Goal: Task Accomplishment & Management: Manage account settings

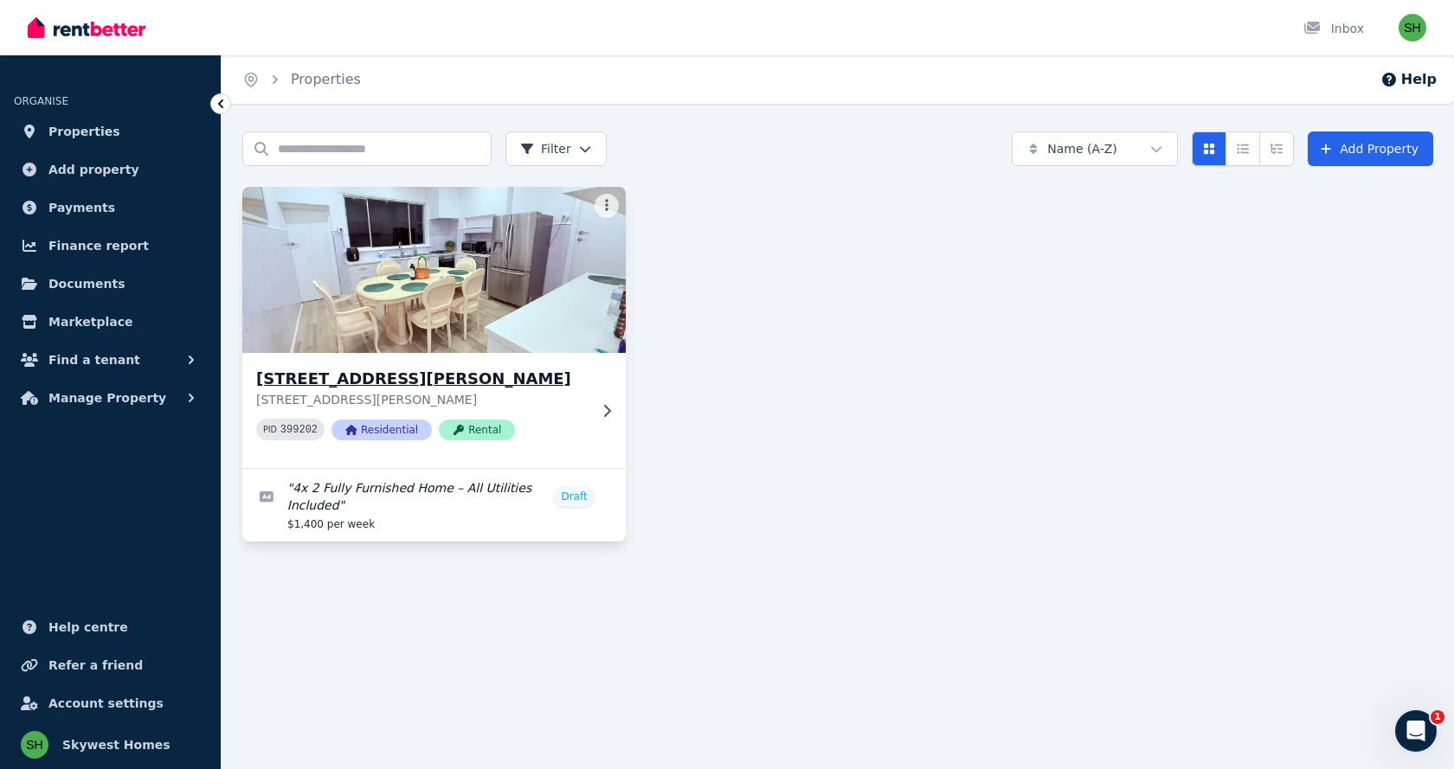
click at [382, 381] on h3 "[STREET_ADDRESS][PERSON_NAME]" at bounding box center [421, 379] width 331 height 24
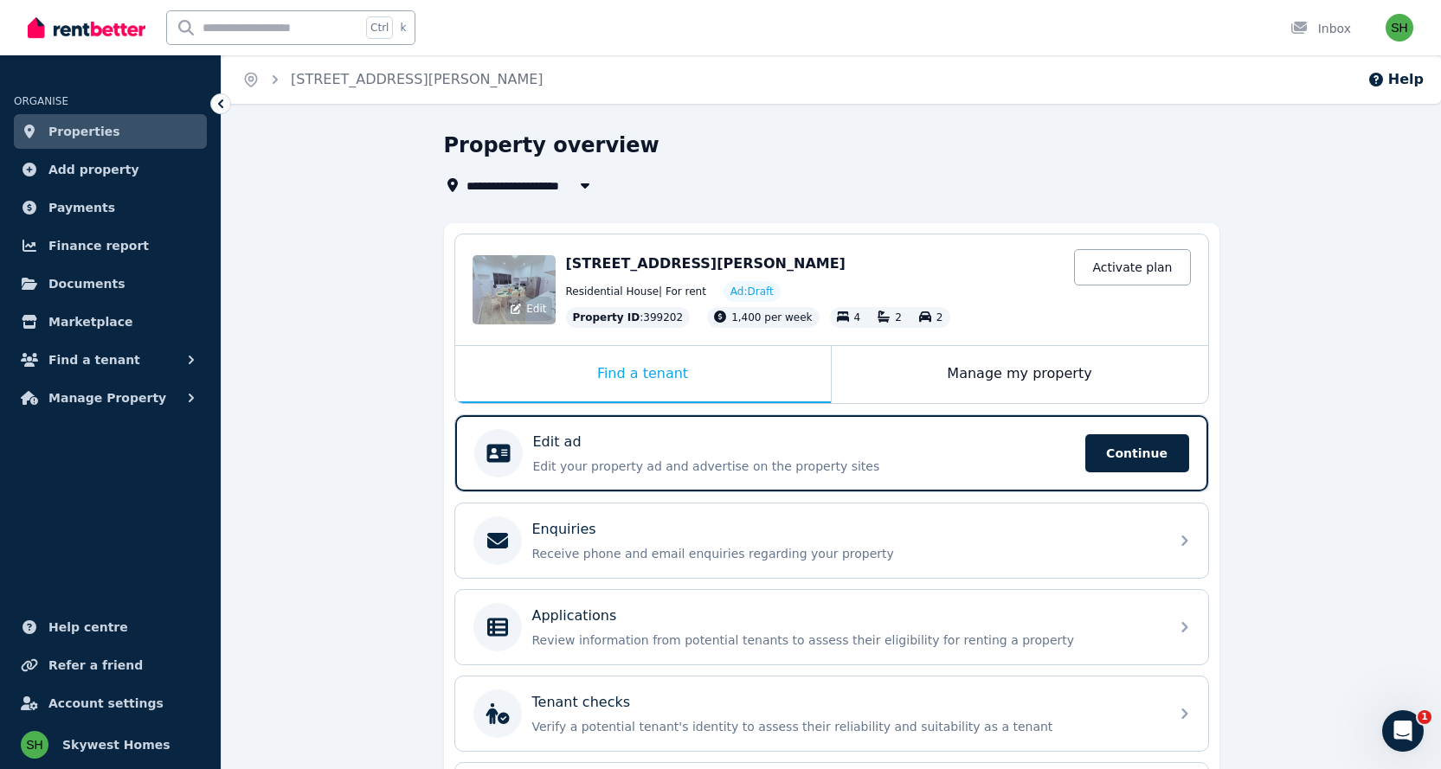
click at [517, 293] on div "Edit" at bounding box center [514, 289] width 83 height 69
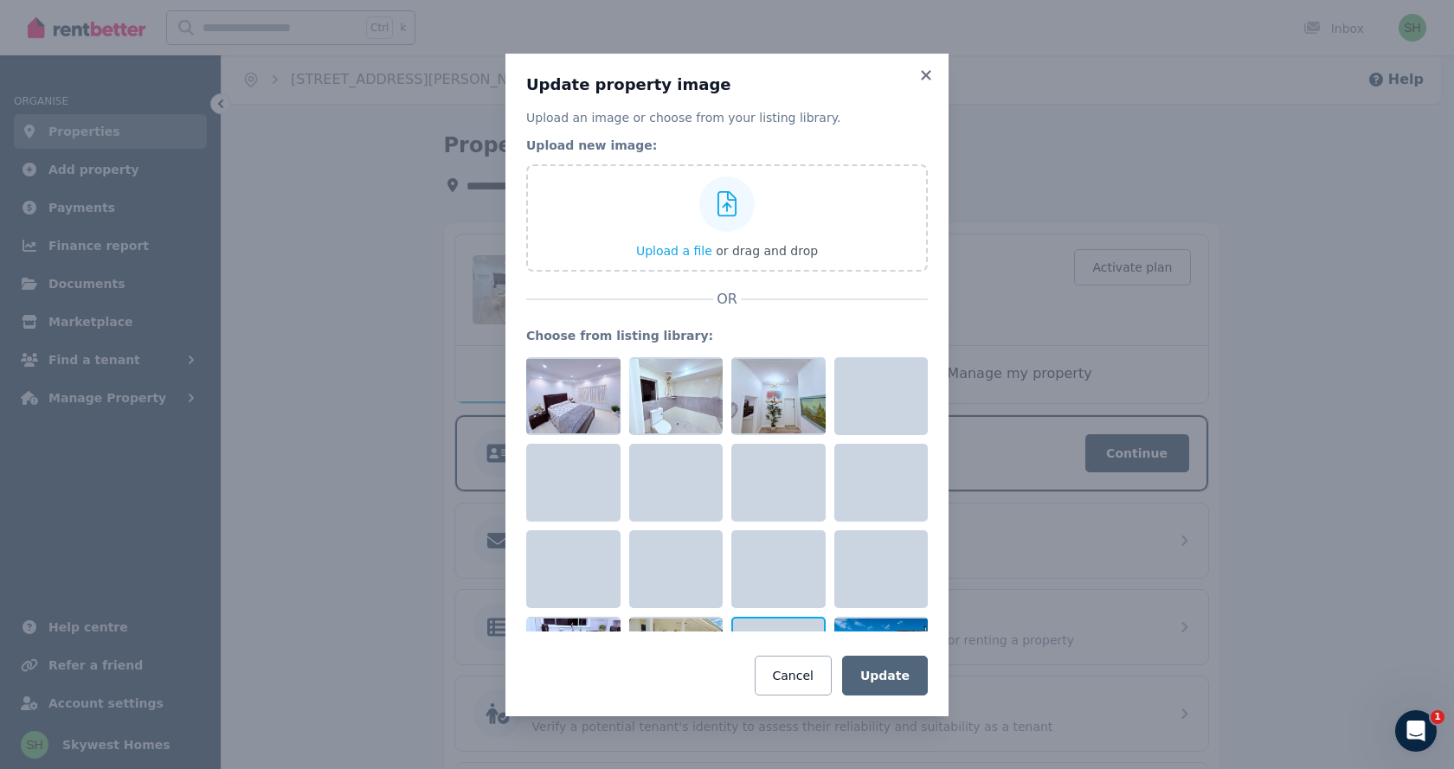
scroll to position [1705, 0]
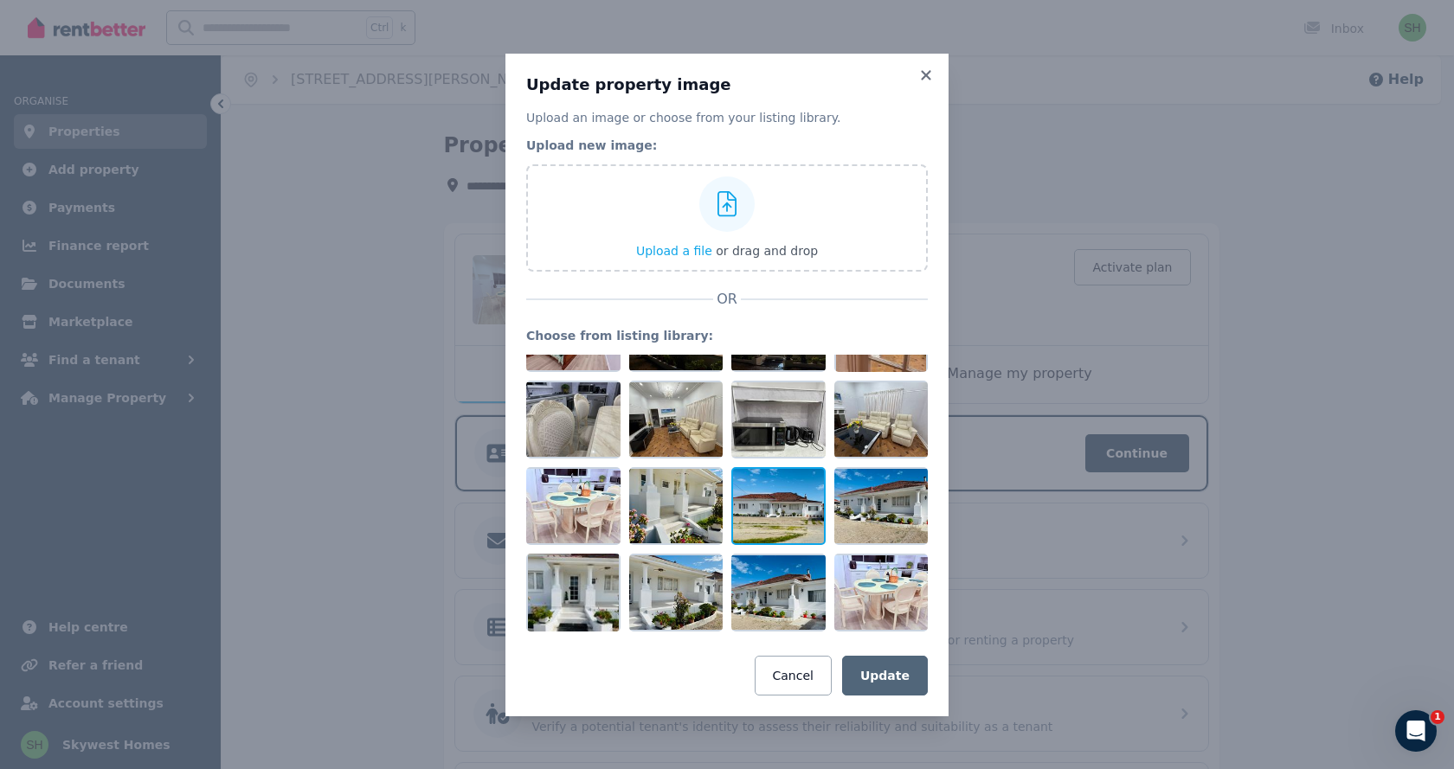
click at [771, 523] on div at bounding box center [778, 506] width 94 height 78
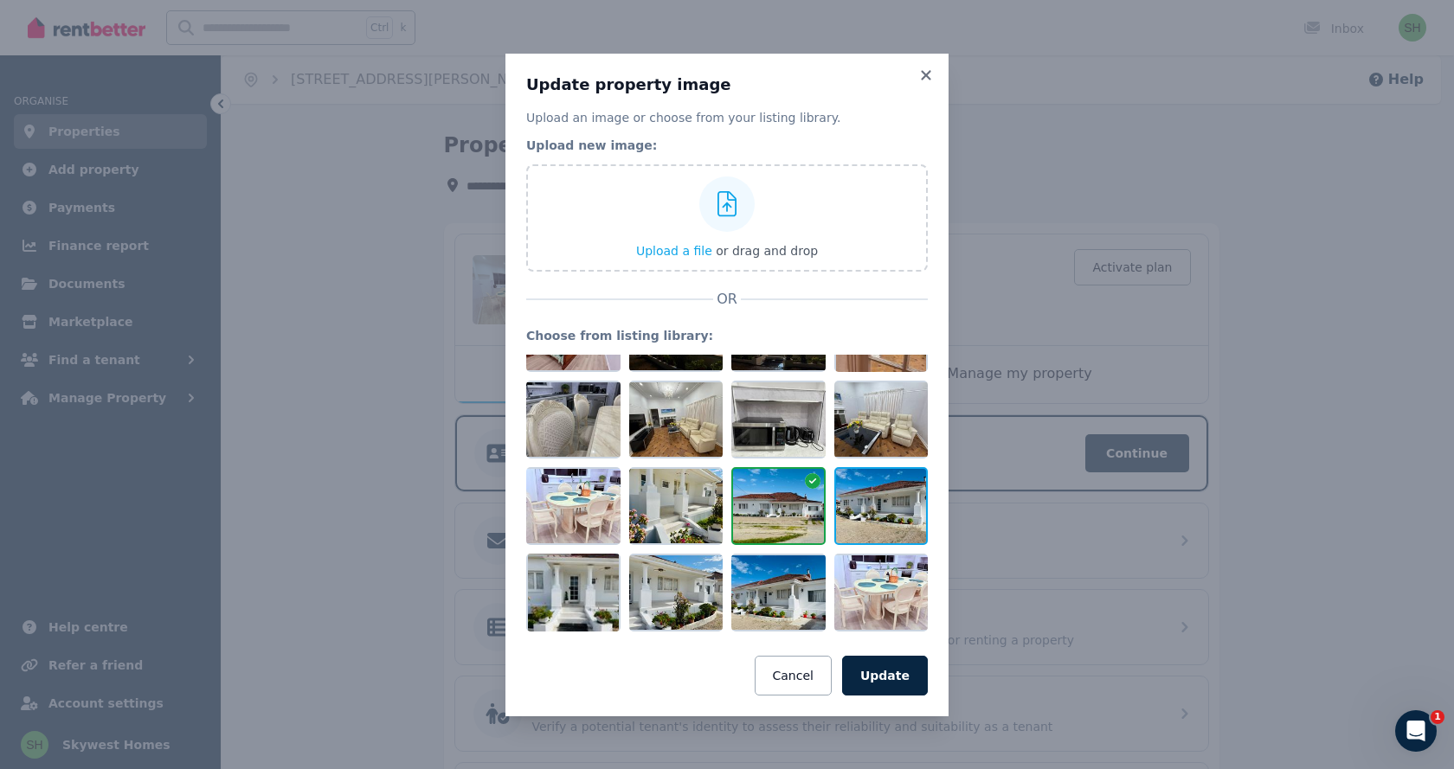
click at [864, 510] on div at bounding box center [881, 506] width 94 height 78
click at [789, 510] on div at bounding box center [778, 506] width 94 height 78
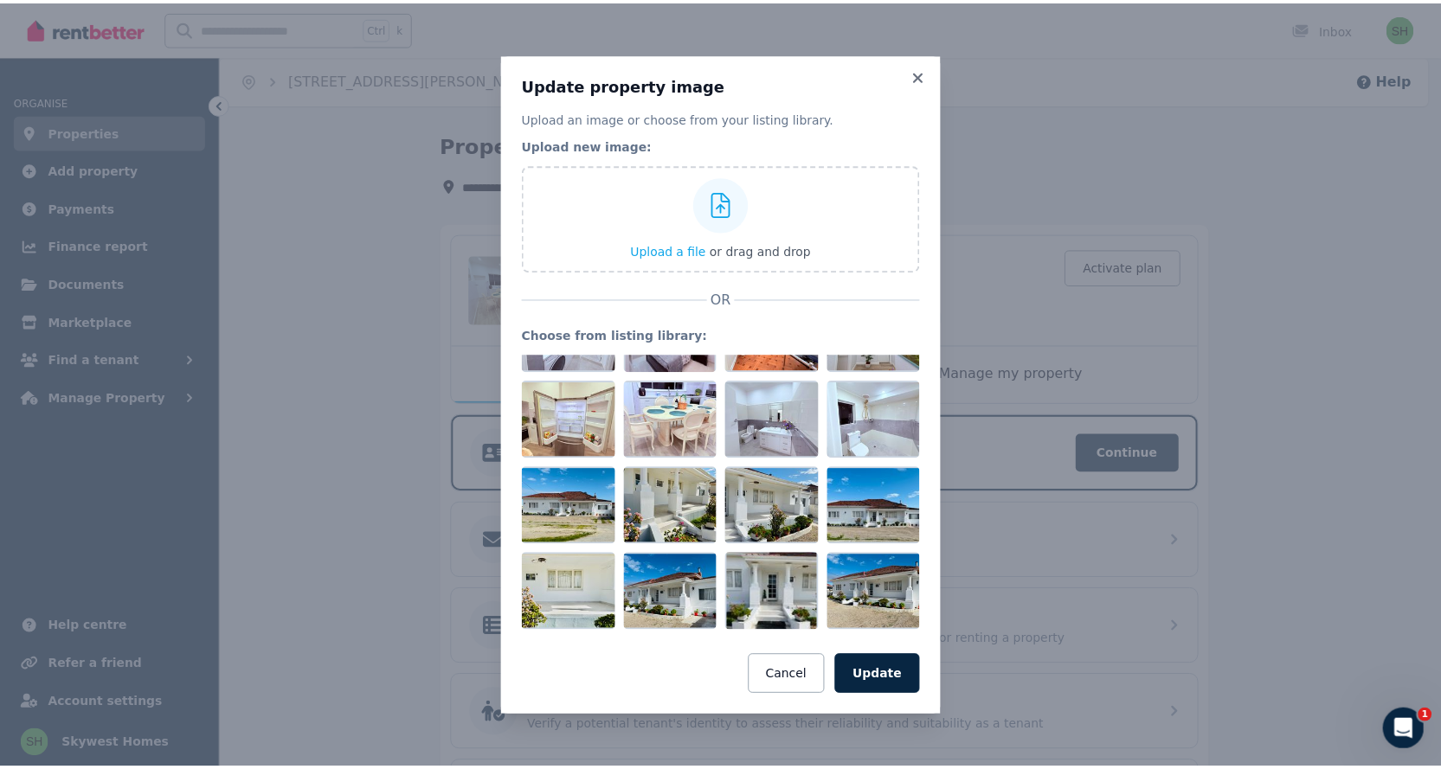
scroll to position [0, 0]
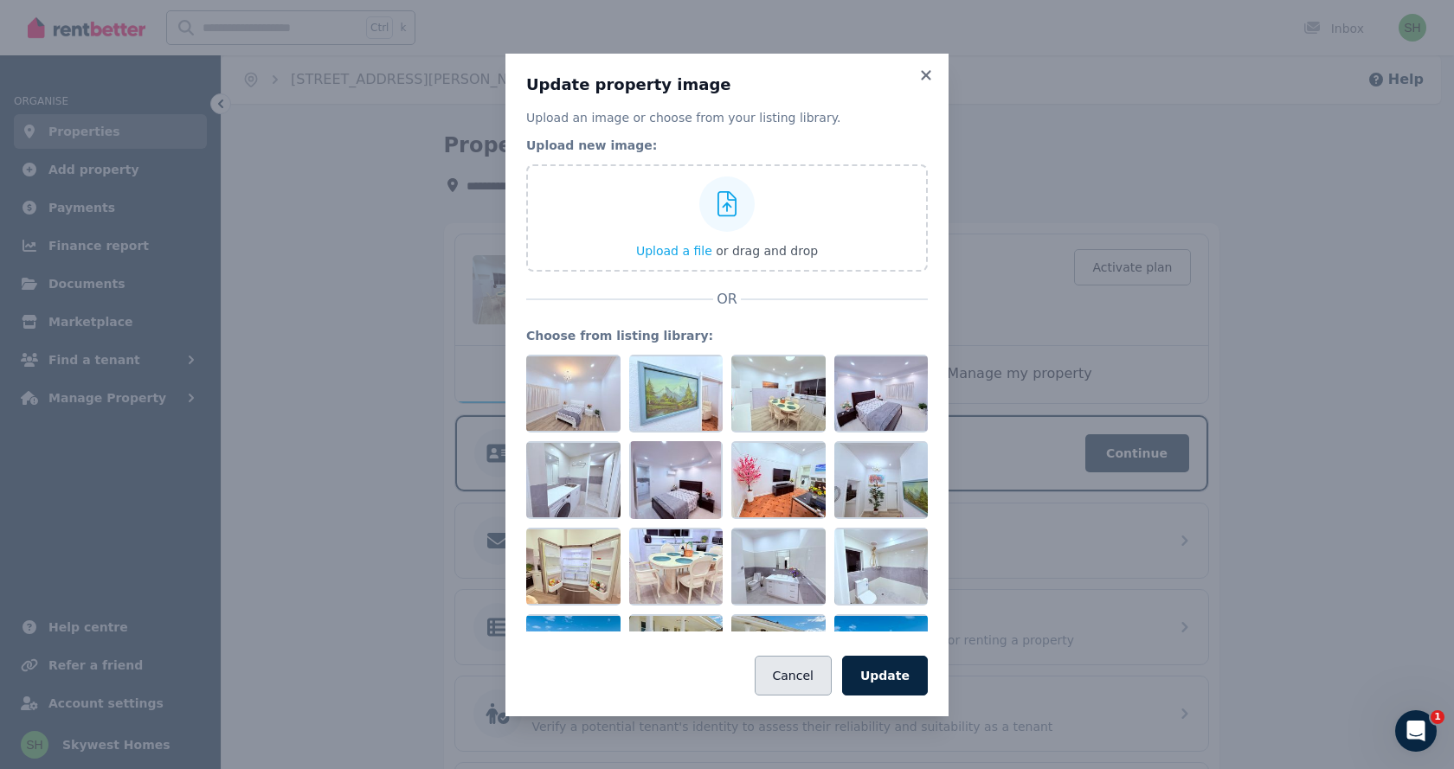
click at [814, 687] on button "Cancel" at bounding box center [793, 676] width 77 height 40
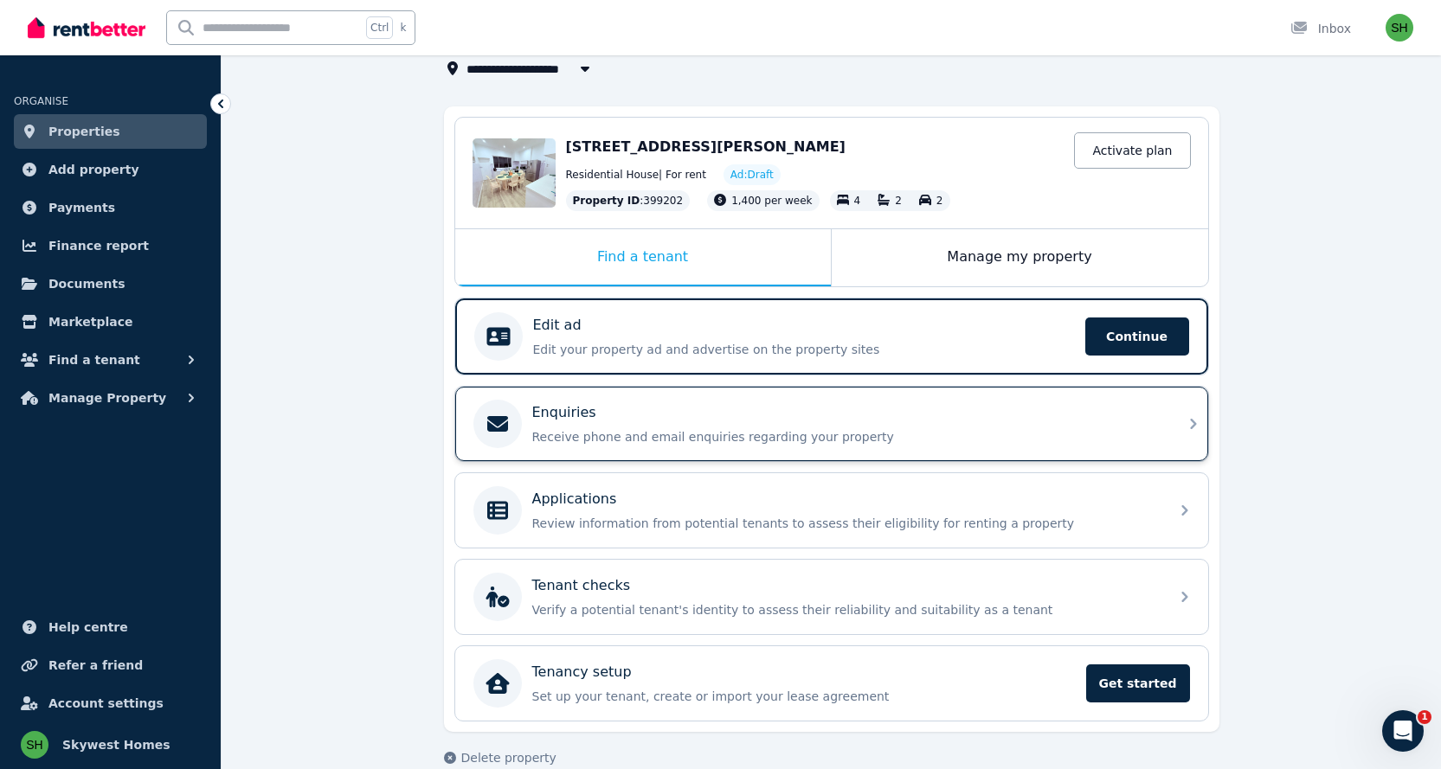
scroll to position [145, 0]
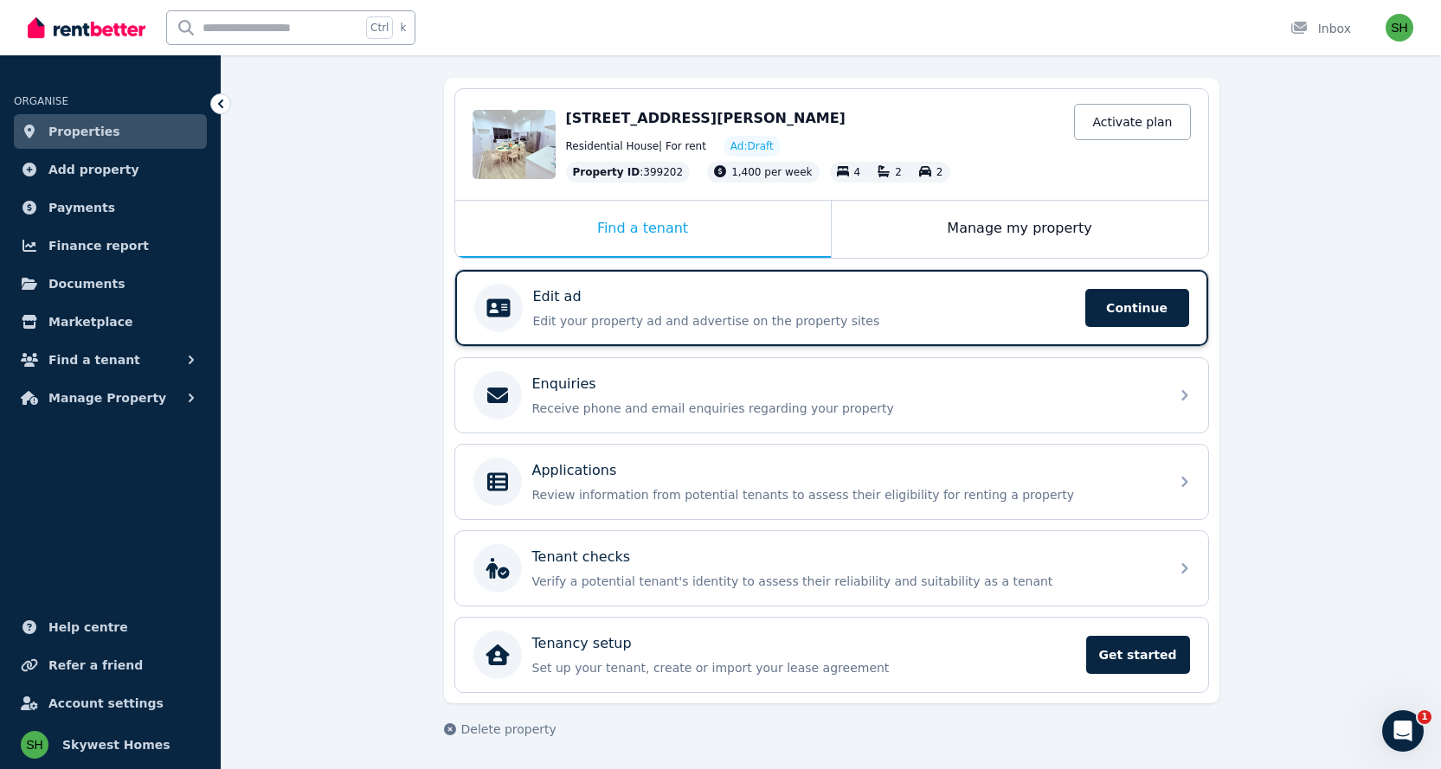
click at [871, 321] on p "Edit your property ad and advertise on the property sites" at bounding box center [804, 320] width 542 height 17
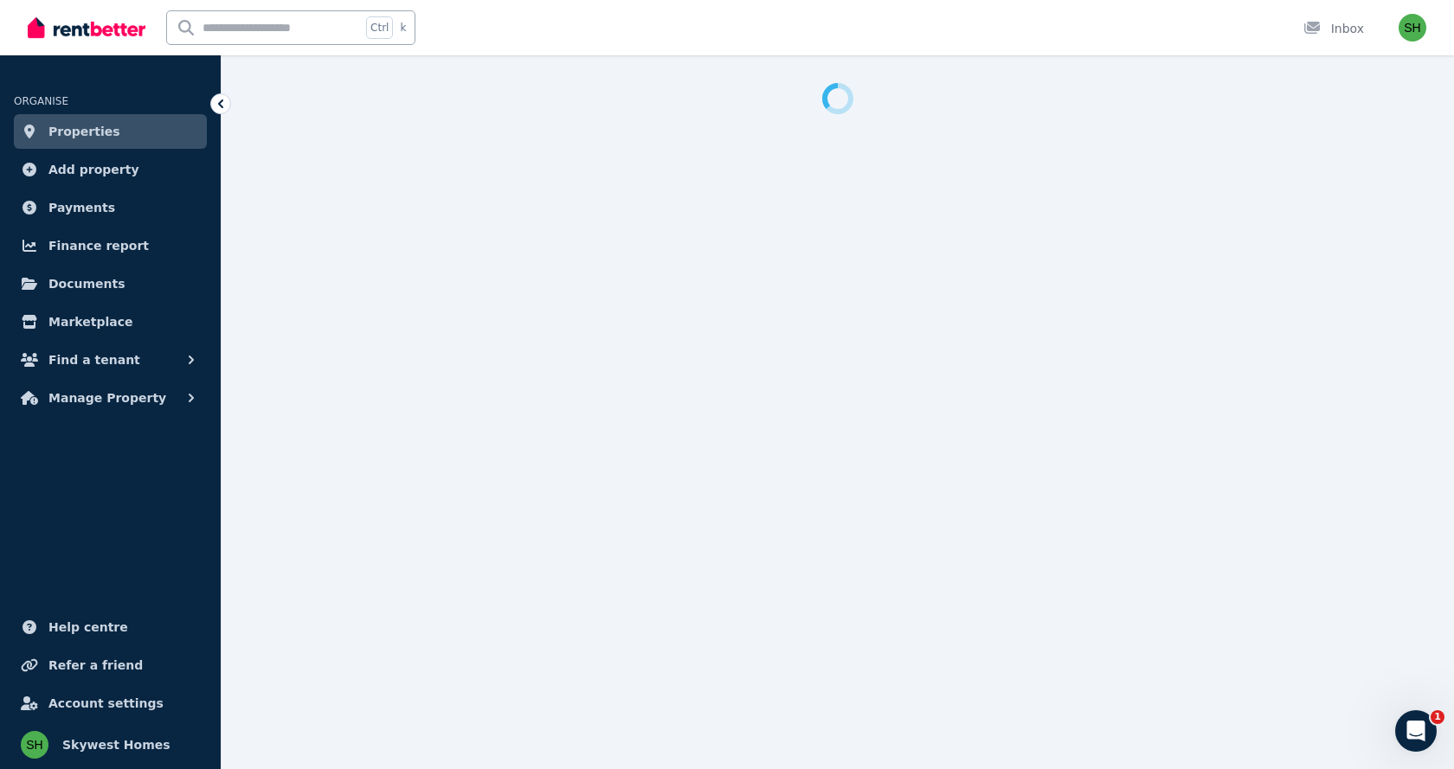
select select "**"
select select "**********"
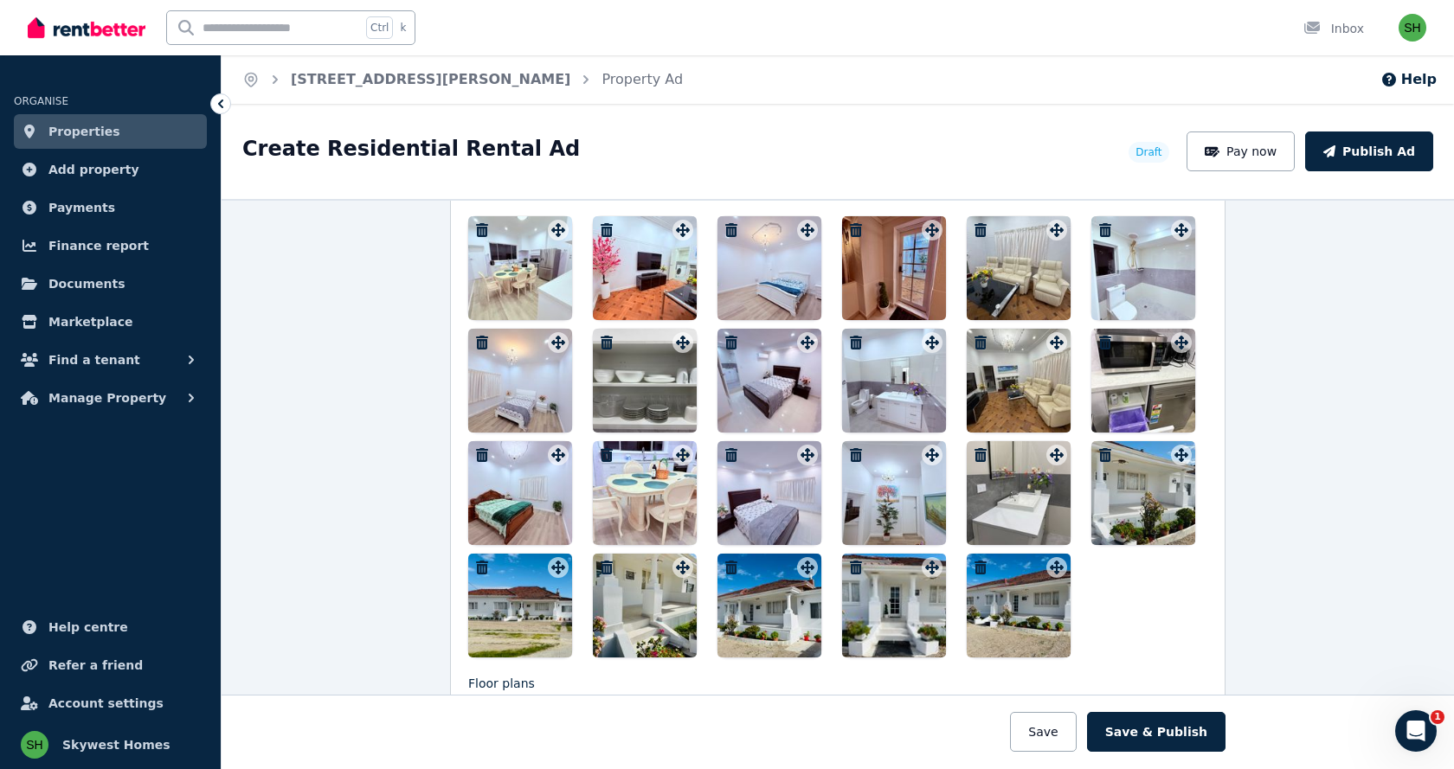
scroll to position [2250, 0]
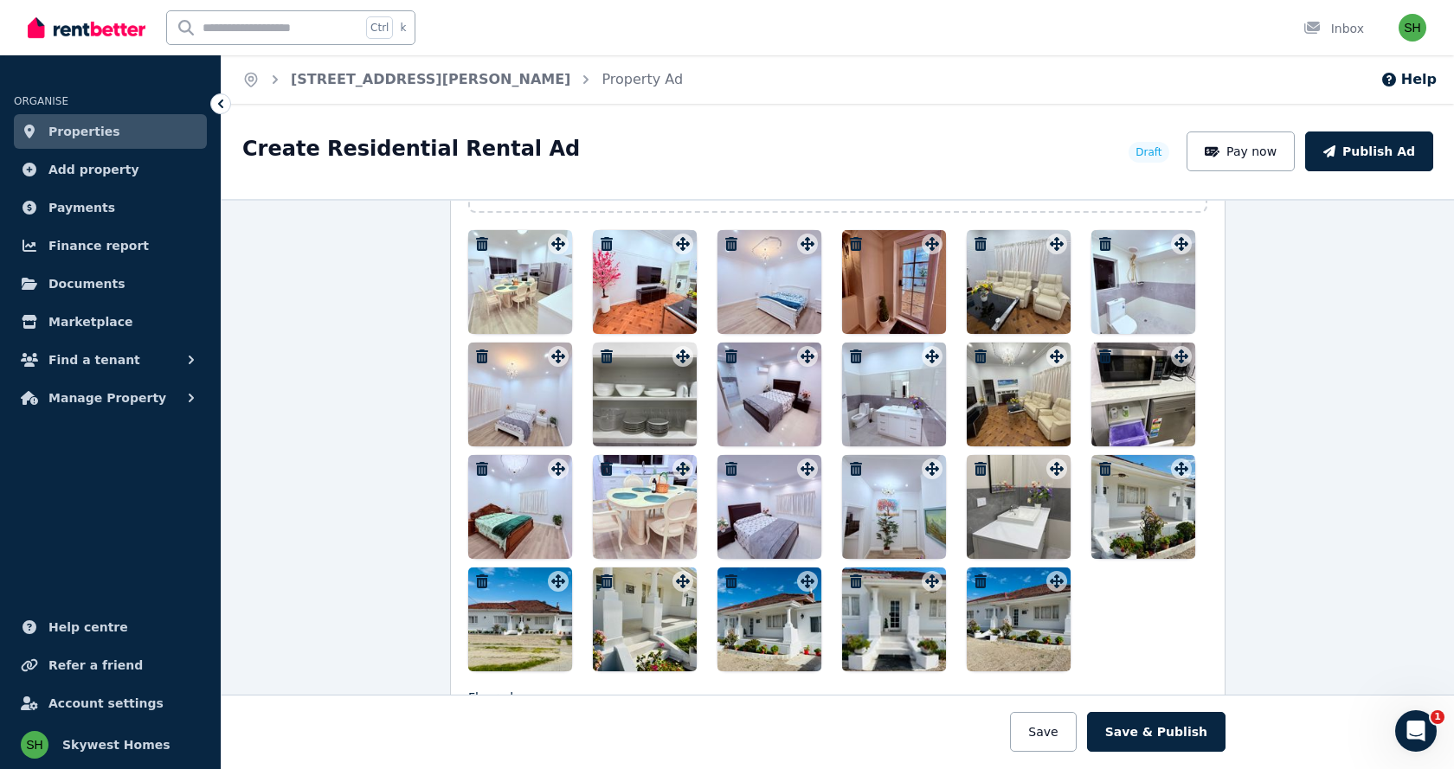
drag, startPoint x: 499, startPoint y: 616, endPoint x: 518, endPoint y: 269, distance: 347.6
click at [518, 269] on div at bounding box center [837, 450] width 739 height 441
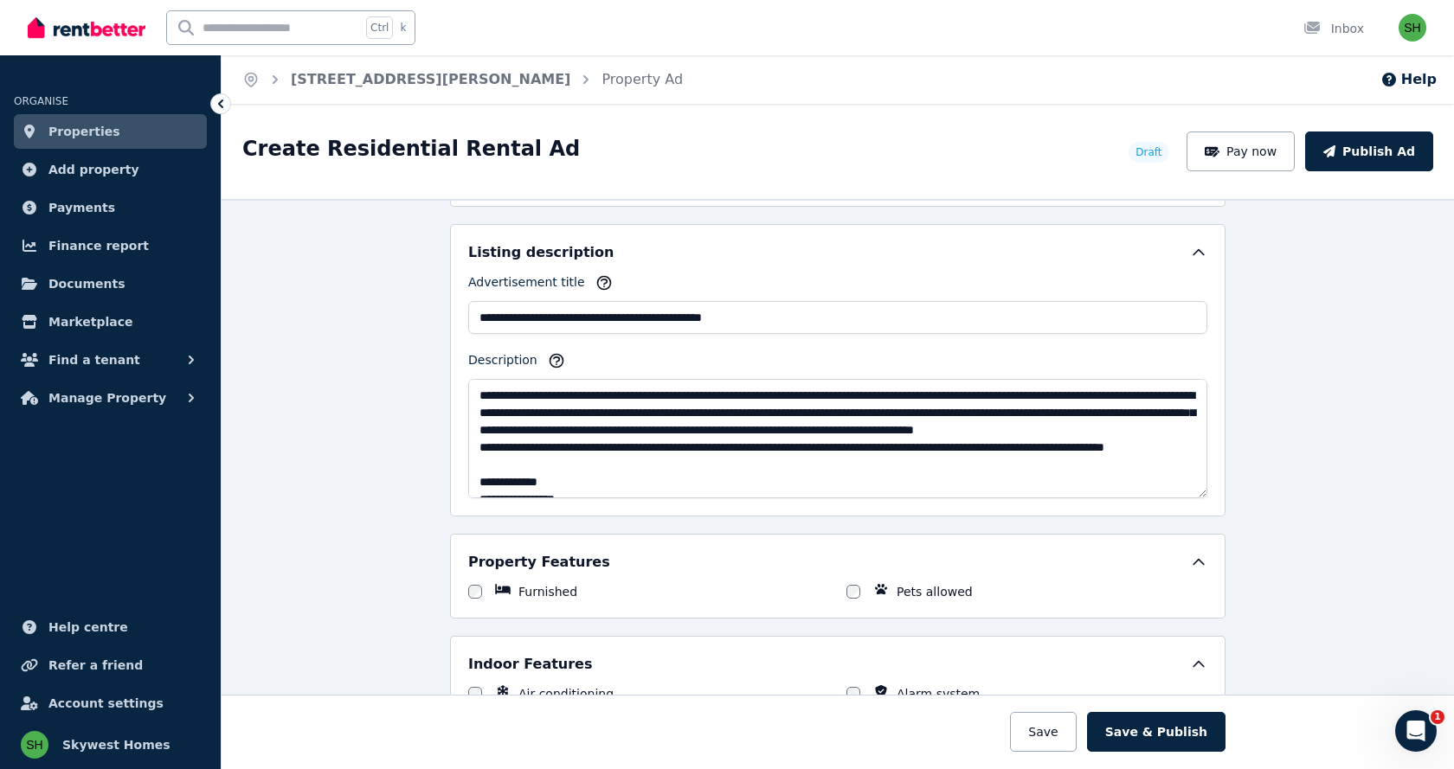
scroll to position [1013, 0]
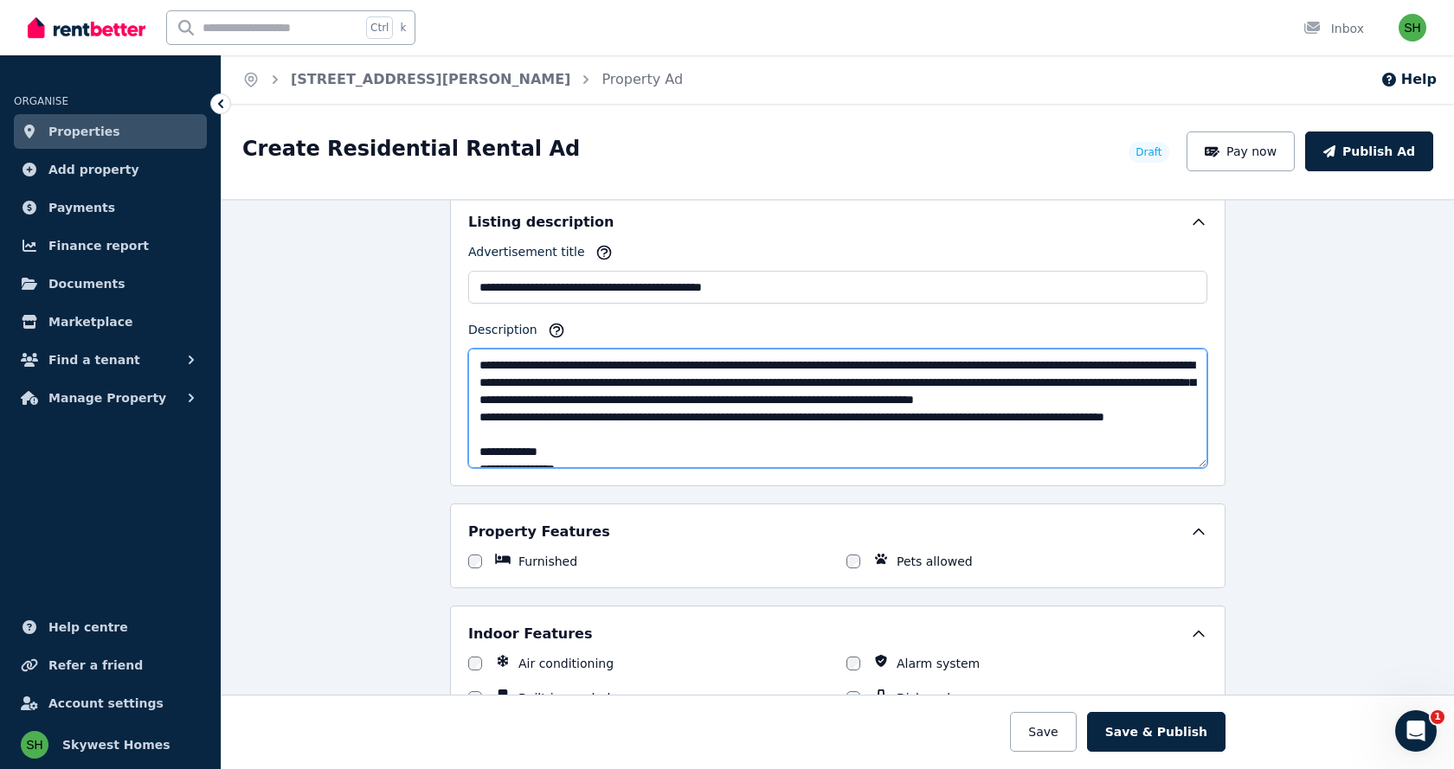
click at [687, 450] on textarea "Description" at bounding box center [837, 408] width 739 height 119
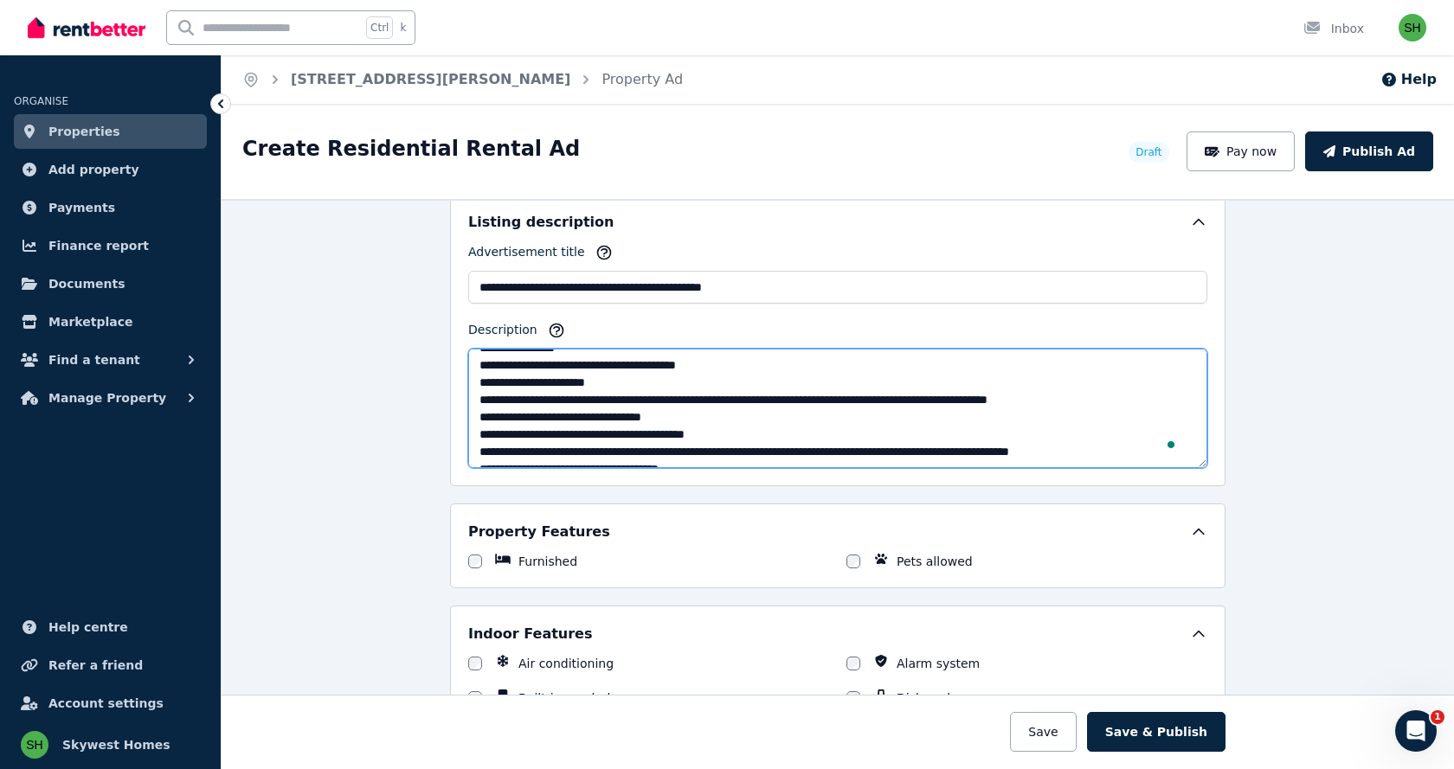
scroll to position [0, 0]
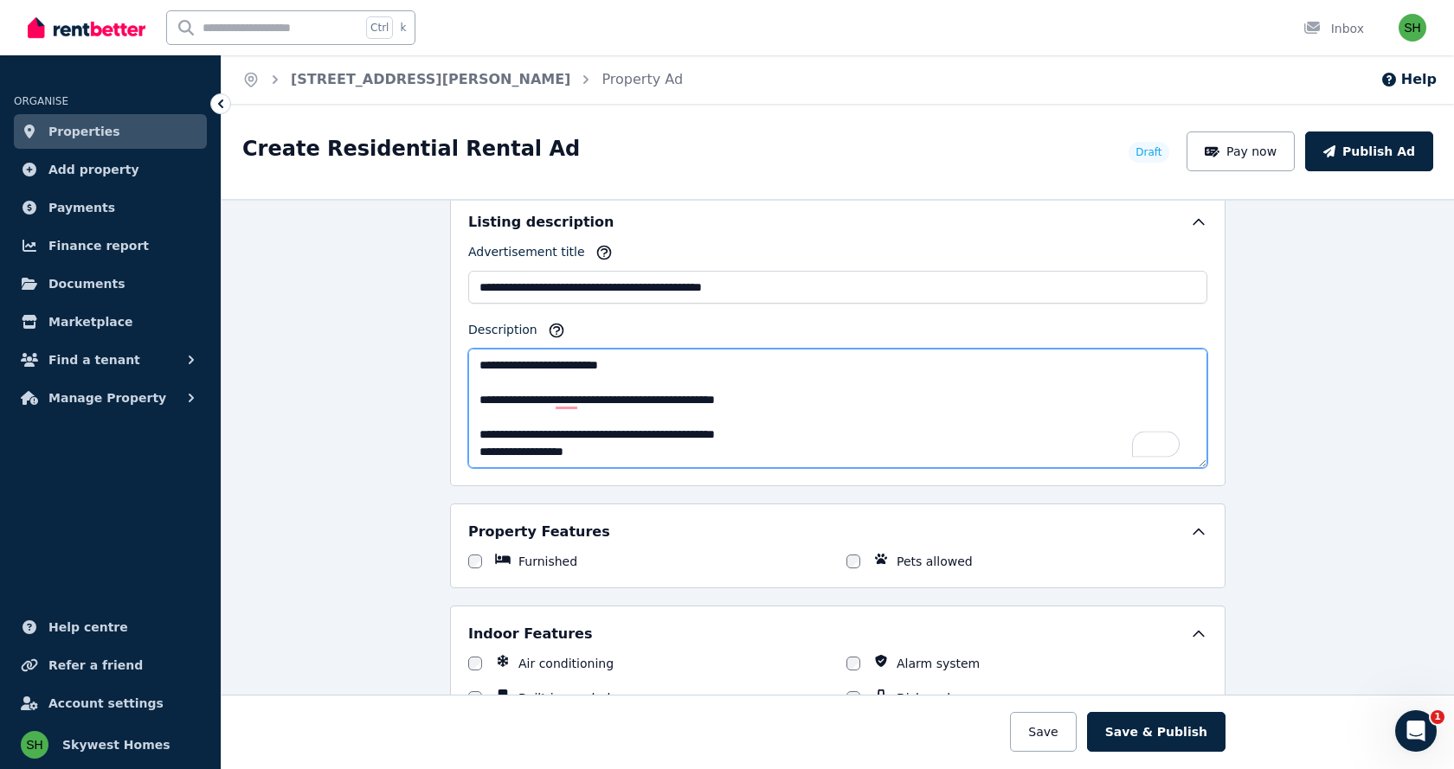
click at [758, 399] on textarea "Description" at bounding box center [837, 408] width 739 height 119
type textarea "**********"
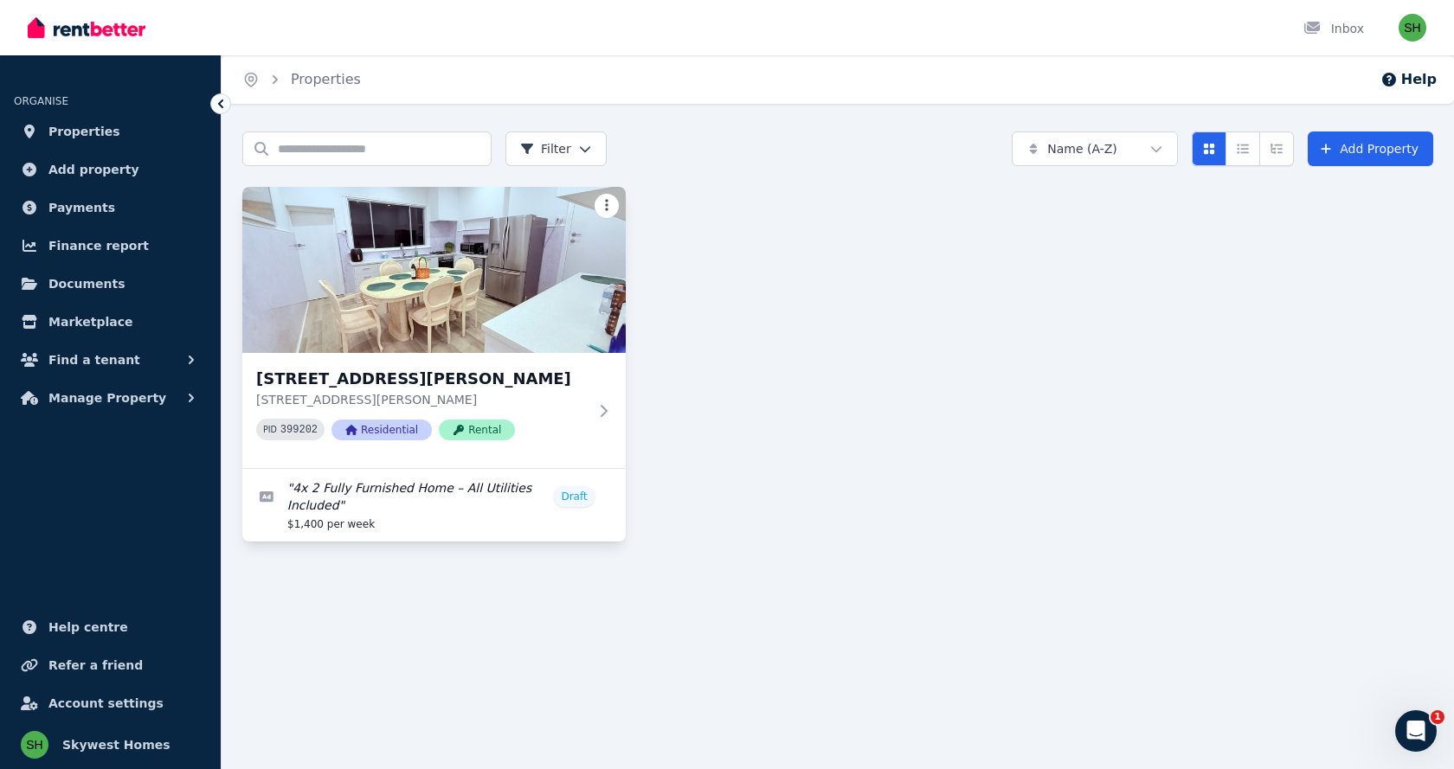
click at [606, 203] on html "Open main menu Inbox Open user menu ORGANISE Properties Add property Payments F…" at bounding box center [727, 384] width 1454 height 769
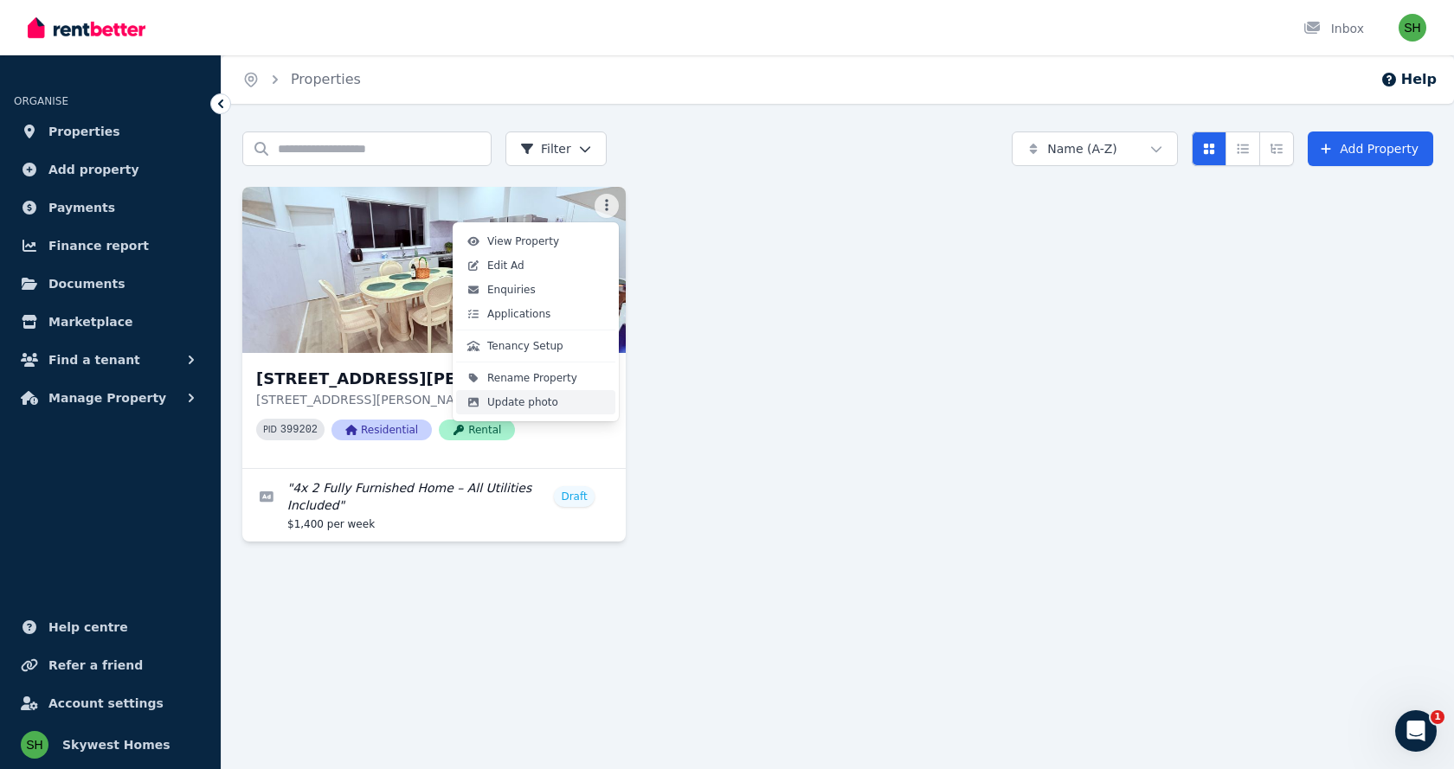
click at [509, 404] on span "Update photo" at bounding box center [522, 402] width 71 height 14
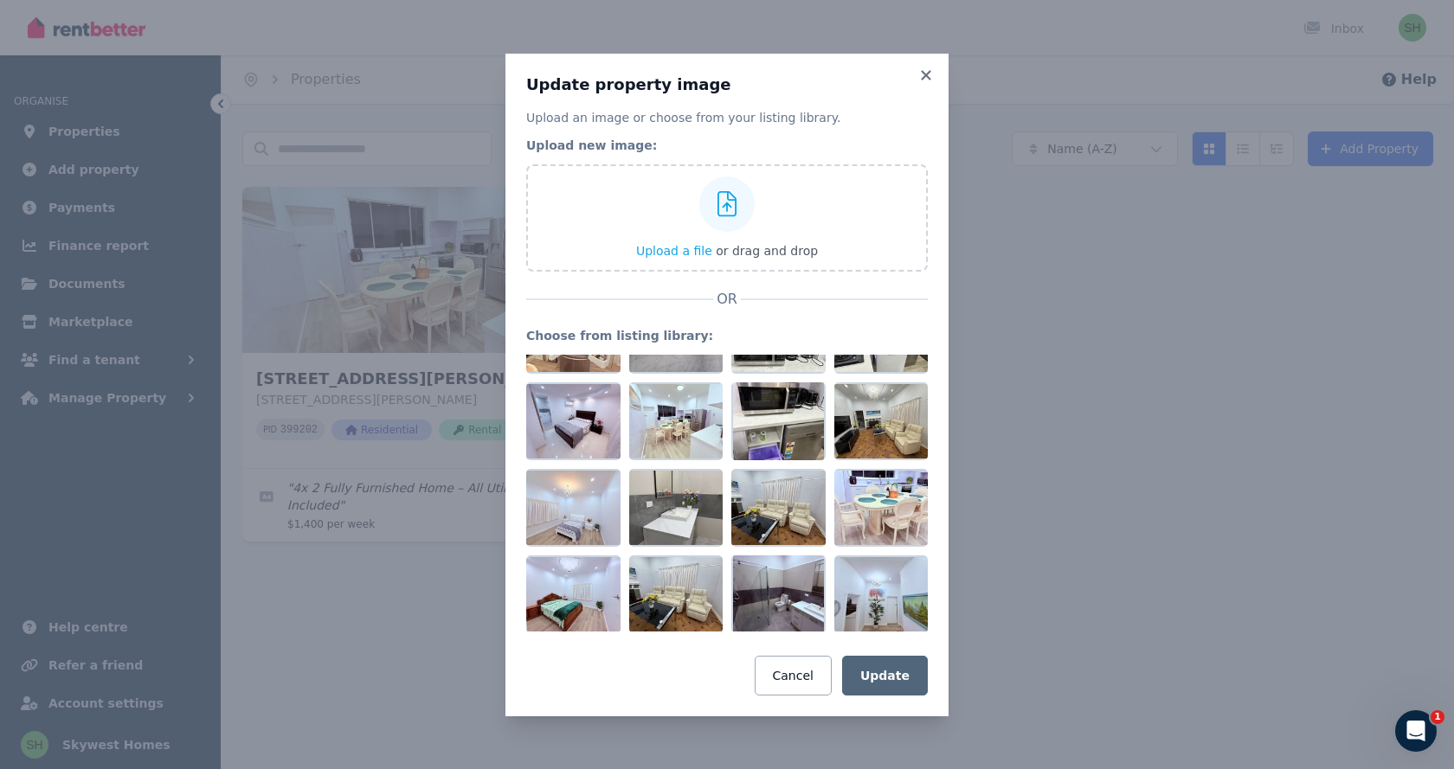
scroll to position [575, 0]
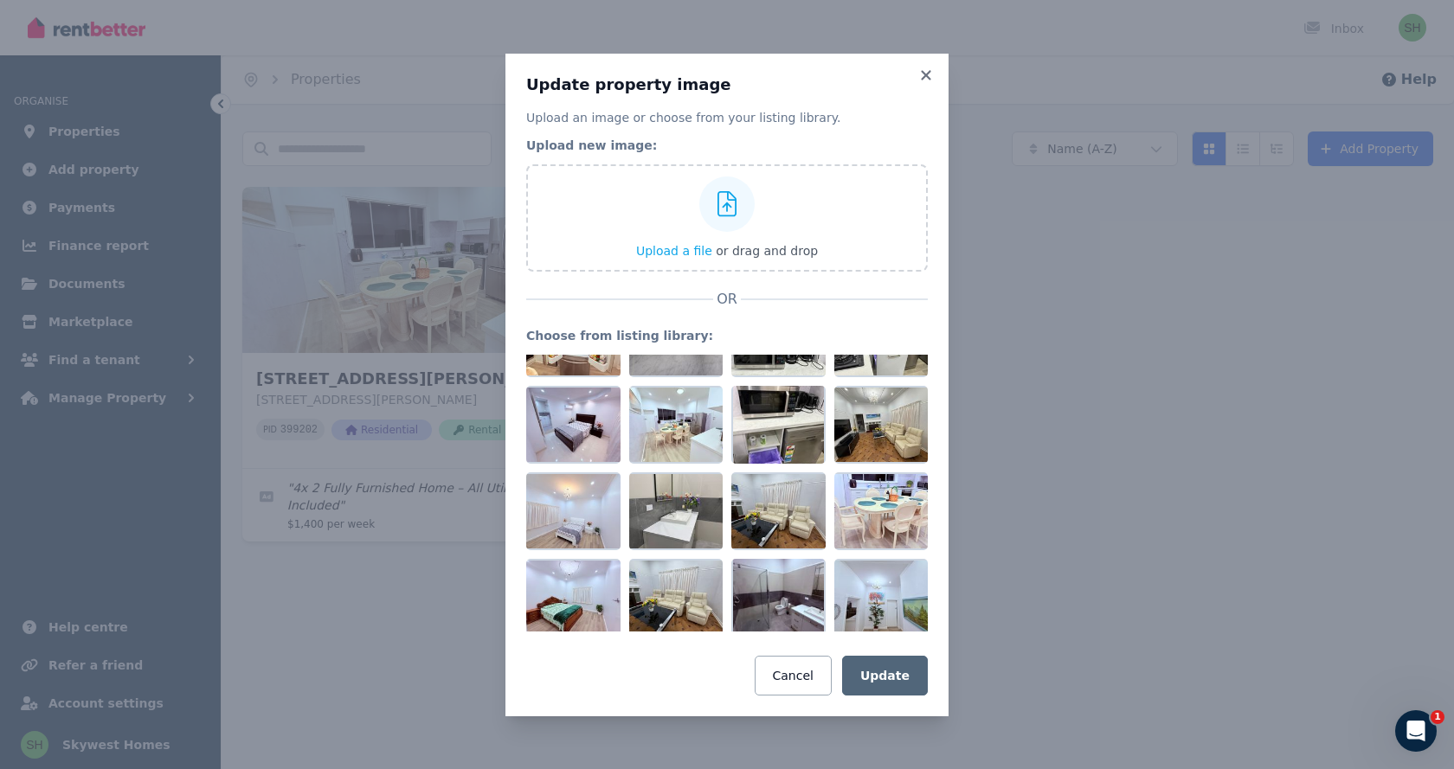
drag, startPoint x: 768, startPoint y: 524, endPoint x: 548, endPoint y: 379, distance: 263.1
click at [548, 379] on div at bounding box center [727, 493] width 402 height 277
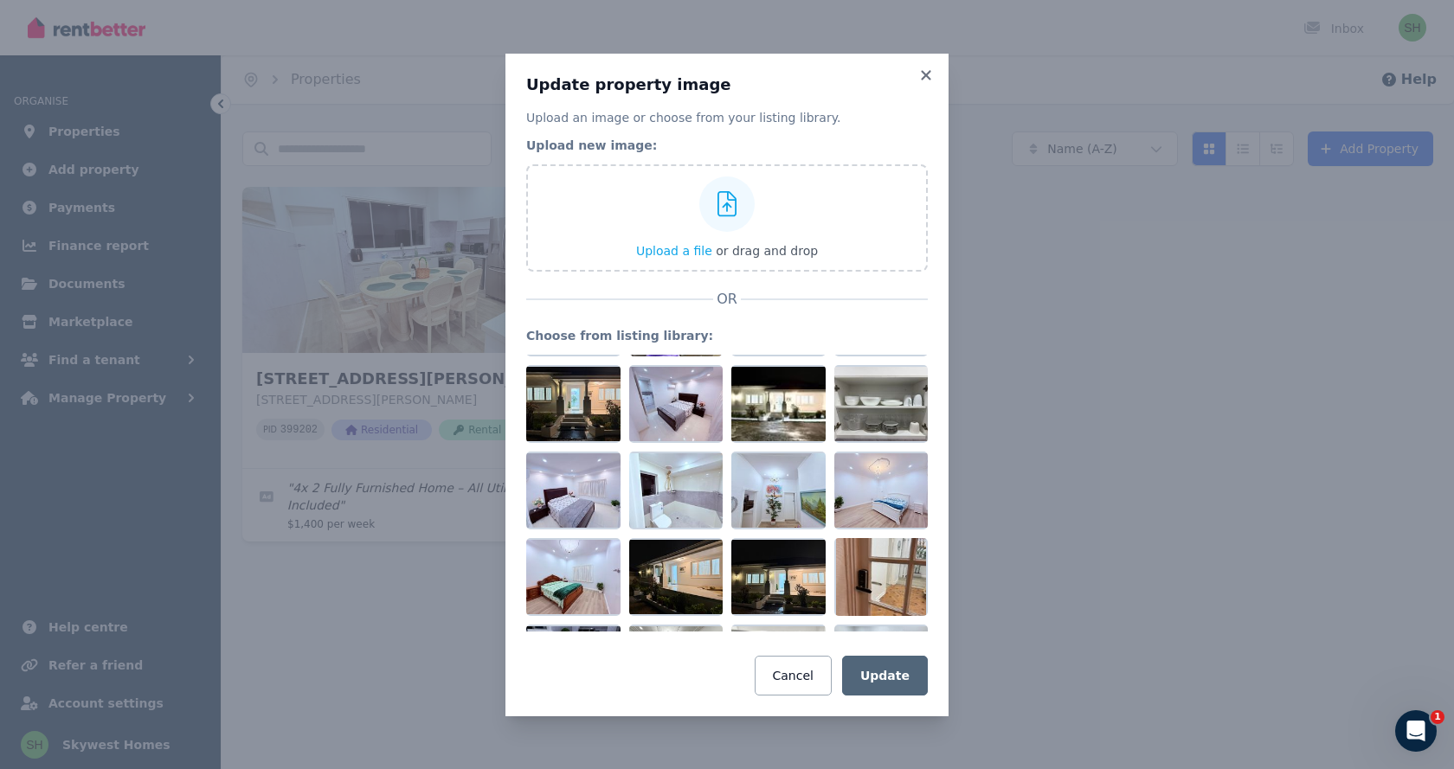
scroll to position [1705, 0]
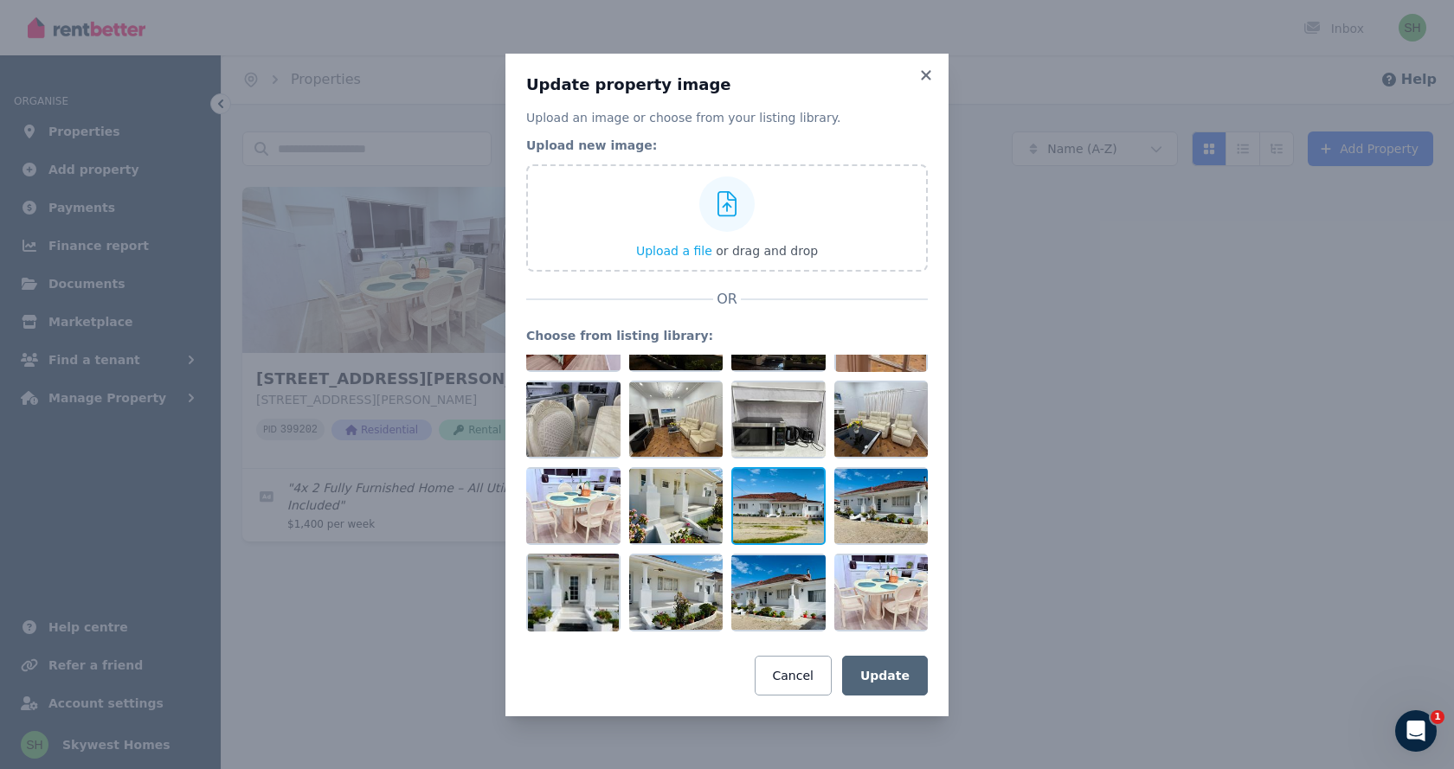
click at [756, 518] on div at bounding box center [778, 506] width 94 height 78
click at [865, 677] on button "Update" at bounding box center [885, 676] width 86 height 40
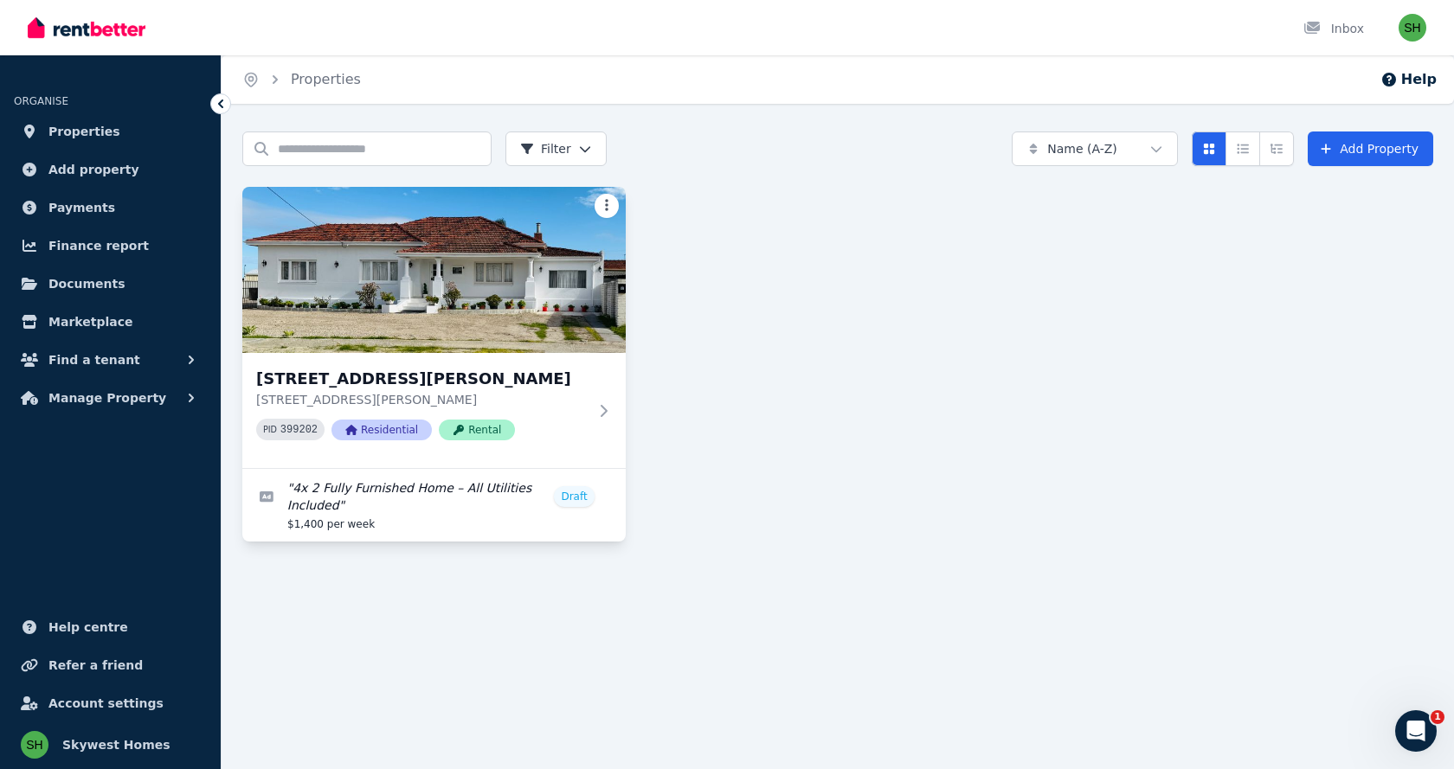
click at [607, 203] on html "Open main menu Inbox Open user menu ORGANISE Properties Add property Payments F…" at bounding box center [727, 384] width 1454 height 769
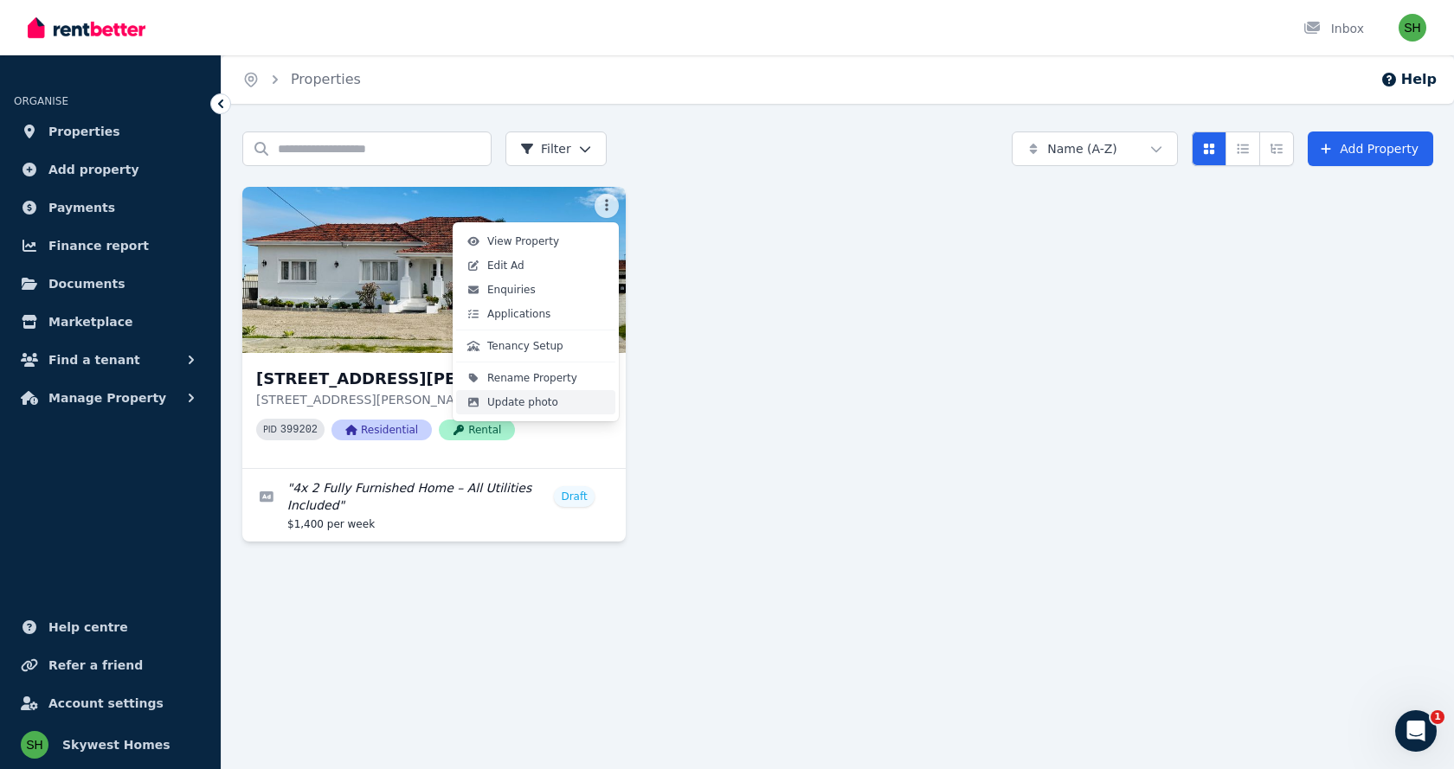
click at [506, 406] on span "Update photo" at bounding box center [522, 402] width 71 height 14
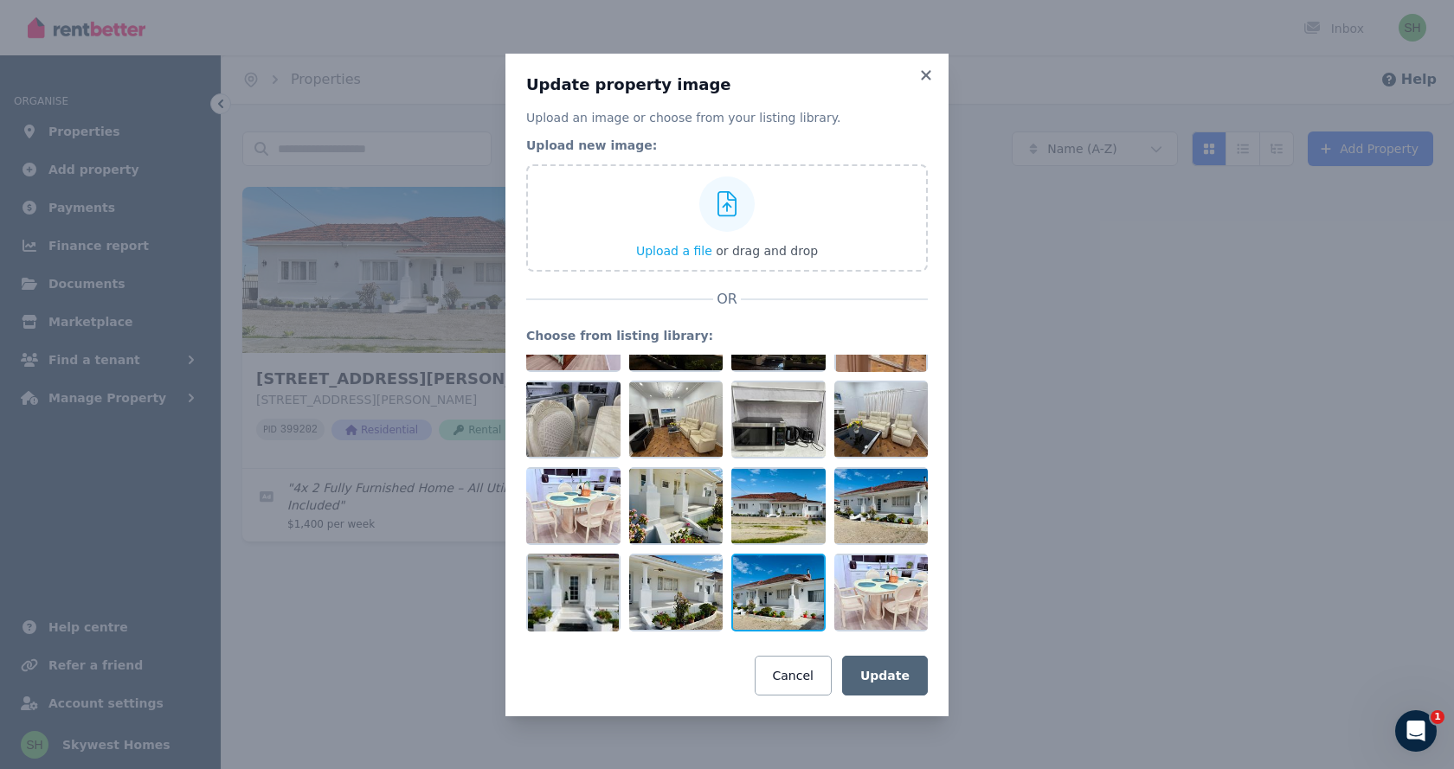
click at [769, 603] on div at bounding box center [778, 593] width 94 height 78
click at [889, 665] on button "Update" at bounding box center [885, 676] width 86 height 40
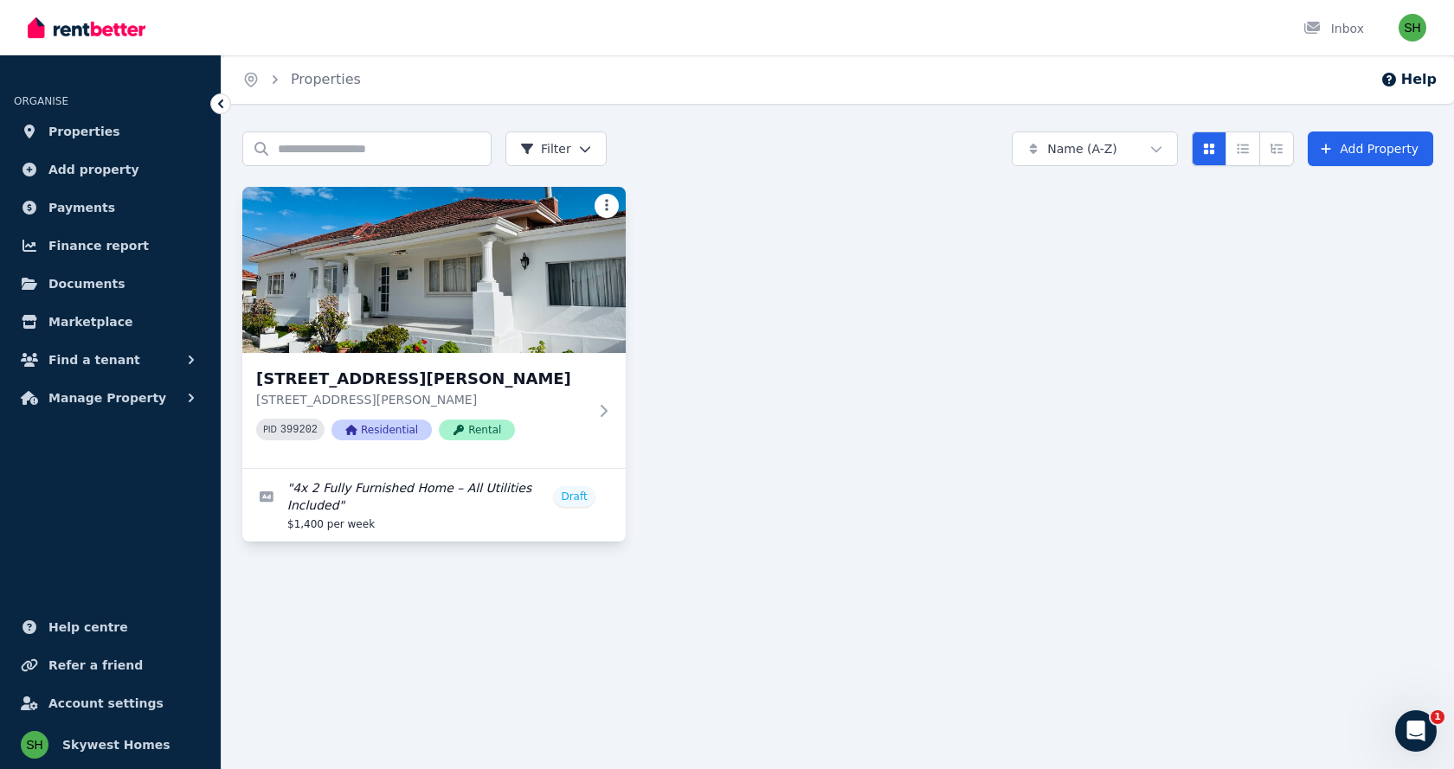
click at [601, 206] on html "Open main menu Inbox Open user menu ORGANISE Properties Add property Payments F…" at bounding box center [727, 384] width 1454 height 769
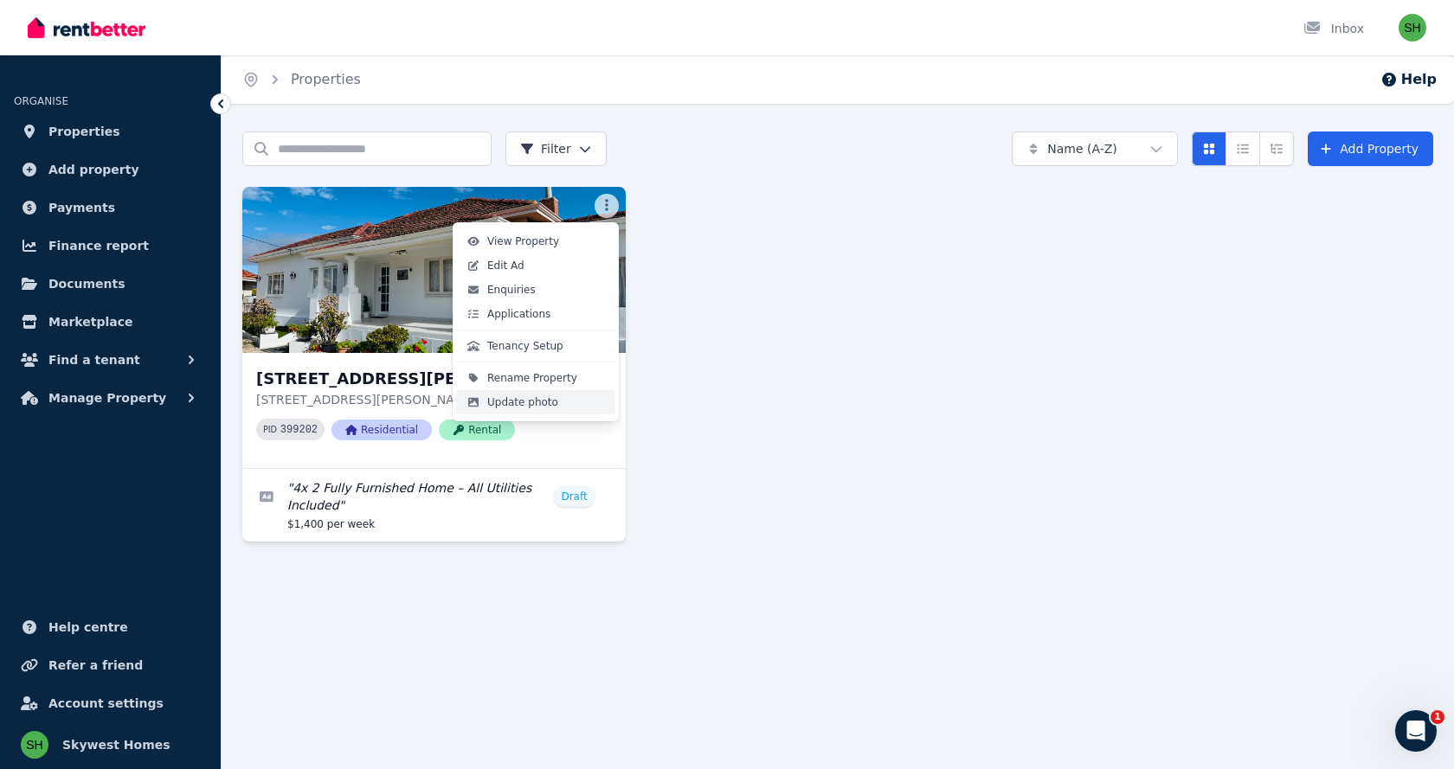
click at [525, 407] on span "Update photo" at bounding box center [522, 402] width 71 height 14
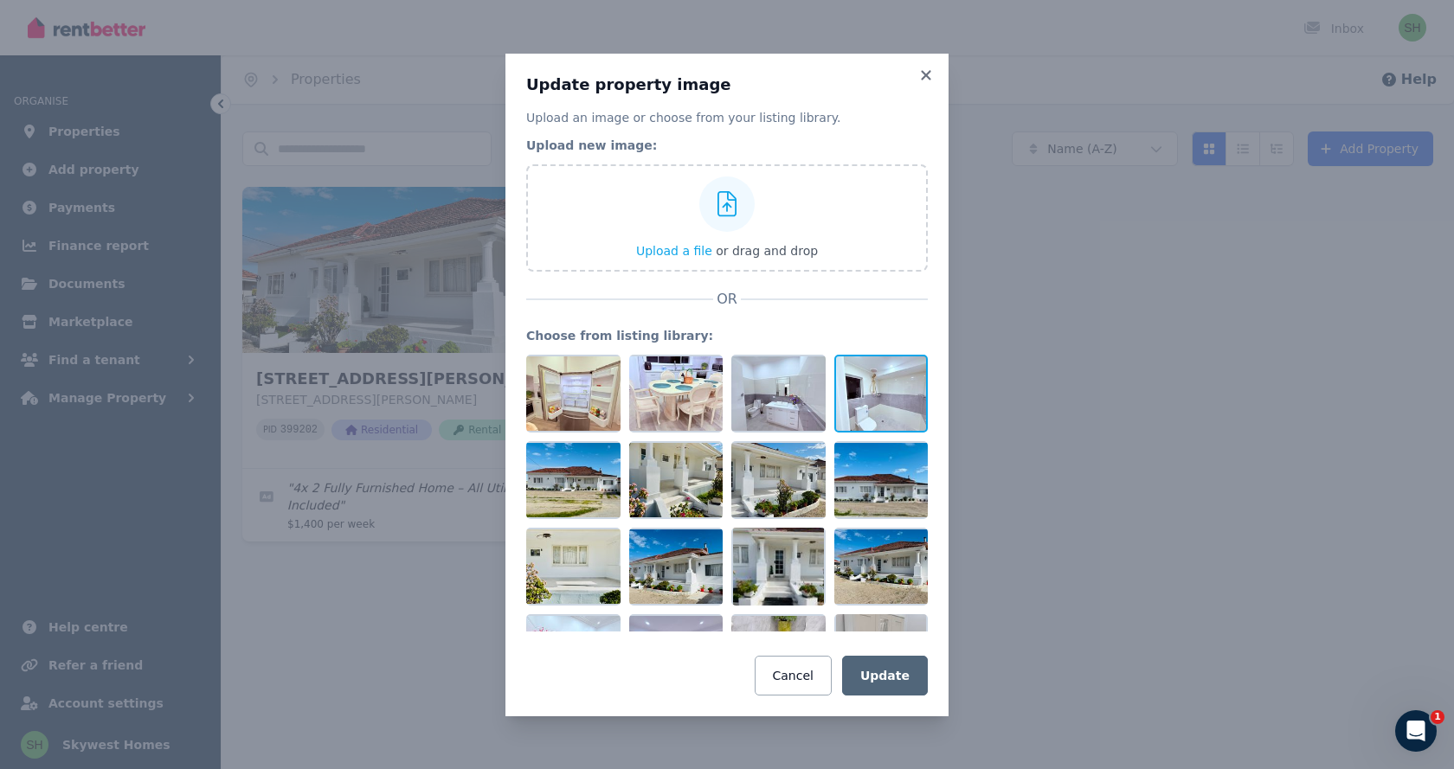
scroll to position [87, 0]
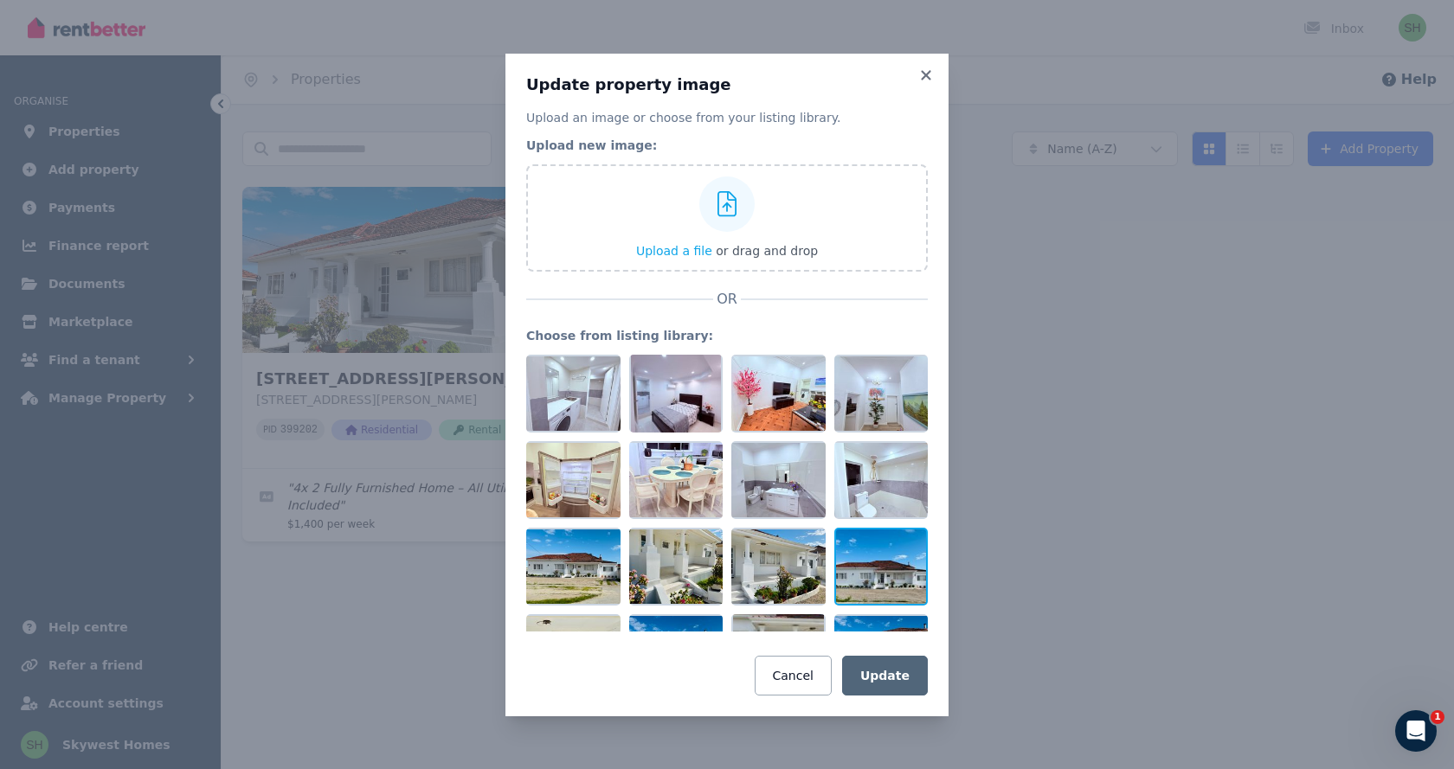
click at [848, 557] on div at bounding box center [881, 567] width 94 height 78
click at [900, 679] on button "Update" at bounding box center [885, 676] width 86 height 40
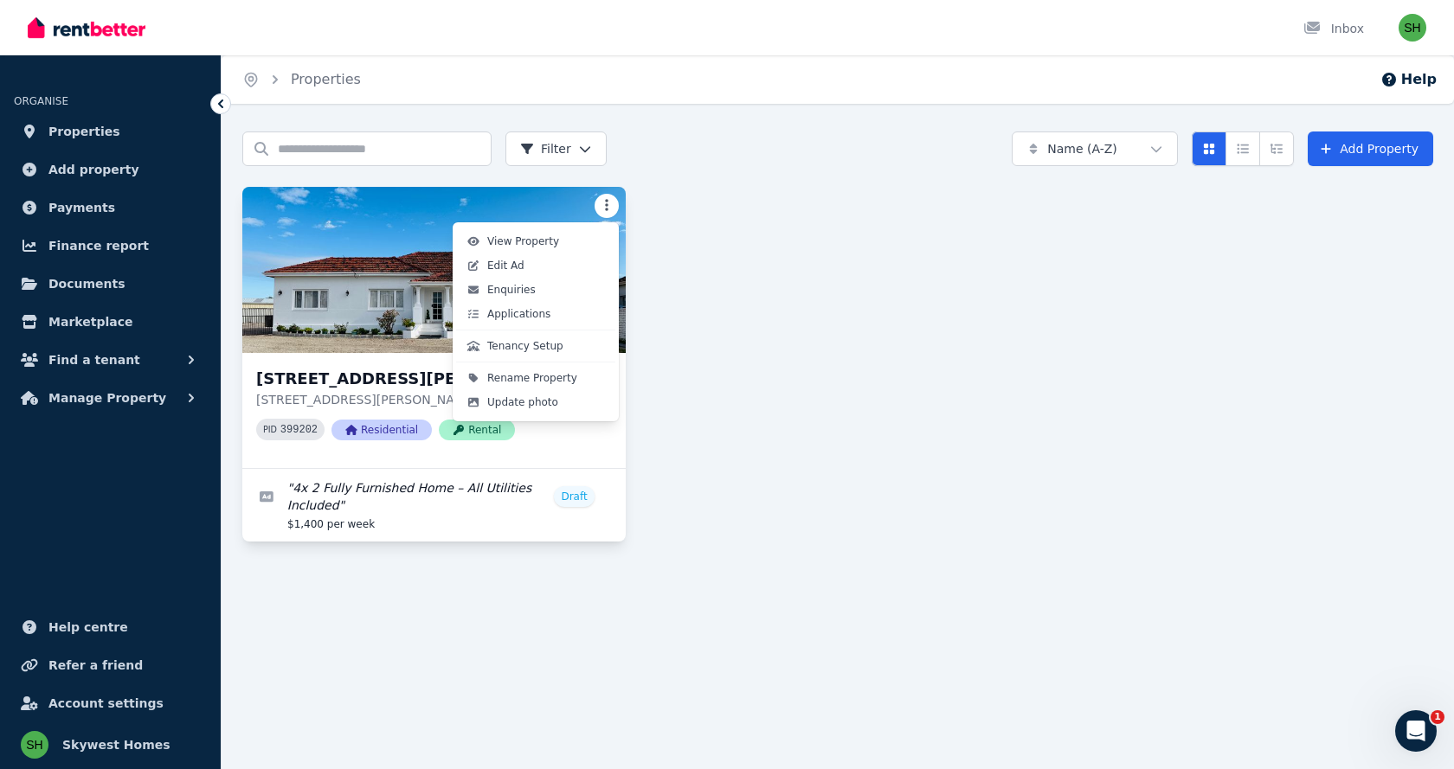
click at [601, 205] on html "Open main menu Inbox Open user menu ORGANISE Properties Add property Payments F…" at bounding box center [727, 384] width 1454 height 769
click at [513, 406] on span "Update photo" at bounding box center [522, 402] width 71 height 14
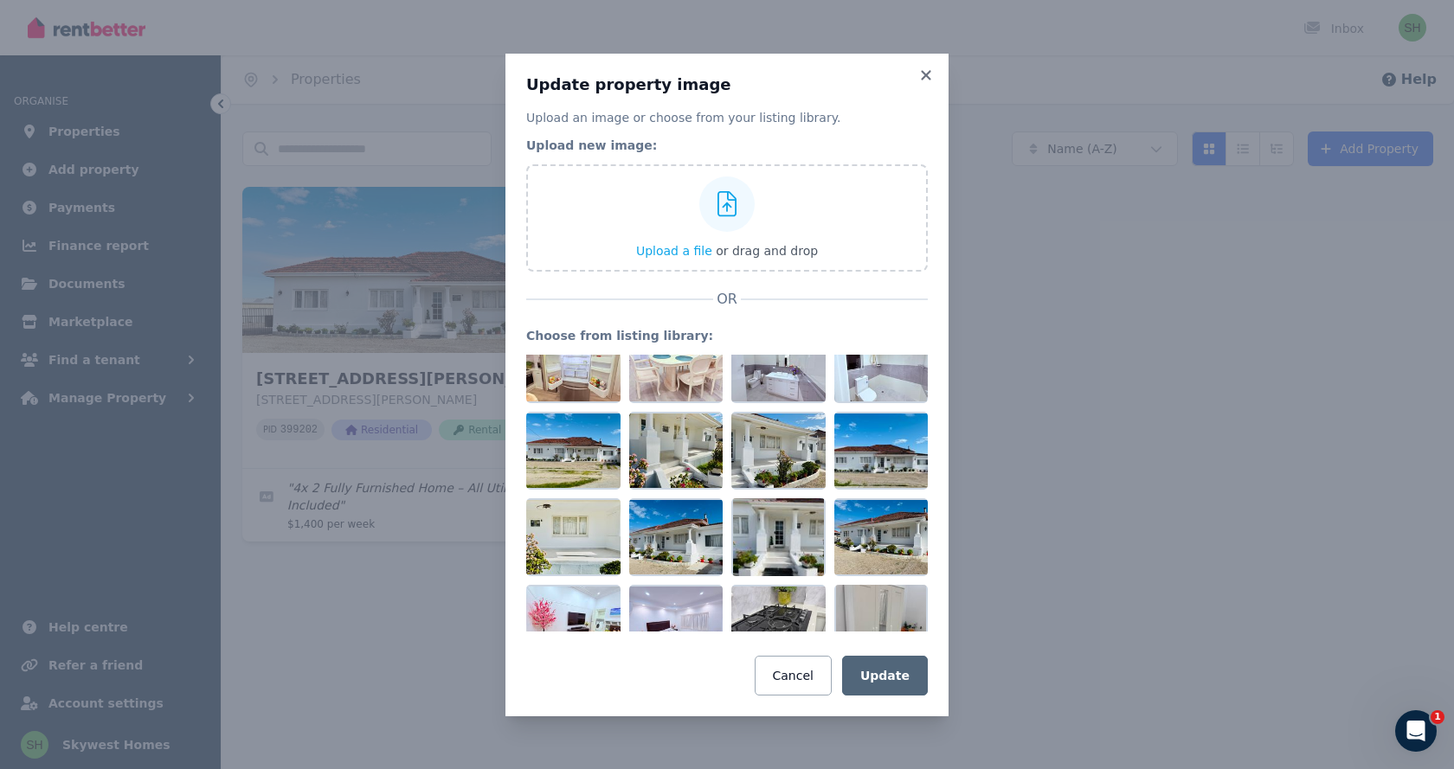
scroll to position [260, 0]
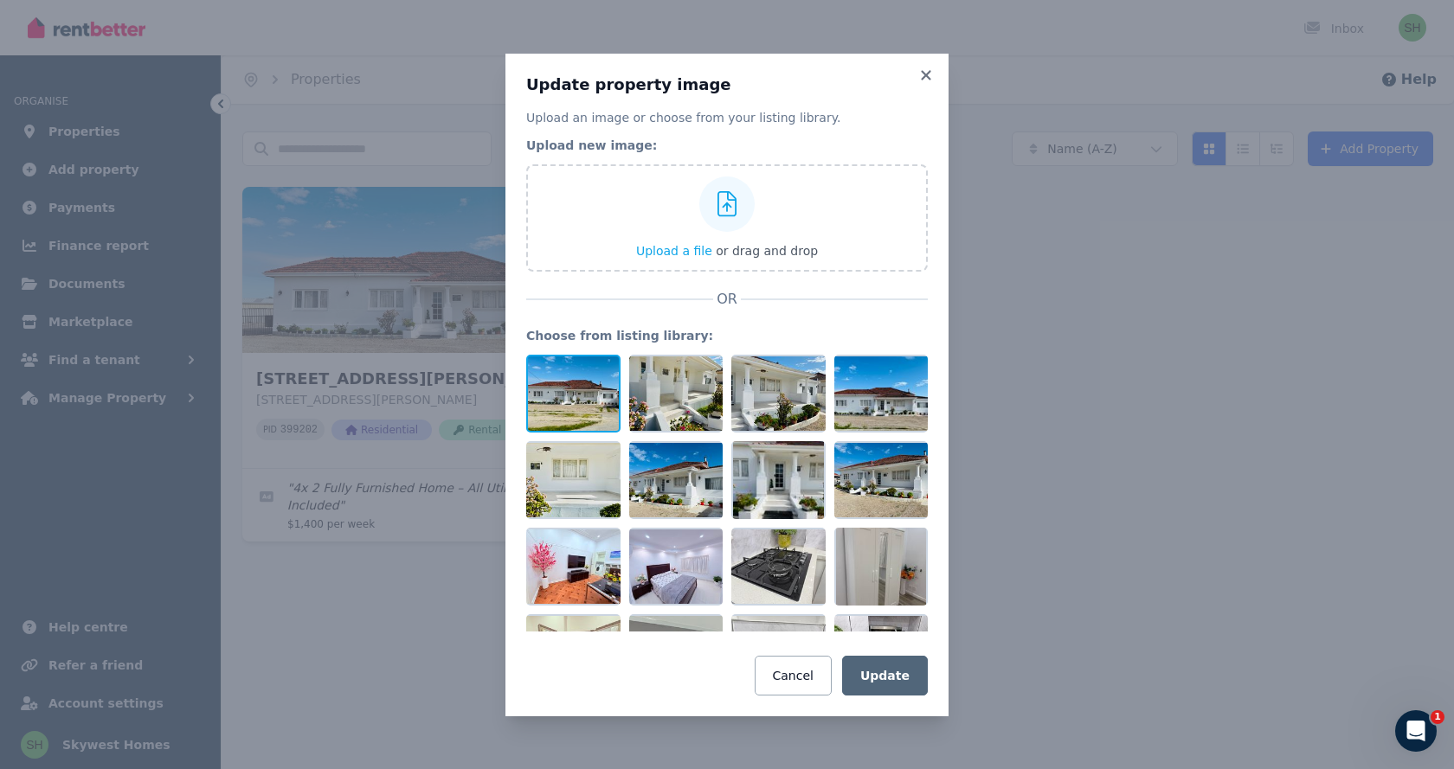
click at [560, 392] on div at bounding box center [573, 394] width 94 height 78
click at [876, 674] on button "Update" at bounding box center [885, 676] width 86 height 40
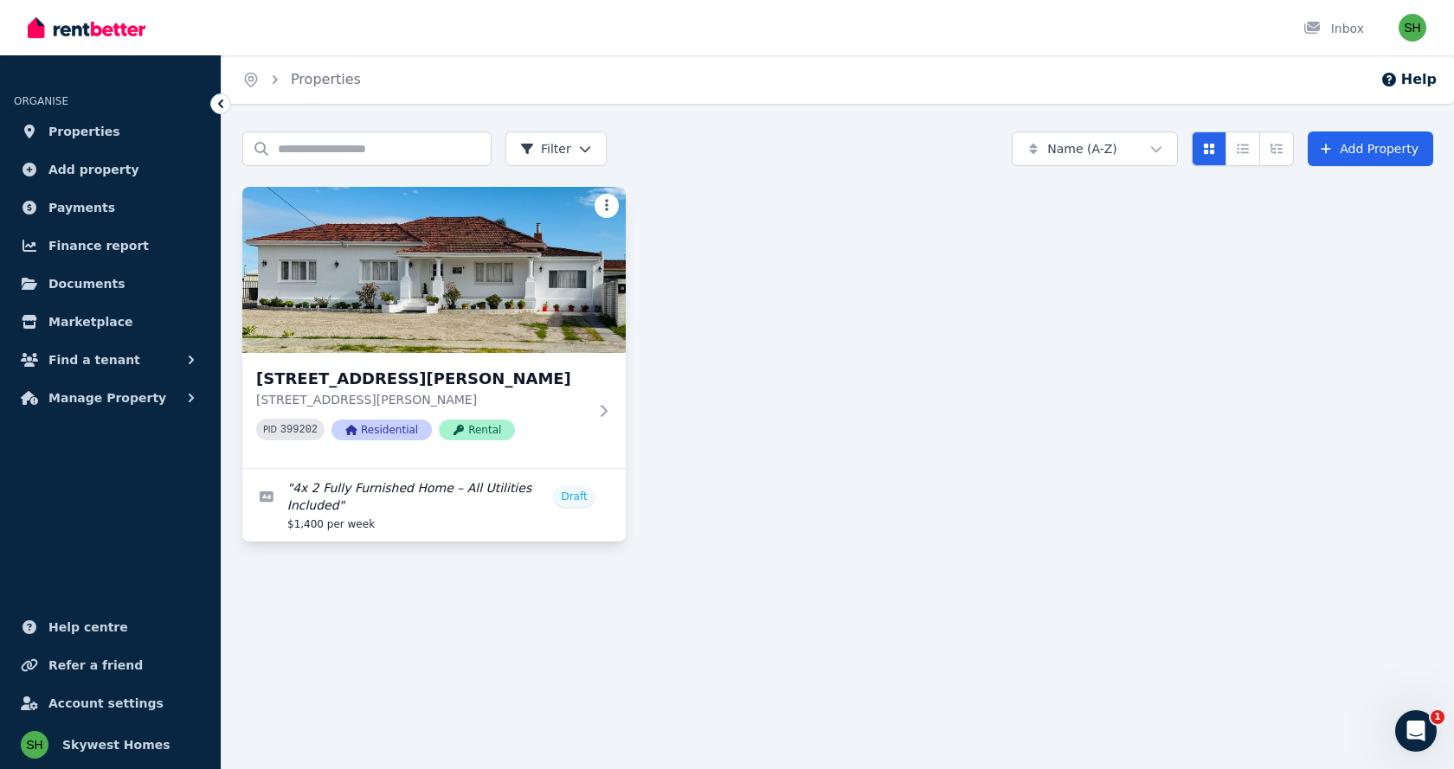
click at [603, 209] on html "Open main menu Inbox Open user menu ORGANISE Properties Add property Payments F…" at bounding box center [727, 384] width 1454 height 769
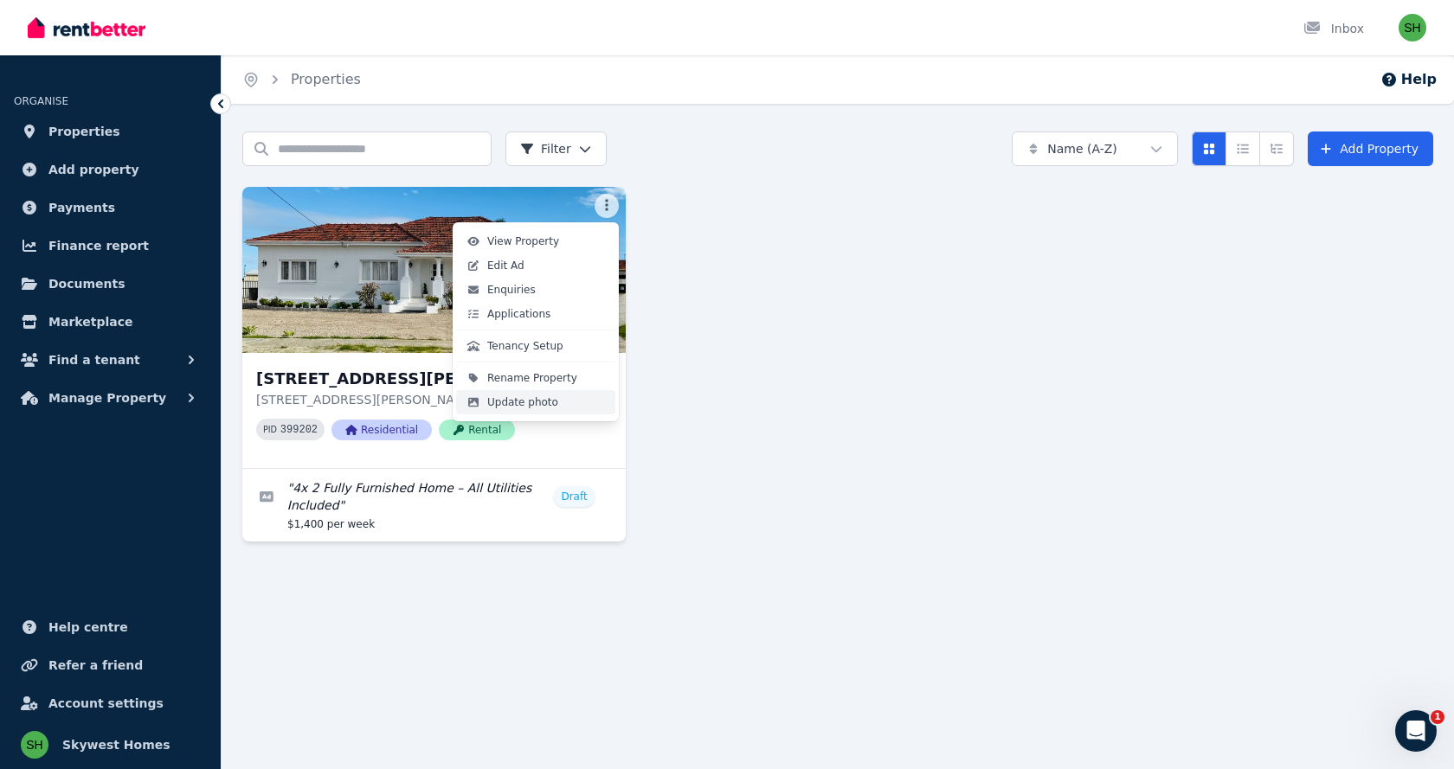
click at [513, 408] on span "Update photo" at bounding box center [522, 402] width 71 height 14
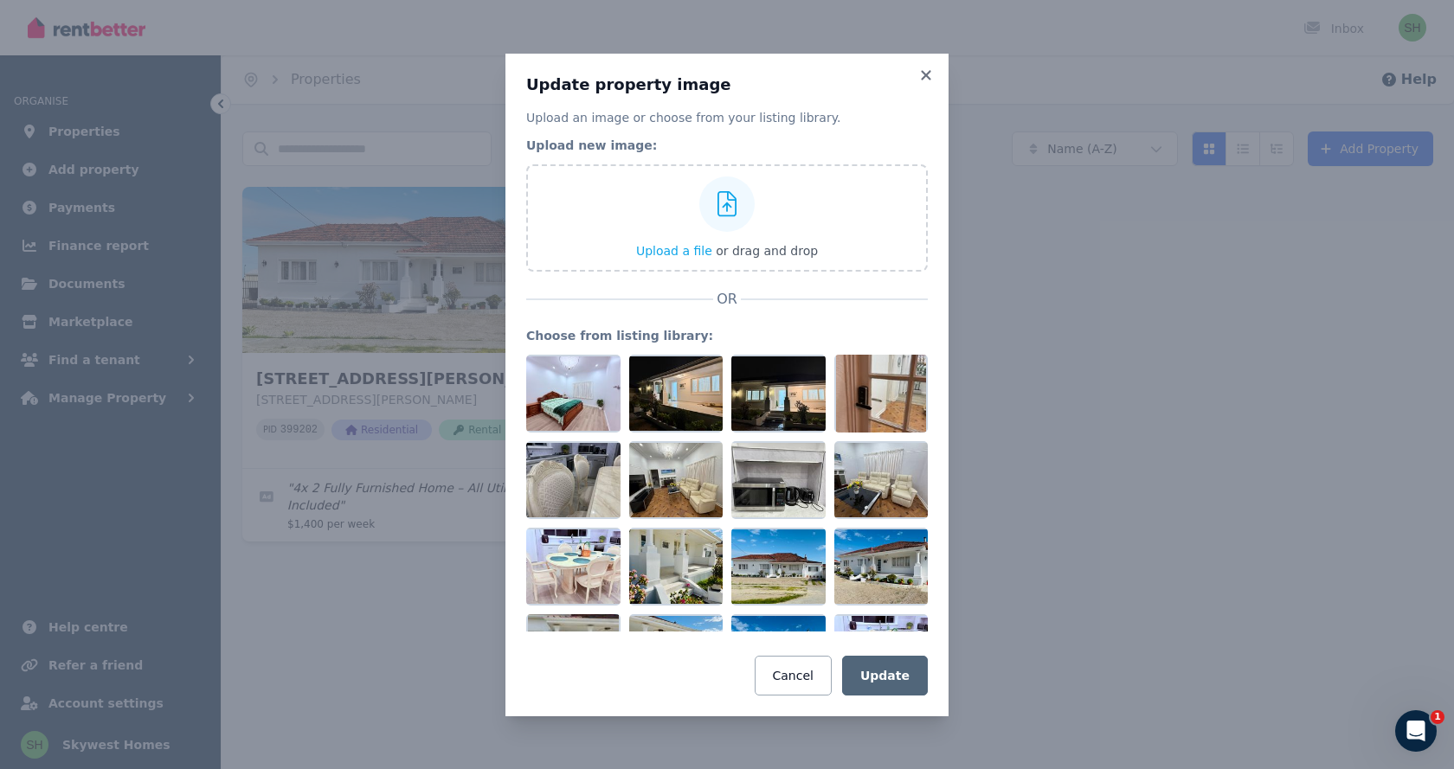
scroll to position [1705, 0]
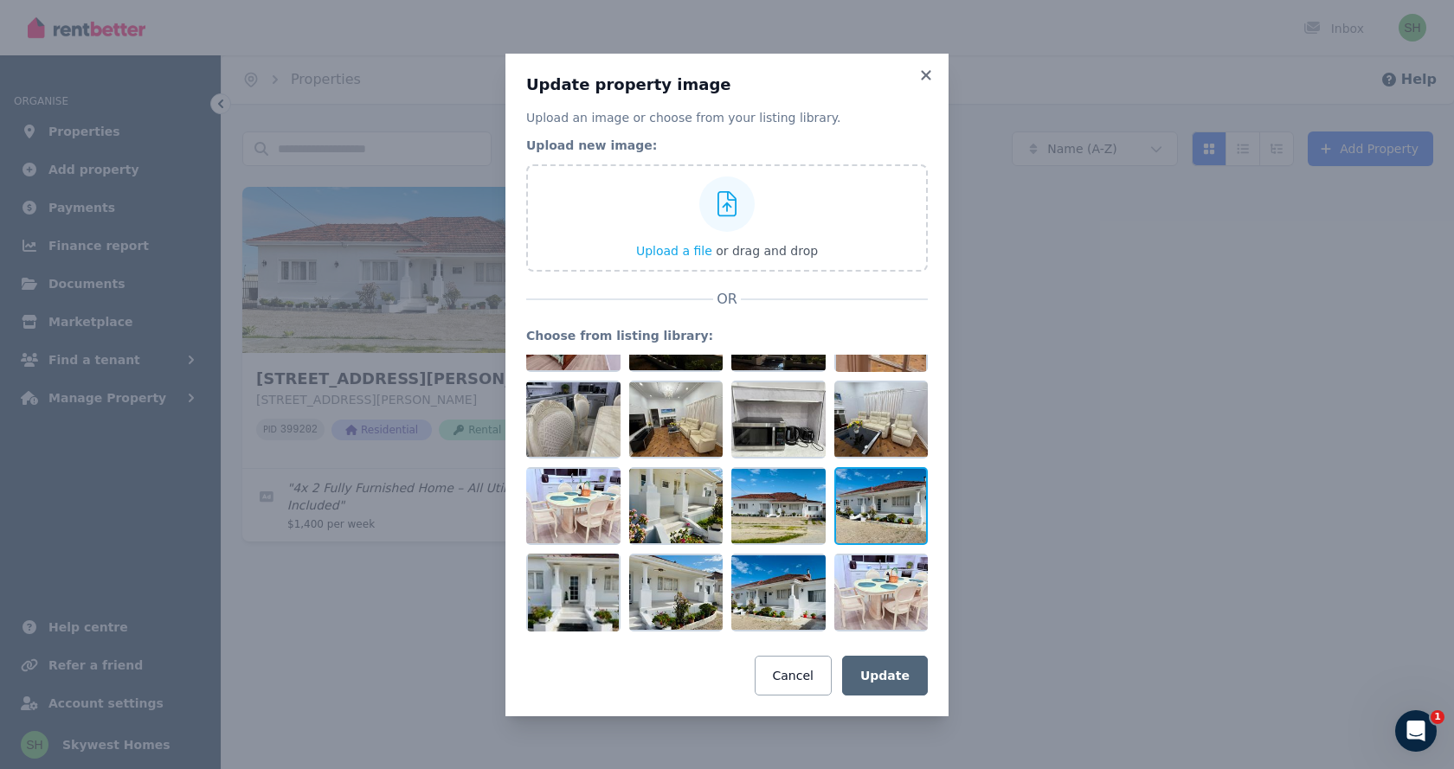
click at [874, 503] on div at bounding box center [881, 506] width 94 height 78
click at [876, 512] on div at bounding box center [881, 506] width 94 height 78
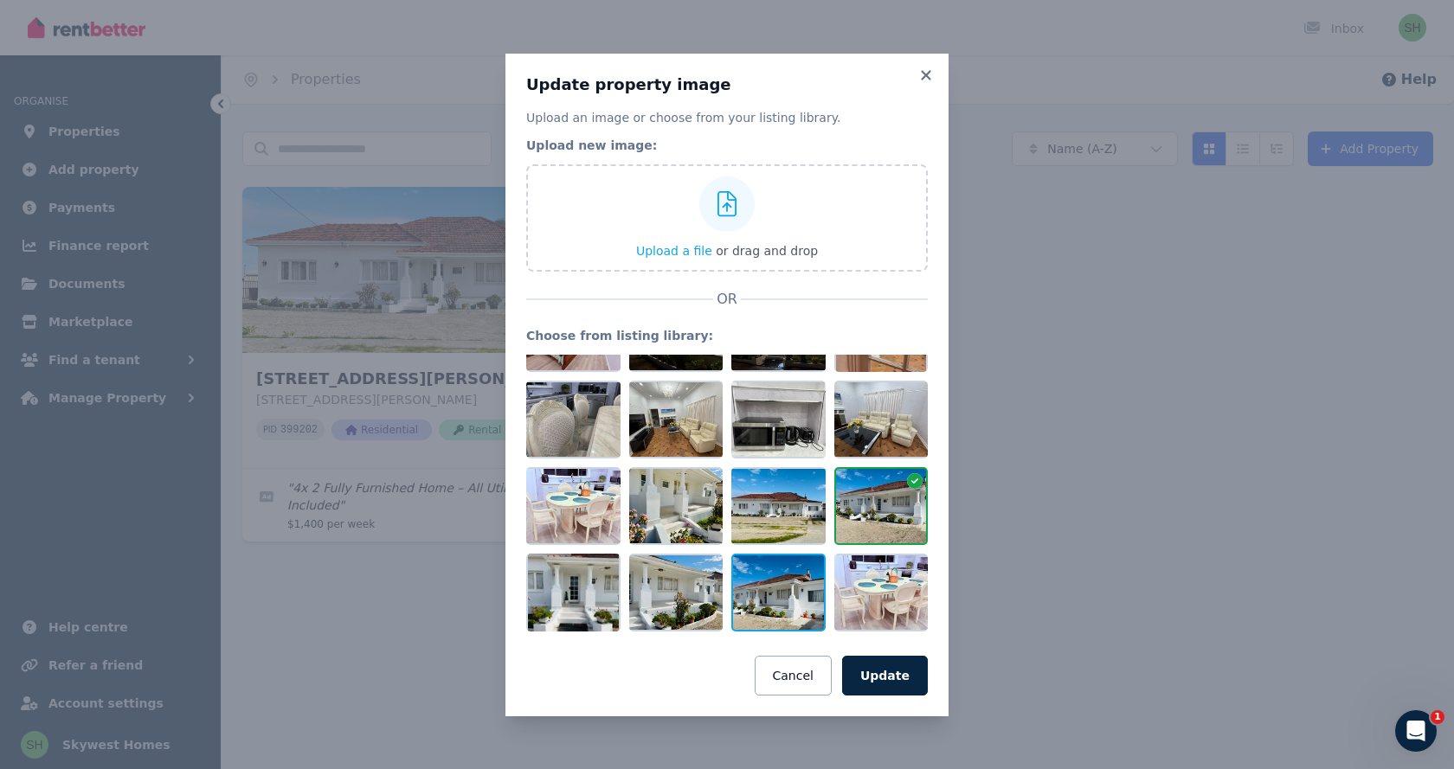
click at [770, 584] on div at bounding box center [778, 593] width 94 height 78
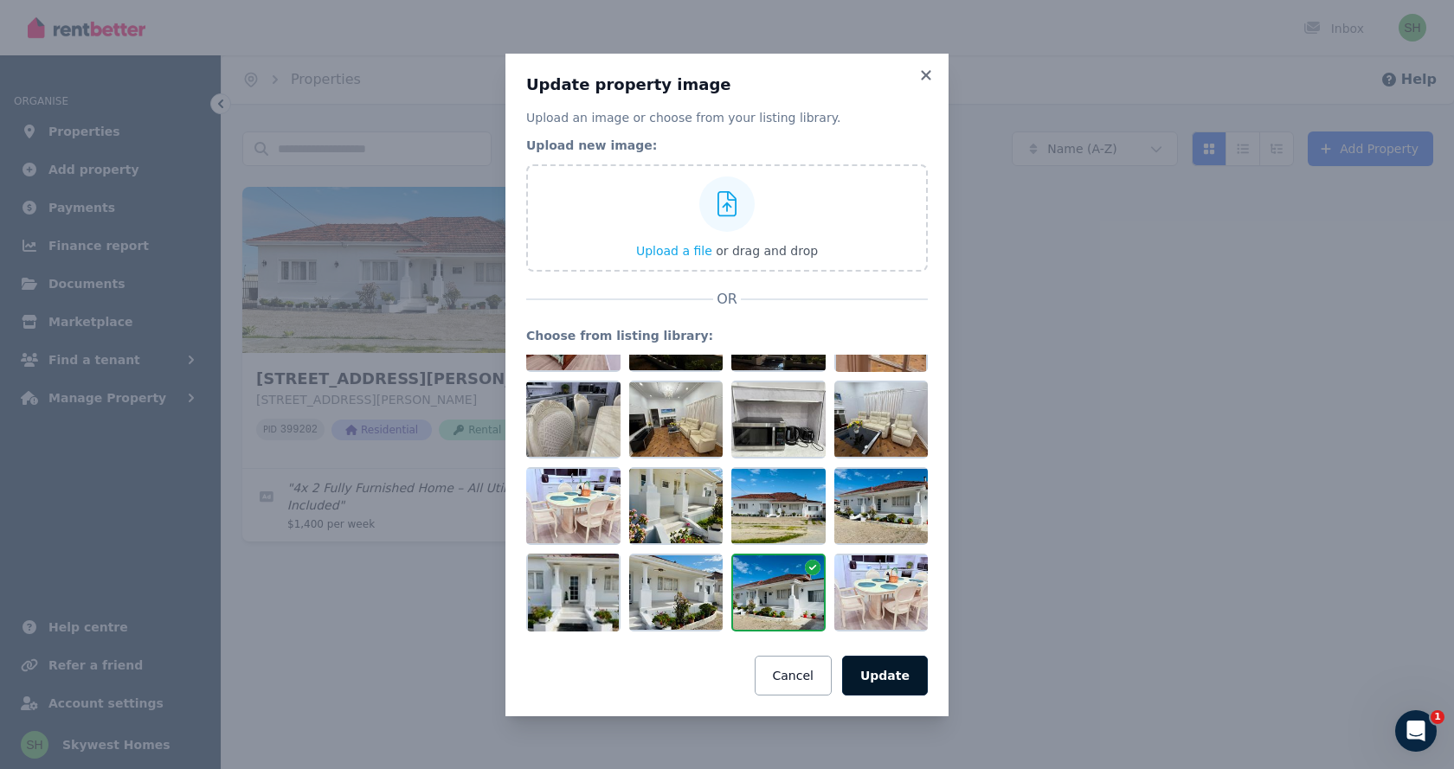
click at [876, 676] on button "Update" at bounding box center [885, 676] width 86 height 40
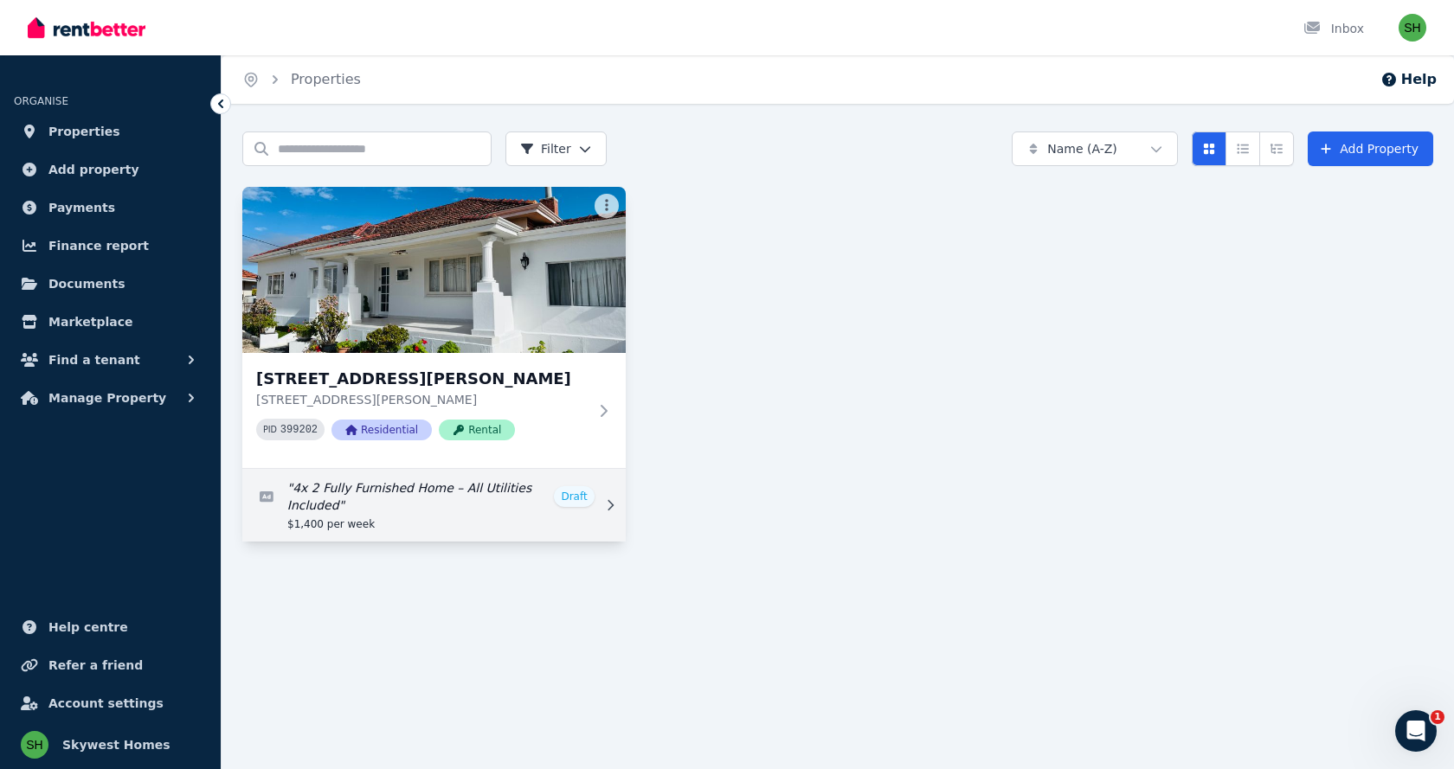
click at [573, 499] on link "Edit listing: 4x 2 Fully Furnished Home – All Utilities Included" at bounding box center [433, 505] width 383 height 73
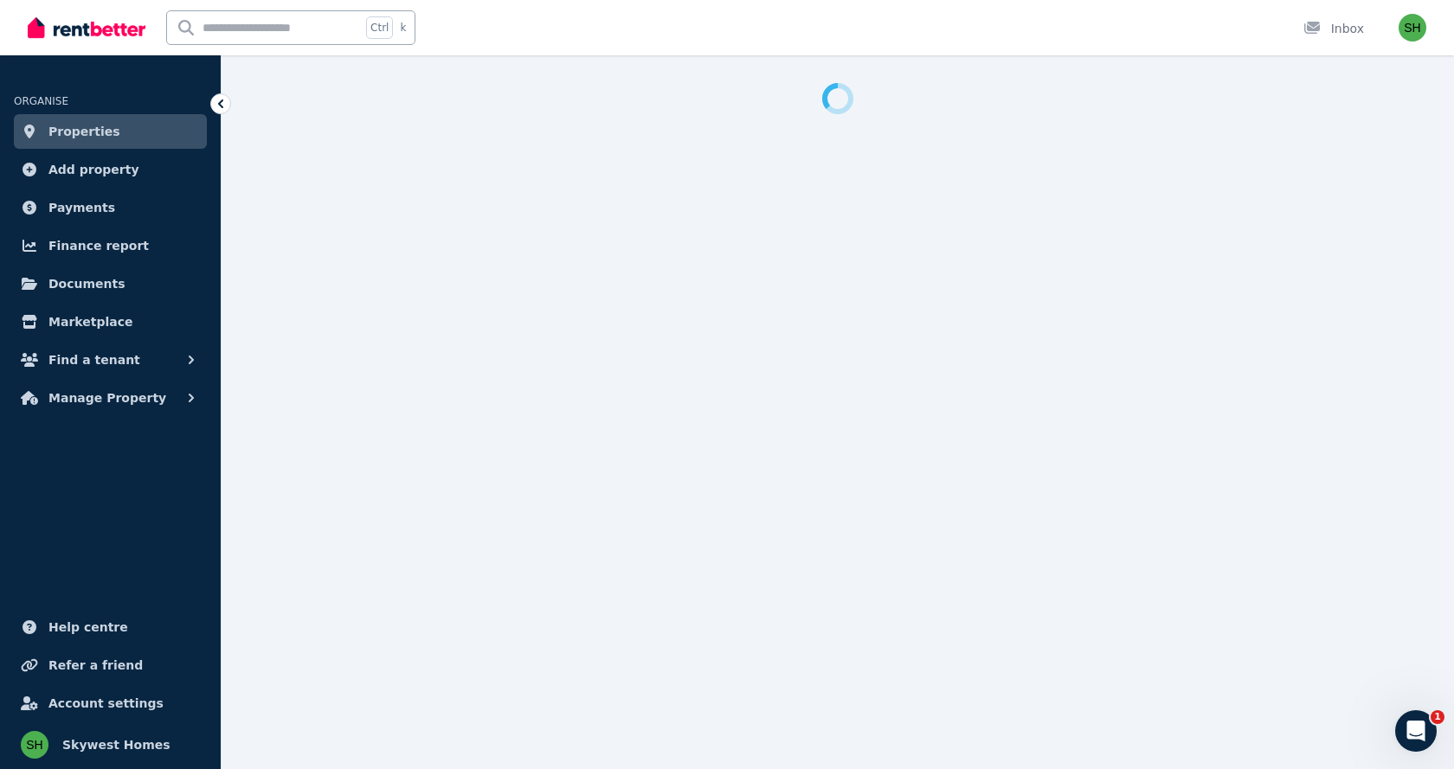
select select "**"
select select "**********"
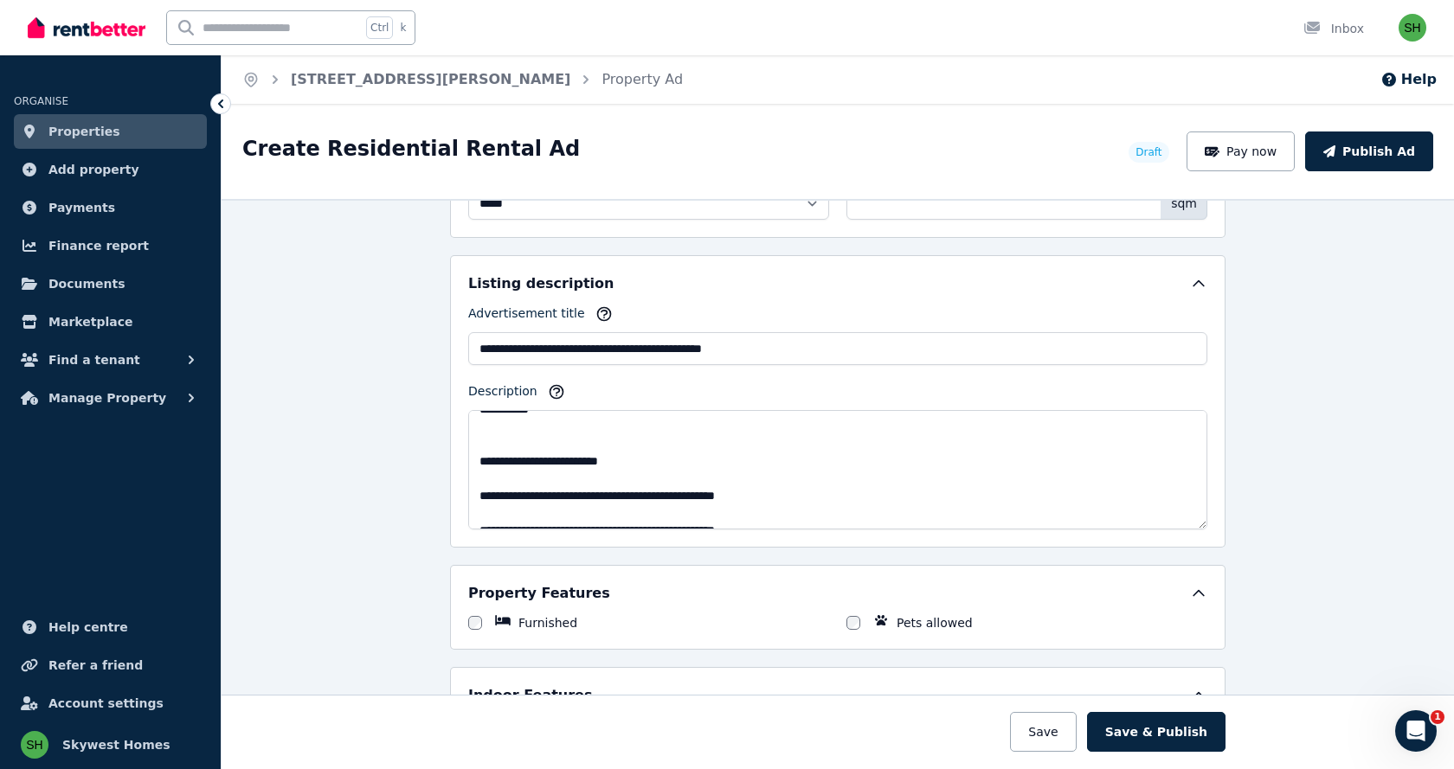
scroll to position [588, 0]
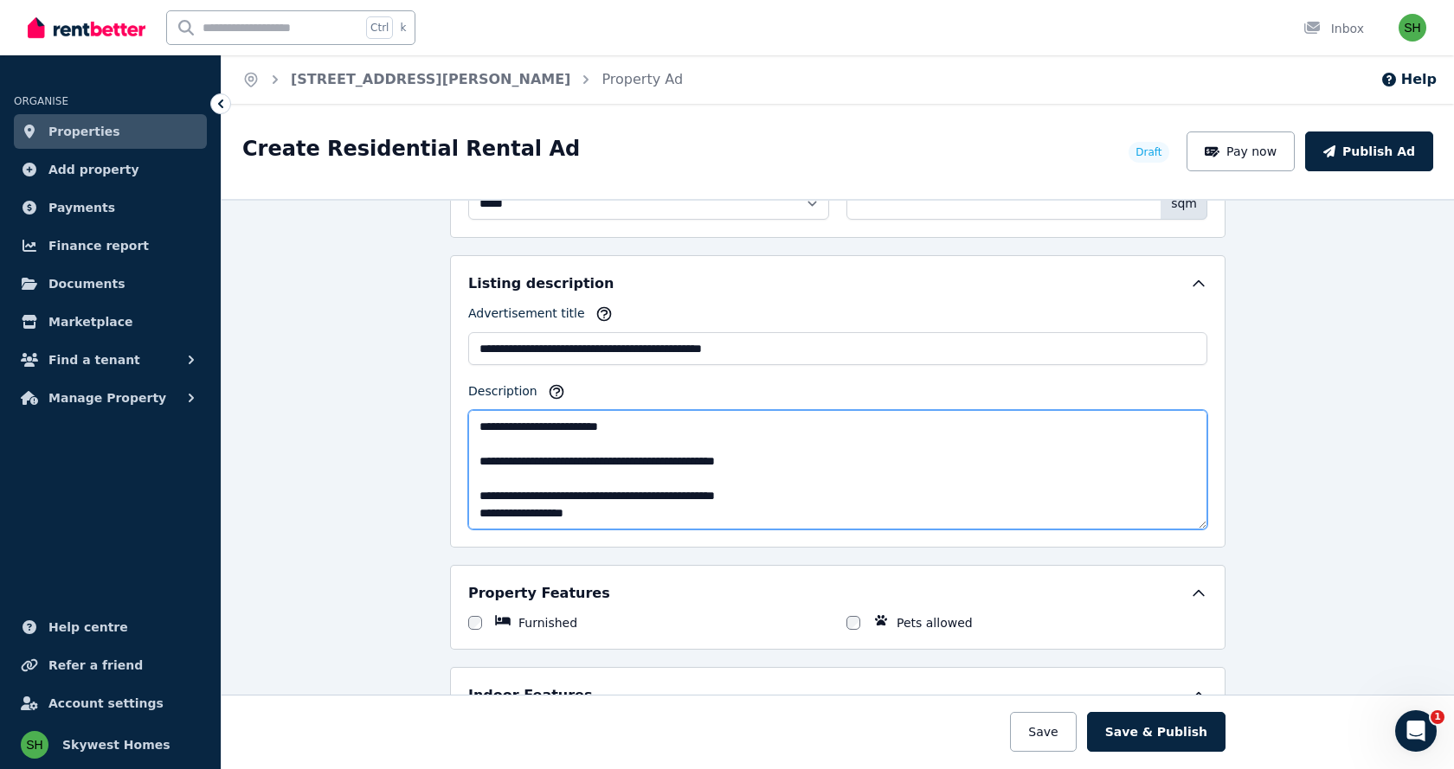
click at [474, 452] on textarea "Description" at bounding box center [837, 469] width 739 height 119
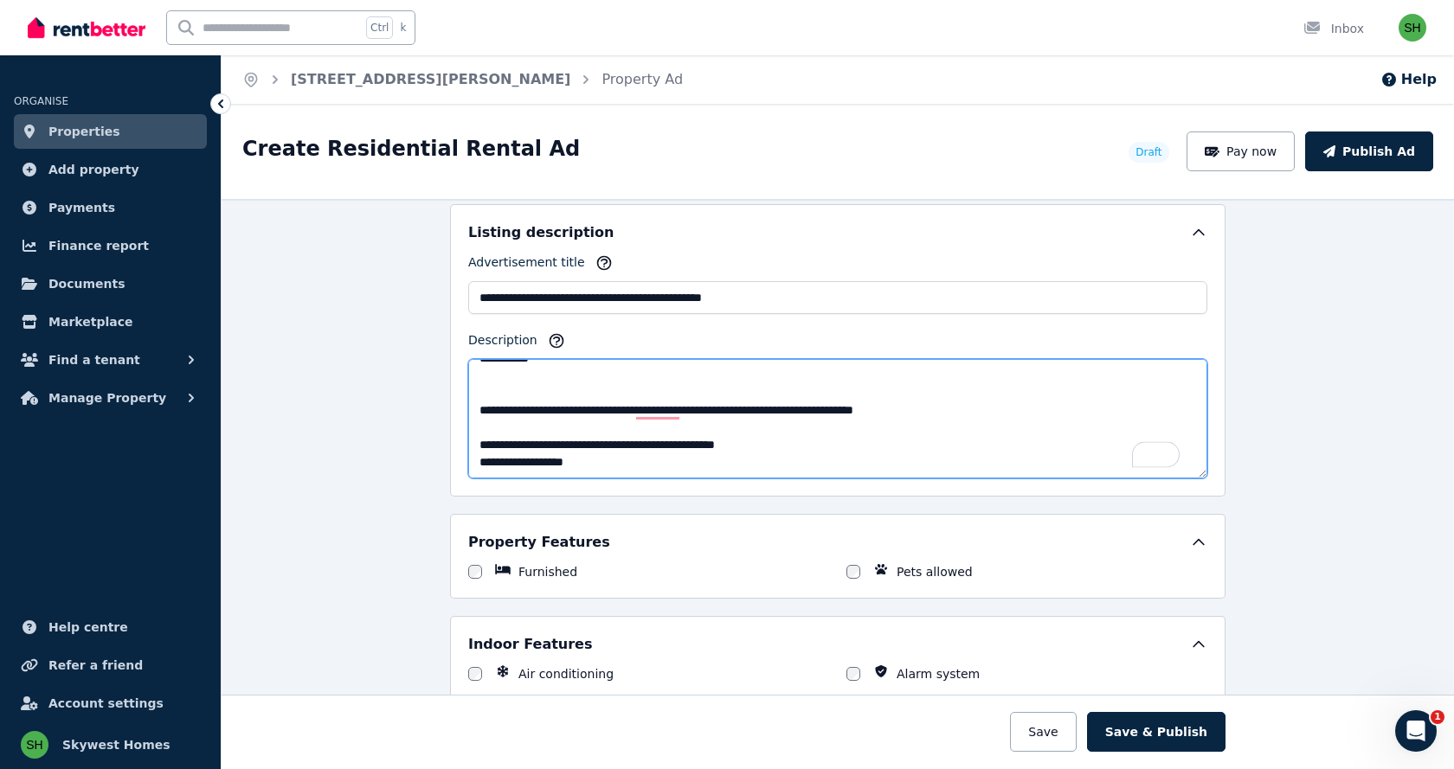
scroll to position [1038, 0]
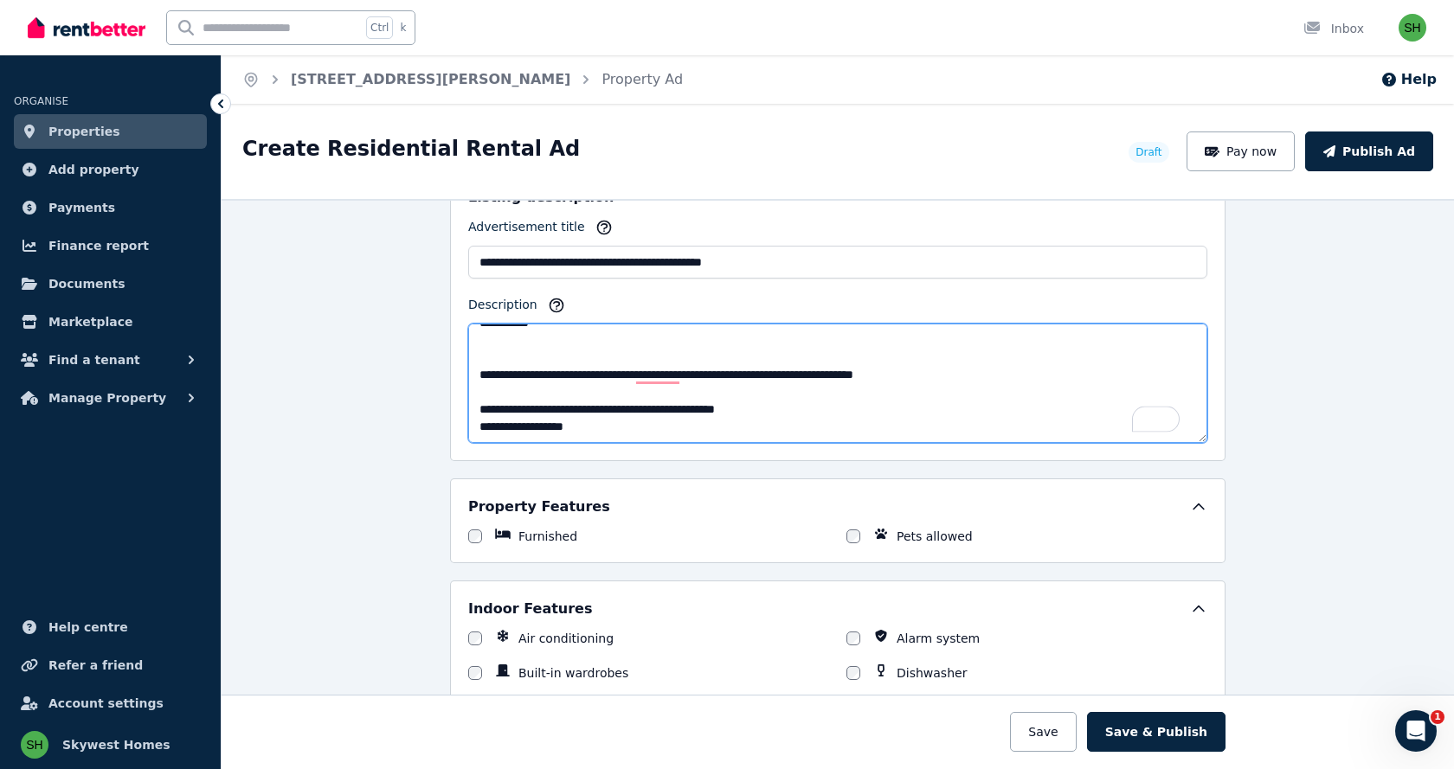
click at [933, 380] on textarea "Description" at bounding box center [837, 383] width 739 height 119
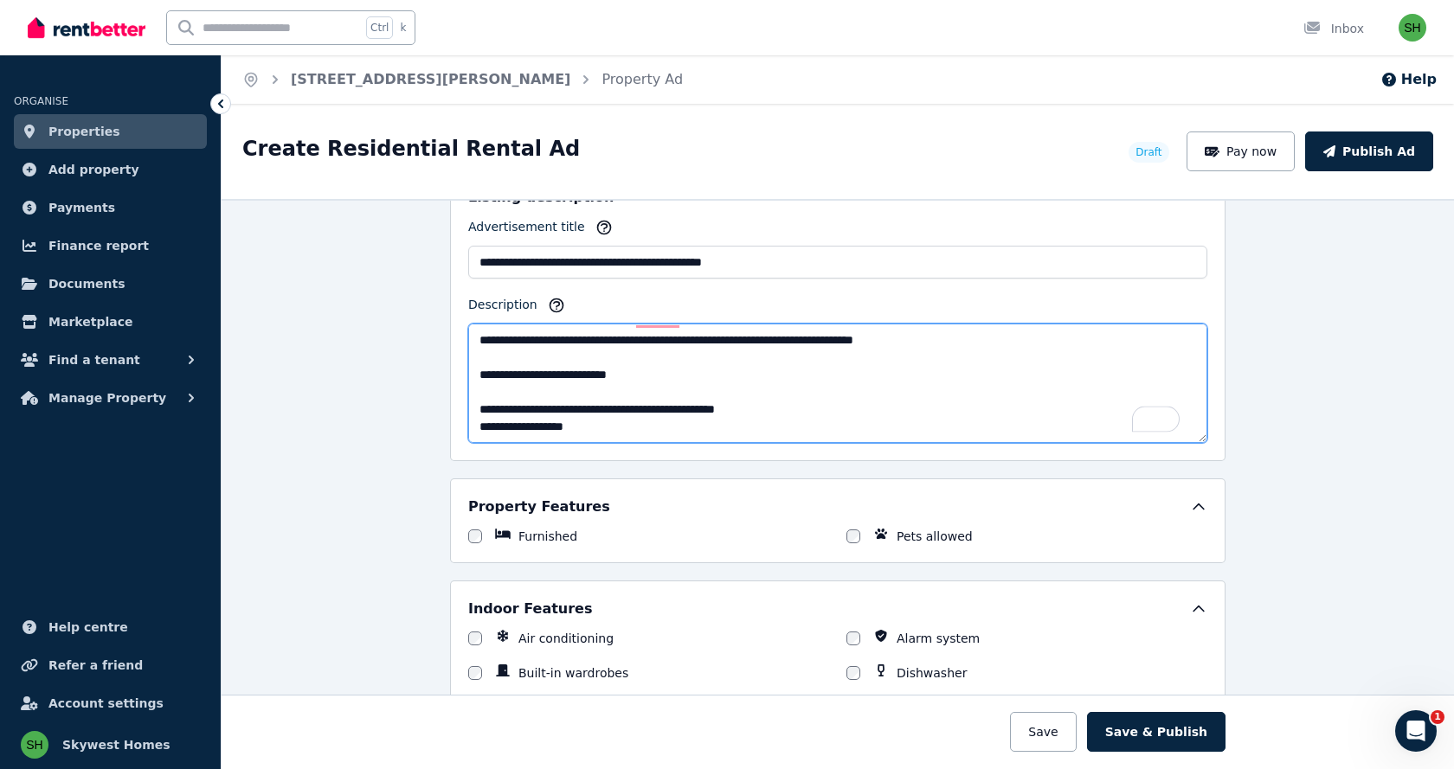
scroll to position [588, 0]
click at [816, 400] on textarea "Description" at bounding box center [837, 383] width 739 height 119
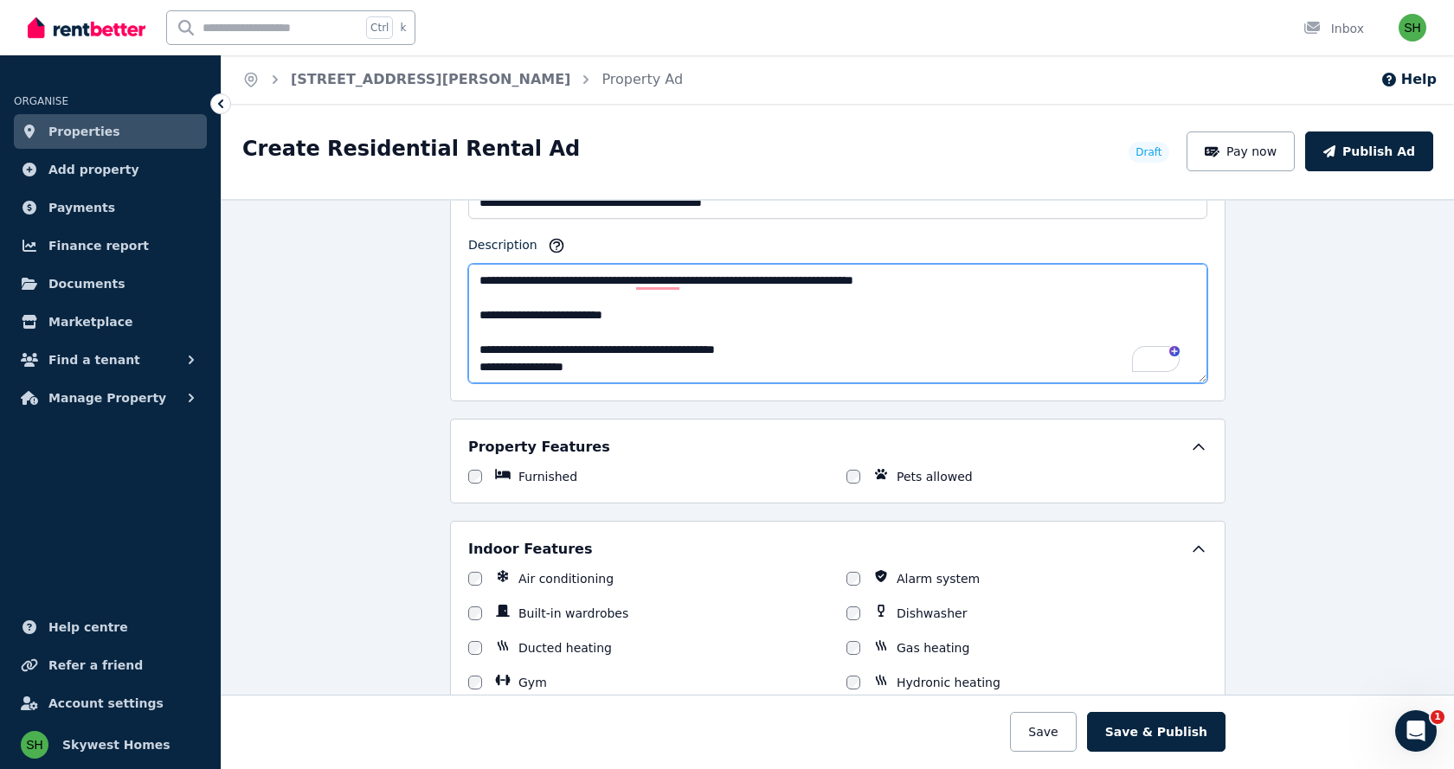
scroll to position [1125, 0]
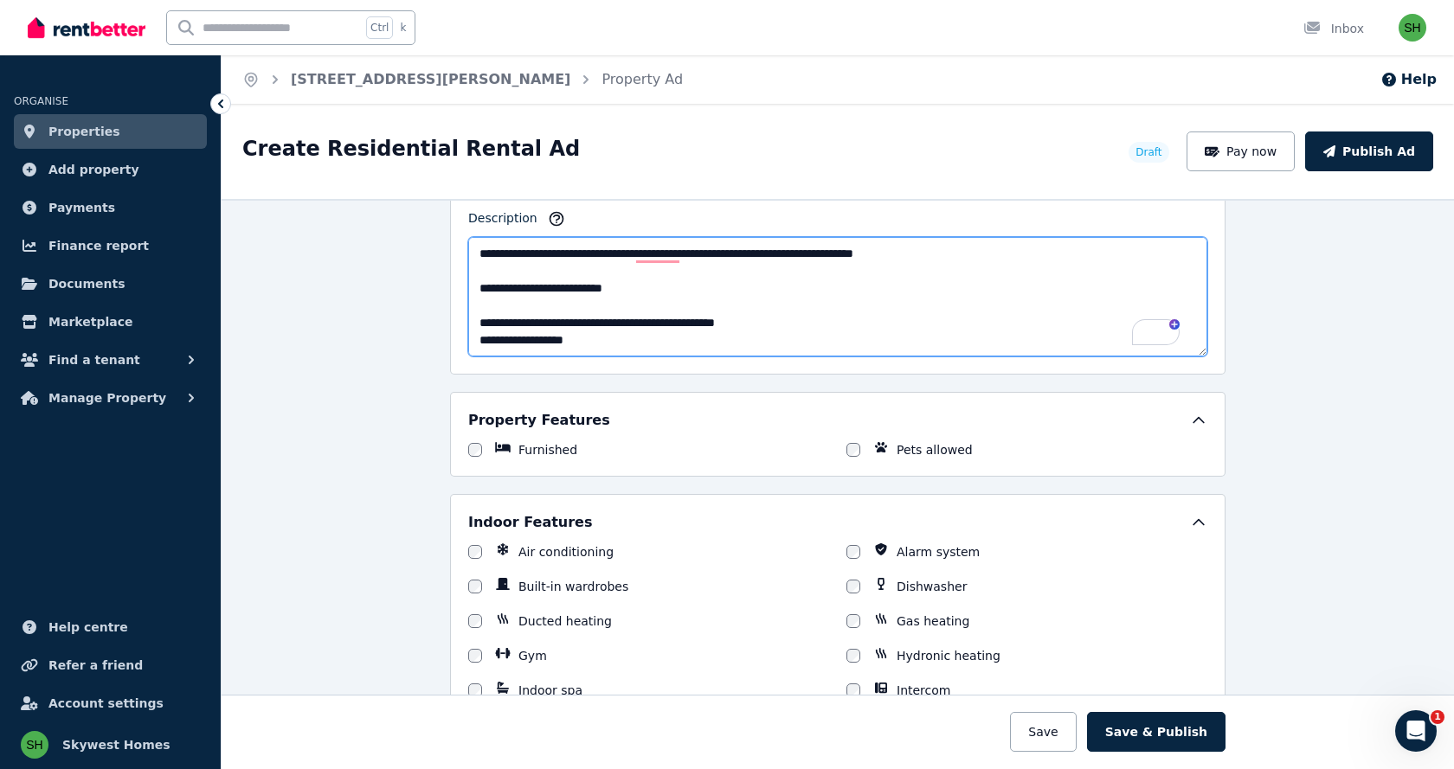
click at [621, 343] on textarea "Description" at bounding box center [837, 296] width 739 height 119
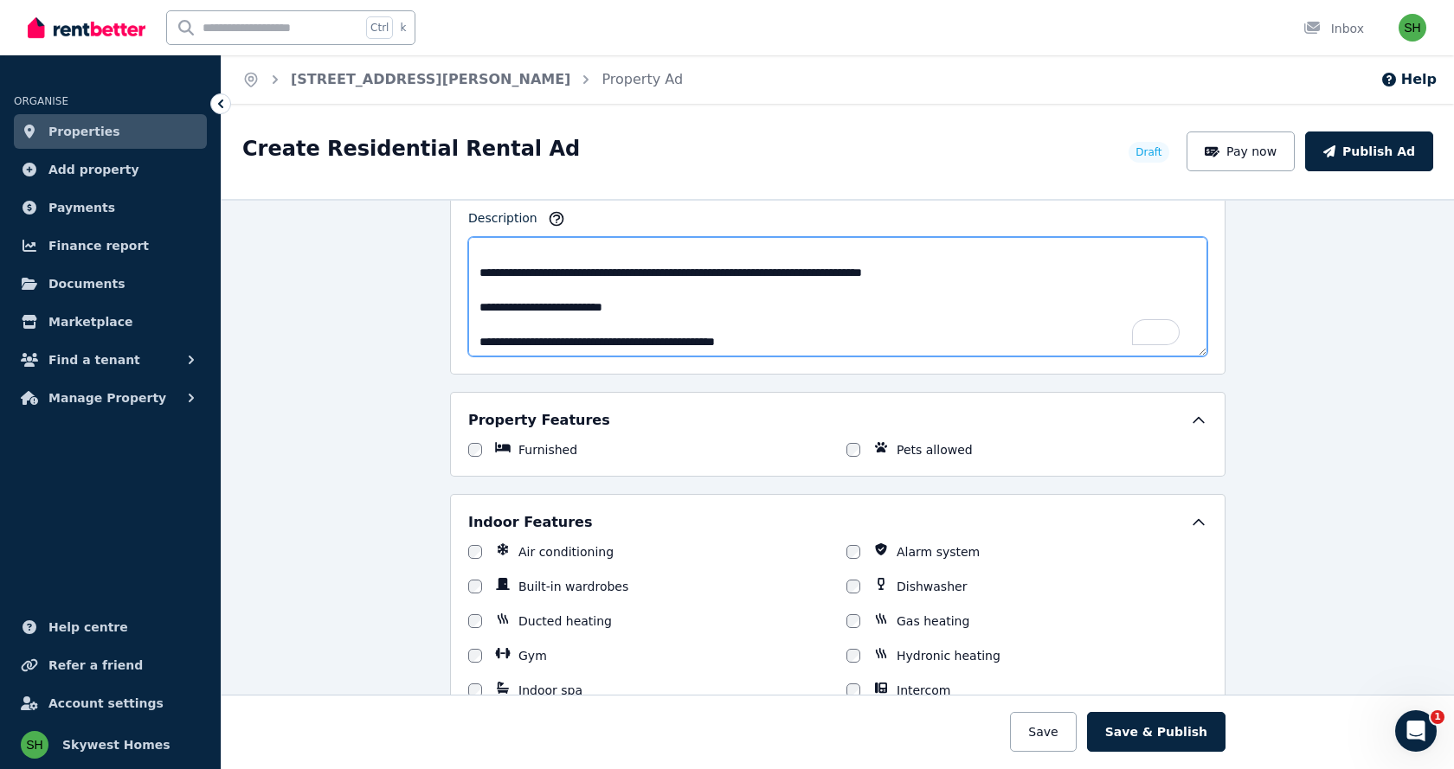
drag, startPoint x: 952, startPoint y: 251, endPoint x: 816, endPoint y: 313, distance: 149.5
click at [816, 313] on textarea "Description" at bounding box center [837, 296] width 739 height 119
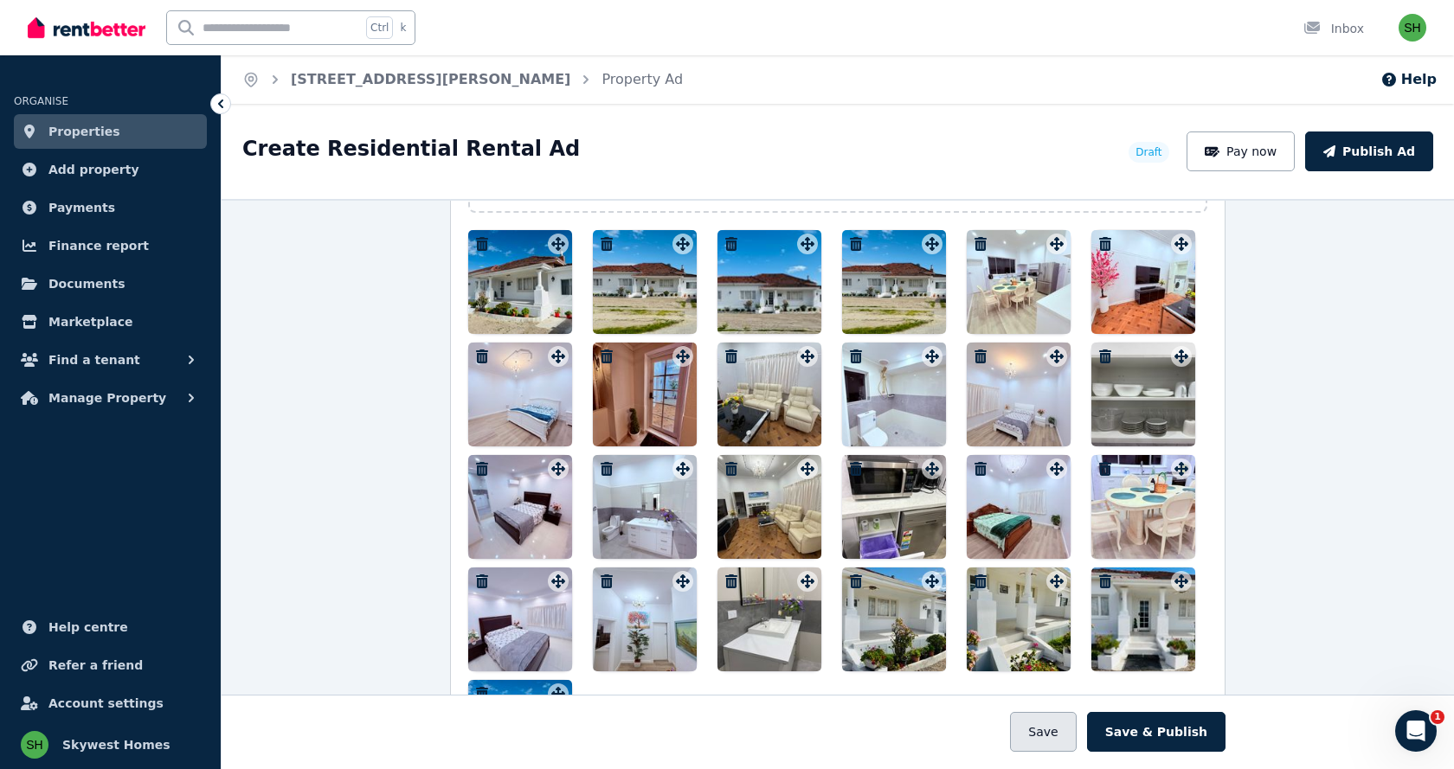
type textarea "**********"
click at [1055, 738] on button "Save" at bounding box center [1043, 732] width 66 height 40
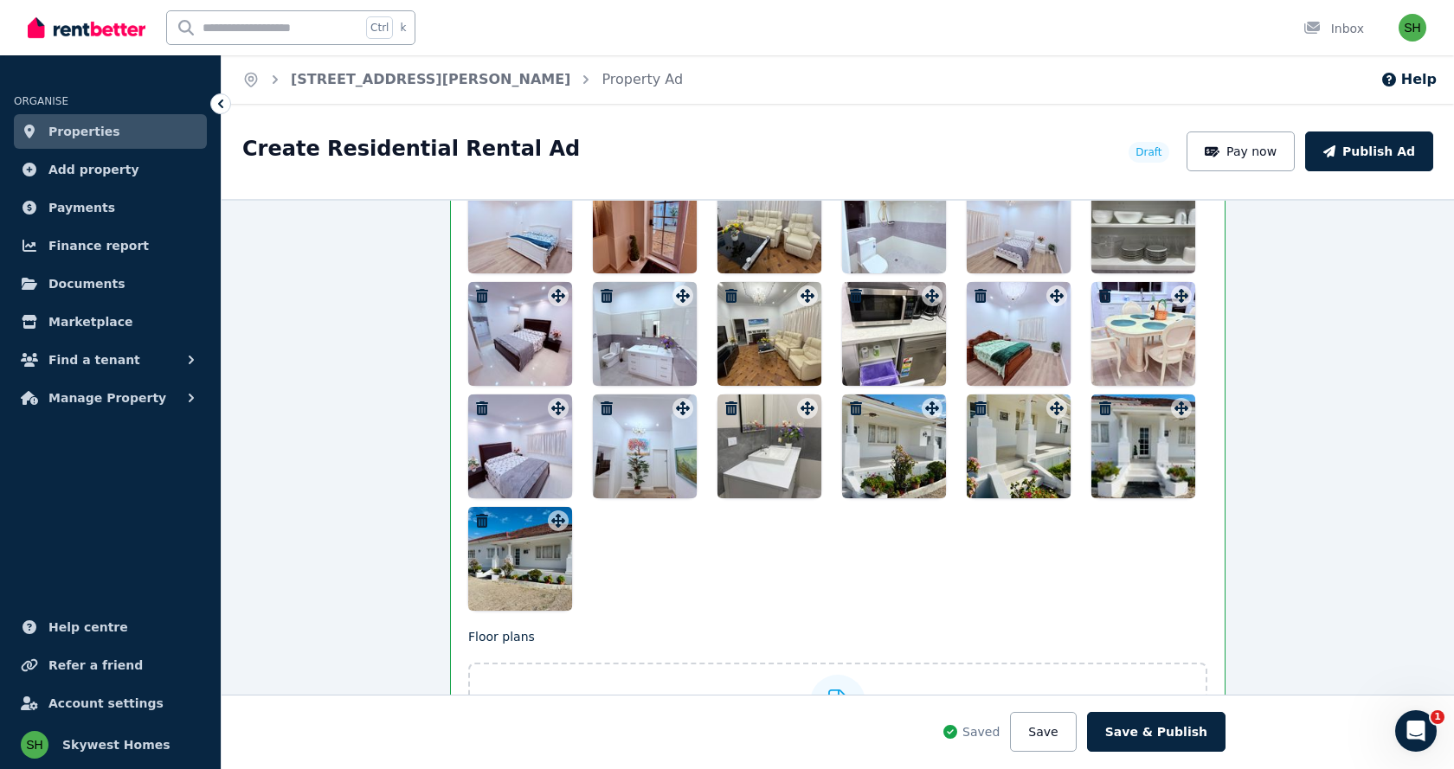
drag, startPoint x: 922, startPoint y: 453, endPoint x: 834, endPoint y: 354, distance: 132.5
click at [834, 354] on div at bounding box center [837, 334] width 739 height 554
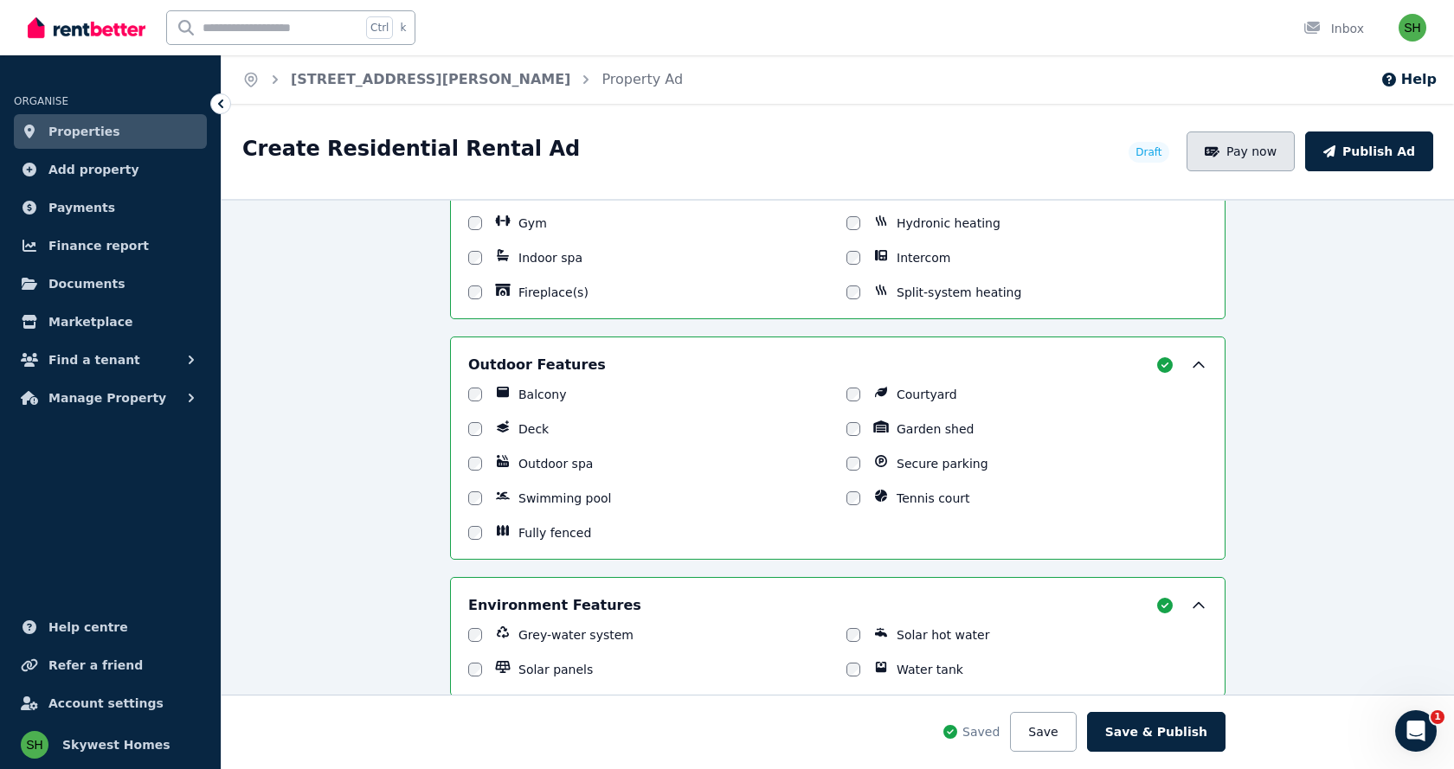
click at [1249, 149] on button "Pay now" at bounding box center [1240, 152] width 109 height 40
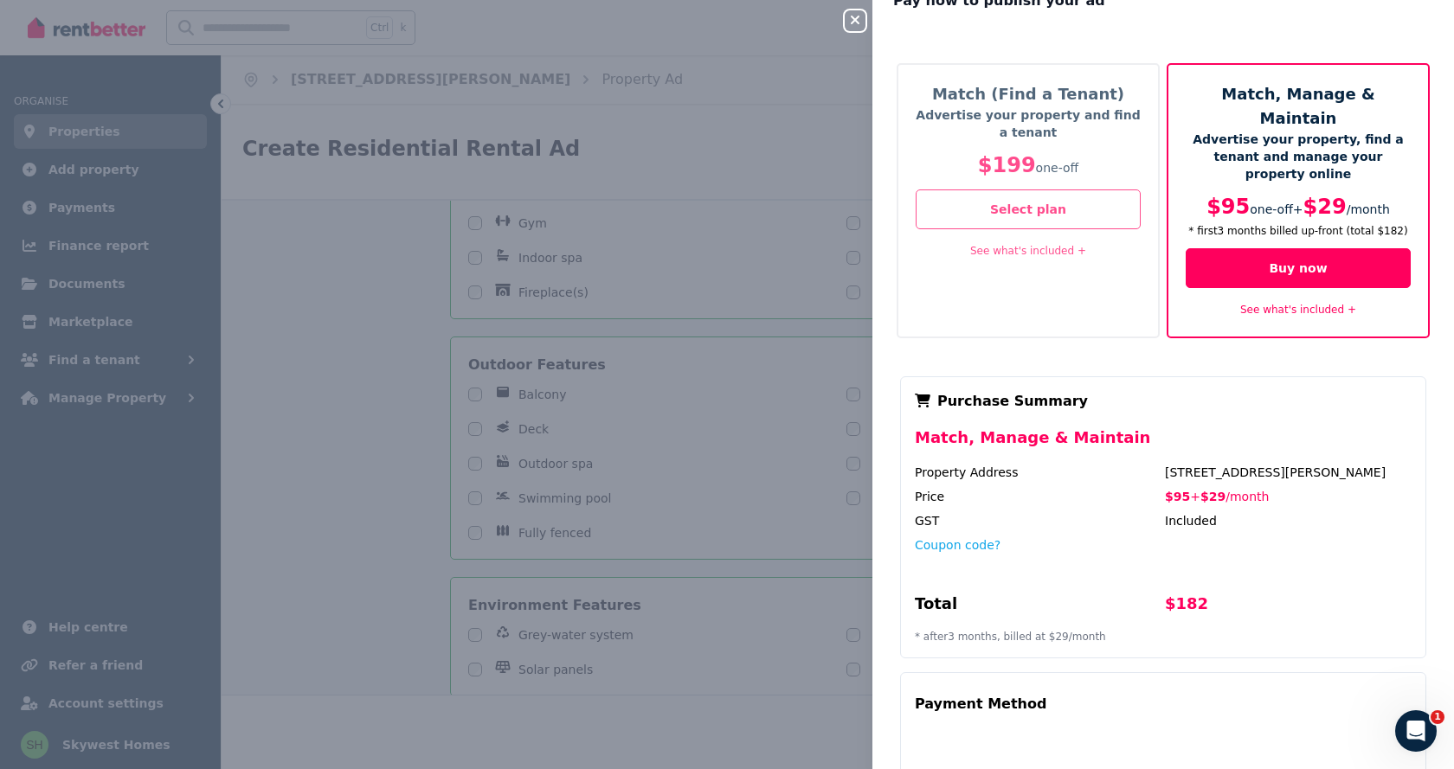
scroll to position [0, 0]
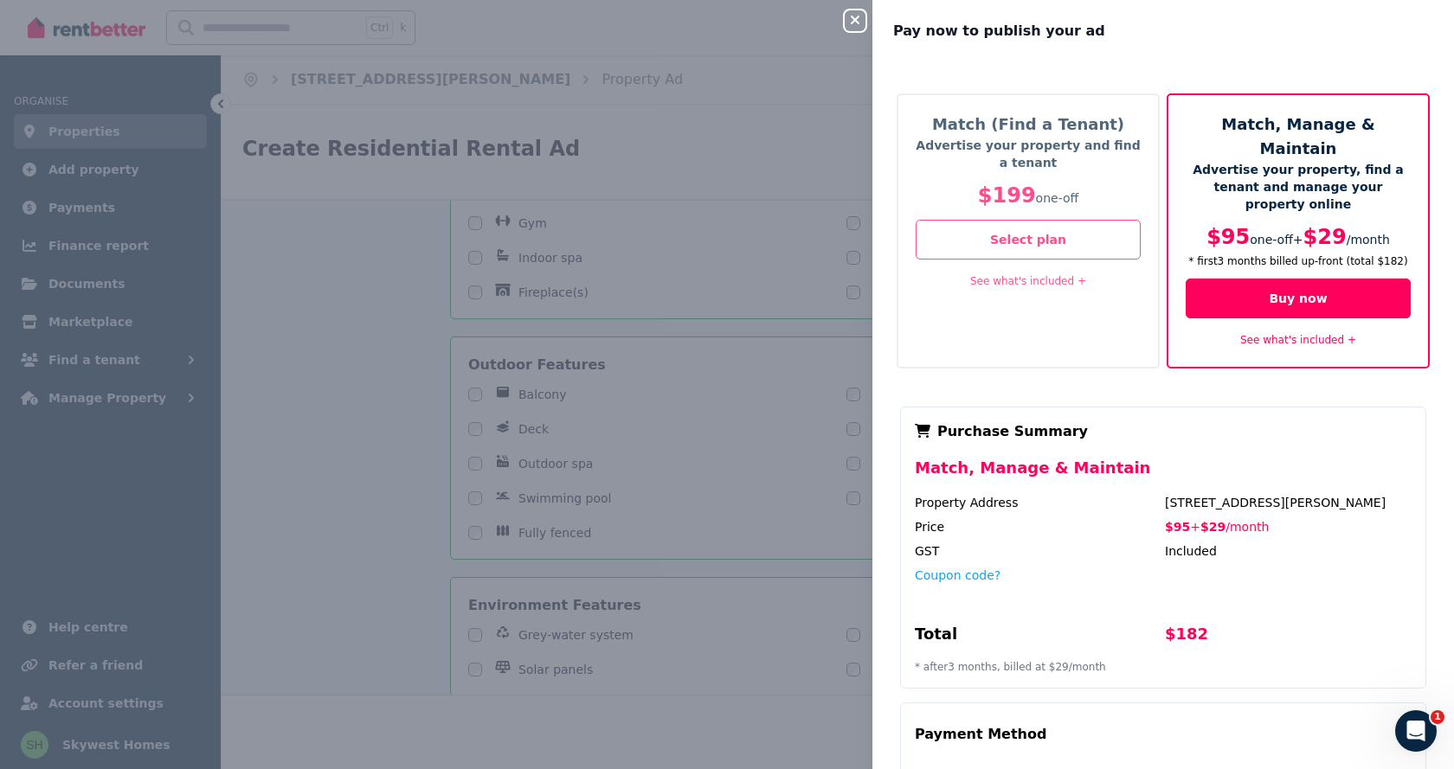
click at [1017, 283] on link "See what's included +" at bounding box center [1028, 281] width 116 height 12
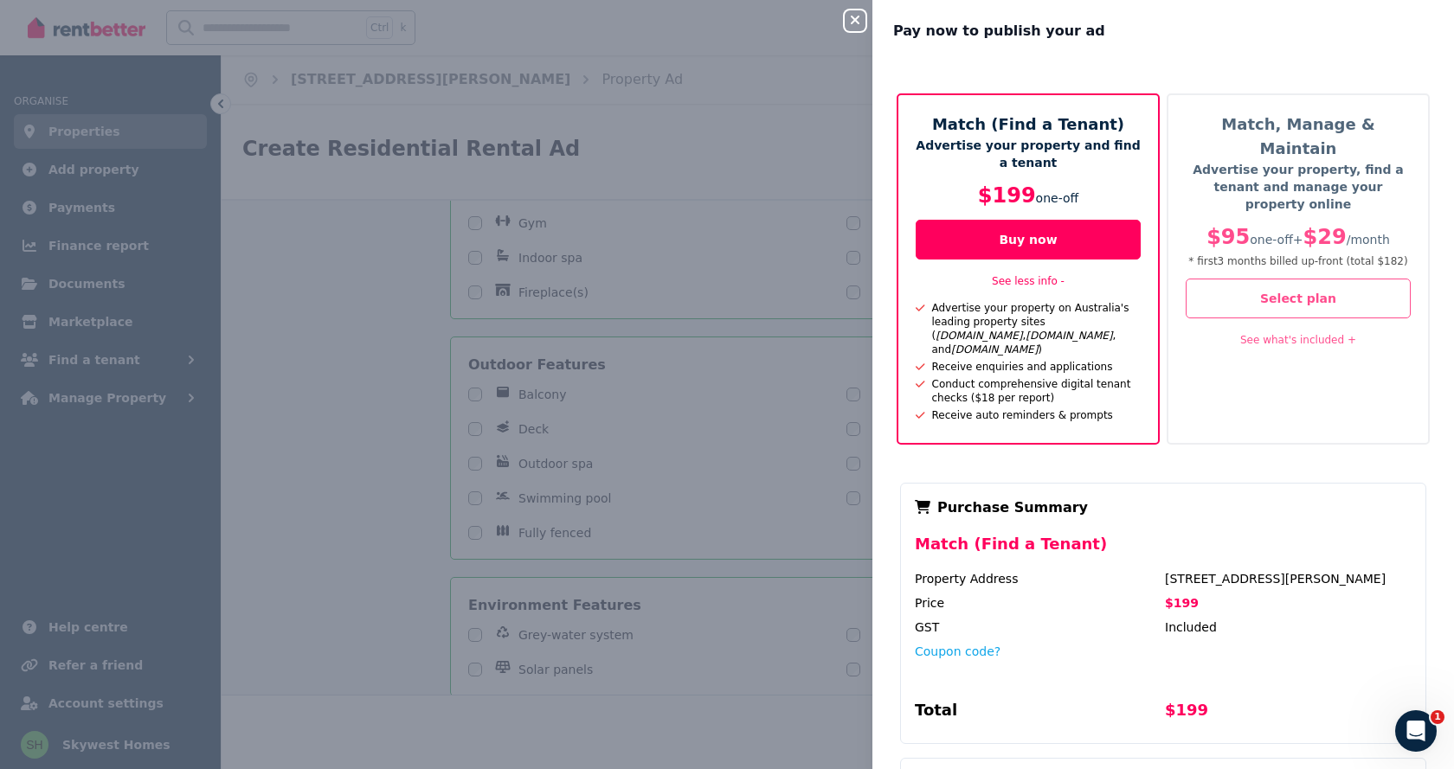
click at [1257, 334] on link "See what's included +" at bounding box center [1298, 340] width 116 height 12
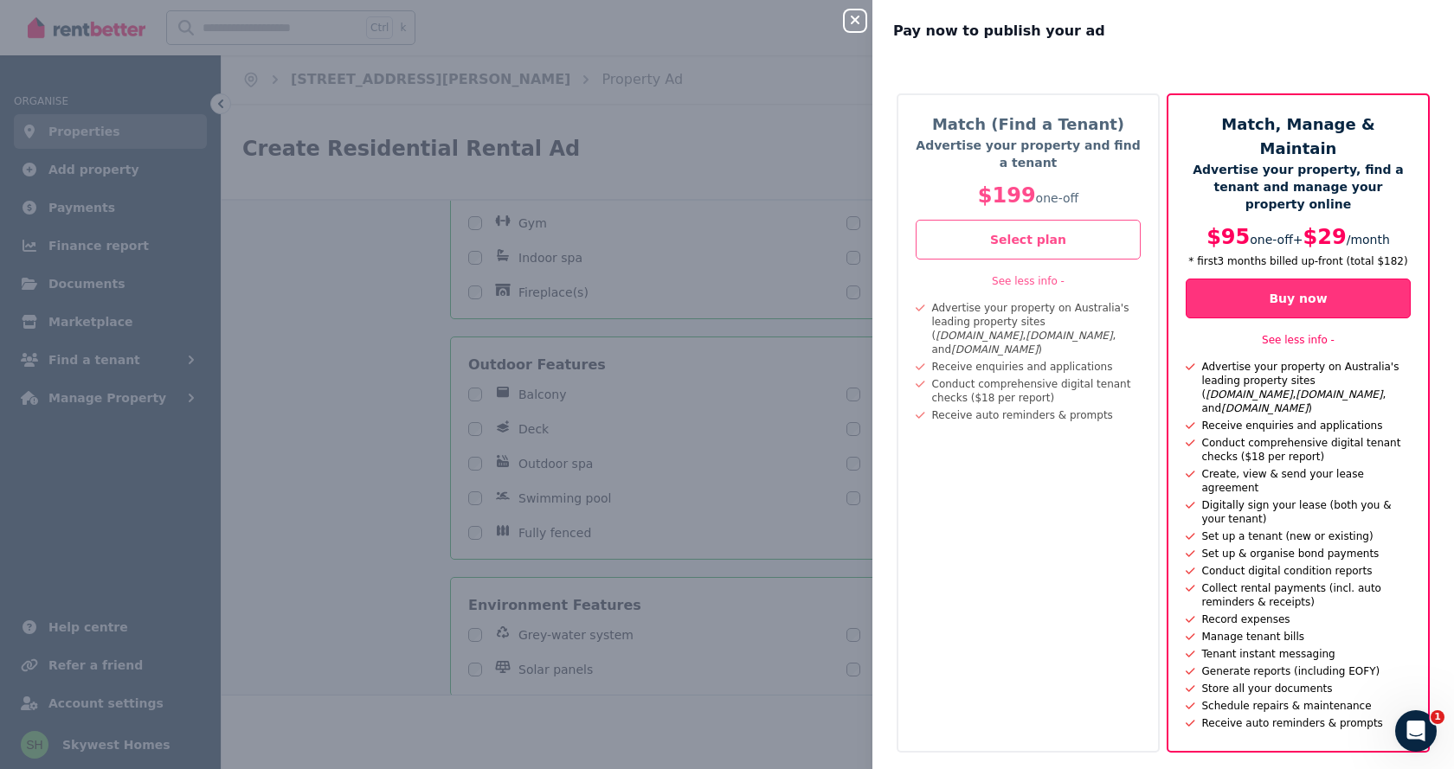
click at [1292, 279] on button "Buy now" at bounding box center [1298, 299] width 225 height 40
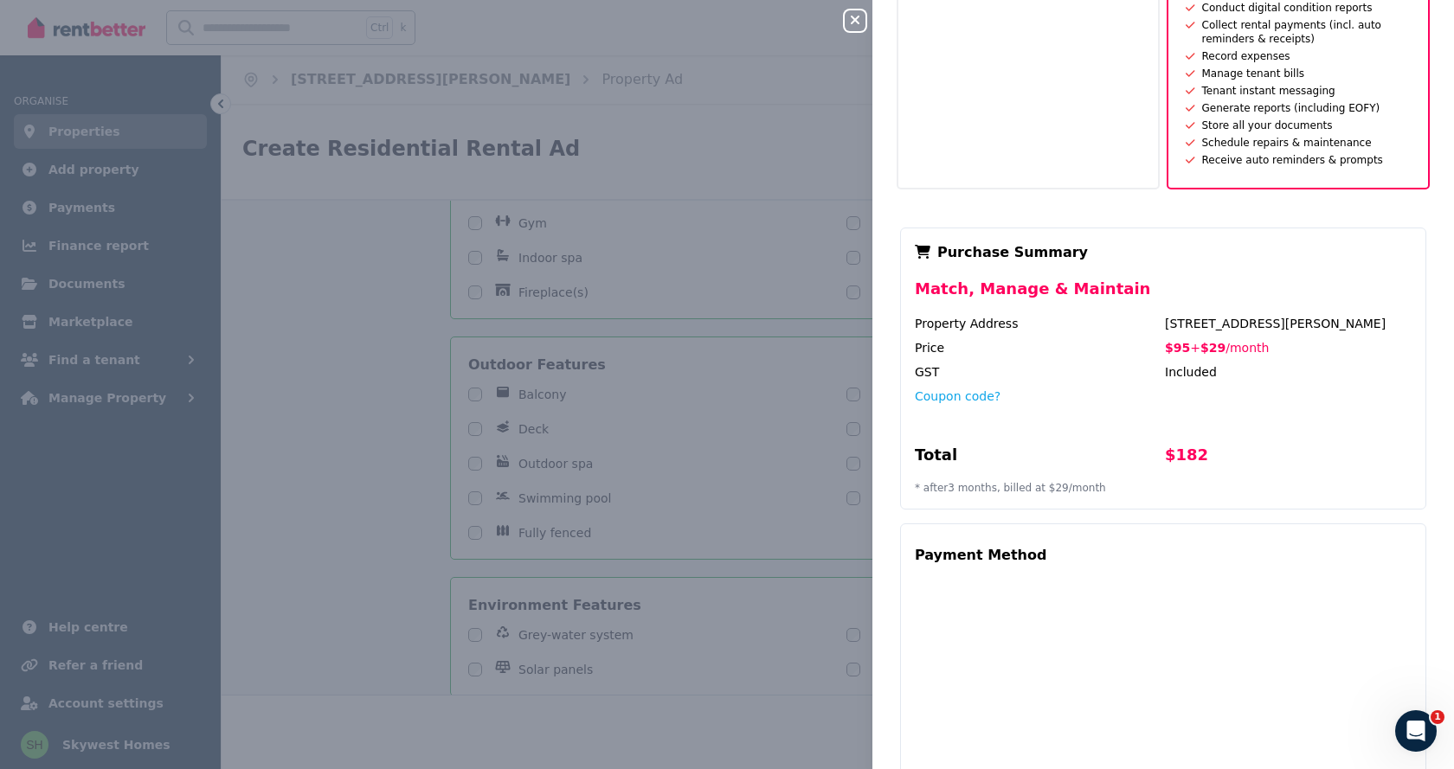
scroll to position [625, 0]
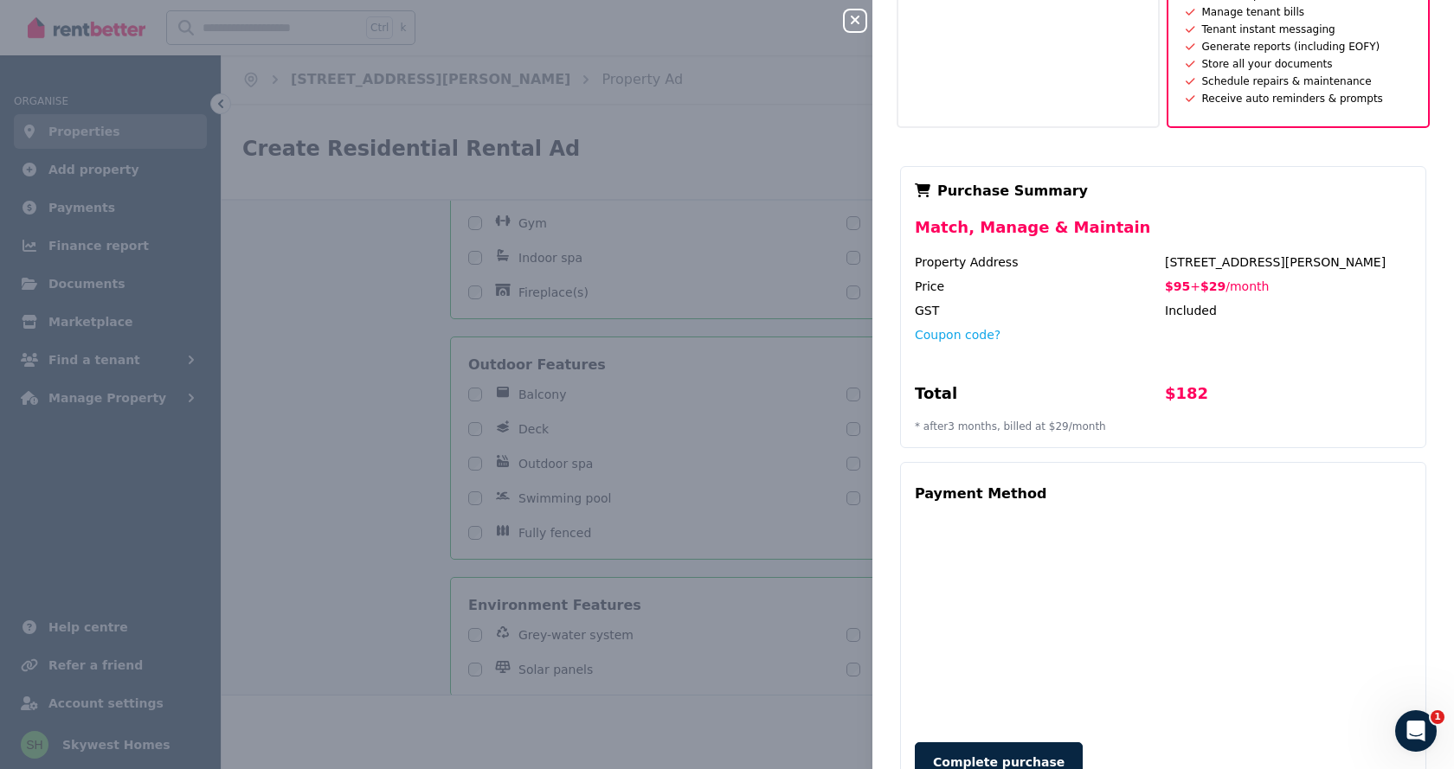
click at [388, 469] on div "Close panel Pay now to publish your ad Match (Find a Tenant) Advertise your pro…" at bounding box center [727, 384] width 1454 height 769
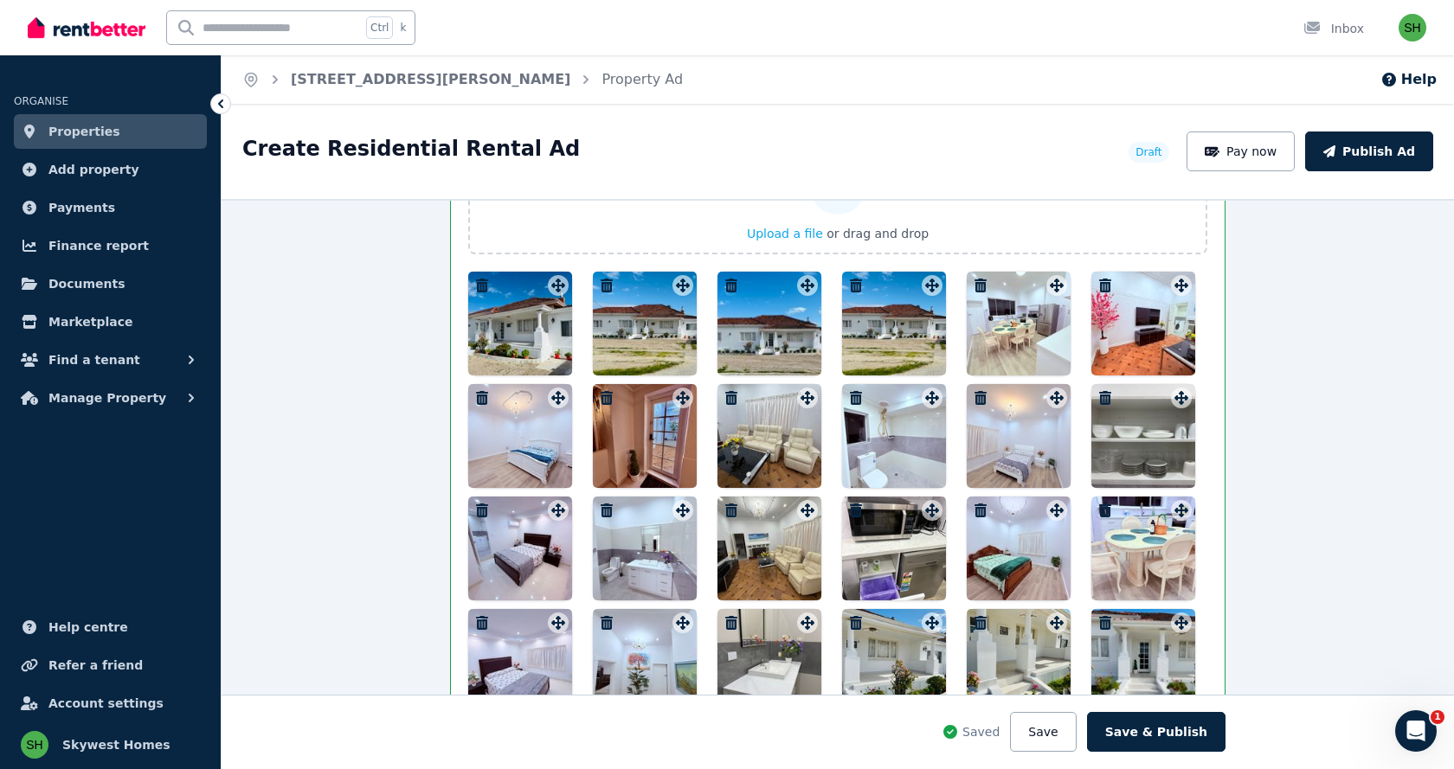
scroll to position [2299, 0]
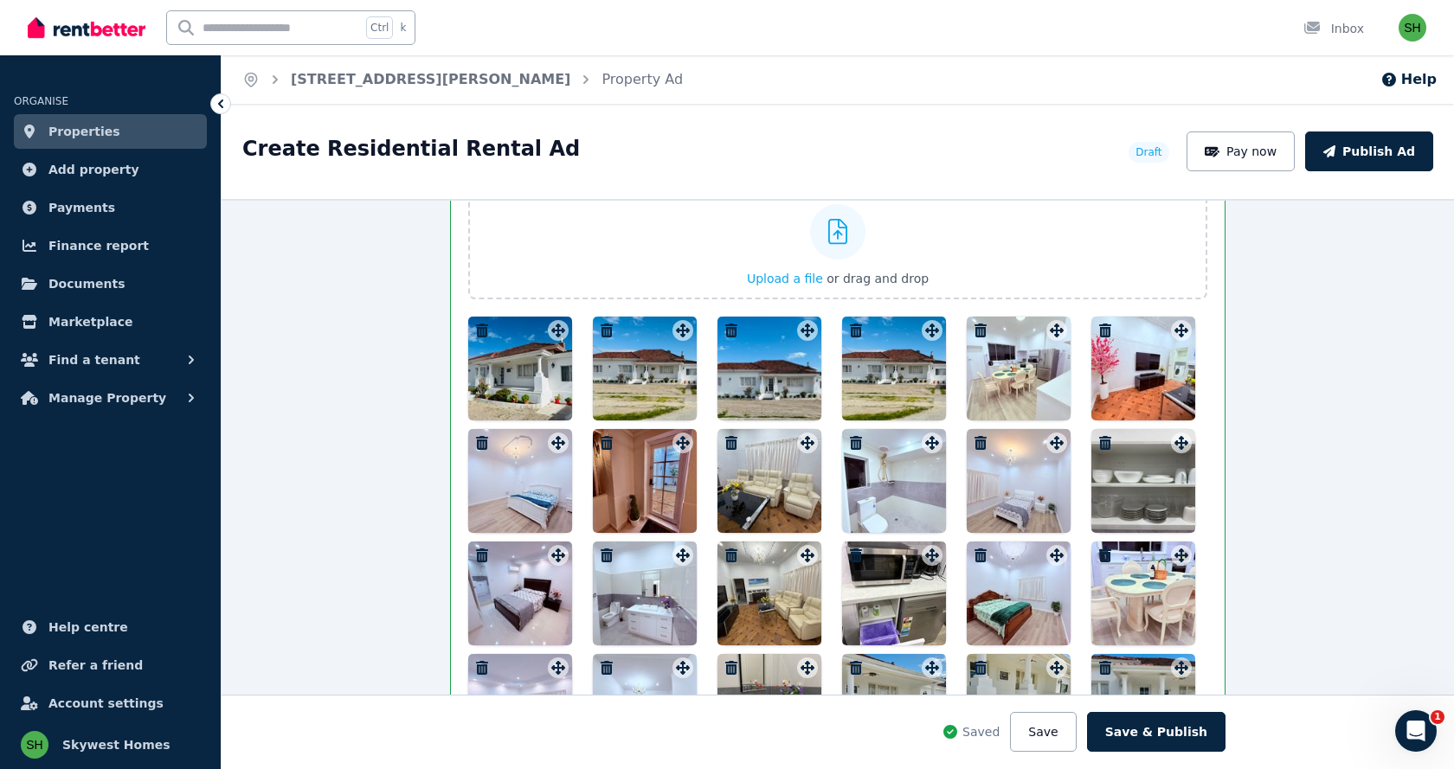
click at [70, 135] on span "Properties" at bounding box center [84, 131] width 72 height 21
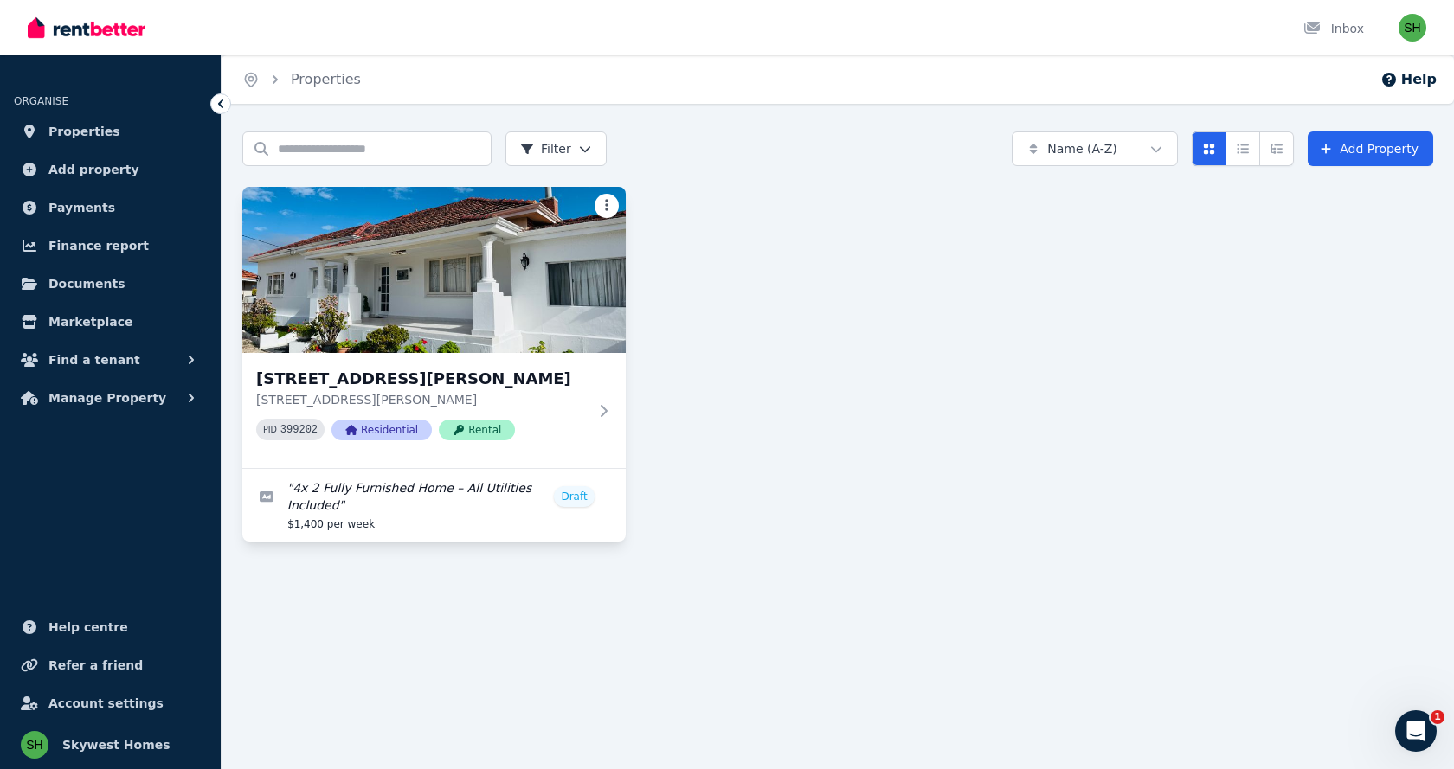
click at [608, 205] on html "Open main menu Inbox Open user menu ORGANISE Properties Add property Payments F…" at bounding box center [727, 384] width 1454 height 769
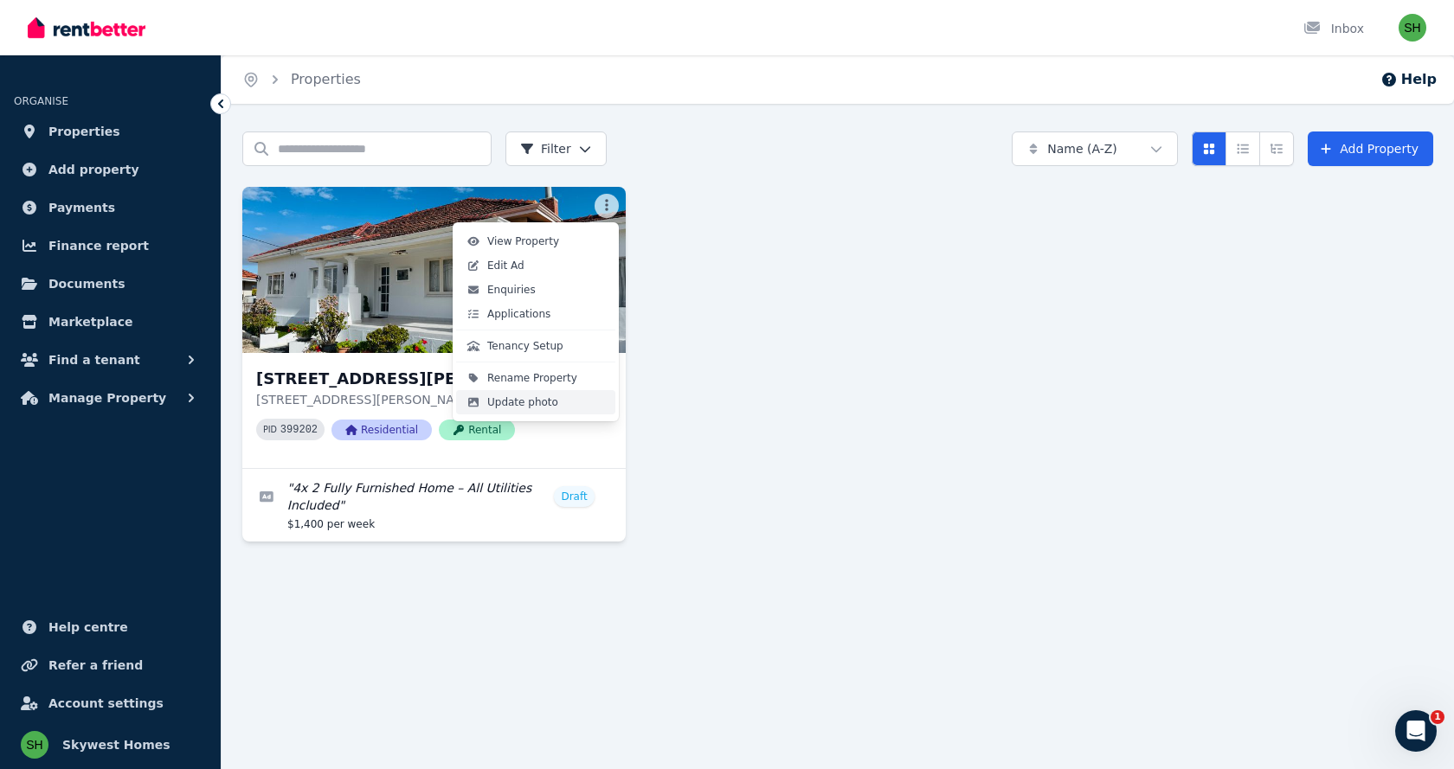
click at [520, 401] on span "Update photo" at bounding box center [522, 402] width 71 height 14
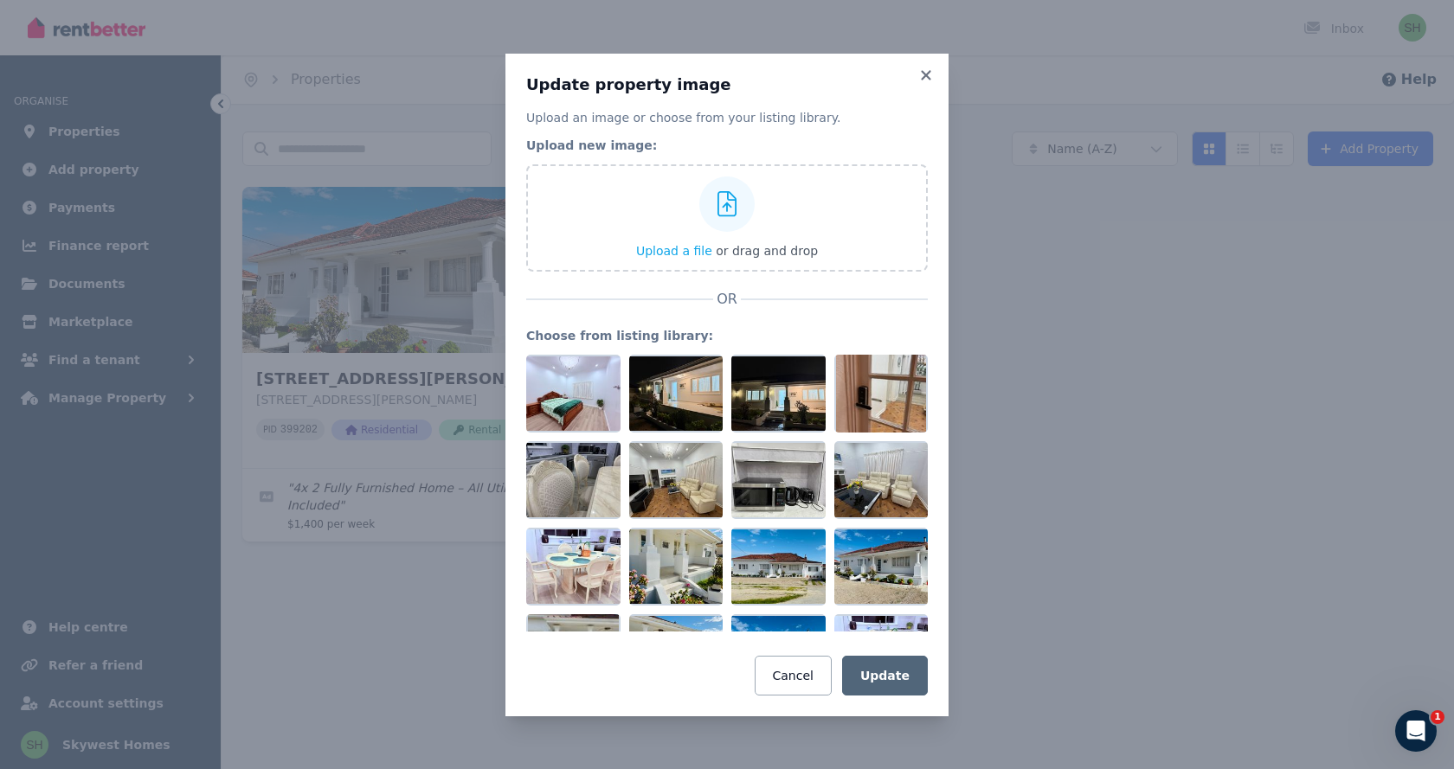
scroll to position [1705, 0]
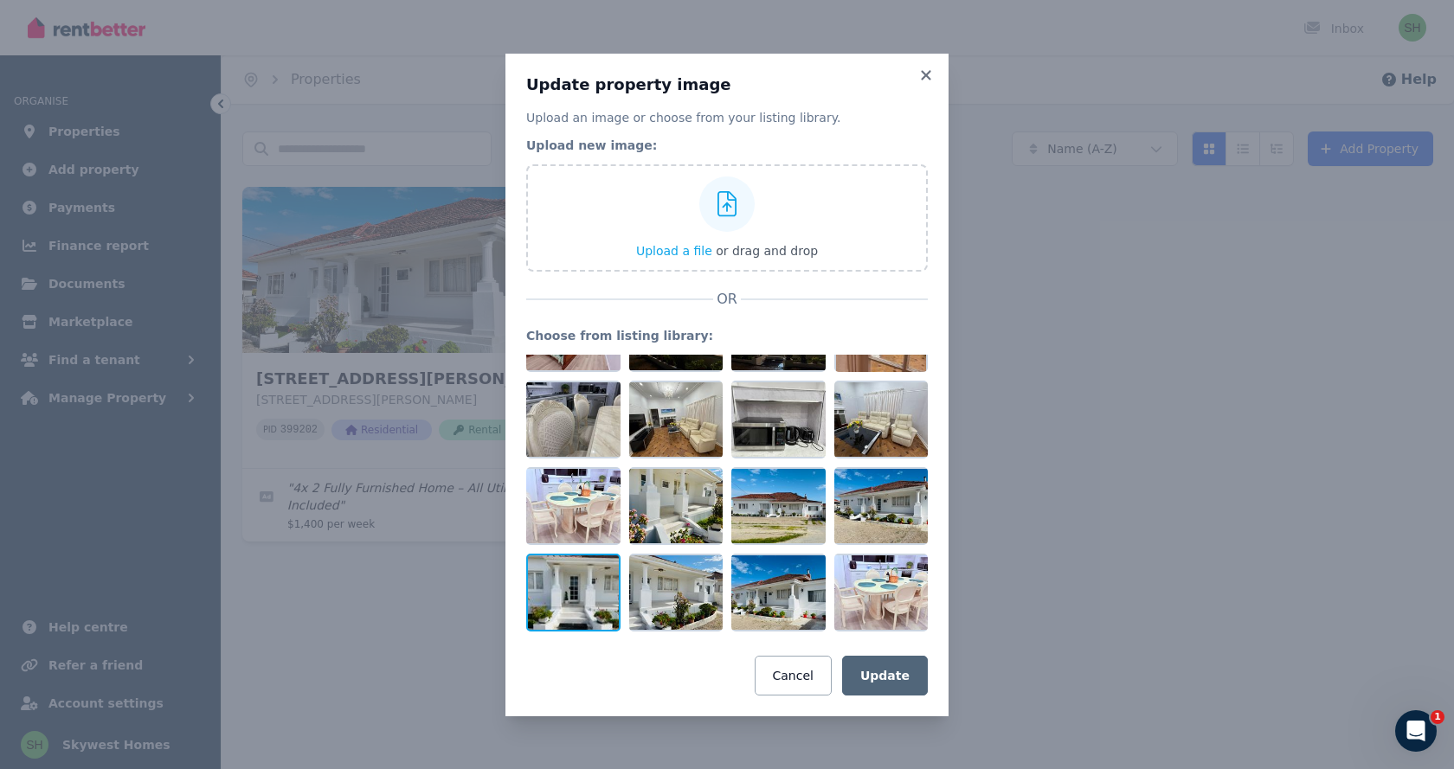
click at [577, 593] on div at bounding box center [573, 593] width 94 height 78
click at [883, 683] on button "Update" at bounding box center [885, 676] width 86 height 40
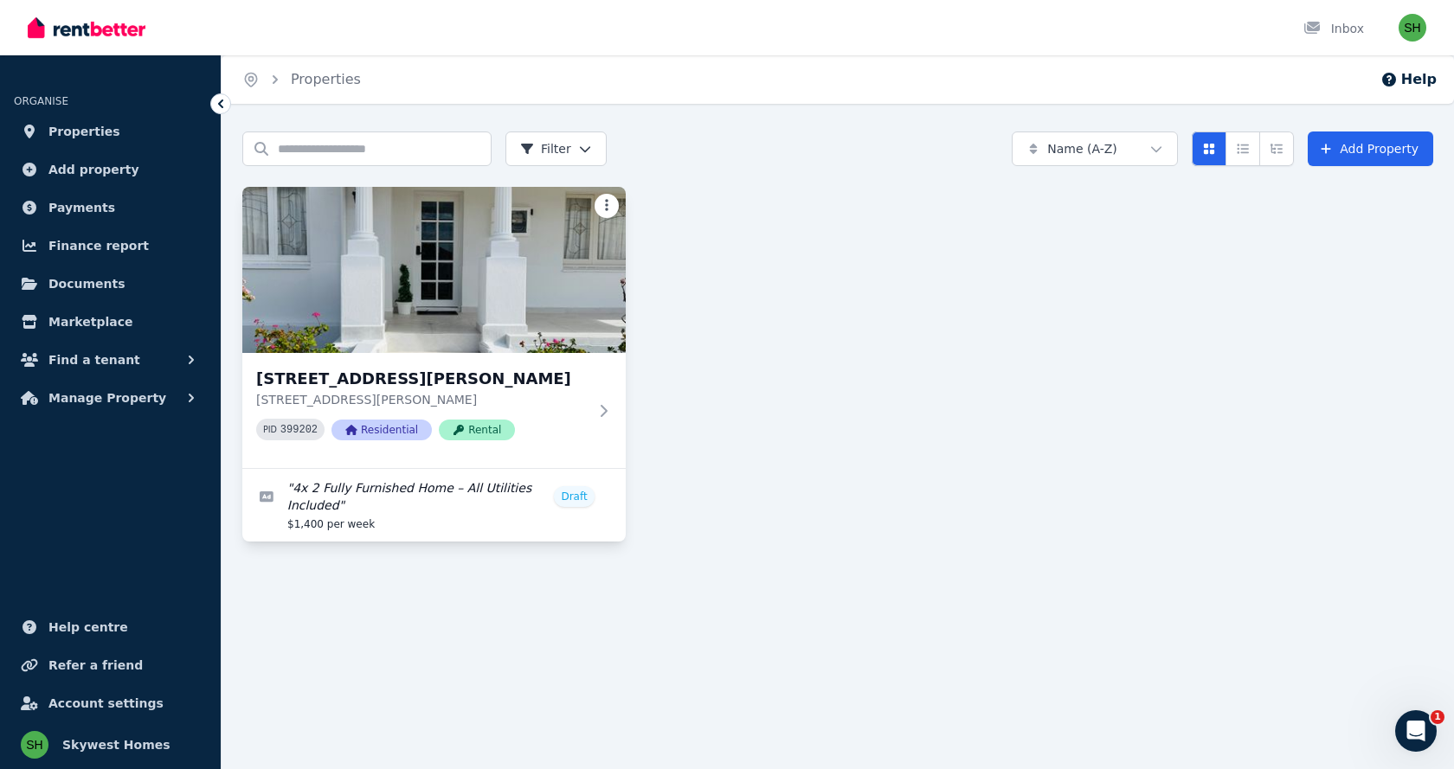
click at [608, 203] on html "Open main menu Inbox Open user menu ORGANISE Properties Add property Payments F…" at bounding box center [727, 384] width 1454 height 769
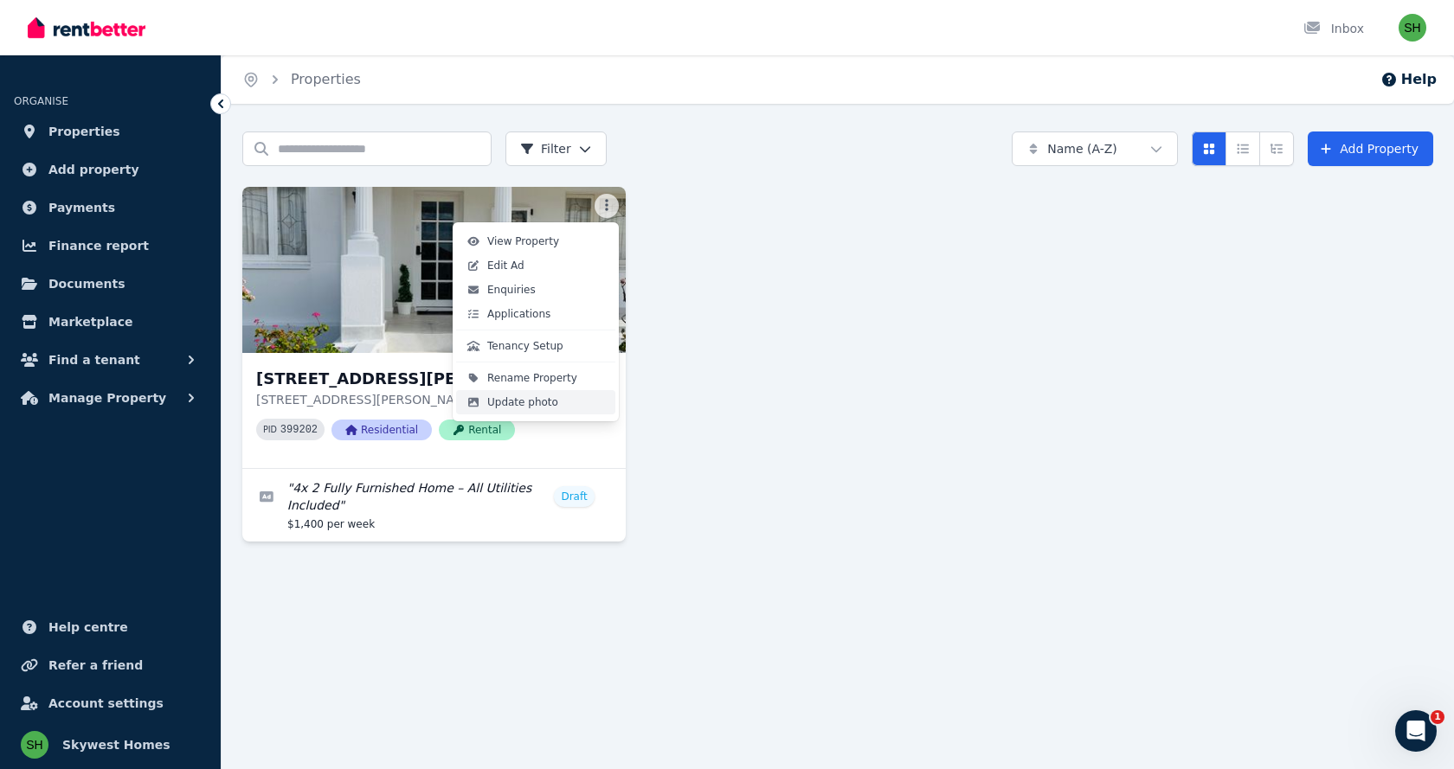
click at [546, 406] on span "Update photo" at bounding box center [522, 402] width 71 height 14
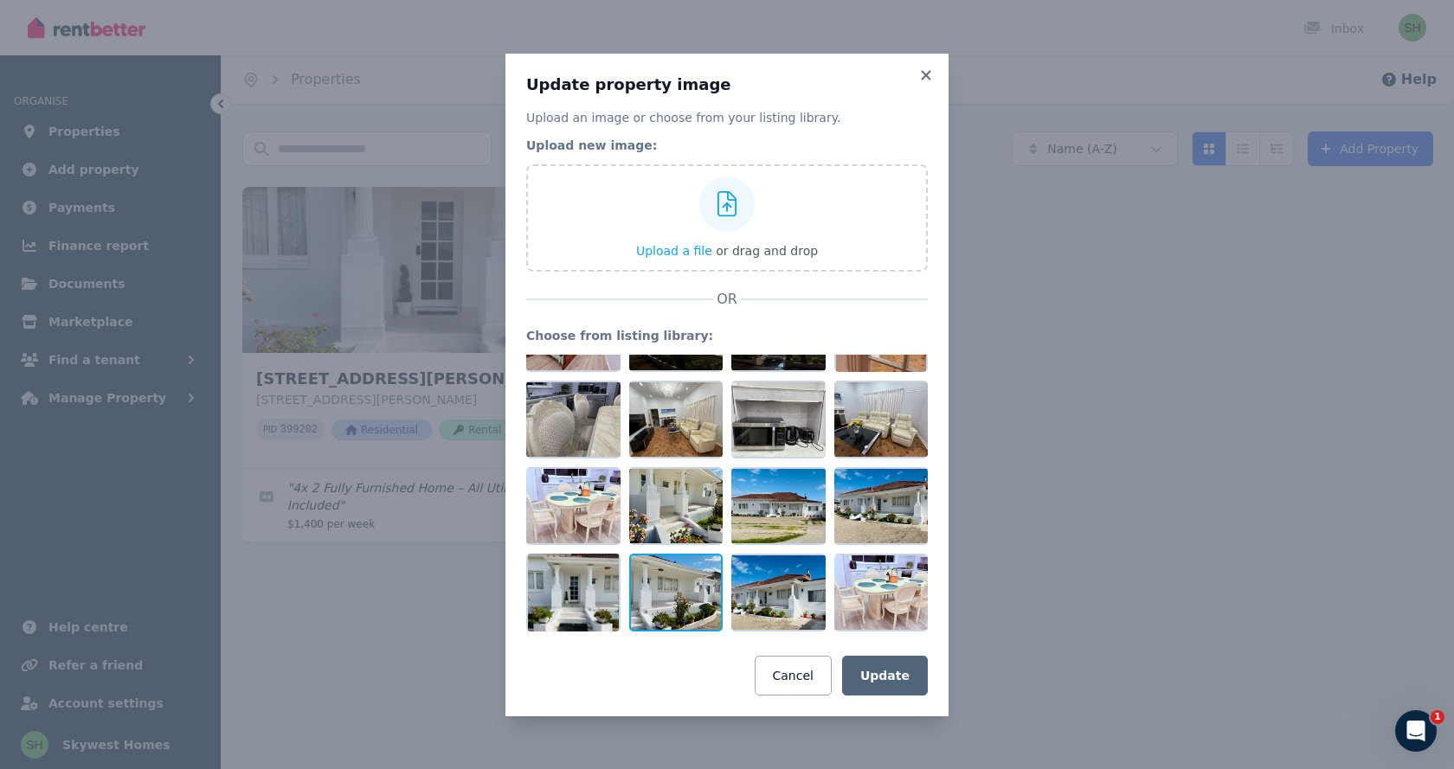
click at [676, 582] on div at bounding box center [676, 593] width 94 height 78
click at [891, 670] on button "Update" at bounding box center [885, 676] width 86 height 40
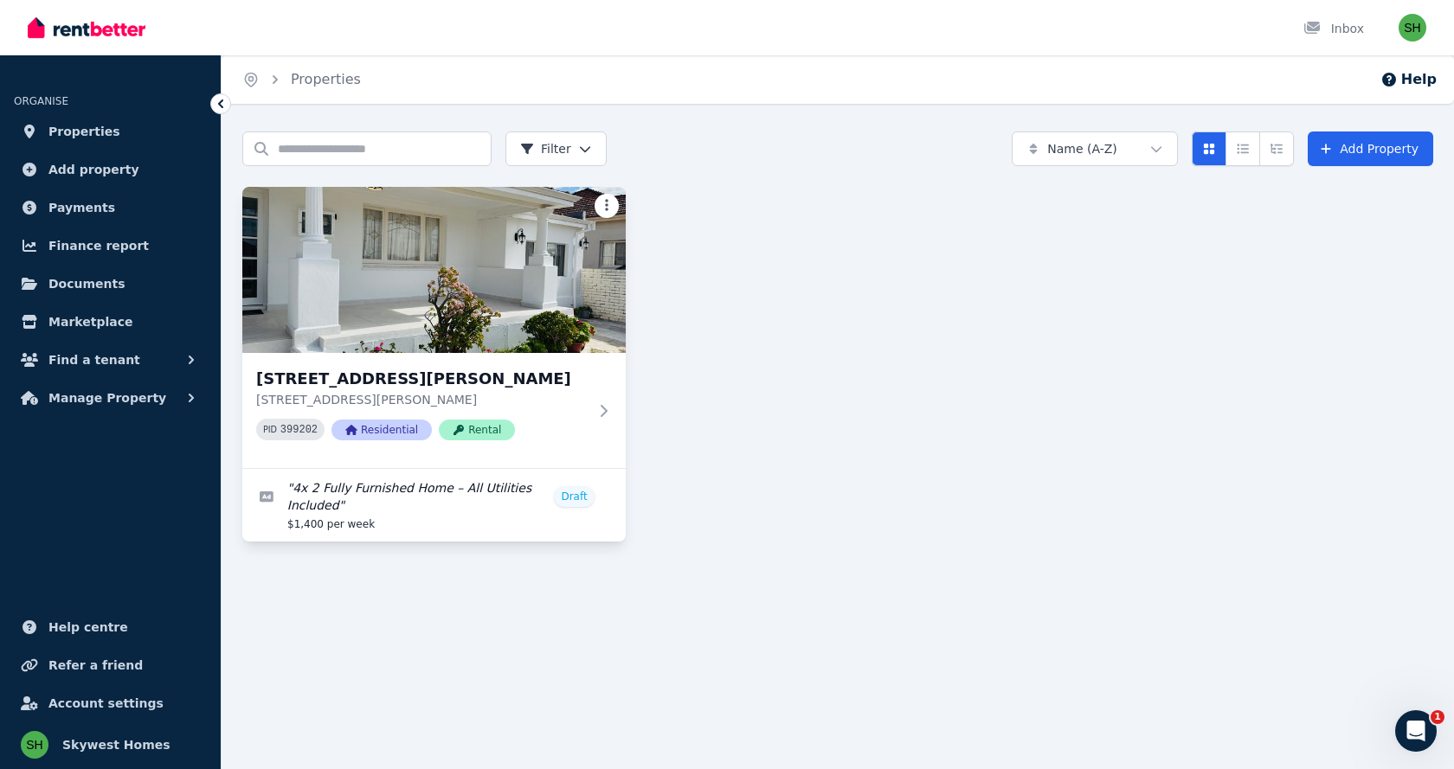
click at [606, 211] on html "Open main menu Inbox Open user menu ORGANISE Properties Add property Payments F…" at bounding box center [727, 384] width 1454 height 769
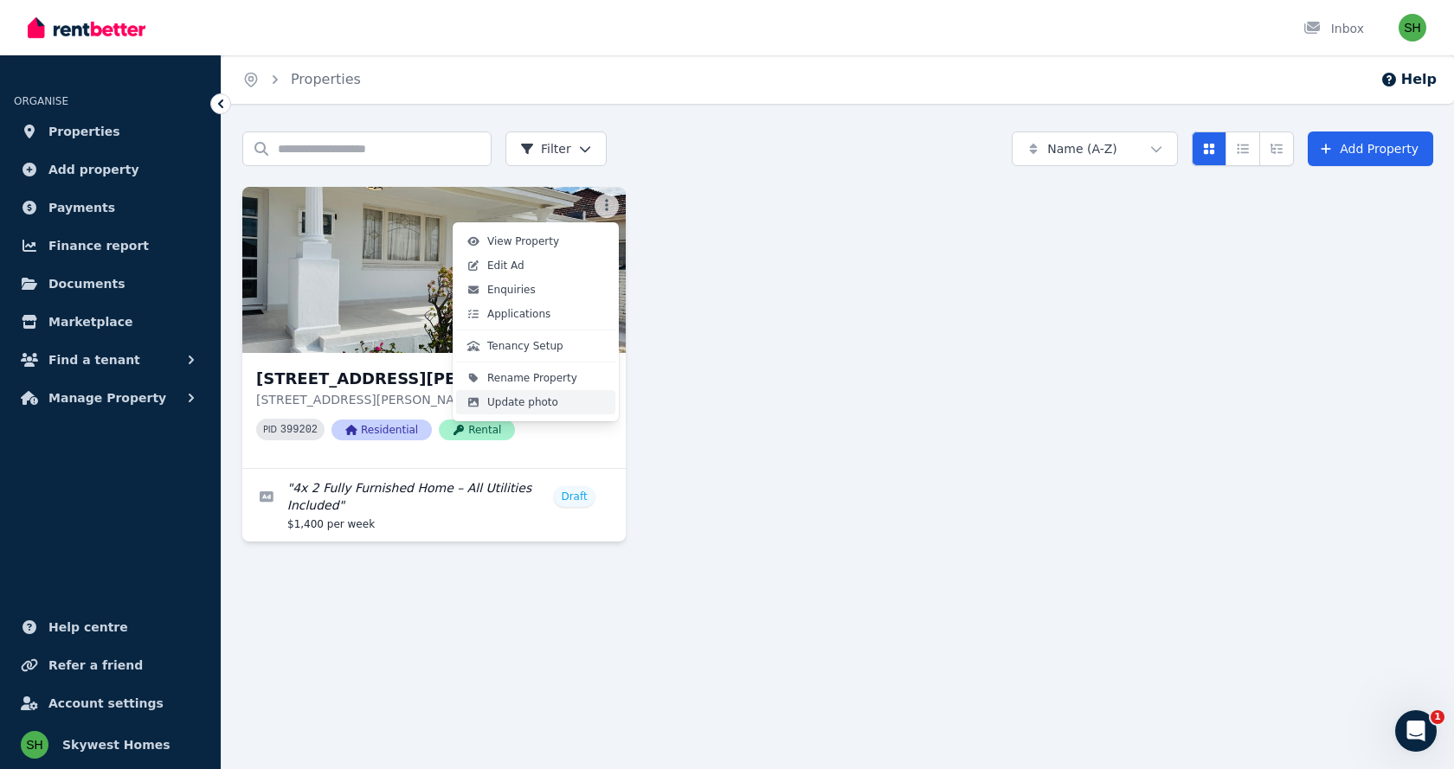
click at [508, 404] on span "Update photo" at bounding box center [522, 402] width 71 height 14
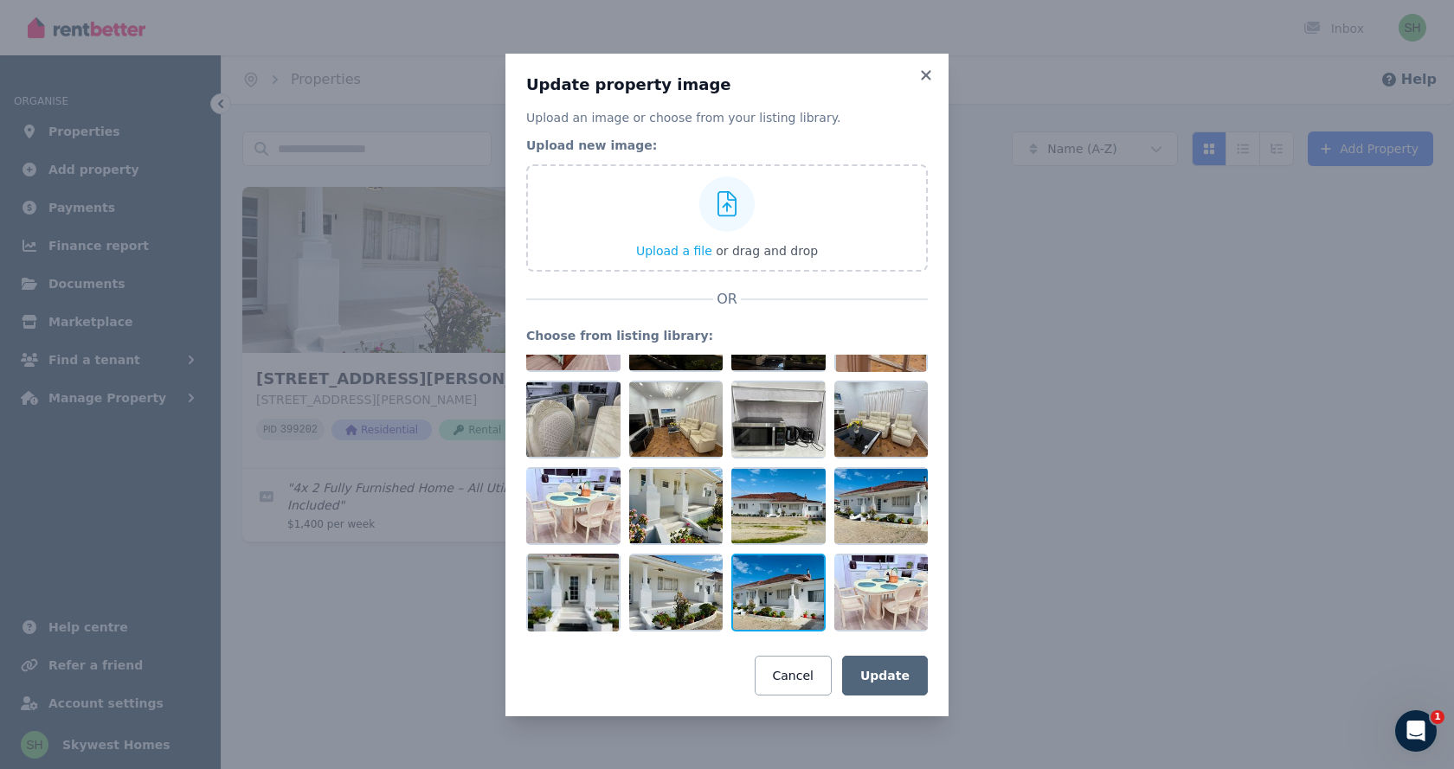
click at [767, 595] on div at bounding box center [778, 593] width 94 height 78
click at [889, 666] on button "Update" at bounding box center [885, 676] width 86 height 40
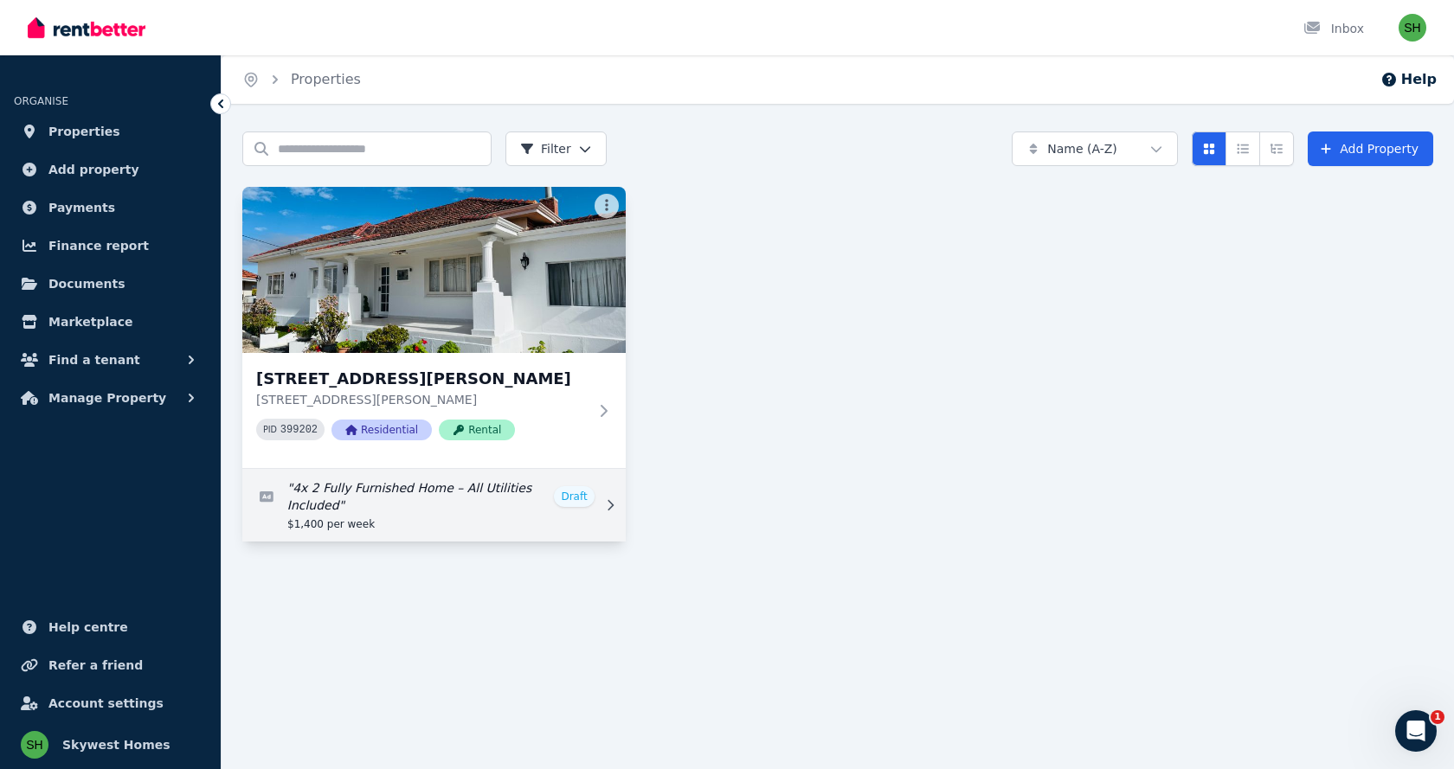
click at [424, 491] on link "Edit listing: 4x 2 Fully Furnished Home – All Utilities Included" at bounding box center [433, 505] width 383 height 73
select select "**"
select select "**********"
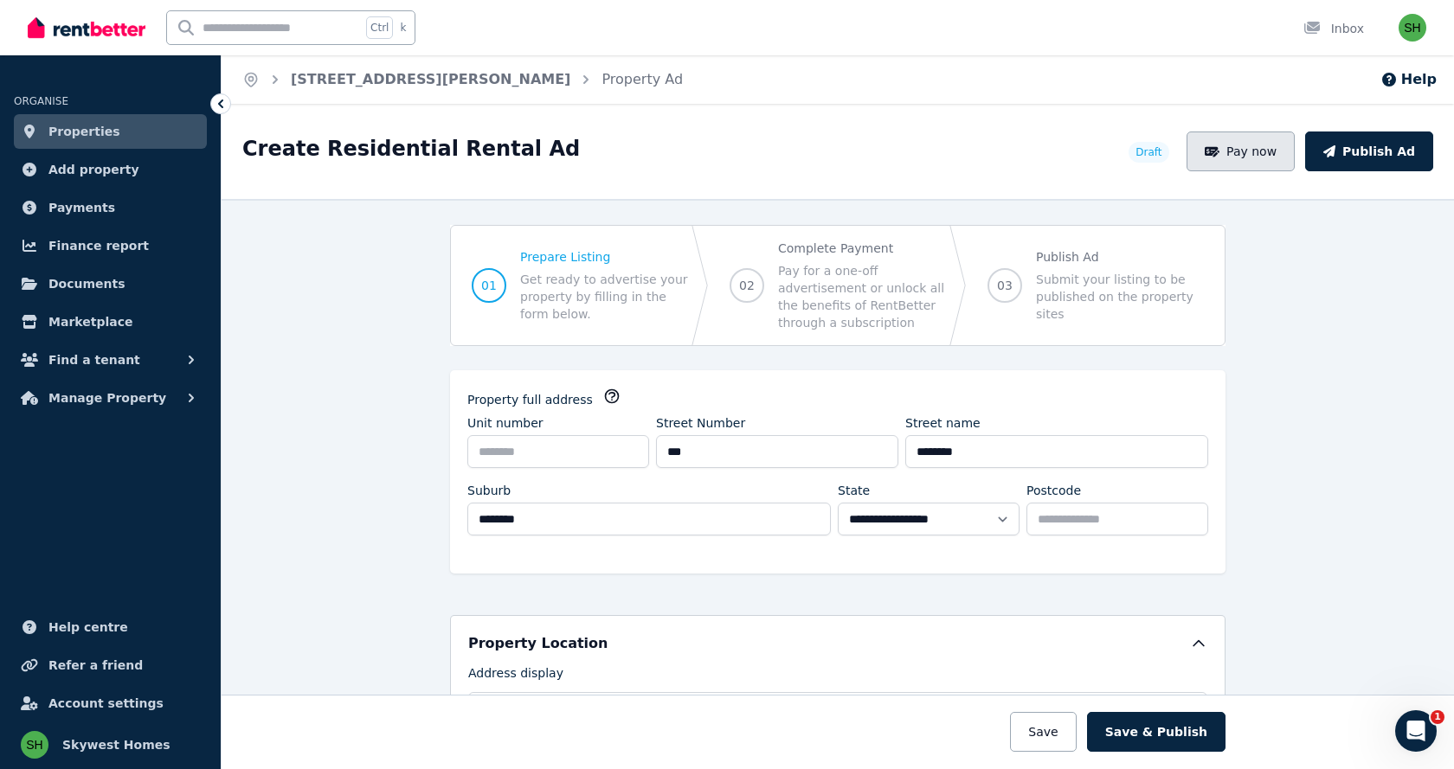
click at [1261, 161] on button "Pay now" at bounding box center [1240, 152] width 109 height 40
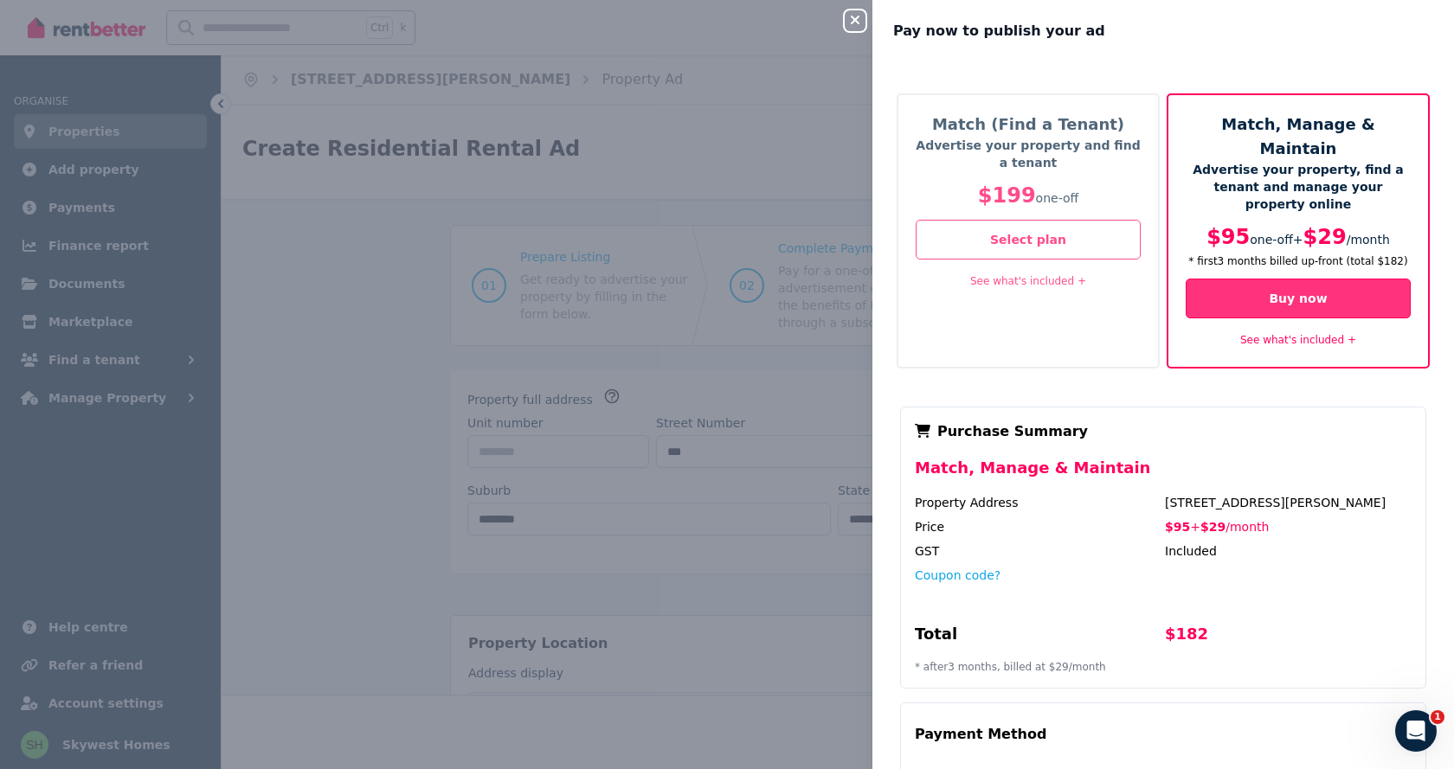
click at [1279, 279] on button "Buy now" at bounding box center [1298, 299] width 225 height 40
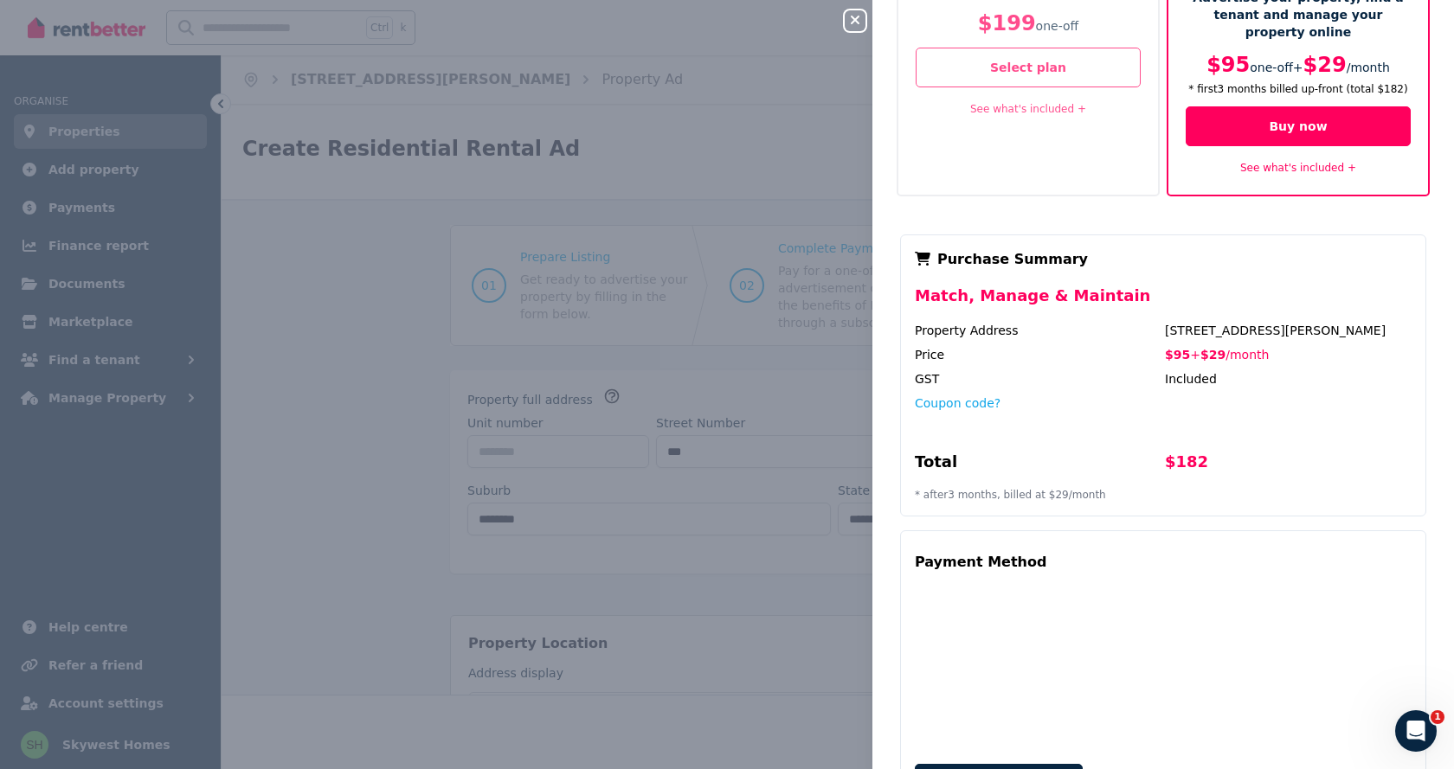
click at [1321, 162] on link "See what's included +" at bounding box center [1298, 168] width 116 height 12
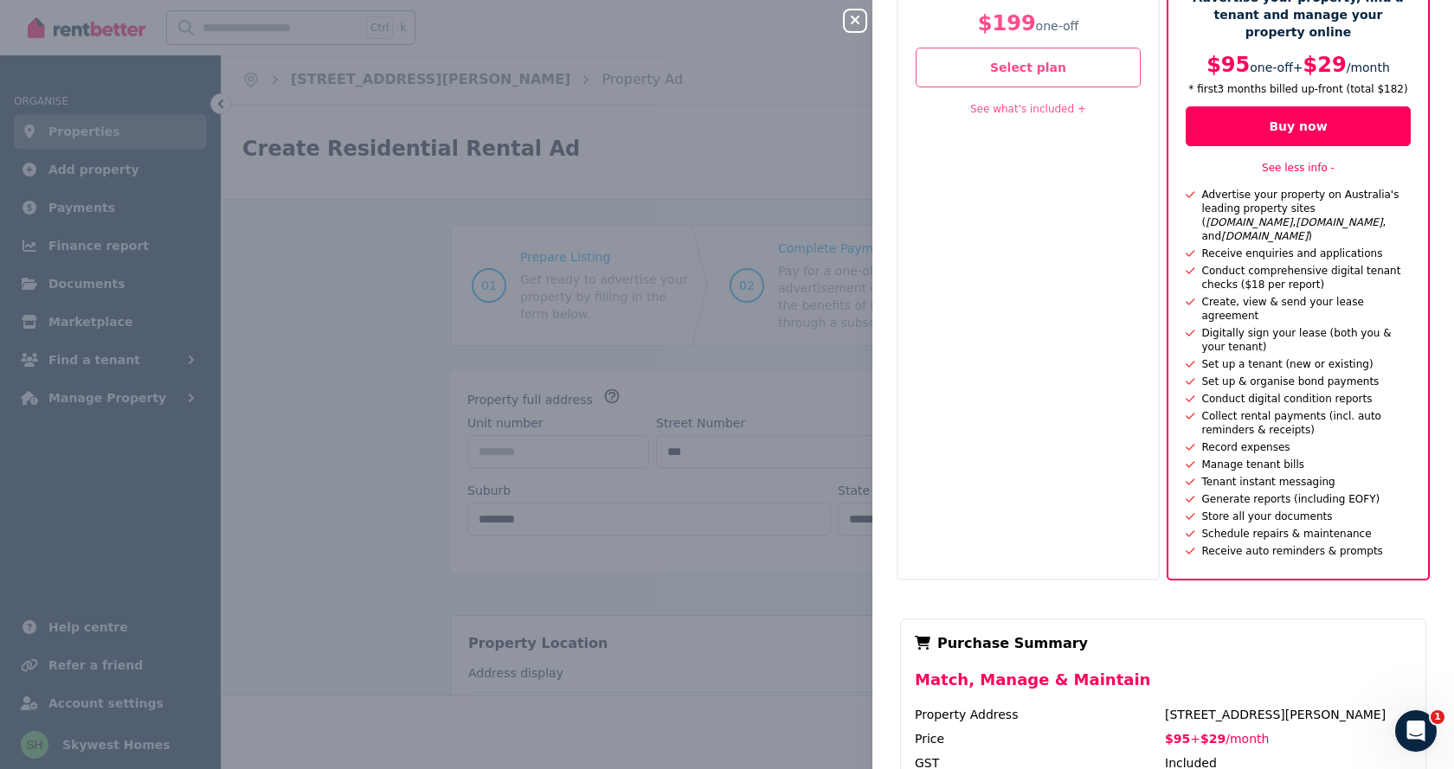
click at [1155, 247] on div "Match (Find a Tenant) Advertise your property and find a tenant $199 one-off Se…" at bounding box center [1163, 250] width 540 height 659
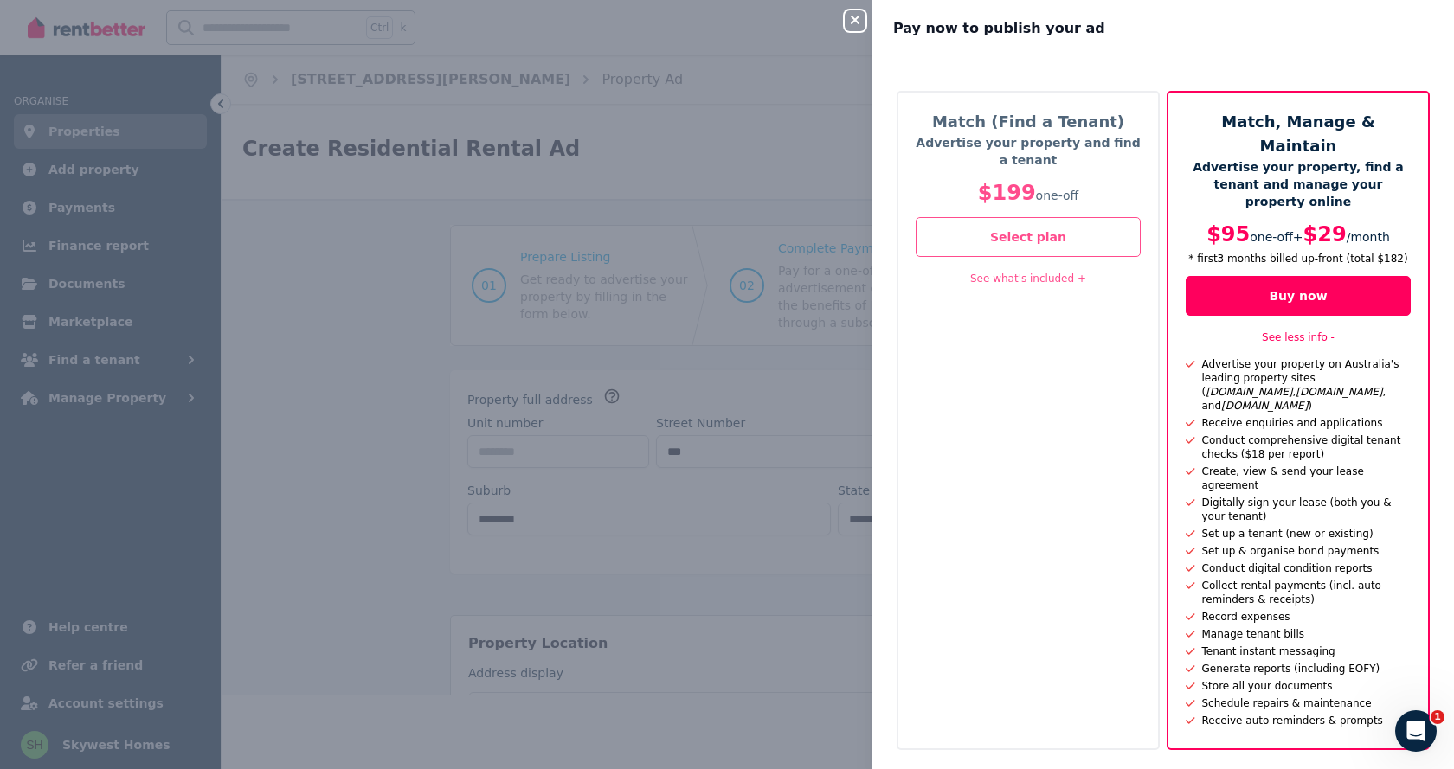
scroll to position [0, 0]
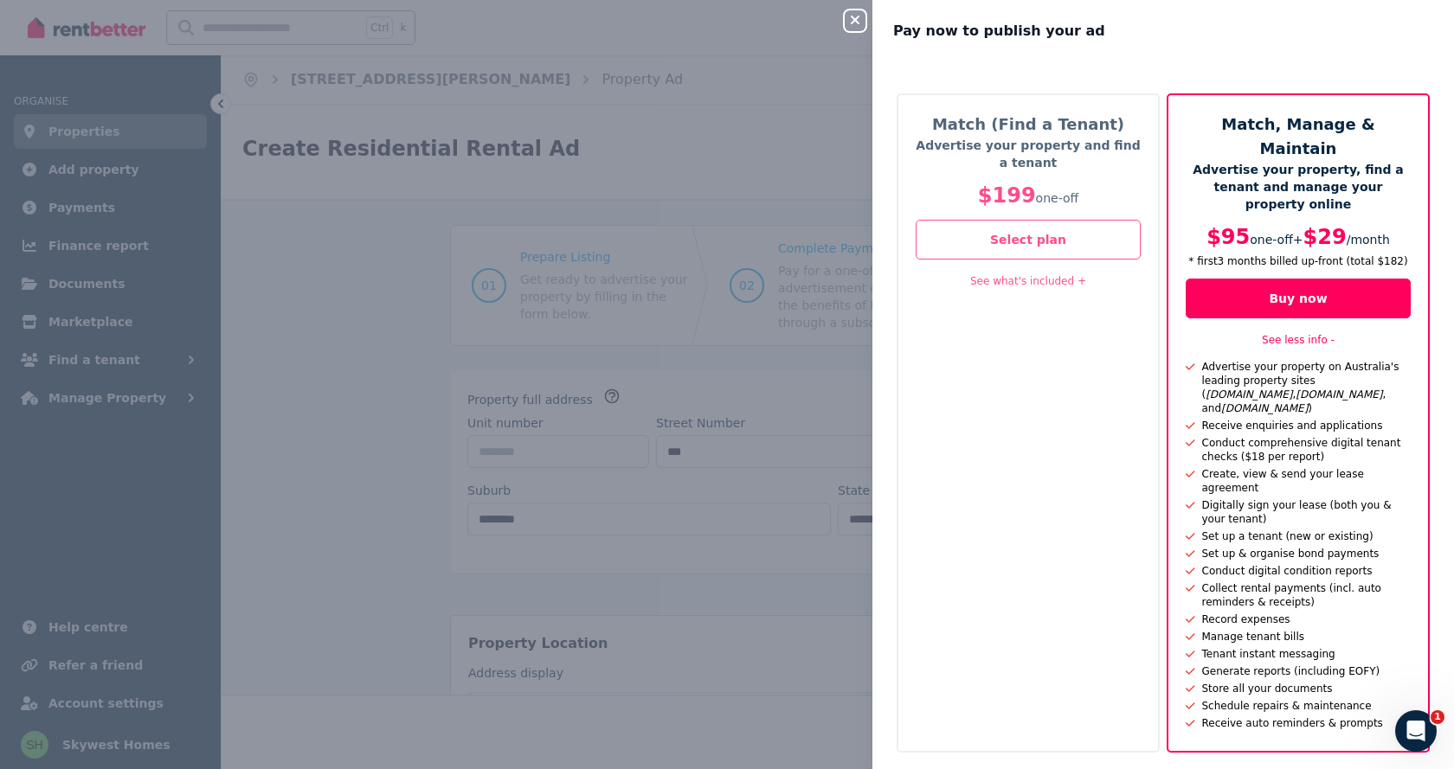
click at [1047, 282] on link "See what's included +" at bounding box center [1028, 281] width 116 height 12
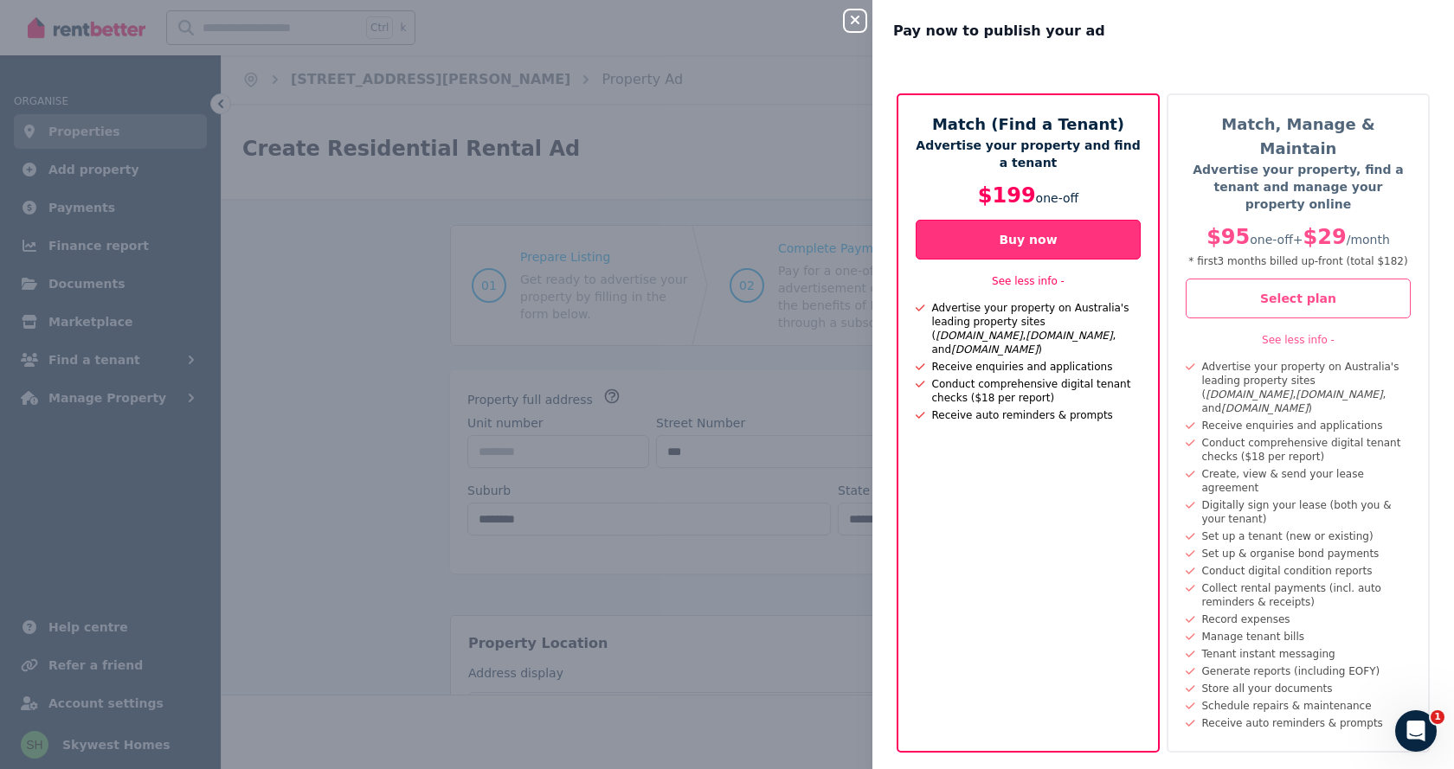
click at [1058, 247] on button "Buy now" at bounding box center [1028, 240] width 225 height 40
click at [387, 376] on div "Close panel Pay now to publish your ad Match (Find a Tenant) Advertise your pro…" at bounding box center [727, 384] width 1454 height 769
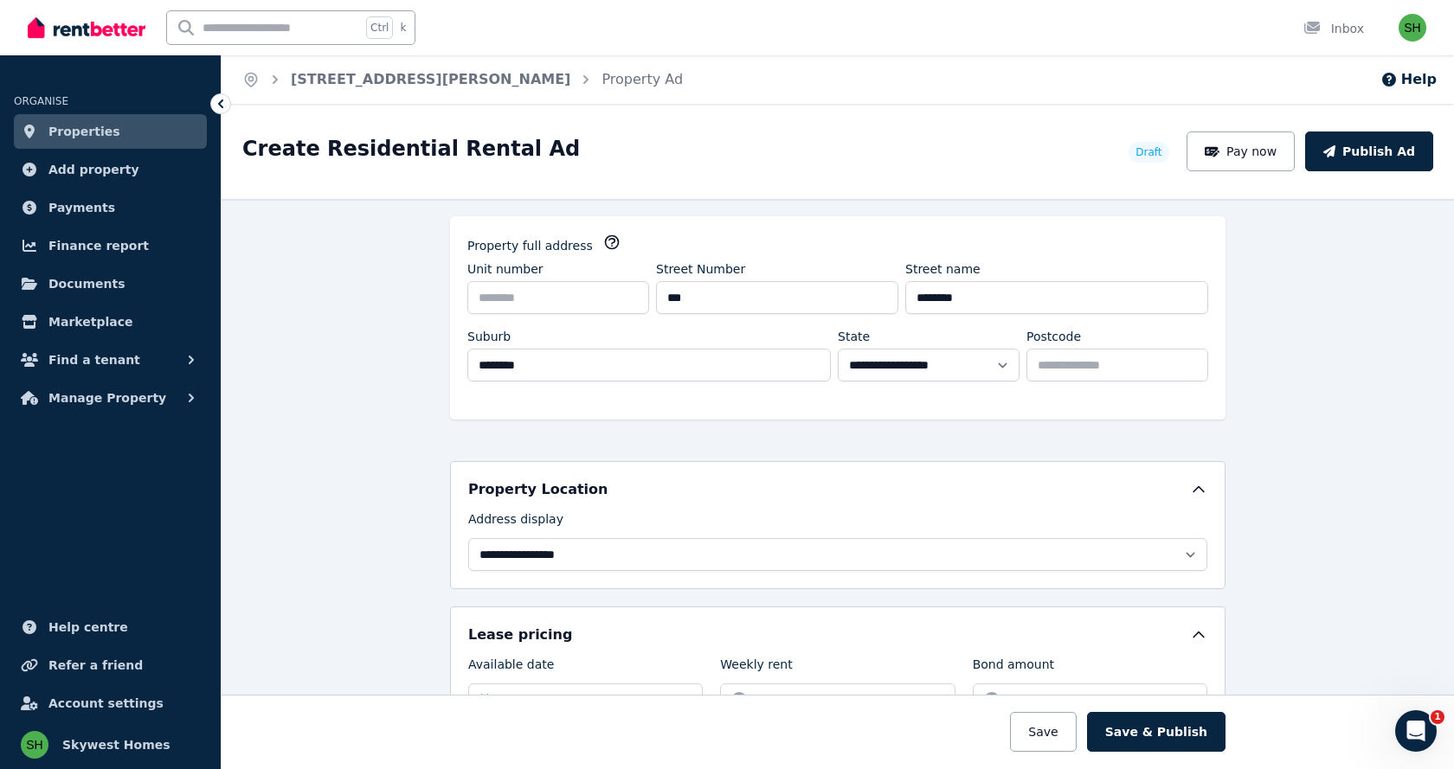
scroll to position [173, 0]
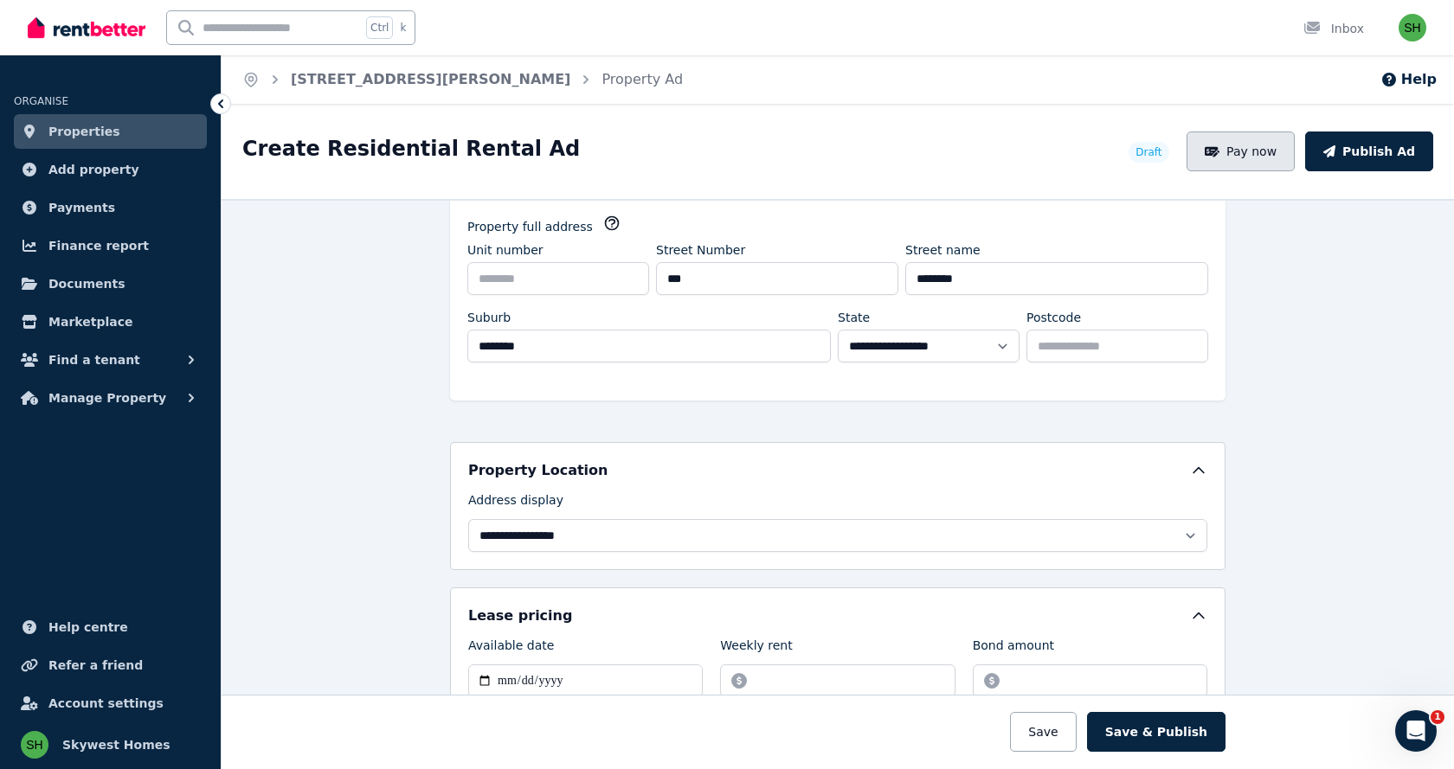
click at [1251, 164] on button "Pay now" at bounding box center [1240, 152] width 109 height 40
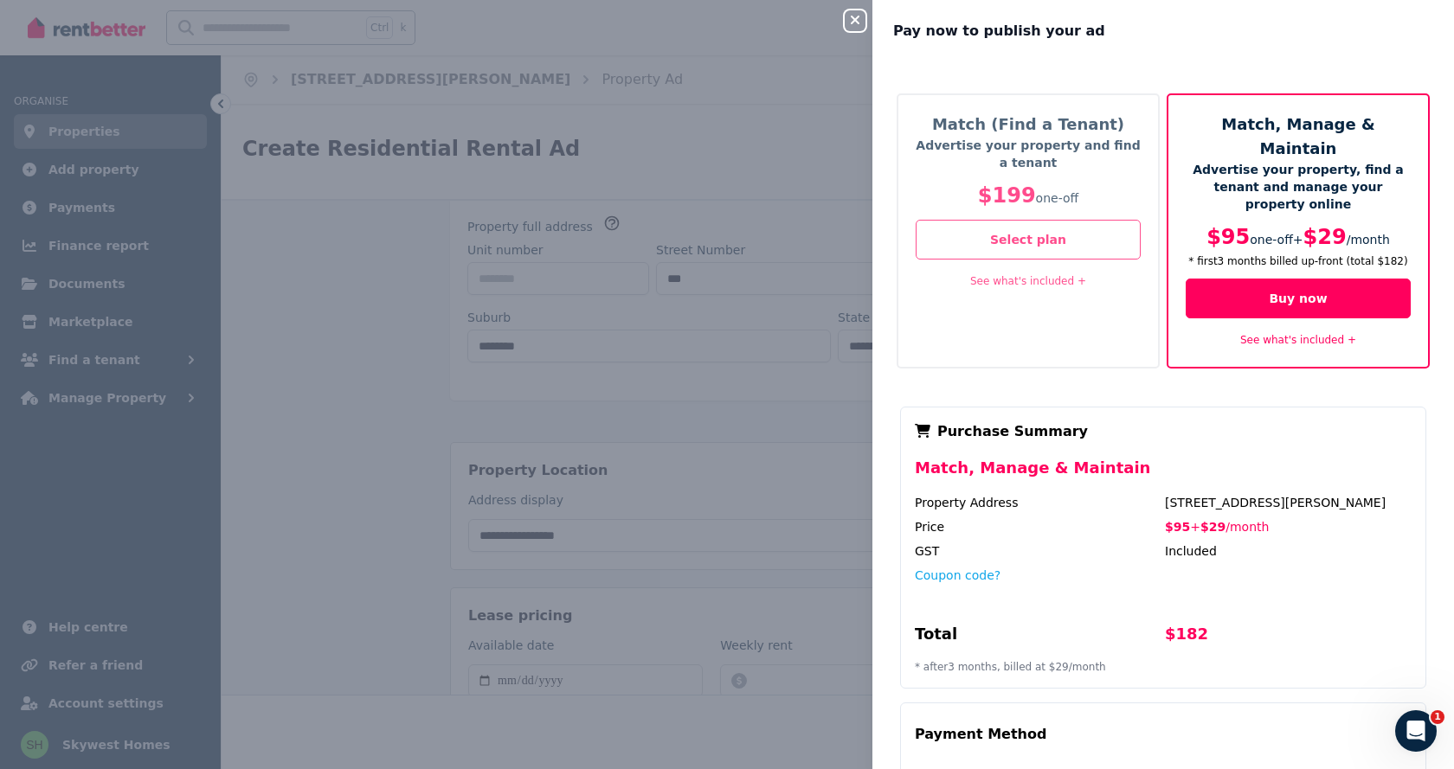
click at [1263, 334] on link "See what's included +" at bounding box center [1298, 340] width 116 height 12
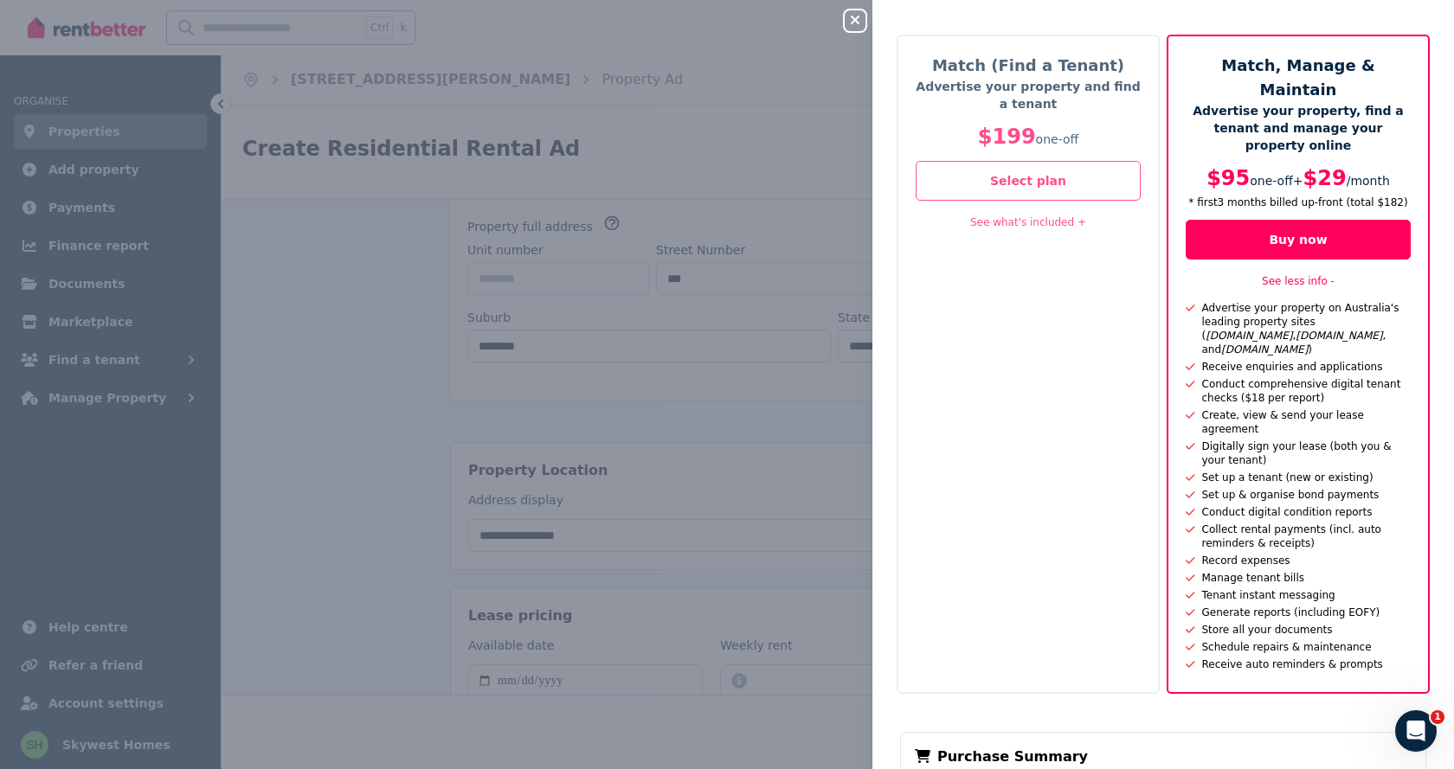
scroll to position [0, 0]
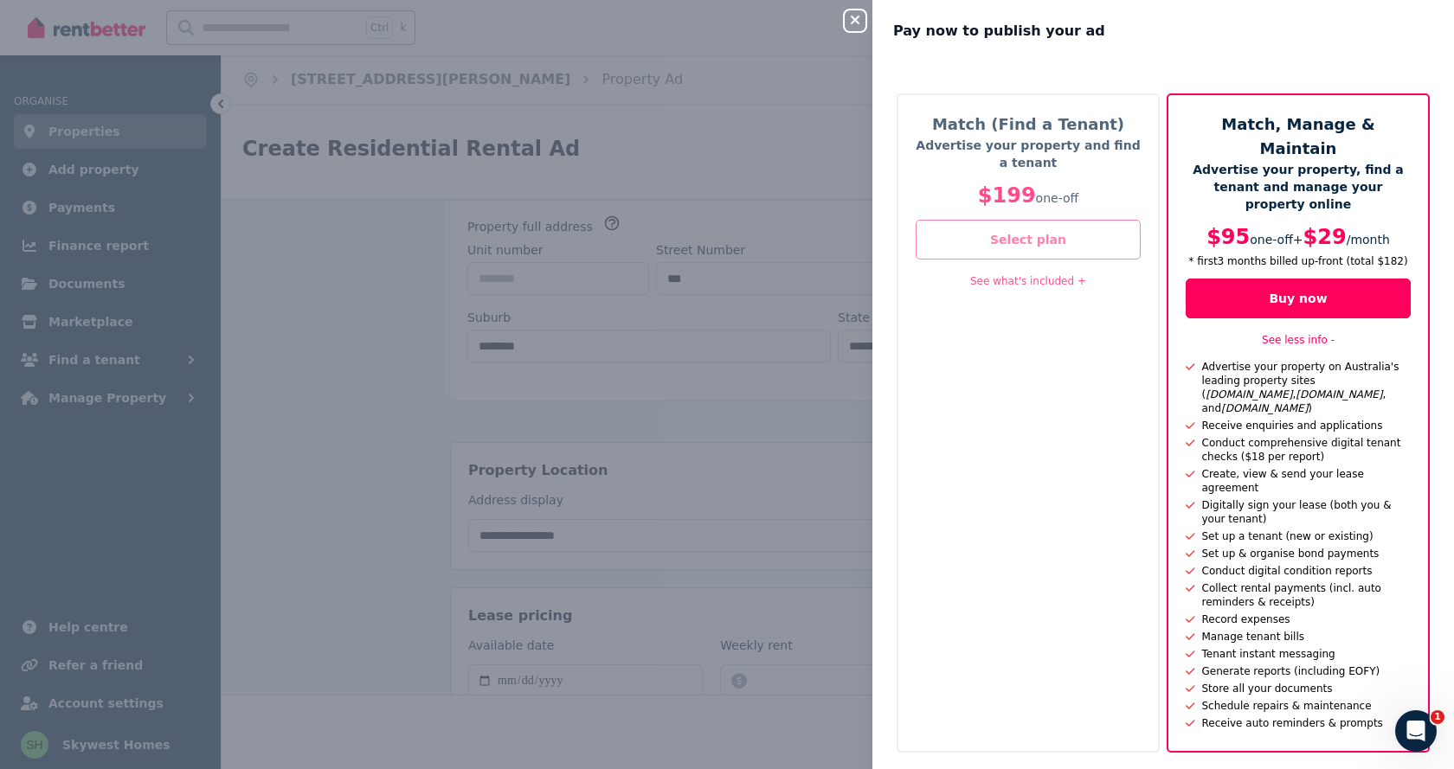
click at [999, 247] on button "Select plan" at bounding box center [1028, 240] width 225 height 40
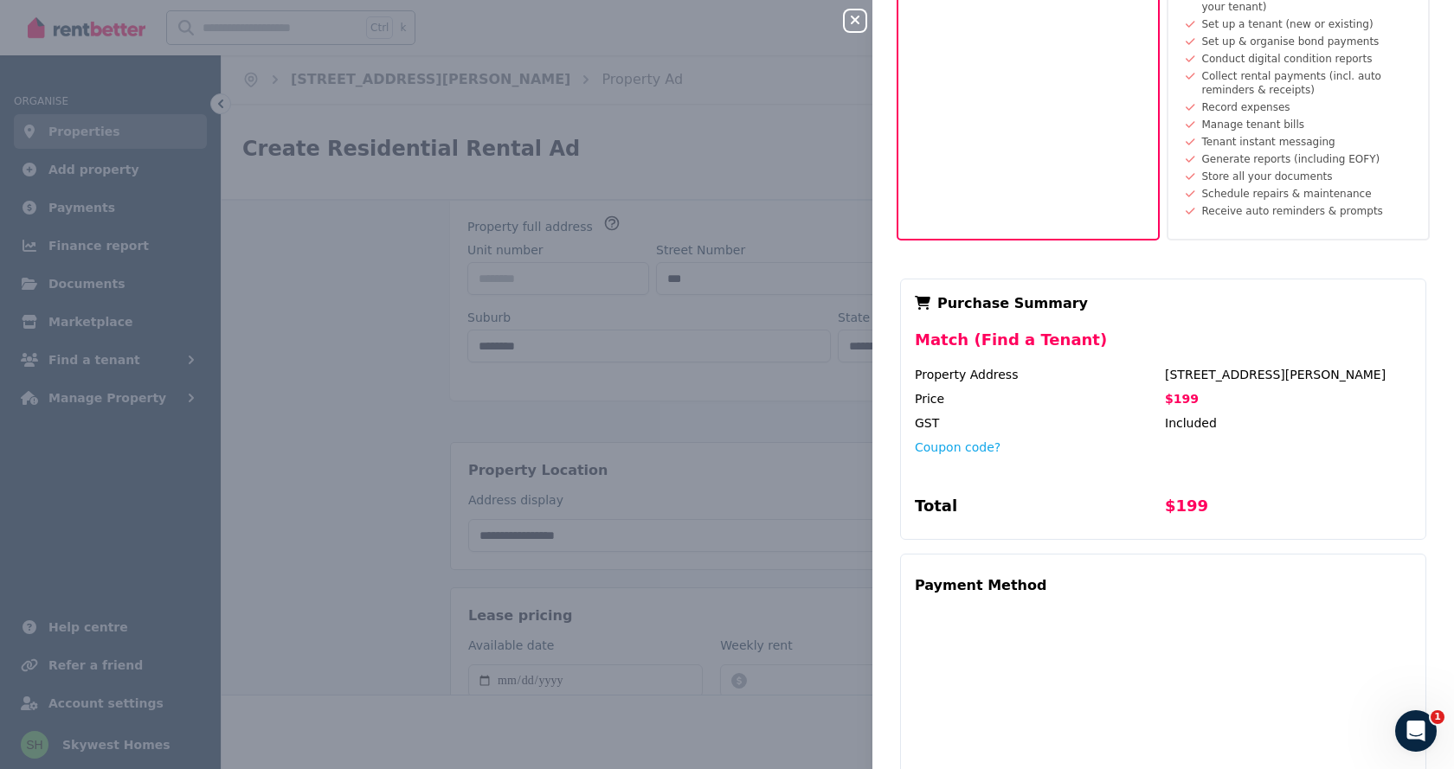
scroll to position [557, 0]
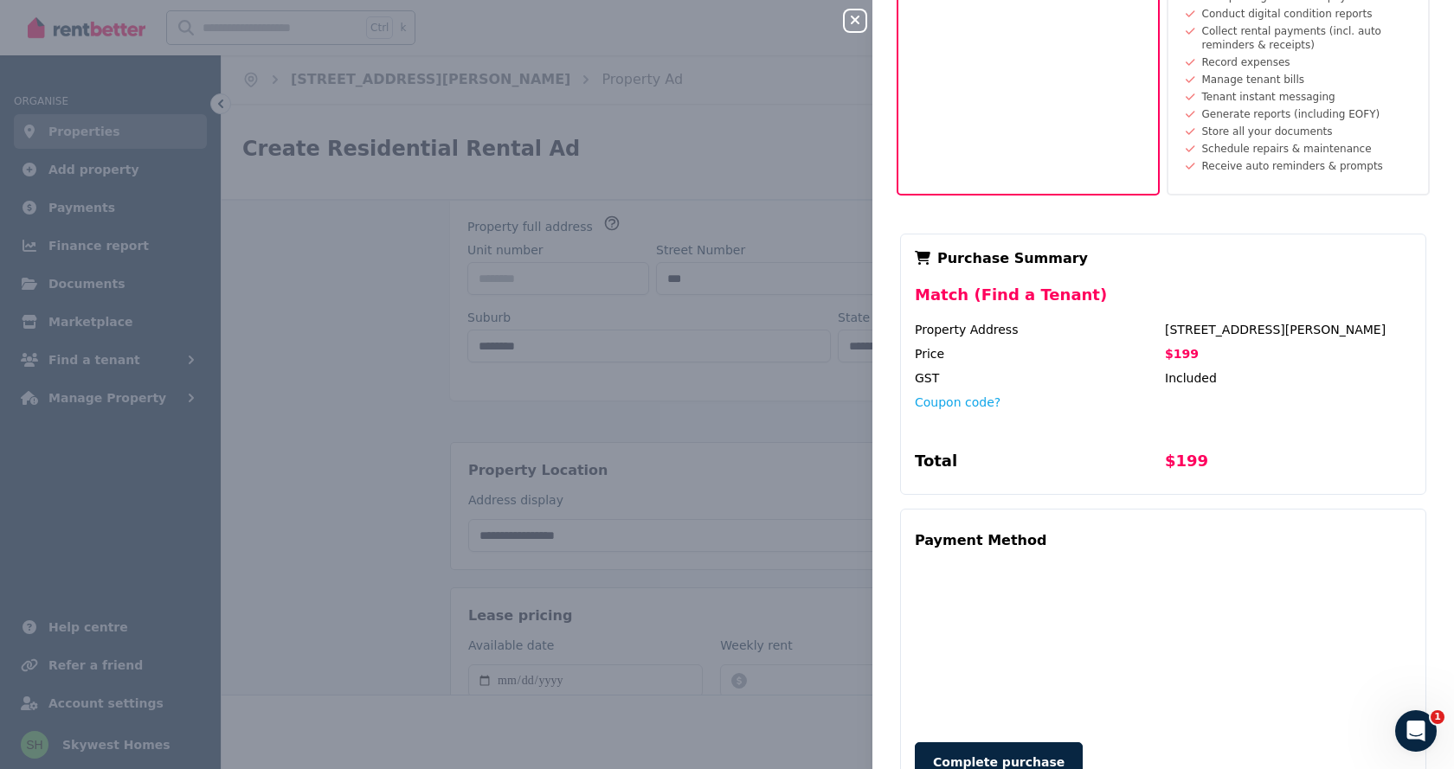
click at [964, 524] on div "Payment Method" at bounding box center [981, 541] width 132 height 35
click at [989, 743] on button "Complete purchase" at bounding box center [999, 763] width 168 height 40
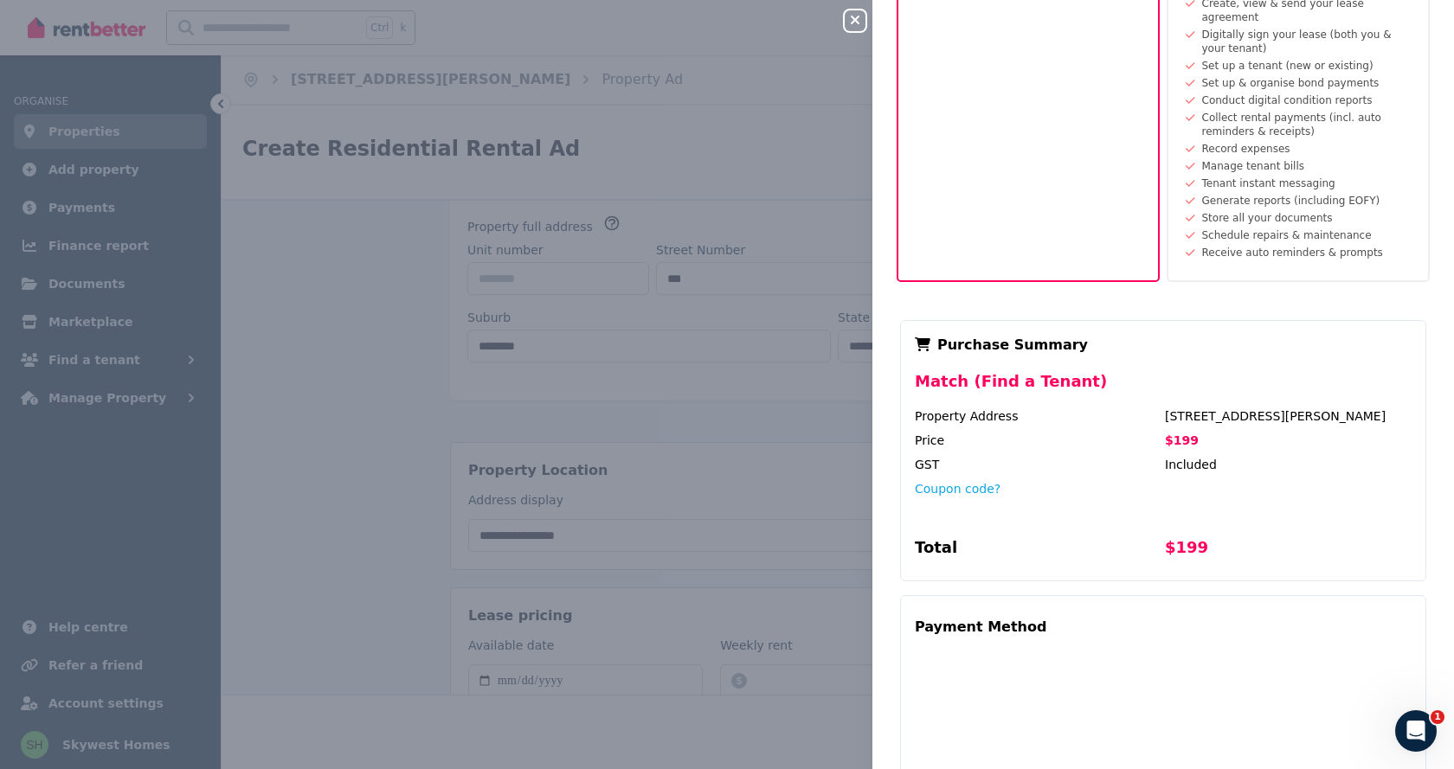
scroll to position [384, 0]
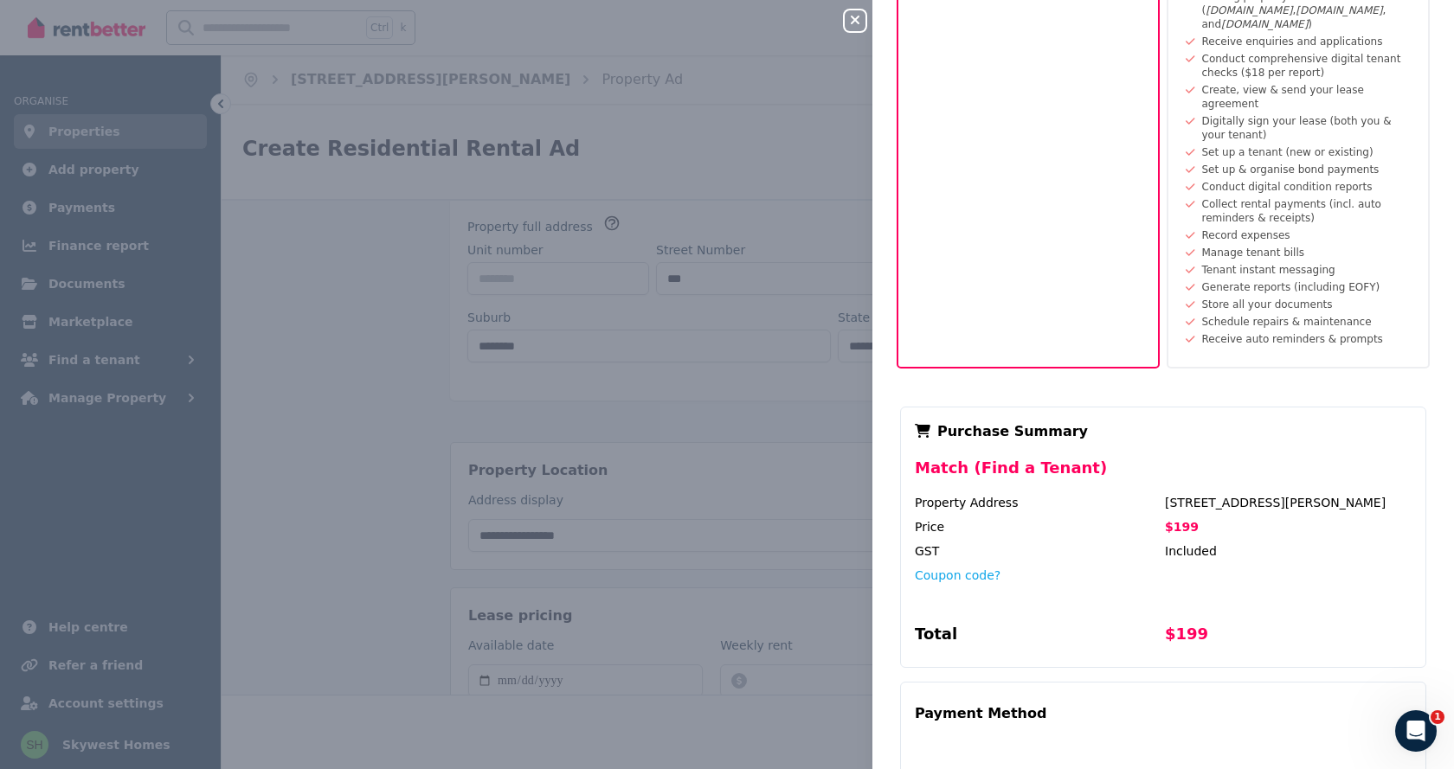
click at [1049, 622] on div "Total" at bounding box center [1038, 637] width 247 height 31
click at [1029, 590] on div "Purchase Summary Match (Find a Tenant) Property Address 57 Jones St, Stirling P…" at bounding box center [1163, 537] width 526 height 261
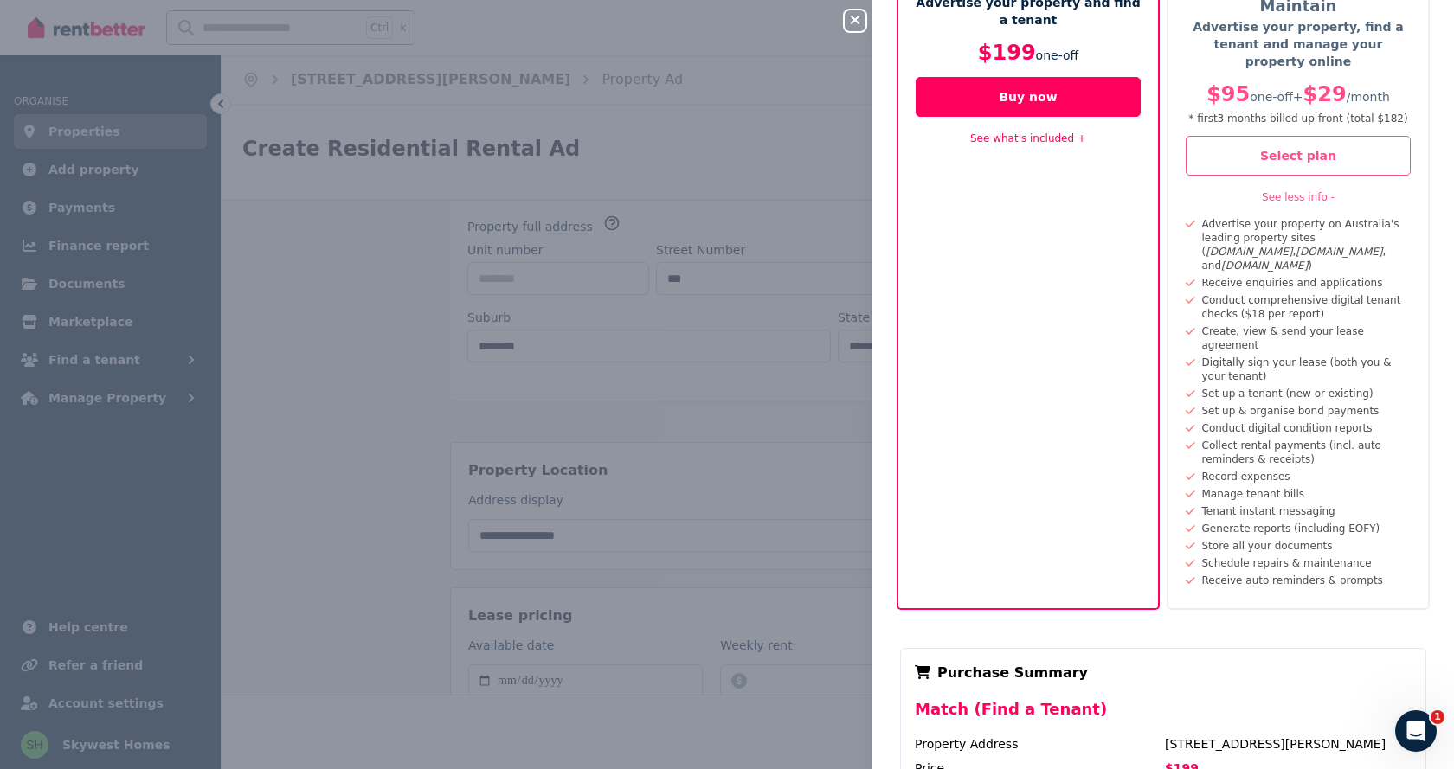
scroll to position [0, 0]
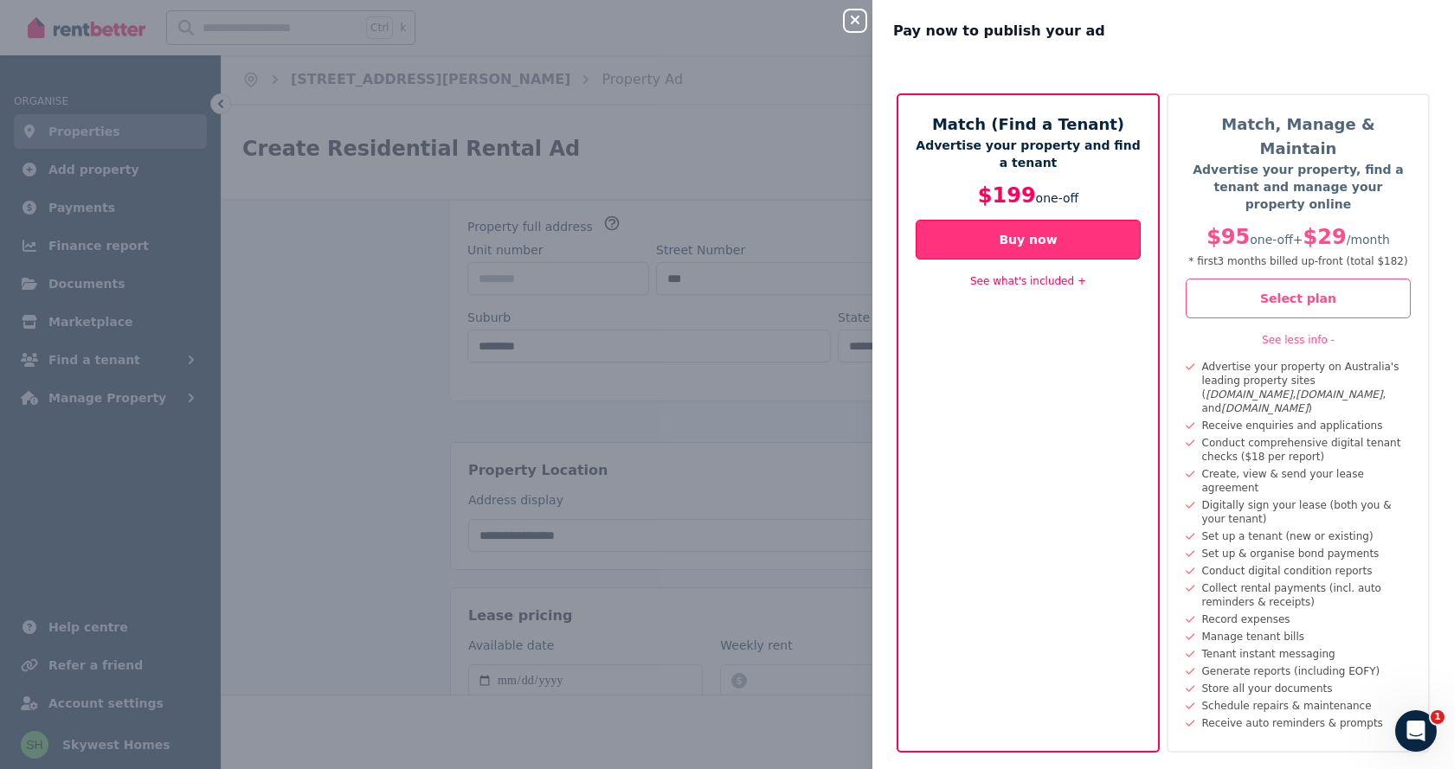
click at [1051, 244] on button "Buy now" at bounding box center [1028, 240] width 225 height 40
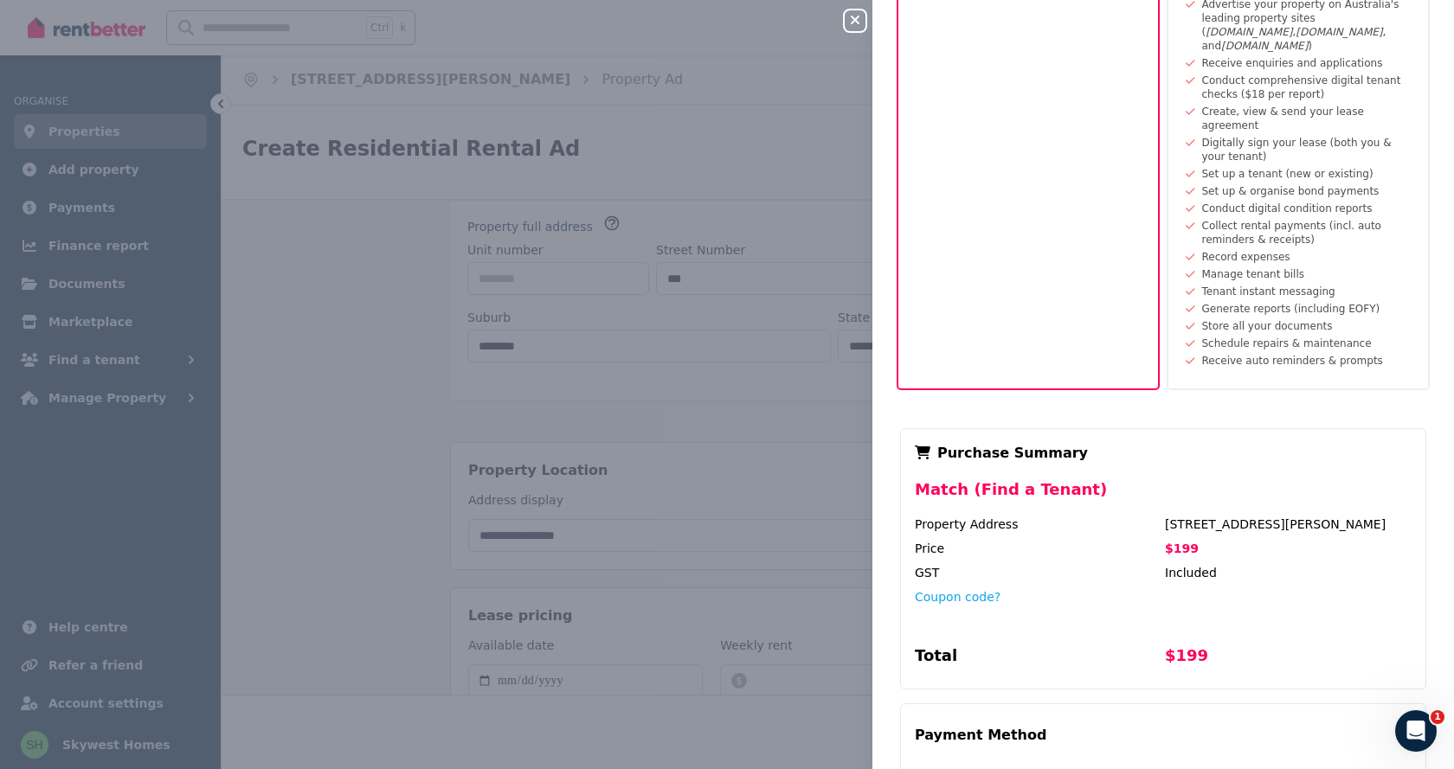
scroll to position [121, 0]
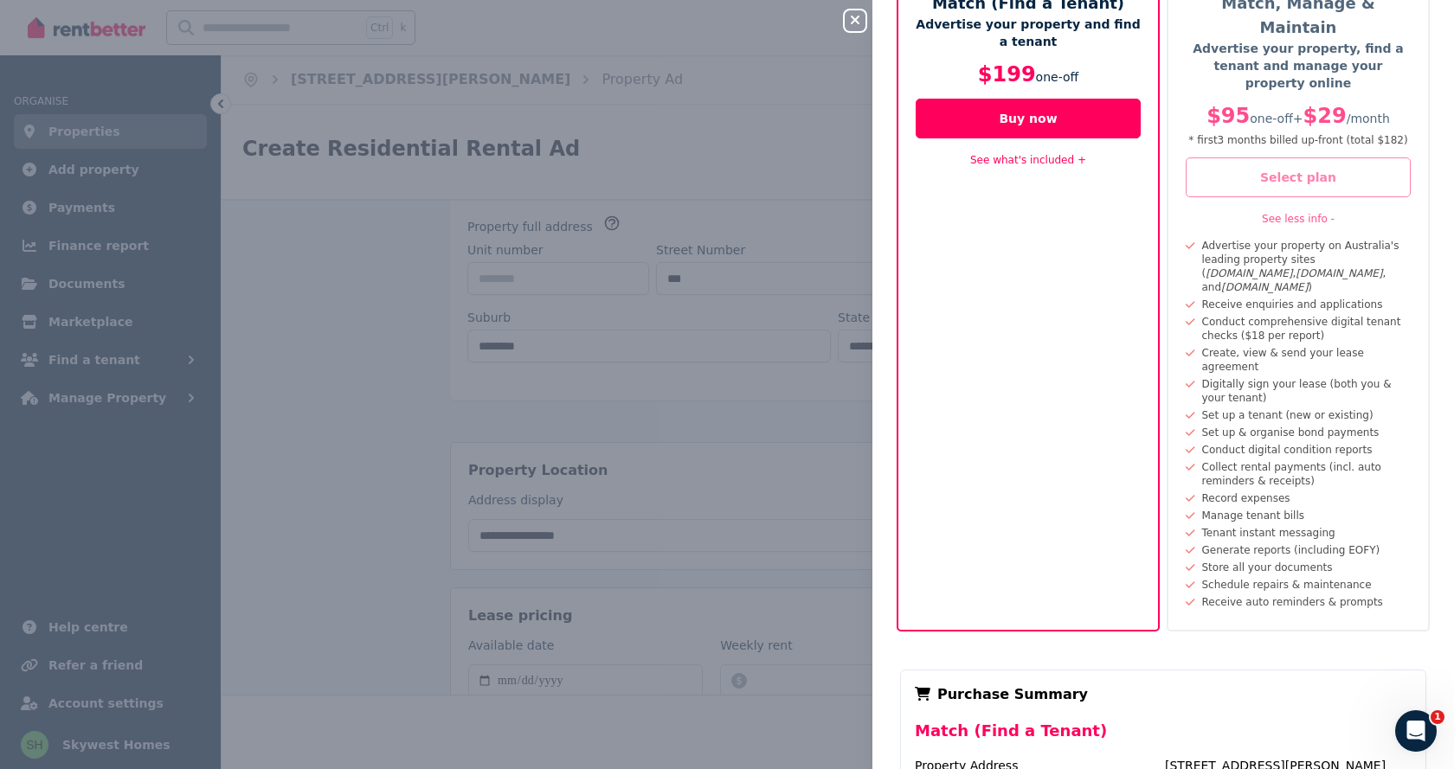
click at [1301, 158] on button "Select plan" at bounding box center [1298, 178] width 225 height 40
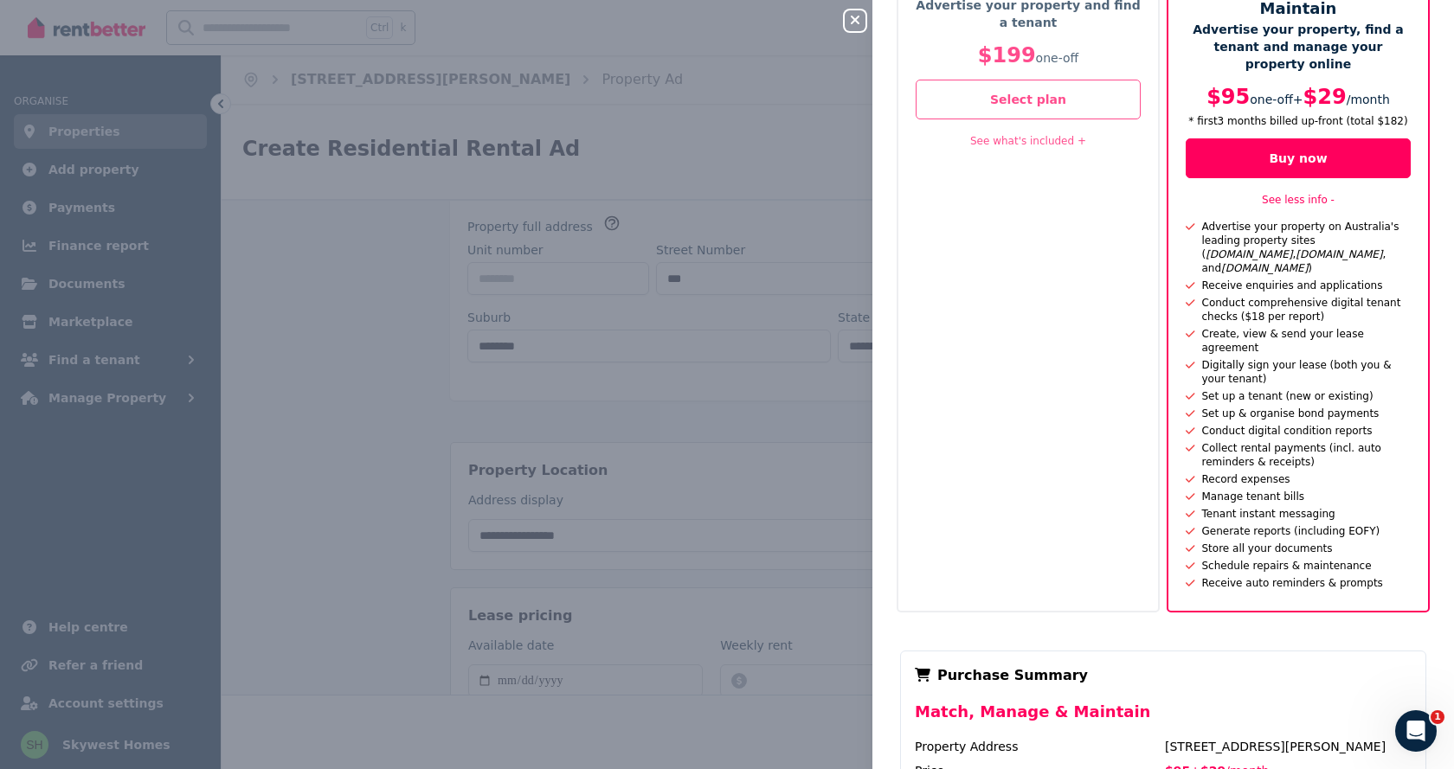
scroll to position [0, 0]
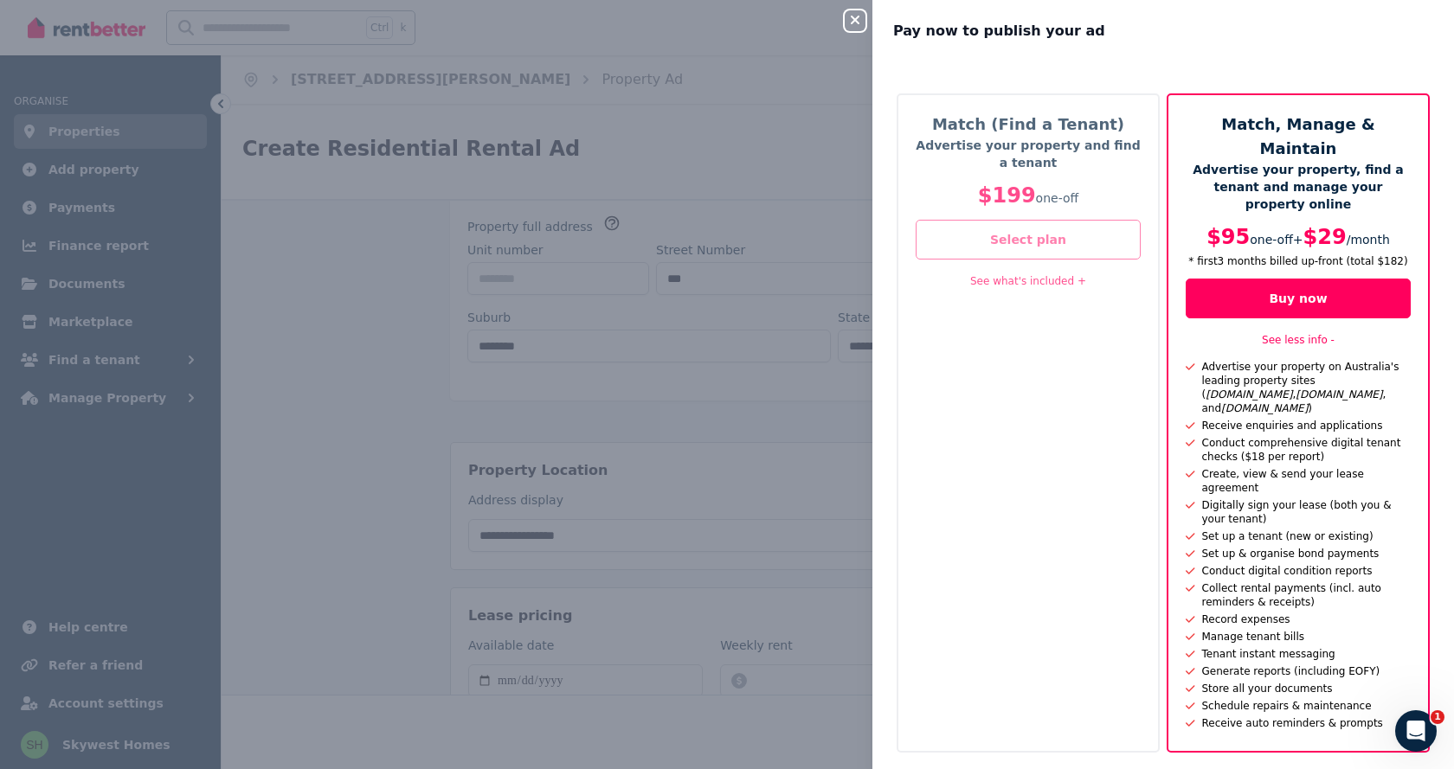
click at [1045, 242] on button "Select plan" at bounding box center [1028, 240] width 225 height 40
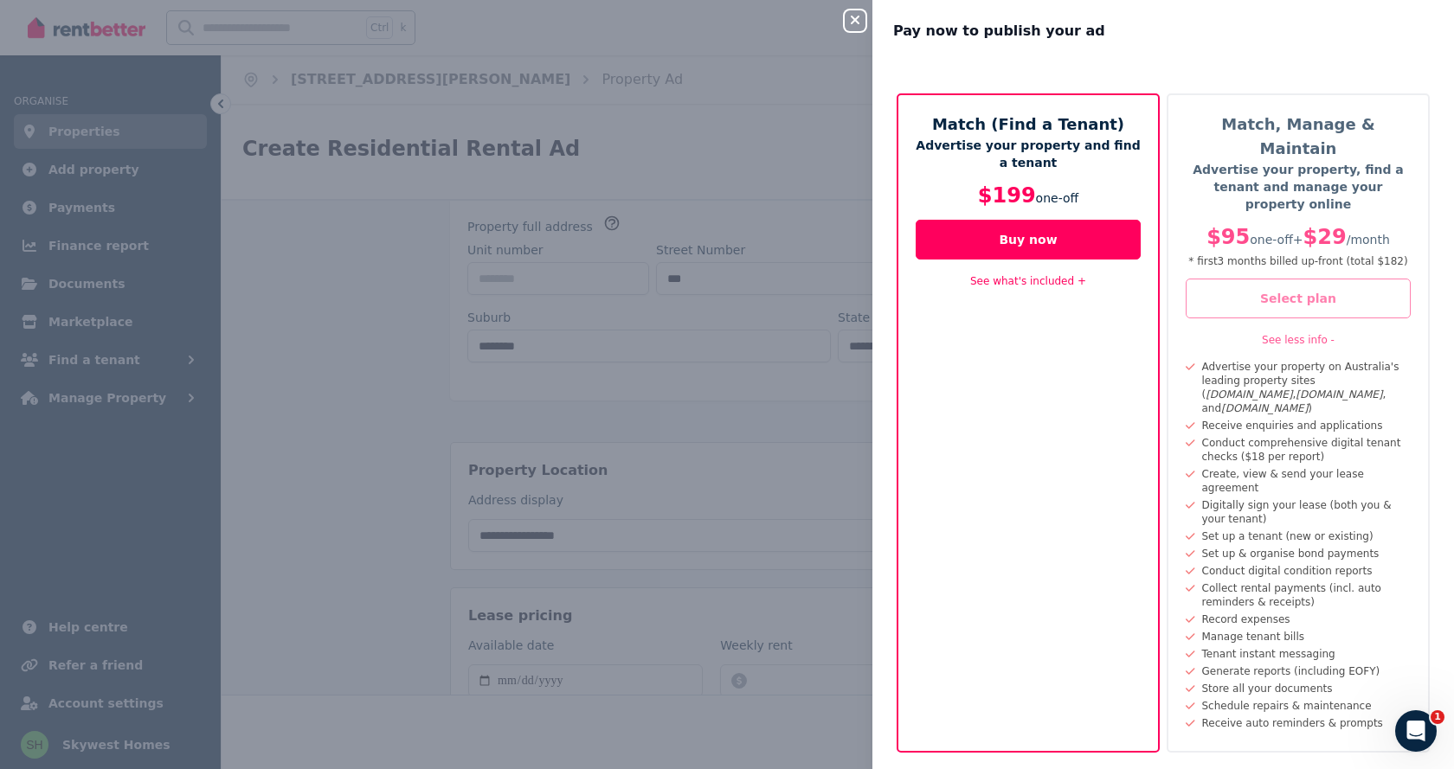
click at [1283, 279] on button "Select plan" at bounding box center [1298, 299] width 225 height 40
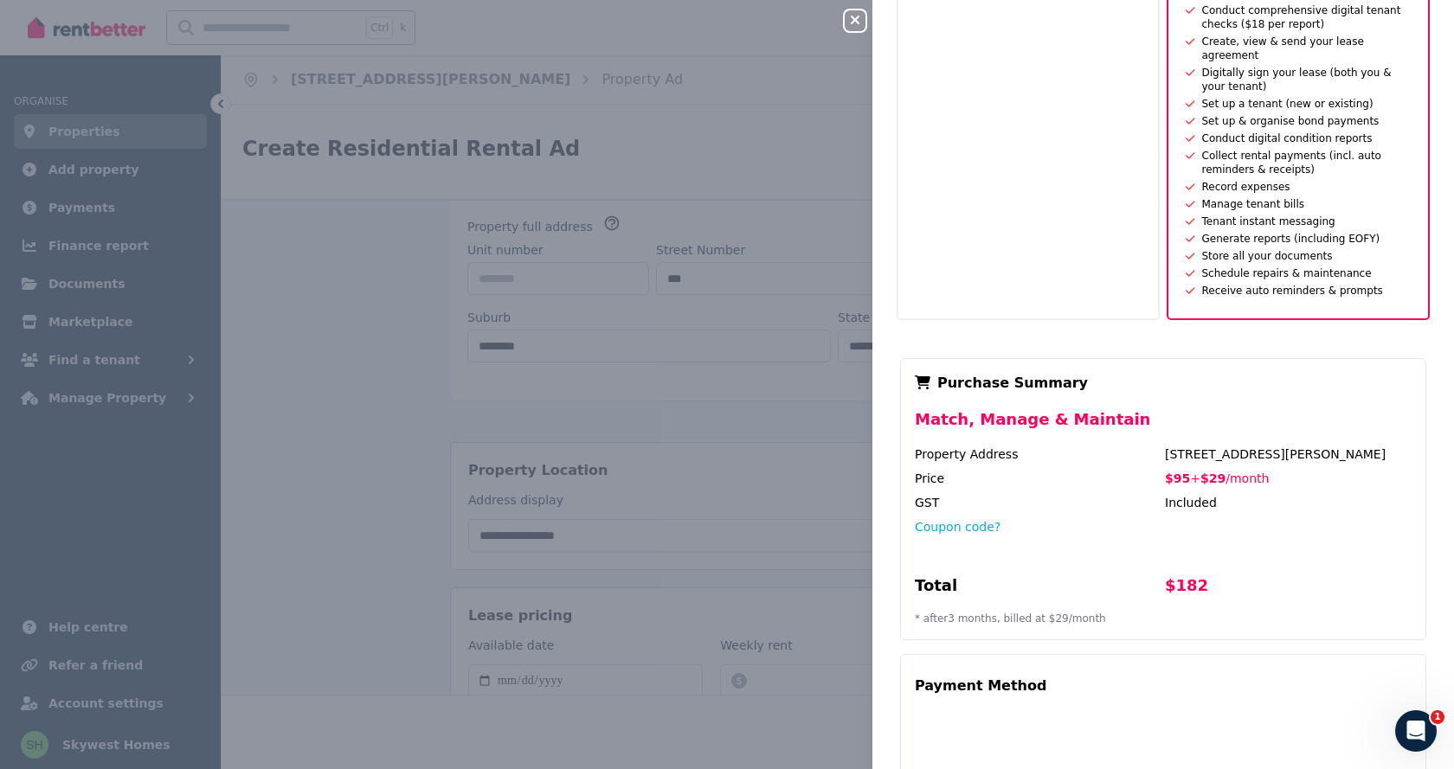
scroll to position [661, 0]
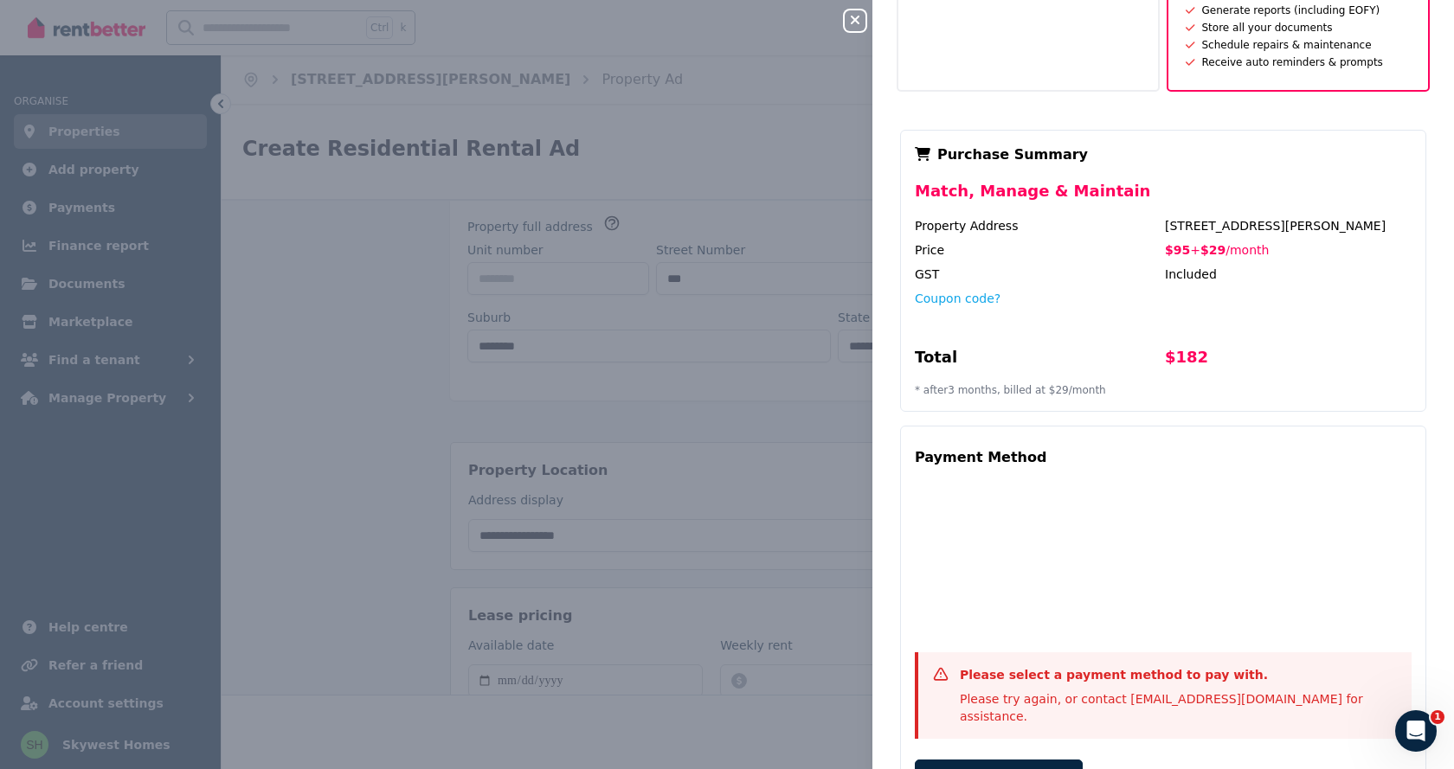
click at [1199, 760] on div "Complete purchase" at bounding box center [1163, 780] width 497 height 40
click at [989, 760] on button "Complete purchase" at bounding box center [999, 780] width 168 height 40
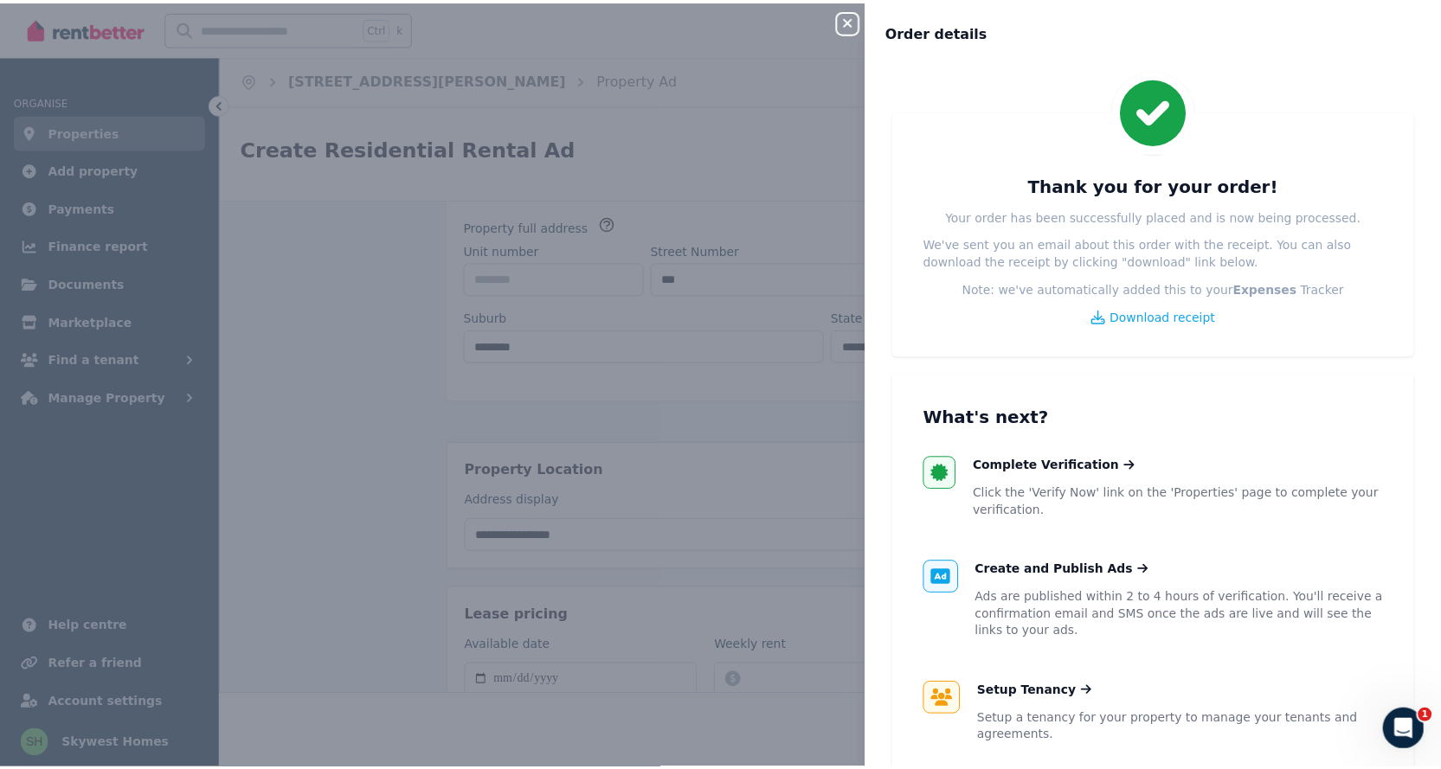
scroll to position [171, 0]
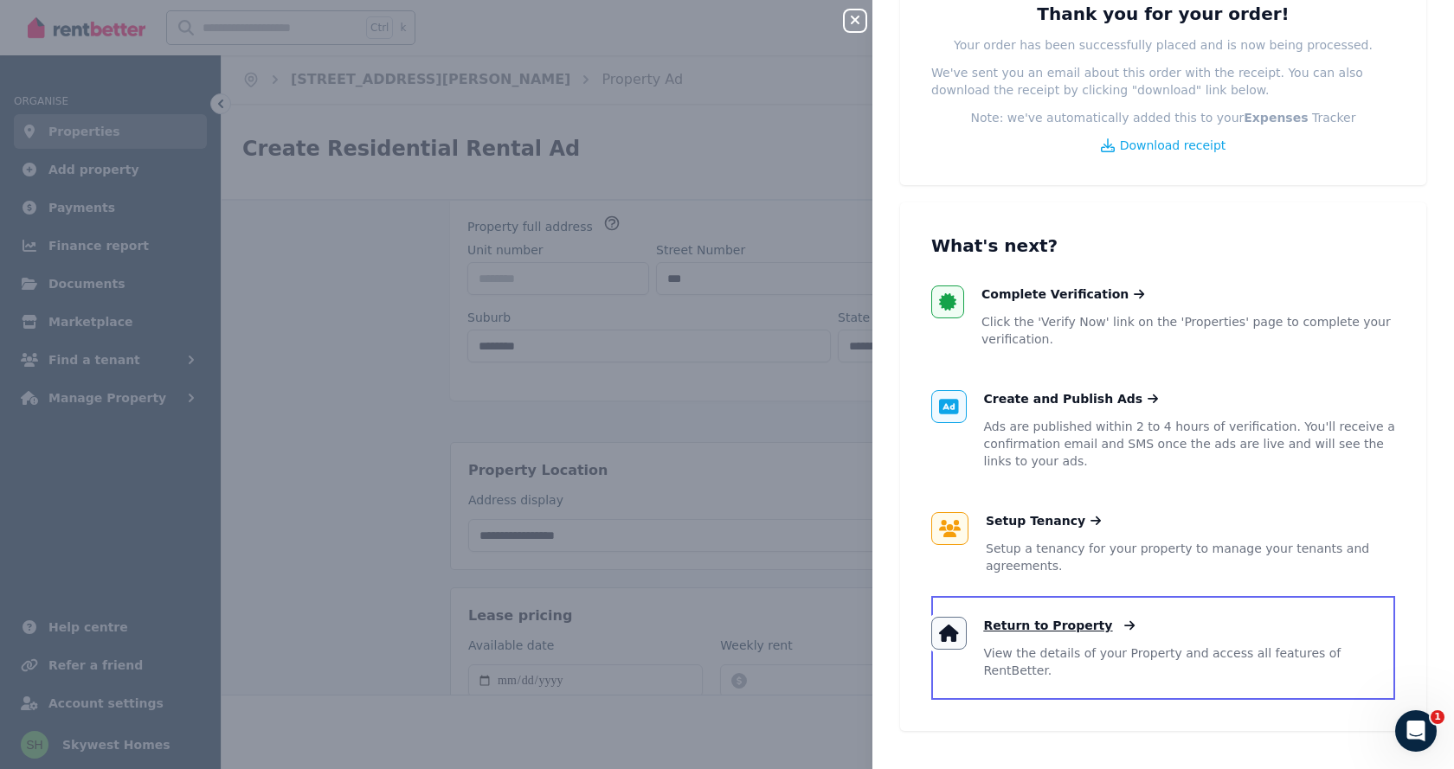
click at [1063, 631] on span "Return to Property" at bounding box center [1048, 625] width 129 height 17
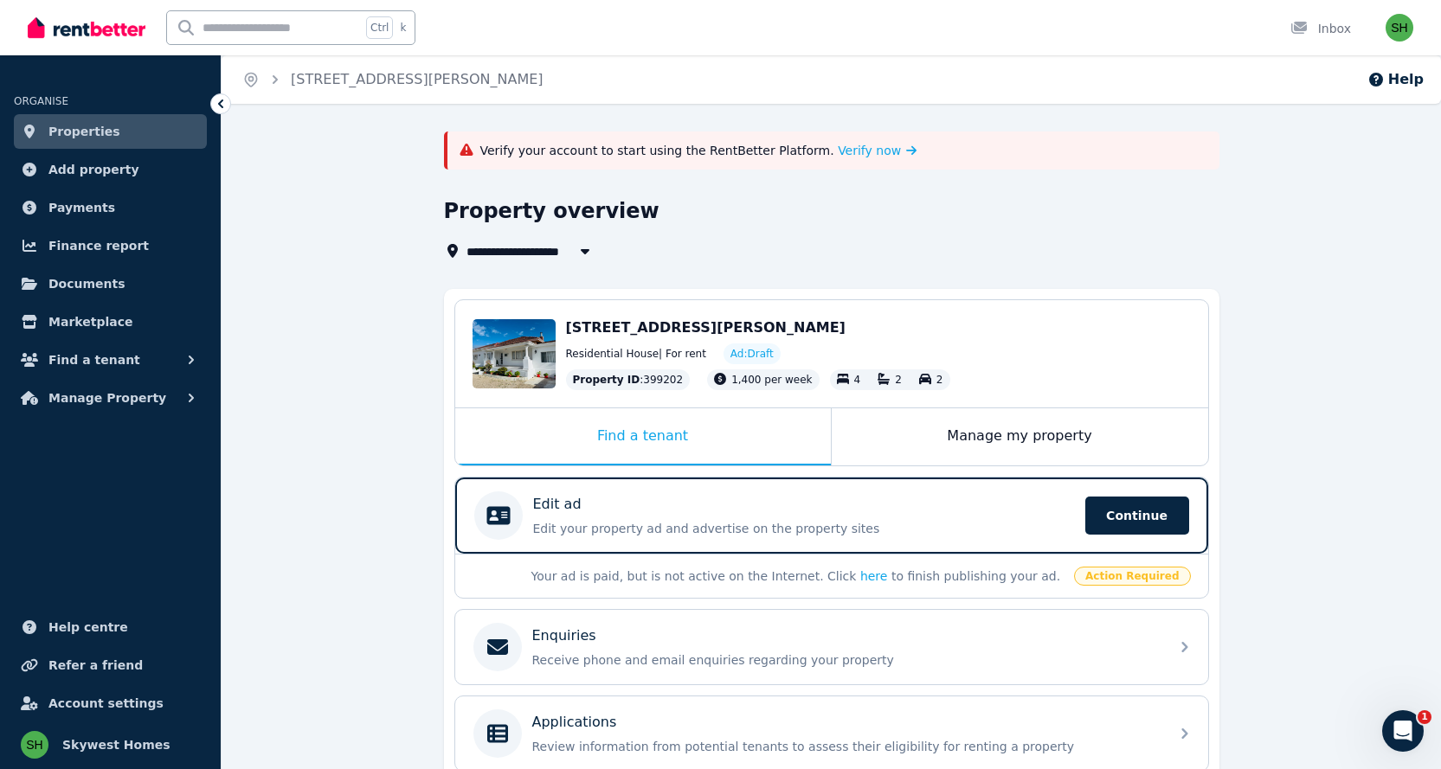
click at [96, 141] on link "Properties" at bounding box center [110, 131] width 193 height 35
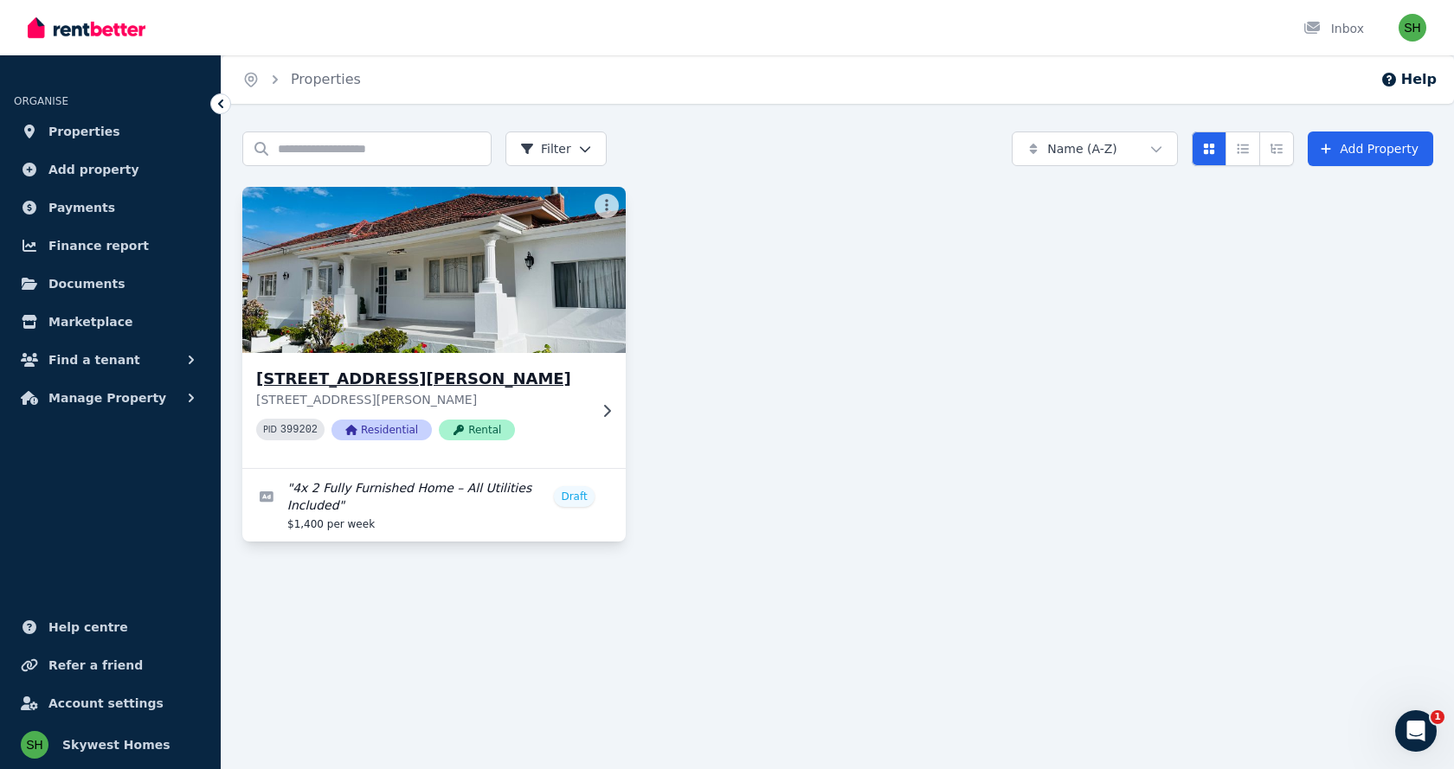
click at [605, 414] on icon at bounding box center [606, 411] width 17 height 14
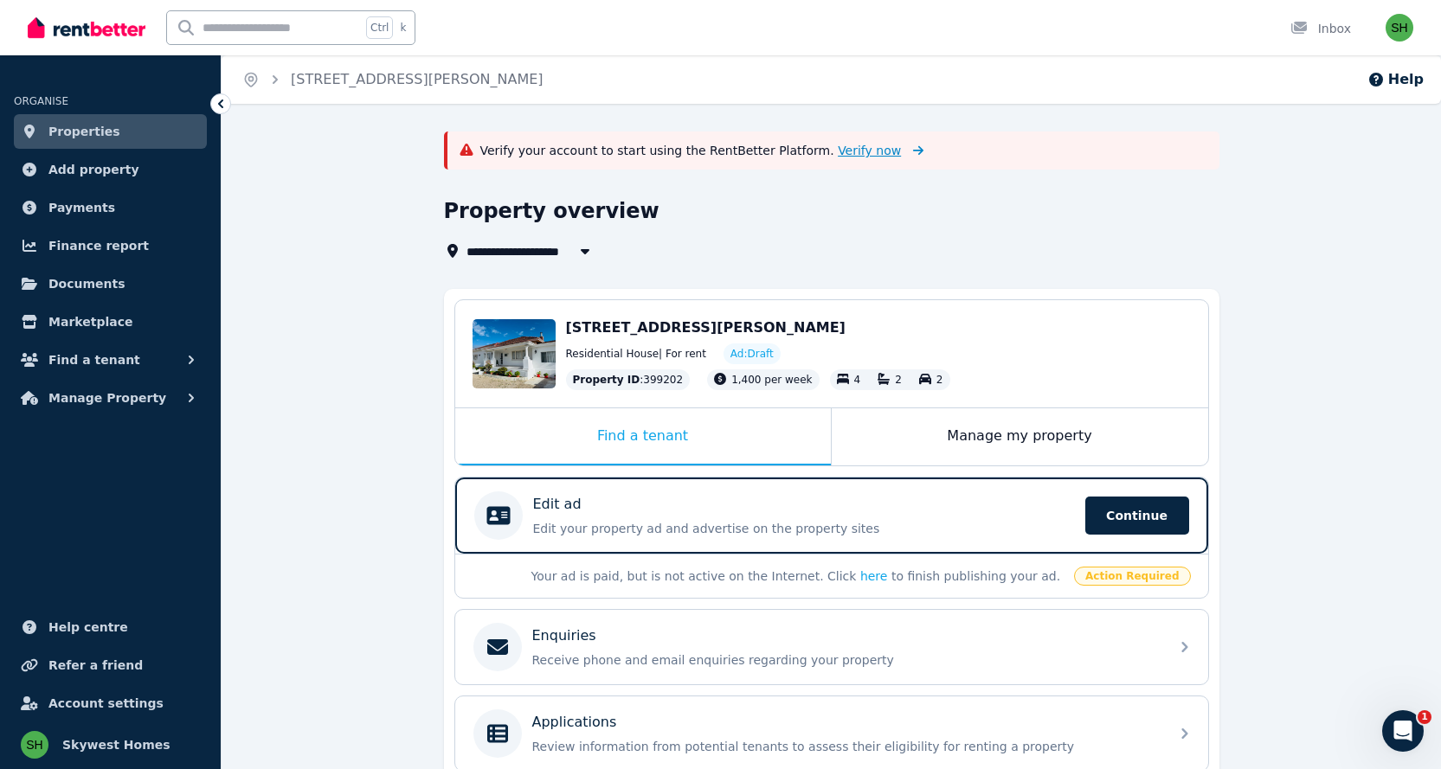
click at [838, 153] on span "Verify now" at bounding box center [869, 150] width 63 height 17
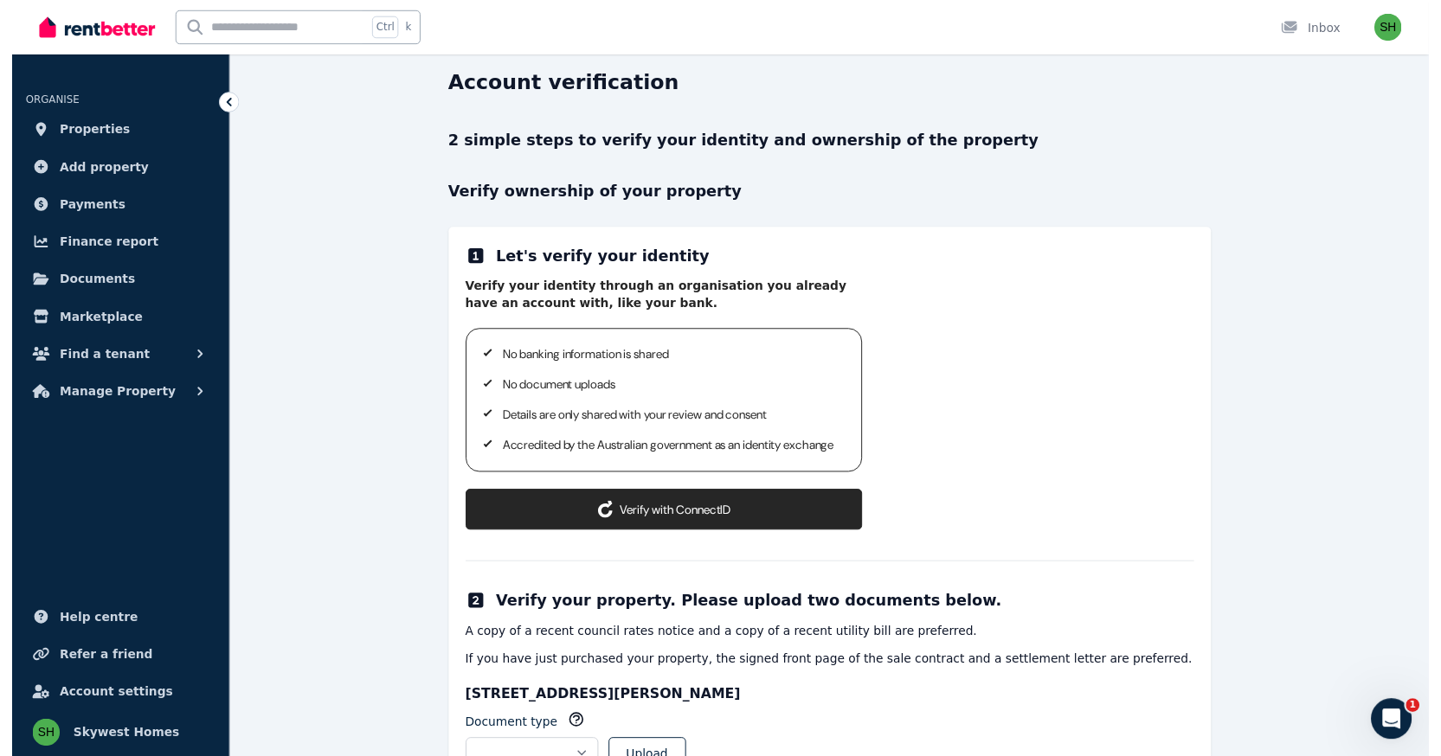
scroll to position [173, 0]
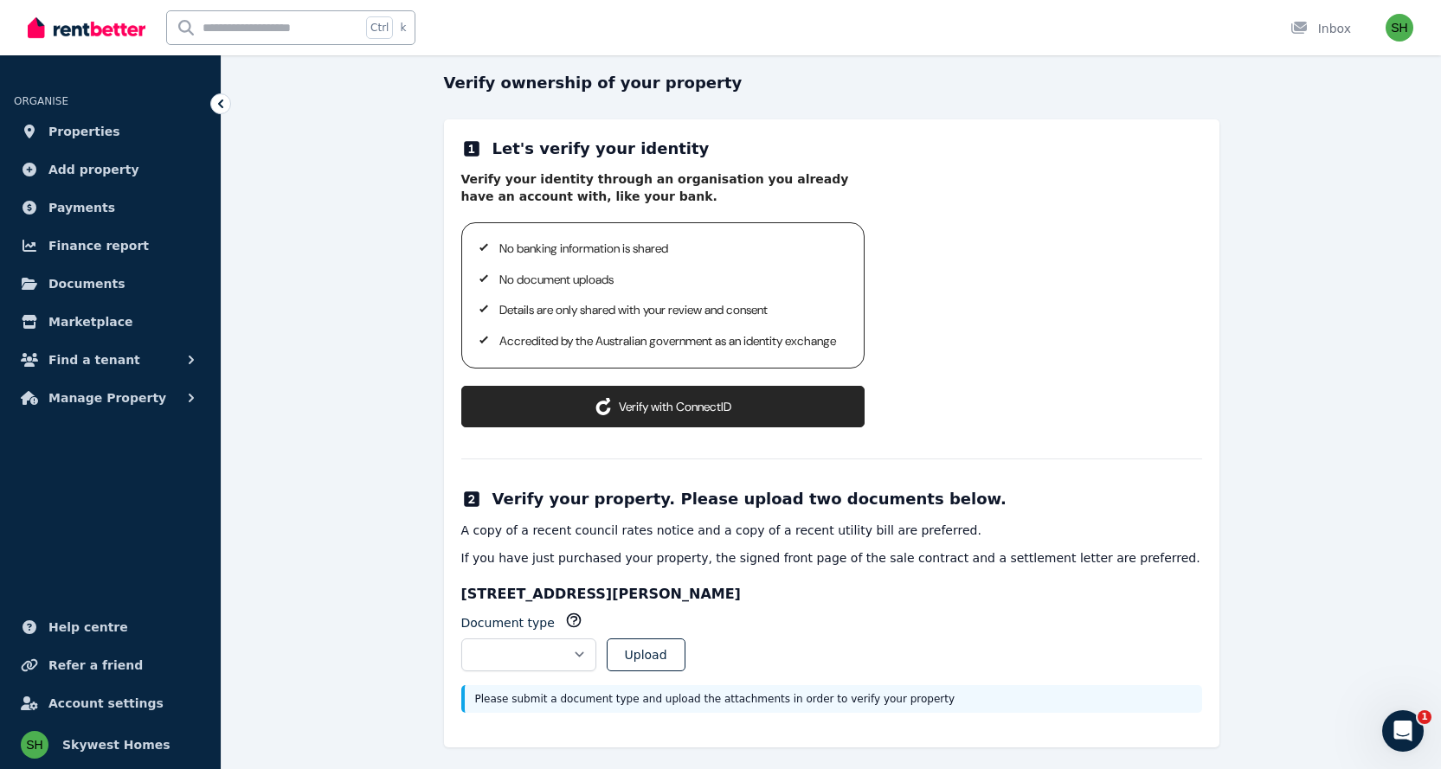
click at [676, 425] on button "Verify with ConnectID" at bounding box center [662, 407] width 403 height 42
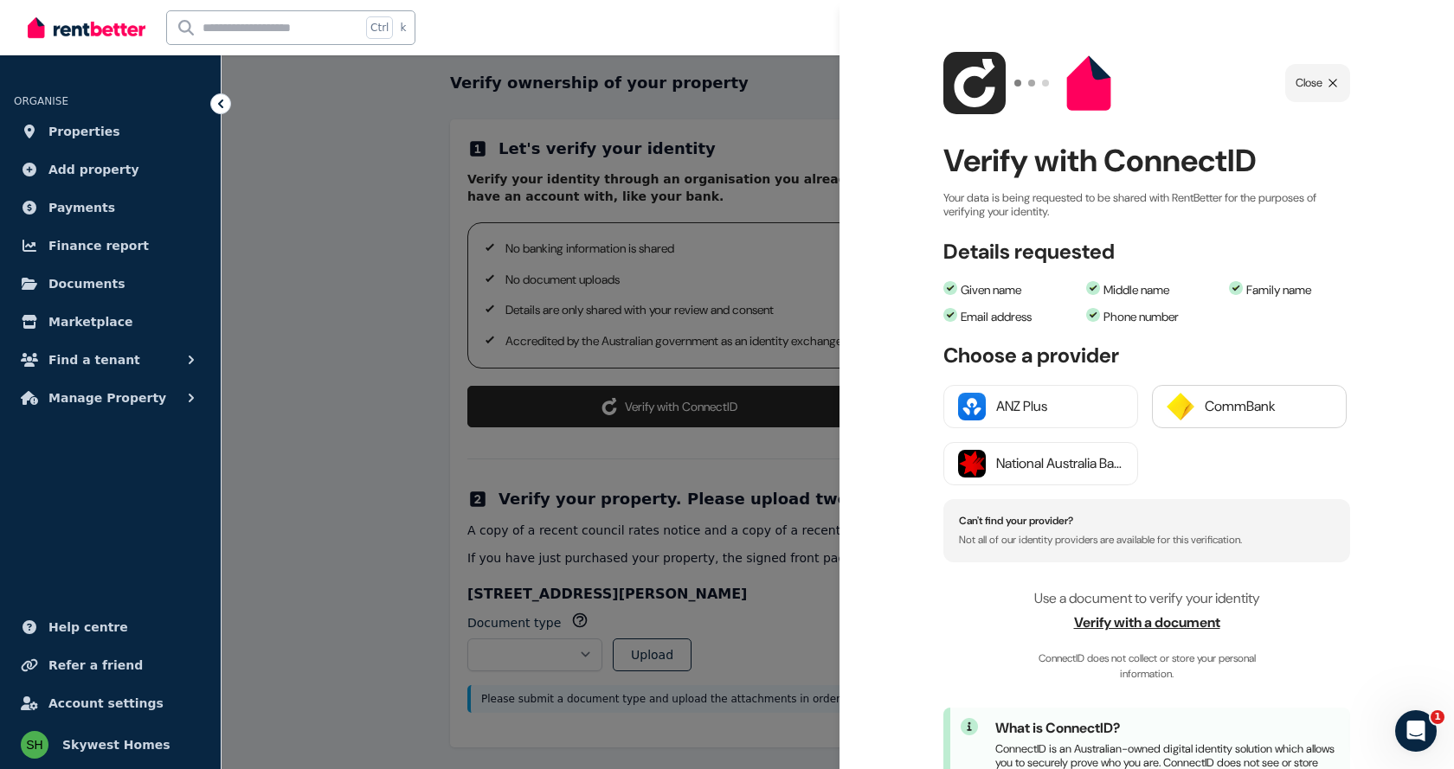
click at [1210, 407] on div "CommBank" at bounding box center [1268, 406] width 127 height 21
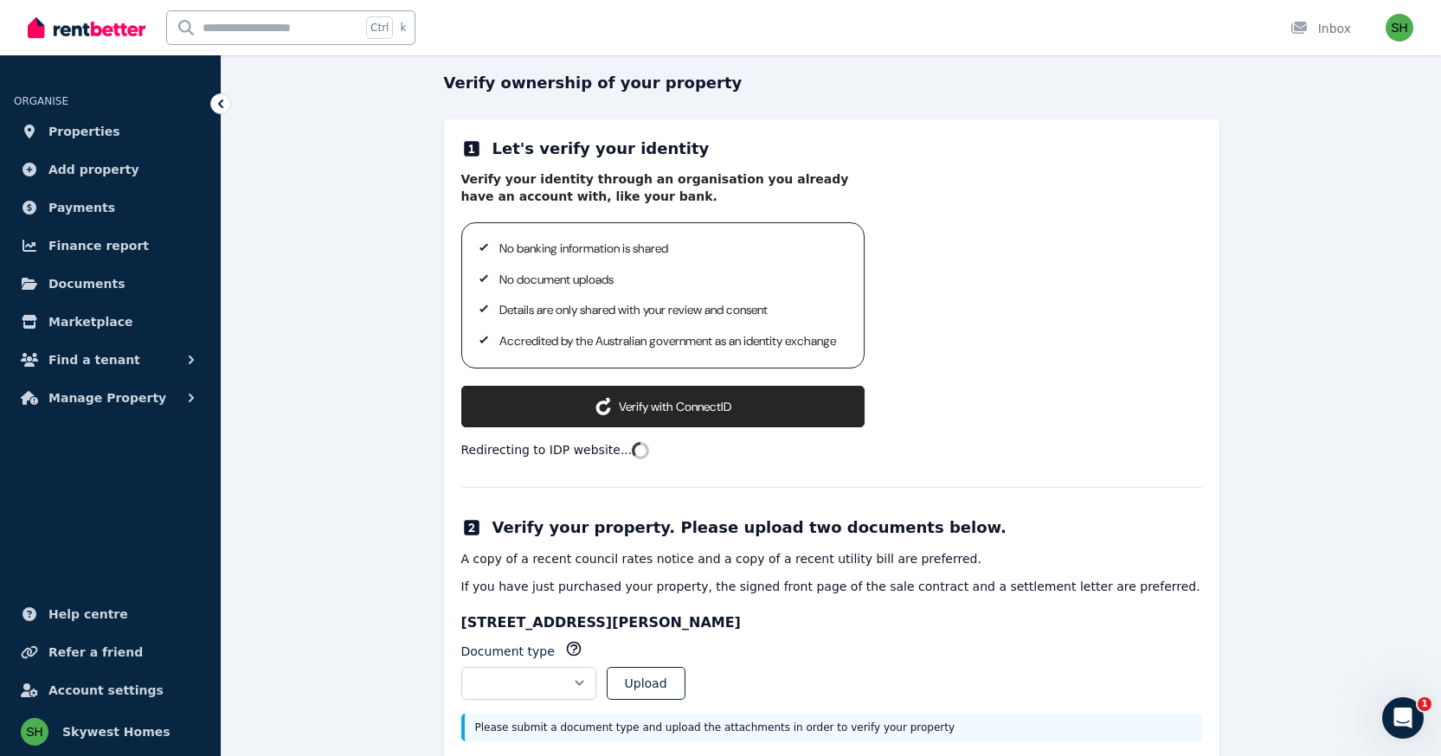
scroll to position [241, 0]
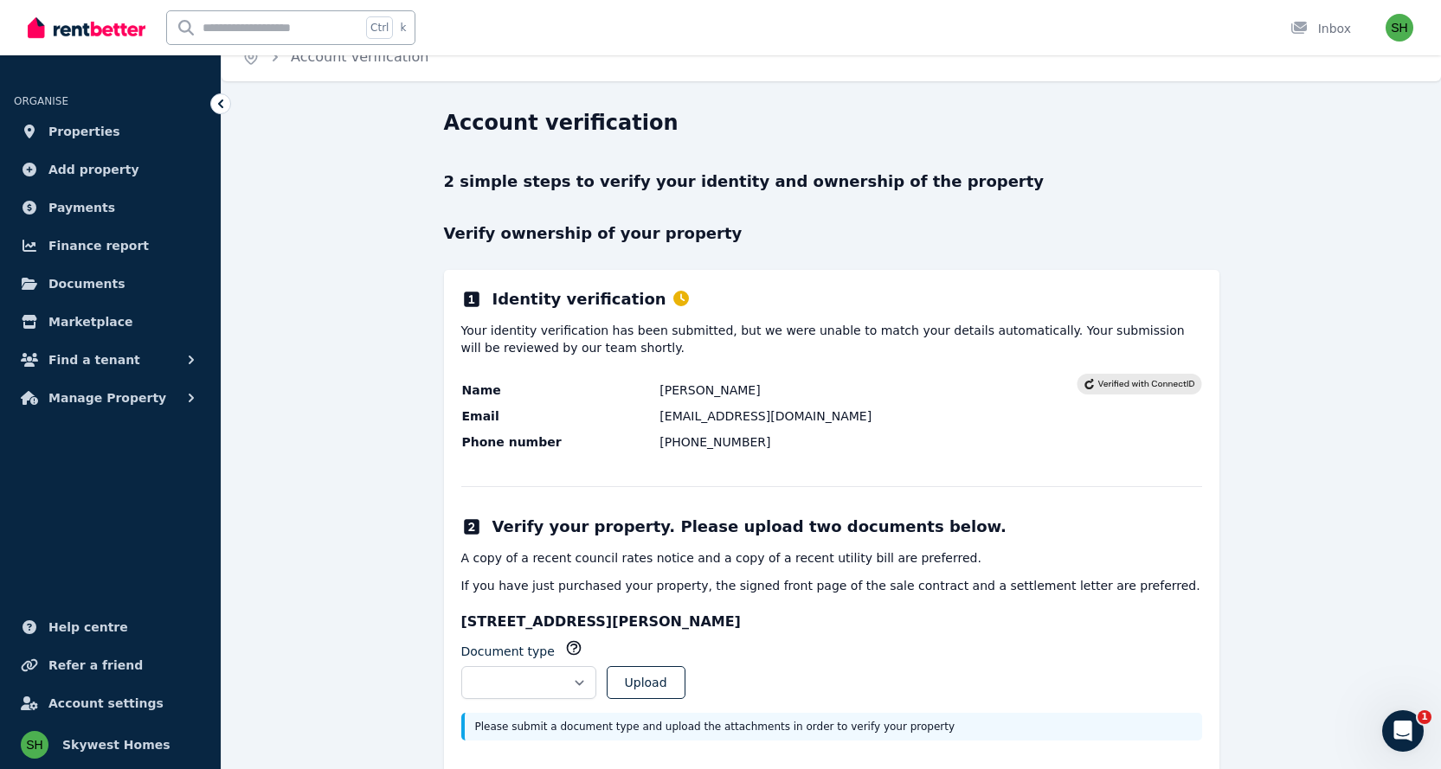
scroll to position [59, 0]
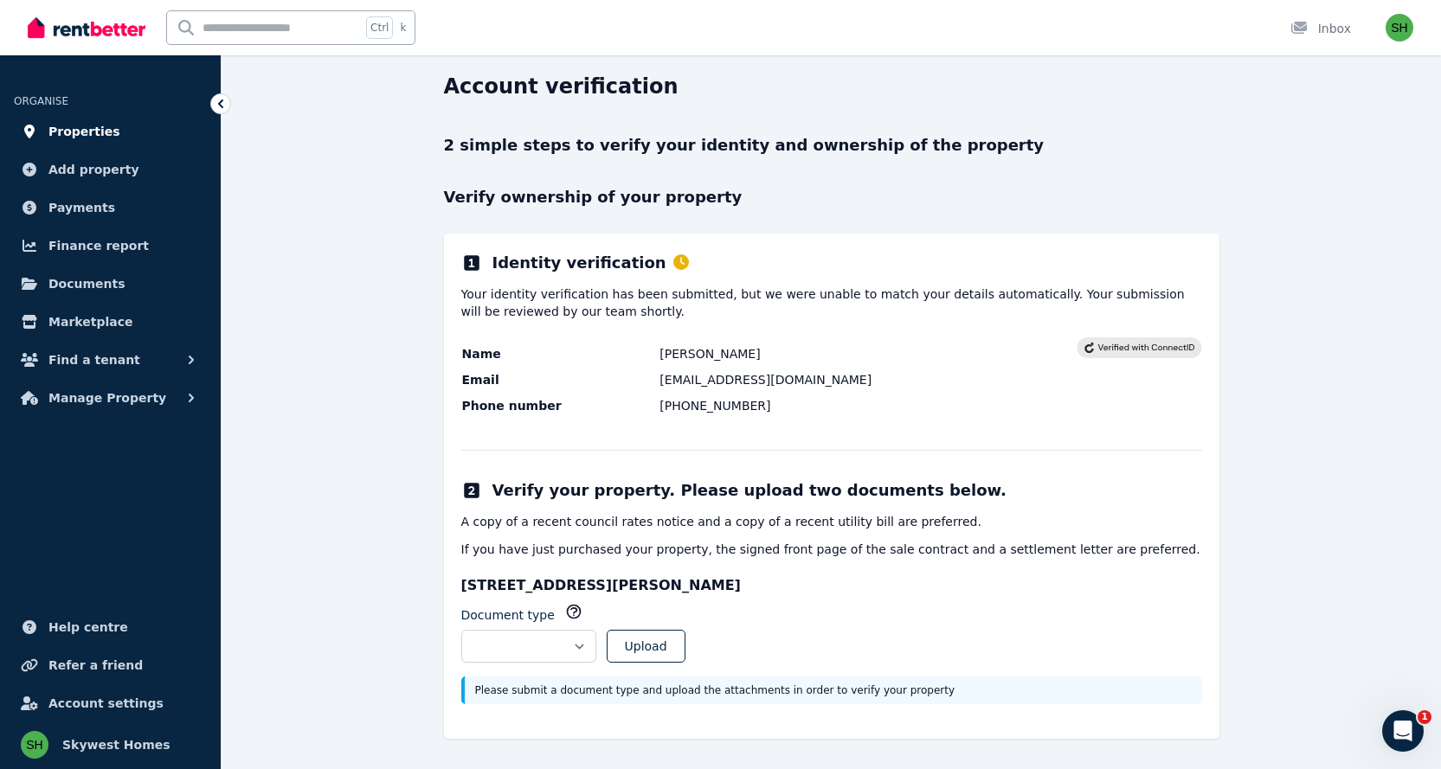
click at [106, 127] on link "Properties" at bounding box center [110, 131] width 193 height 35
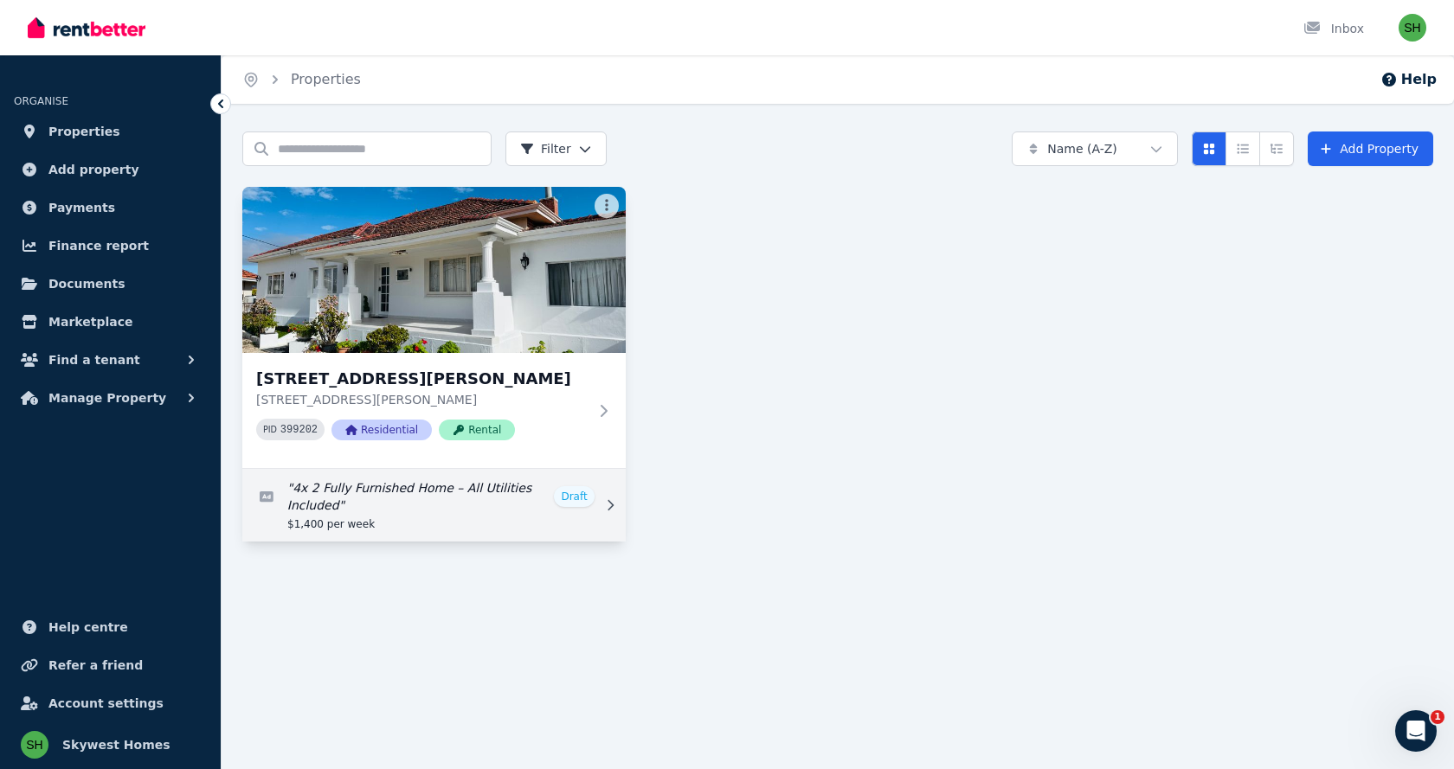
click at [412, 492] on link "Edit listing: 4x 2 Fully Furnished Home – All Utilities Included" at bounding box center [433, 505] width 383 height 73
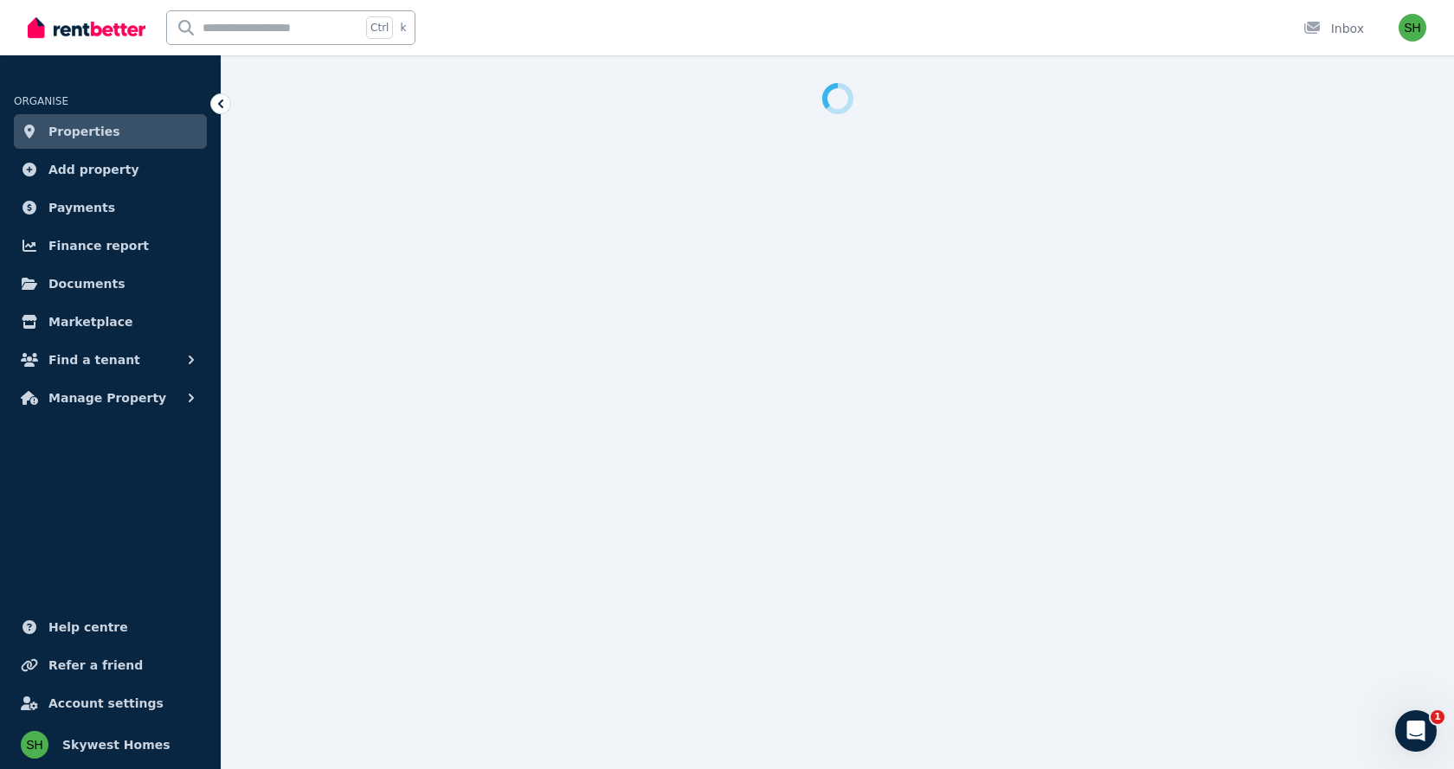
select select "**"
select select "**********"
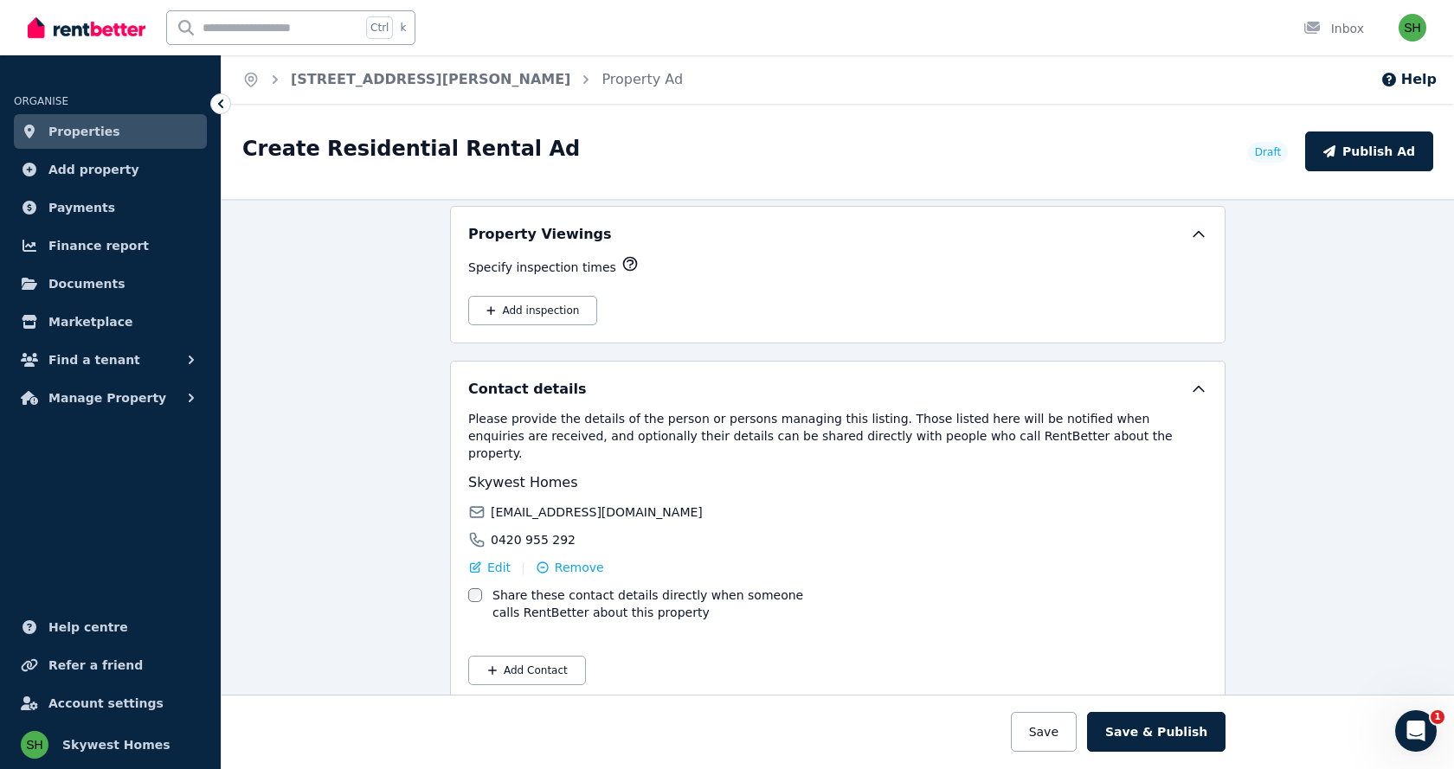
scroll to position [3030, 0]
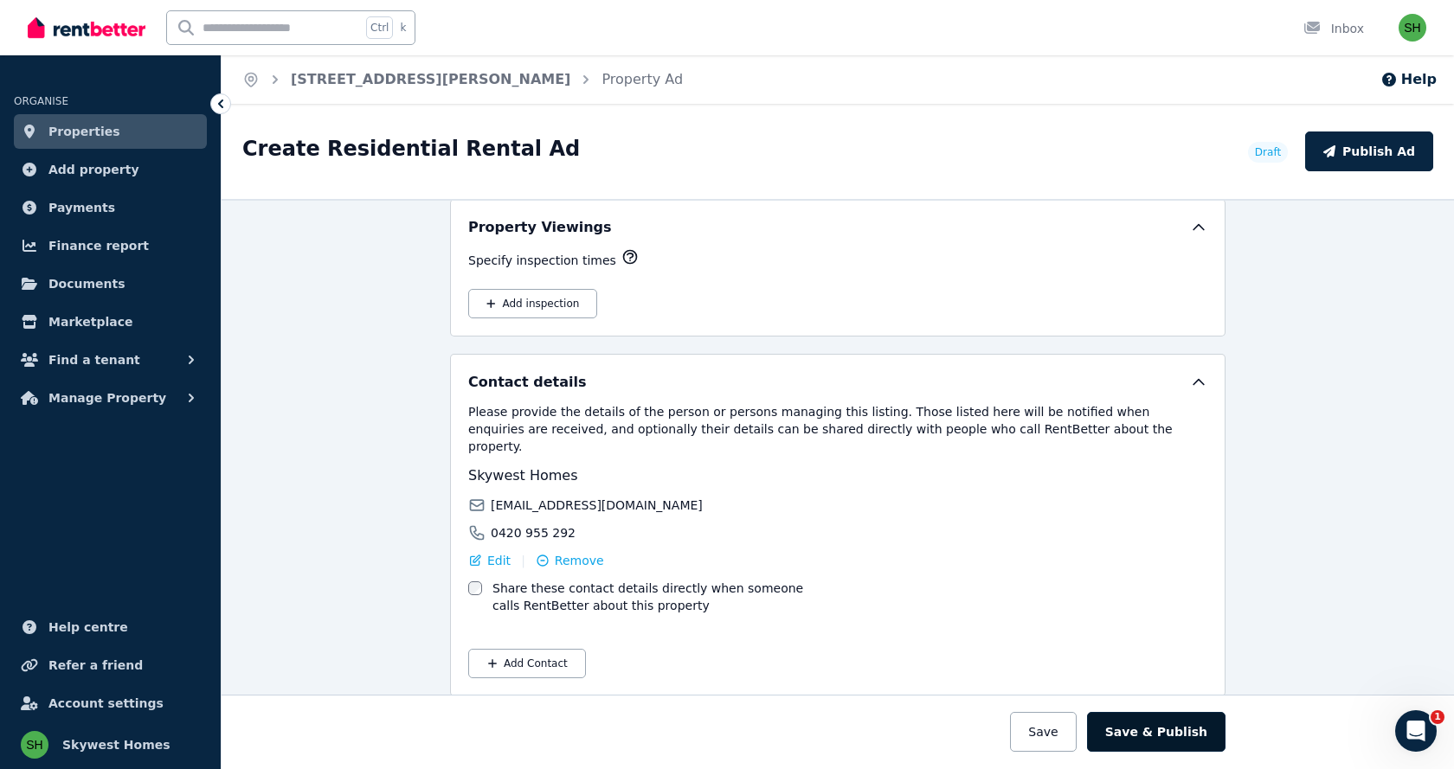
click at [1141, 739] on button "Save & Publish" at bounding box center [1156, 732] width 138 height 40
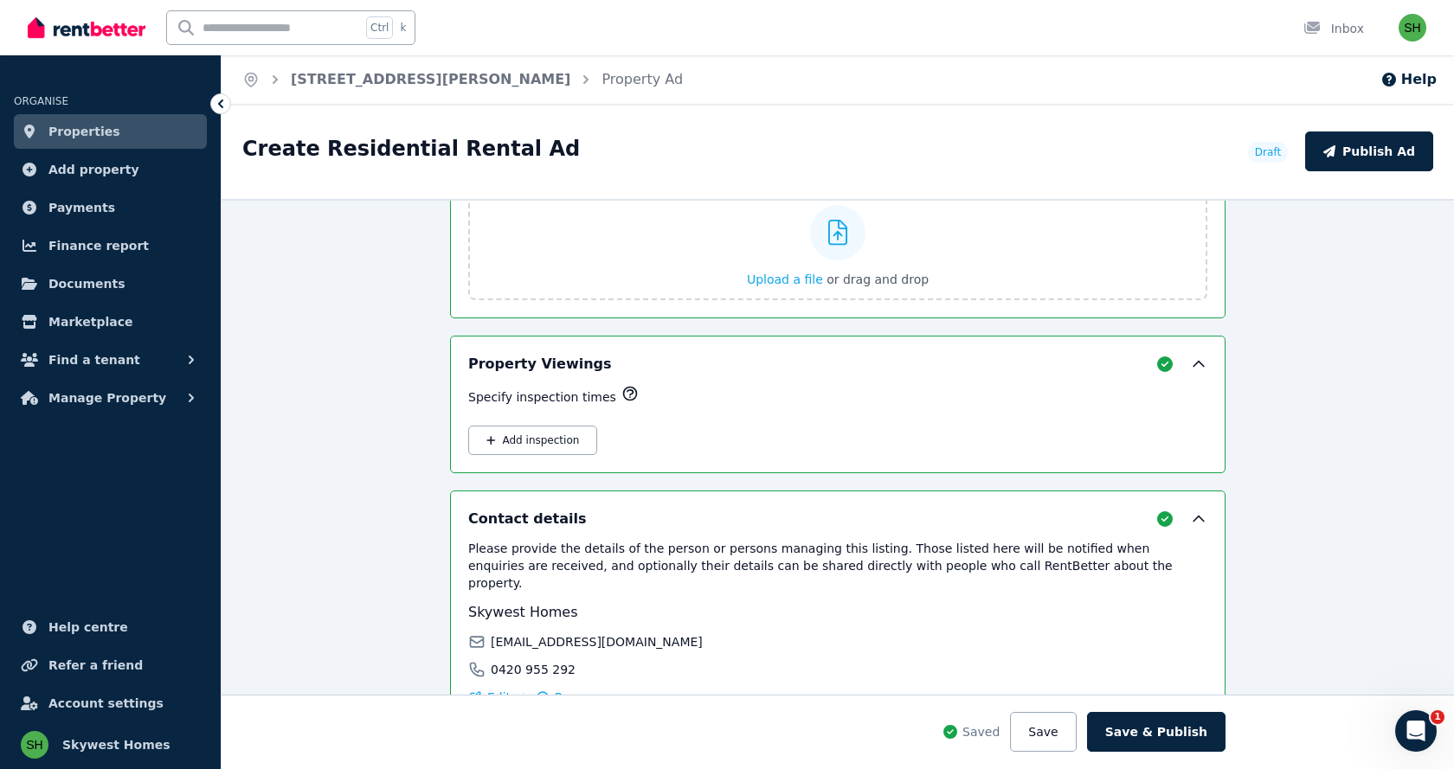
scroll to position [3165, 0]
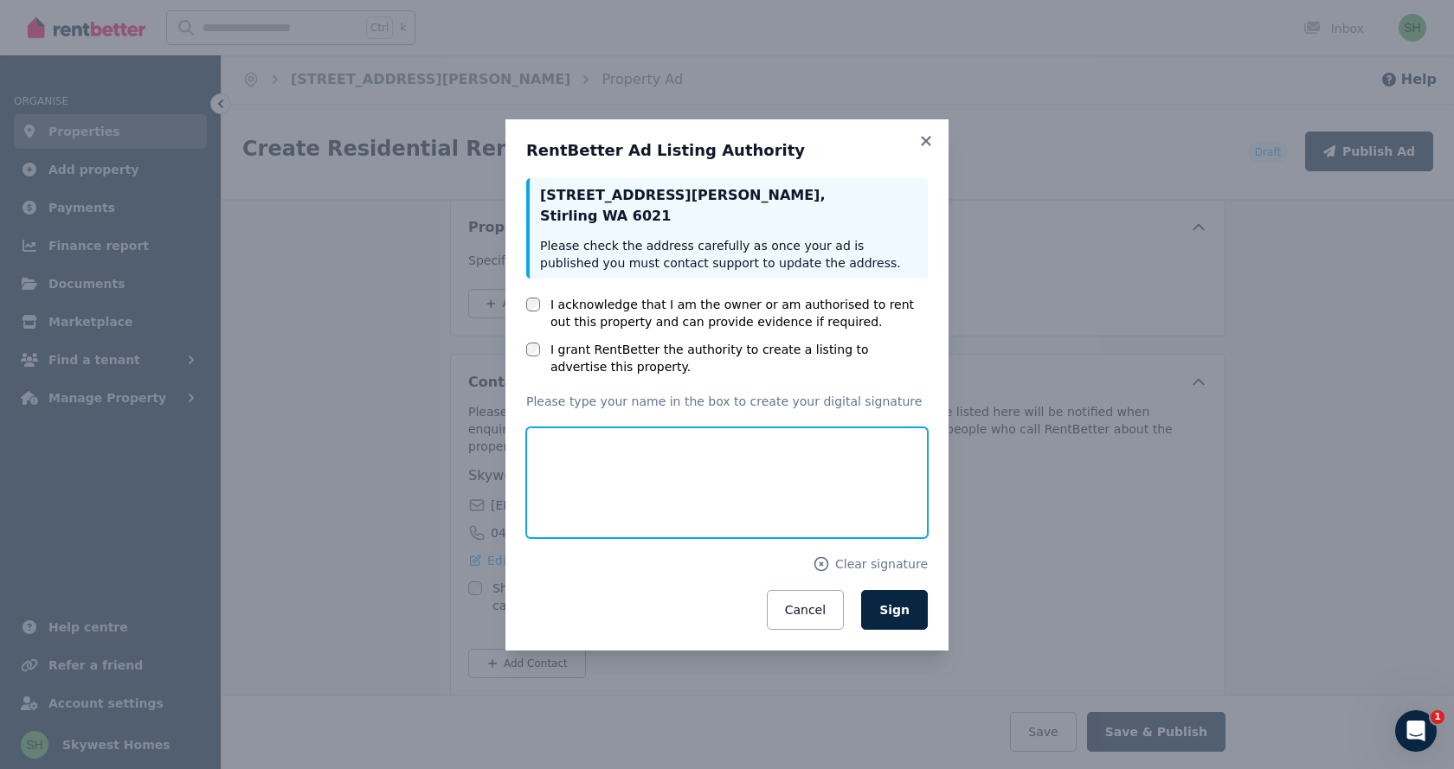
click at [594, 473] on input "text" at bounding box center [727, 483] width 402 height 111
type input "**********"
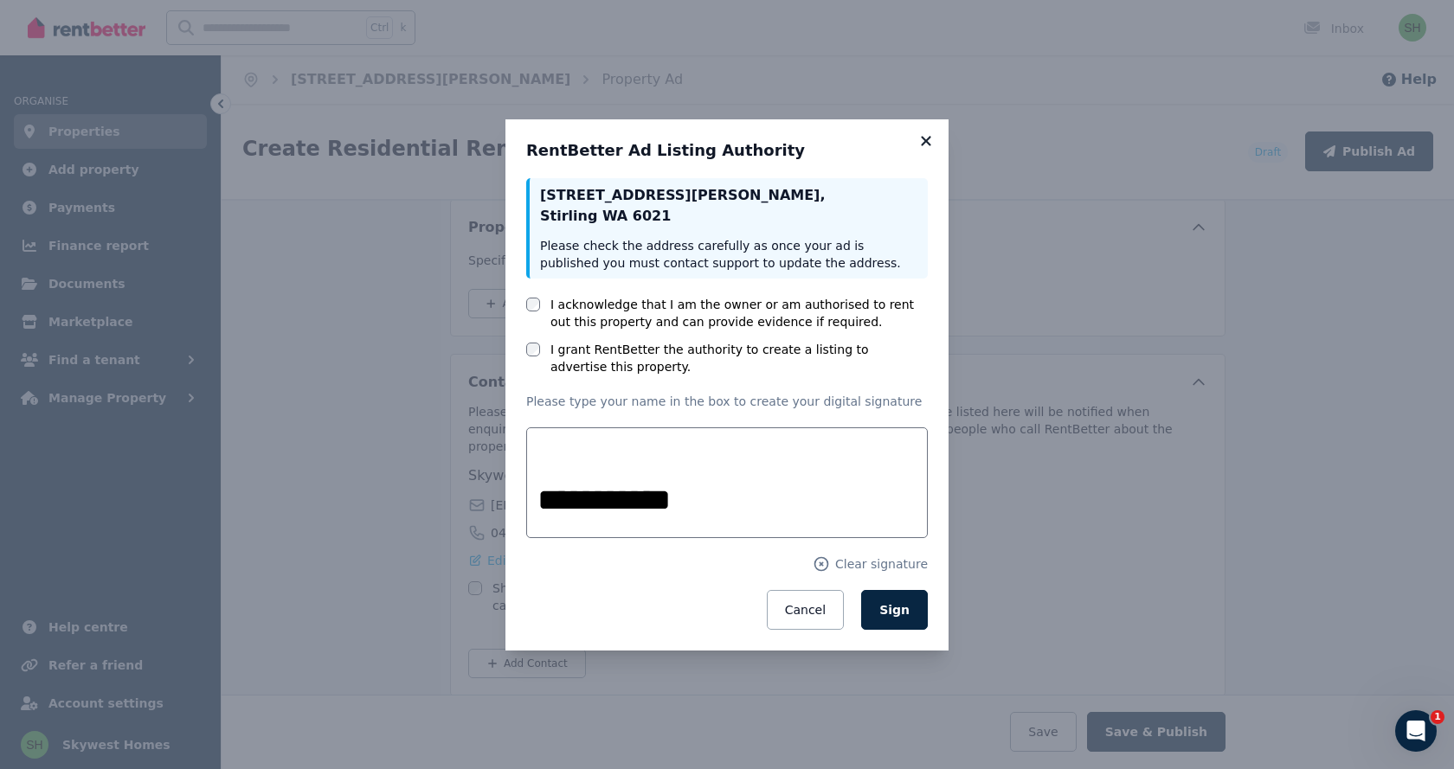
click at [933, 140] on icon at bounding box center [925, 141] width 17 height 16
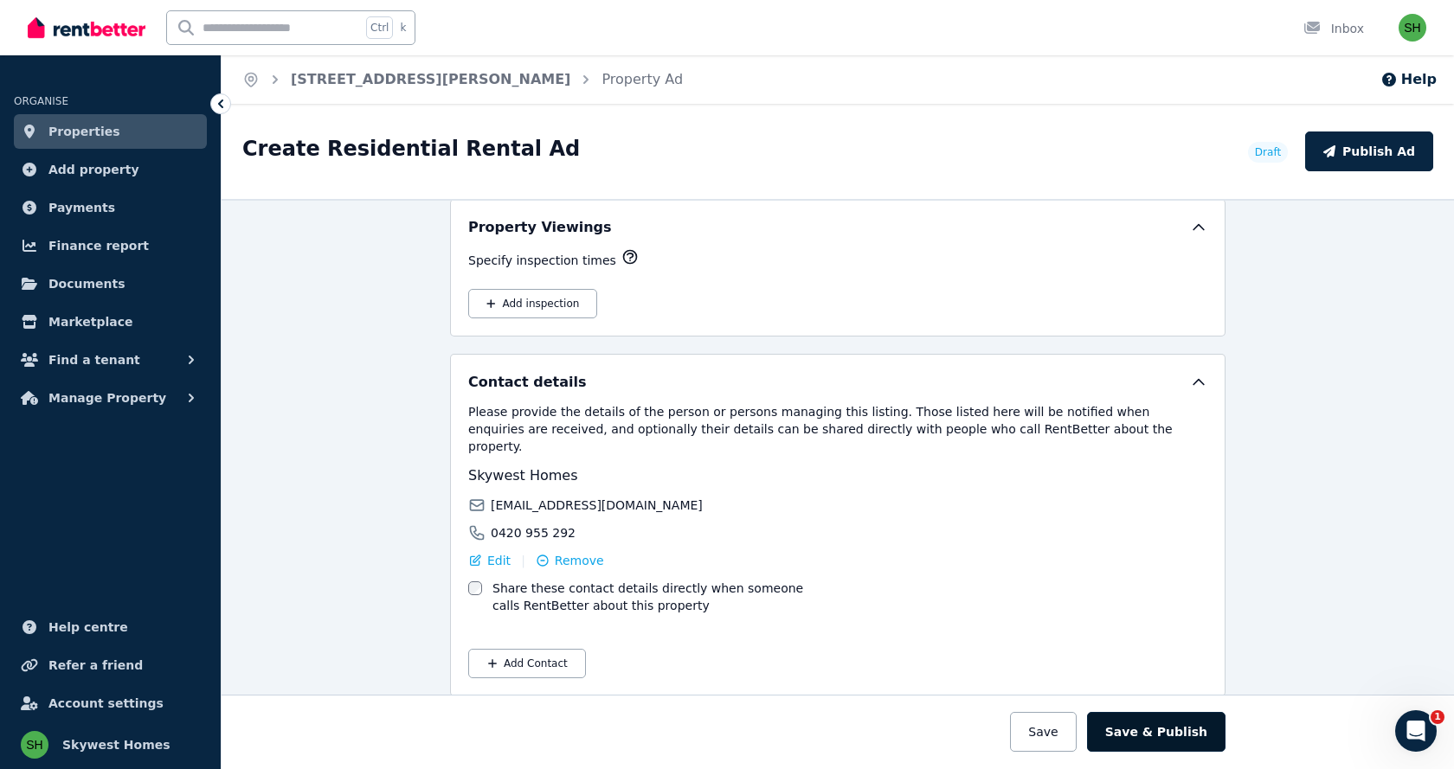
click at [1176, 743] on button "Save & Publish" at bounding box center [1156, 732] width 138 height 40
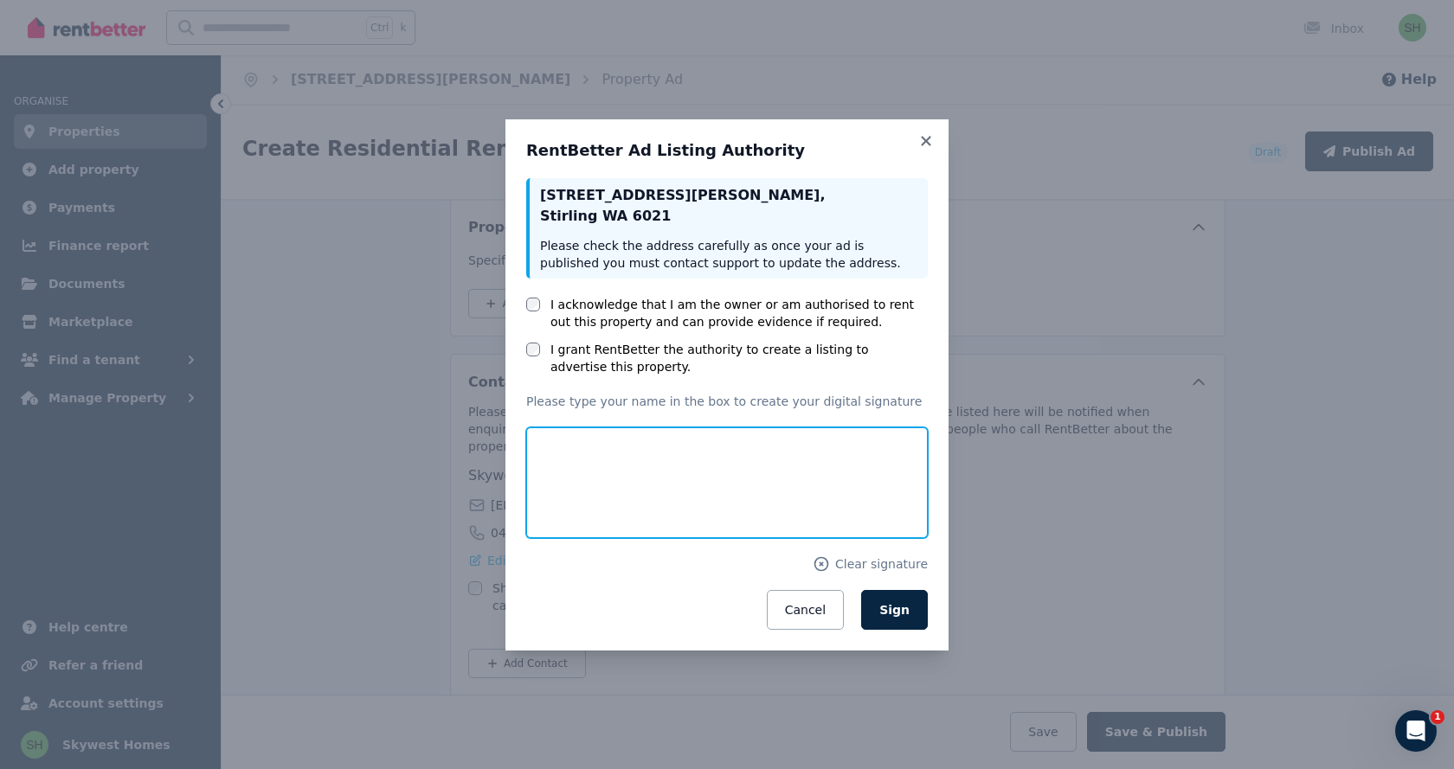
click at [555, 494] on input "text" at bounding box center [727, 483] width 402 height 111
type input "**********"
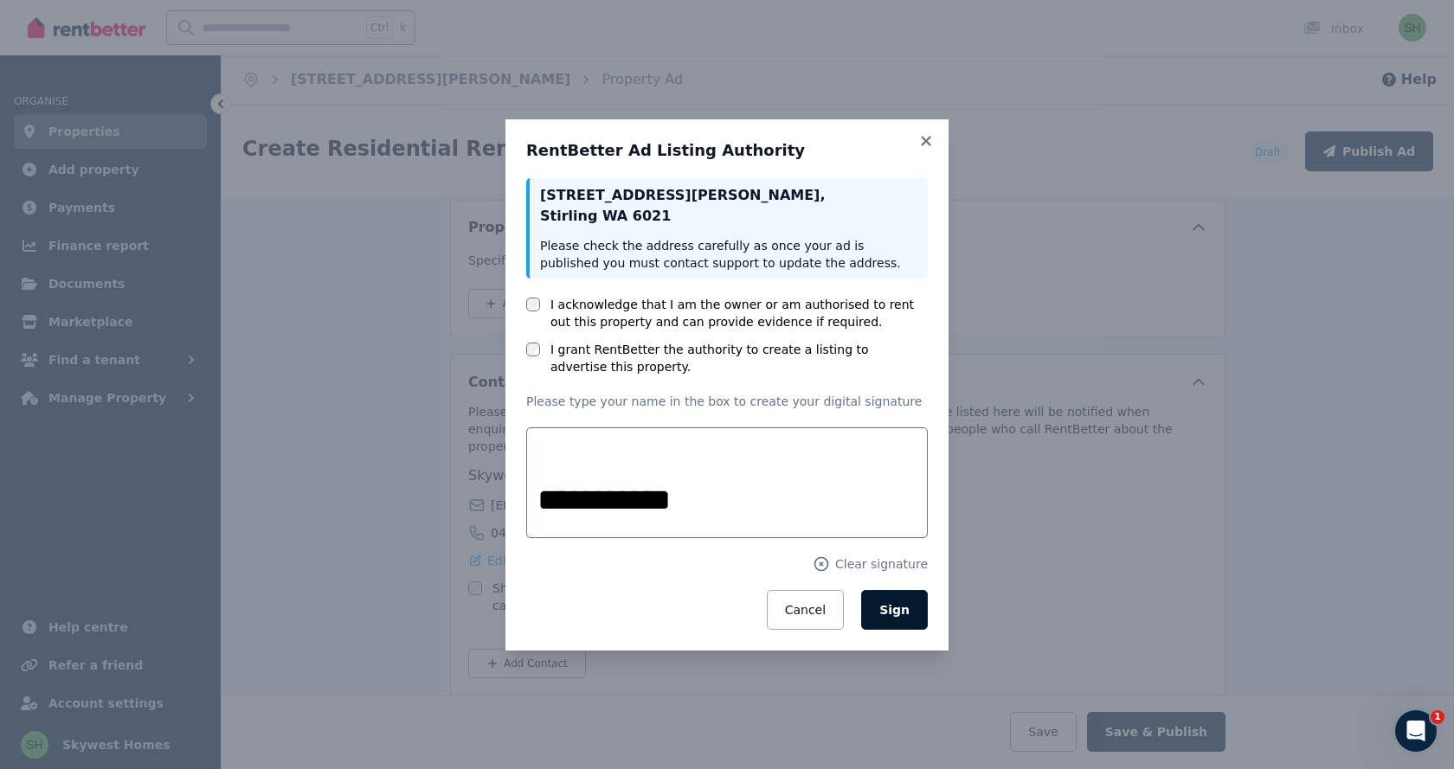
click at [888, 615] on span "Sign" at bounding box center [894, 610] width 30 height 14
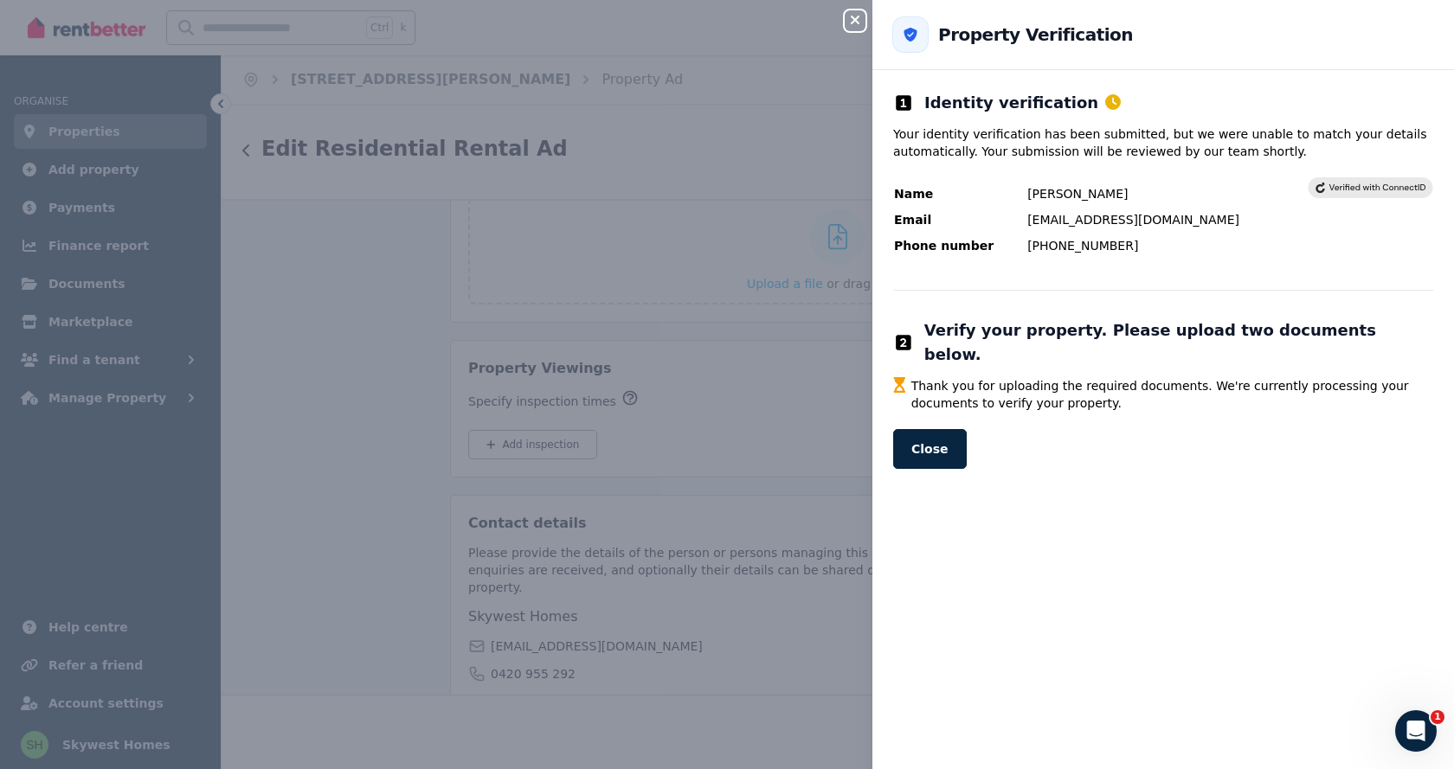
scroll to position [3289, 0]
click at [923, 429] on button "Close" at bounding box center [930, 449] width 74 height 40
click at [935, 434] on button "Close" at bounding box center [930, 449] width 74 height 40
click at [918, 429] on button "Close" at bounding box center [930, 449] width 74 height 40
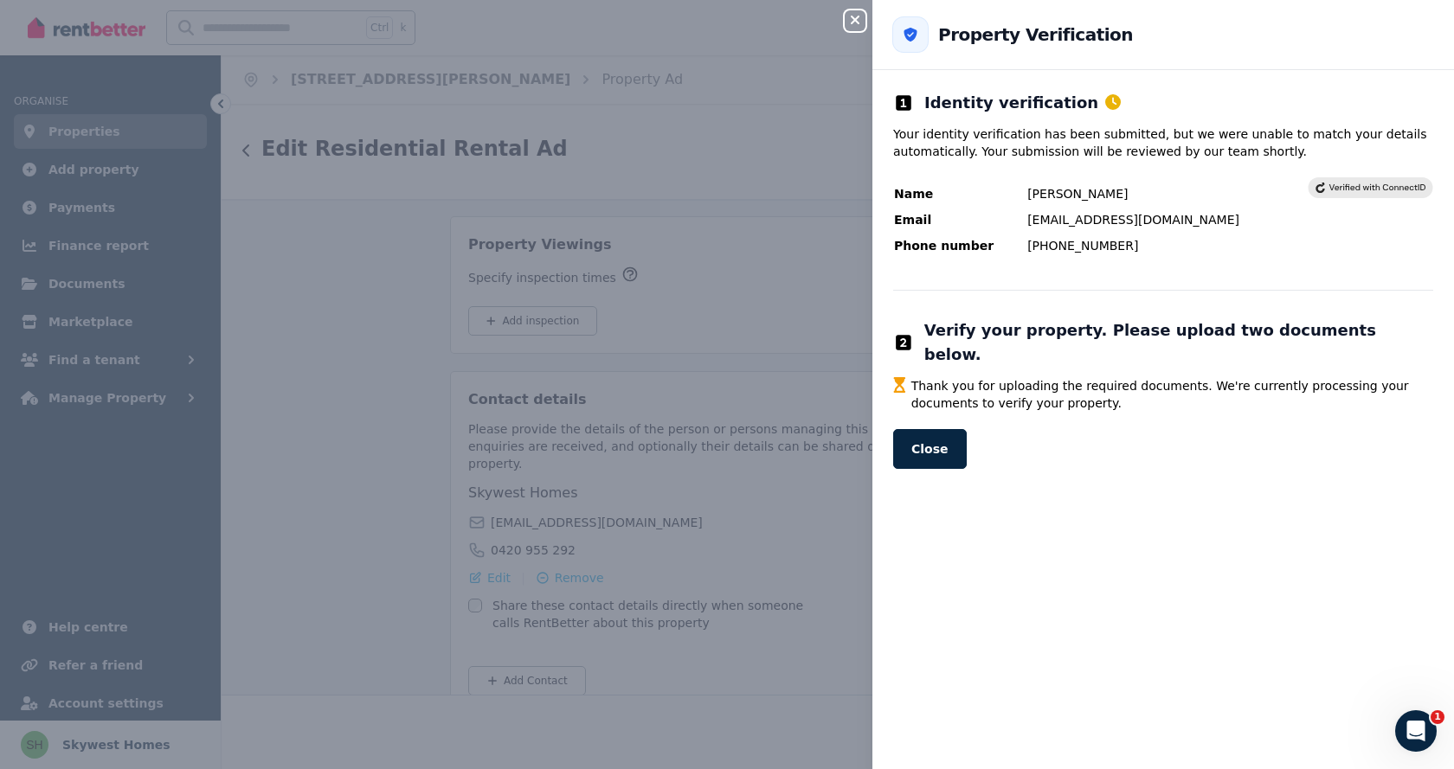
click at [130, 744] on div "Close panel Back to Property Verification Identity verification Your identity v…" at bounding box center [727, 384] width 1454 height 769
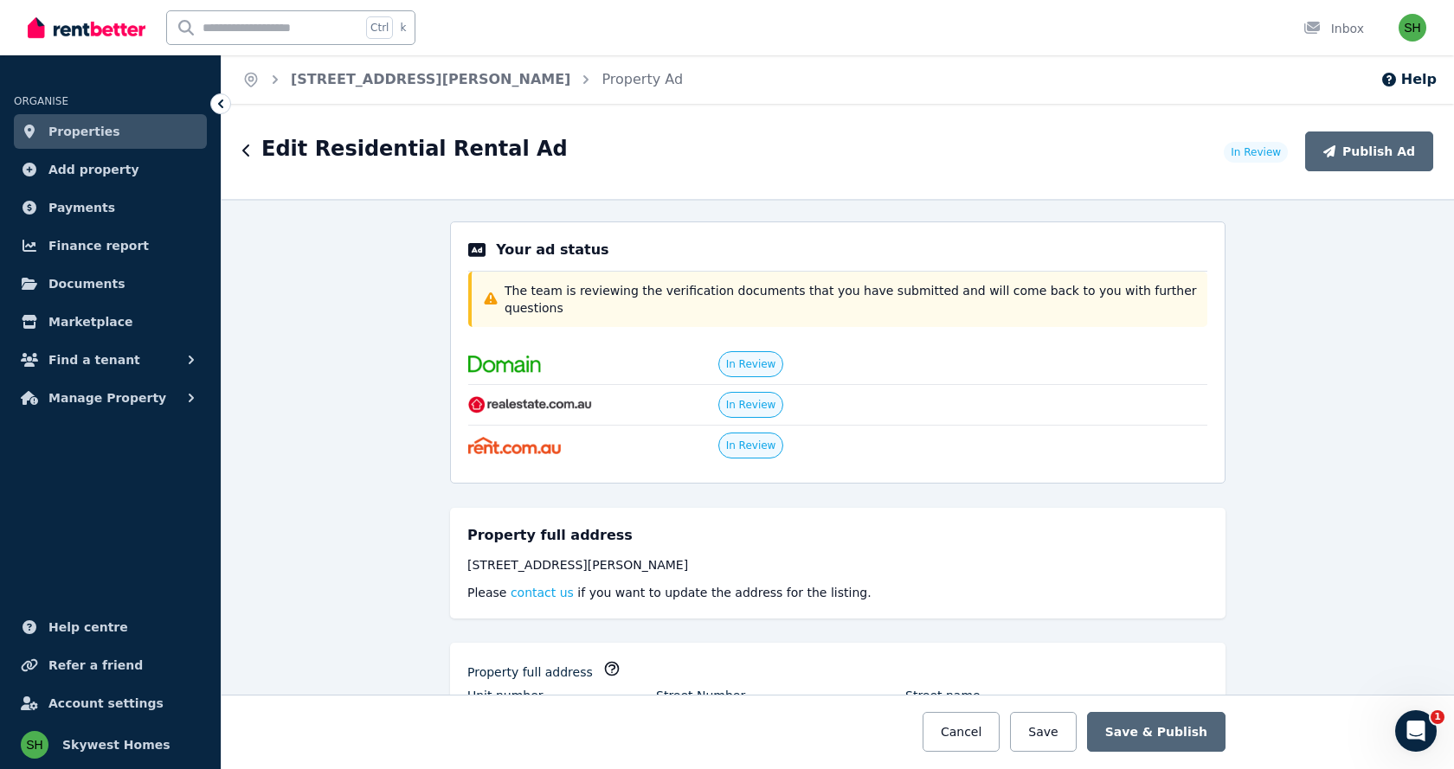
scroll to position [0, 0]
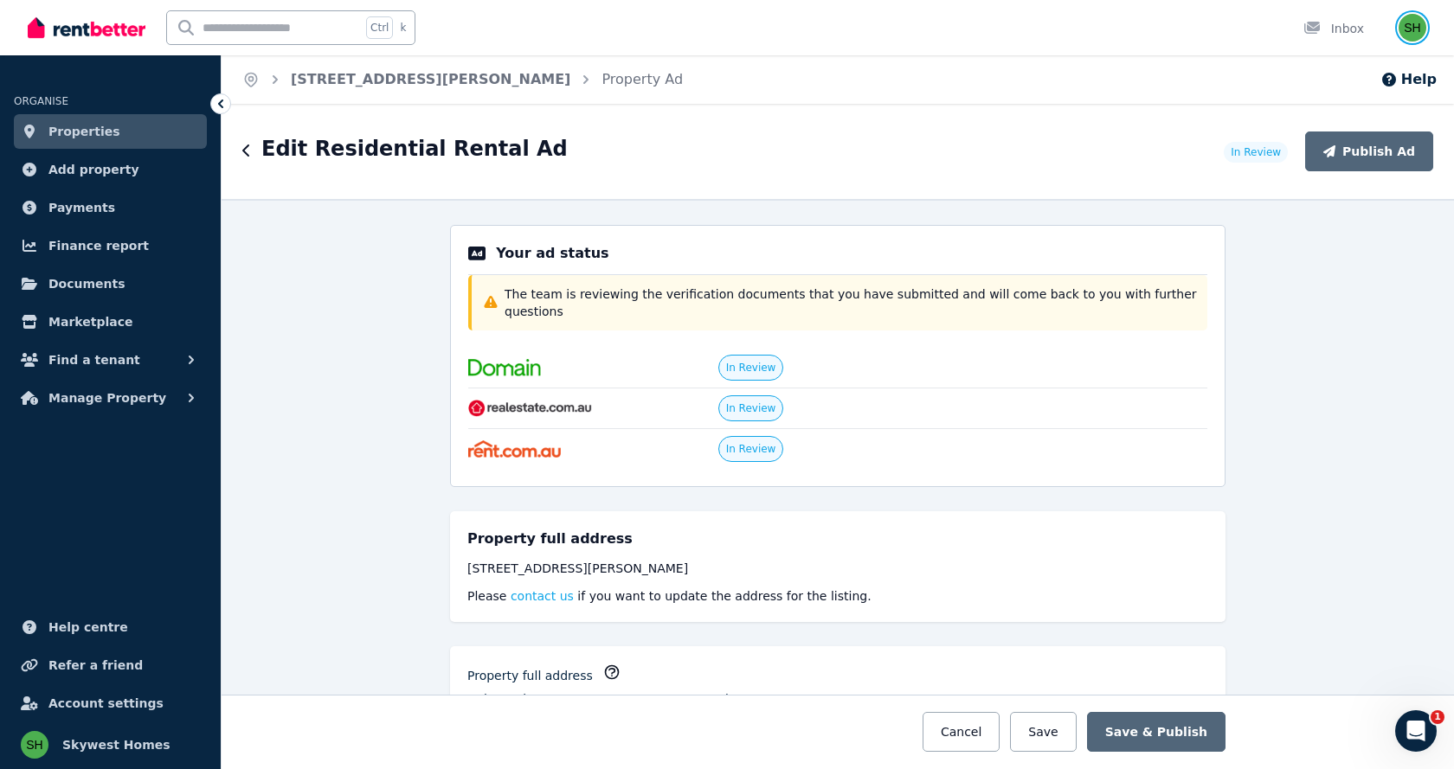
click at [1408, 28] on img "button" at bounding box center [1413, 28] width 28 height 28
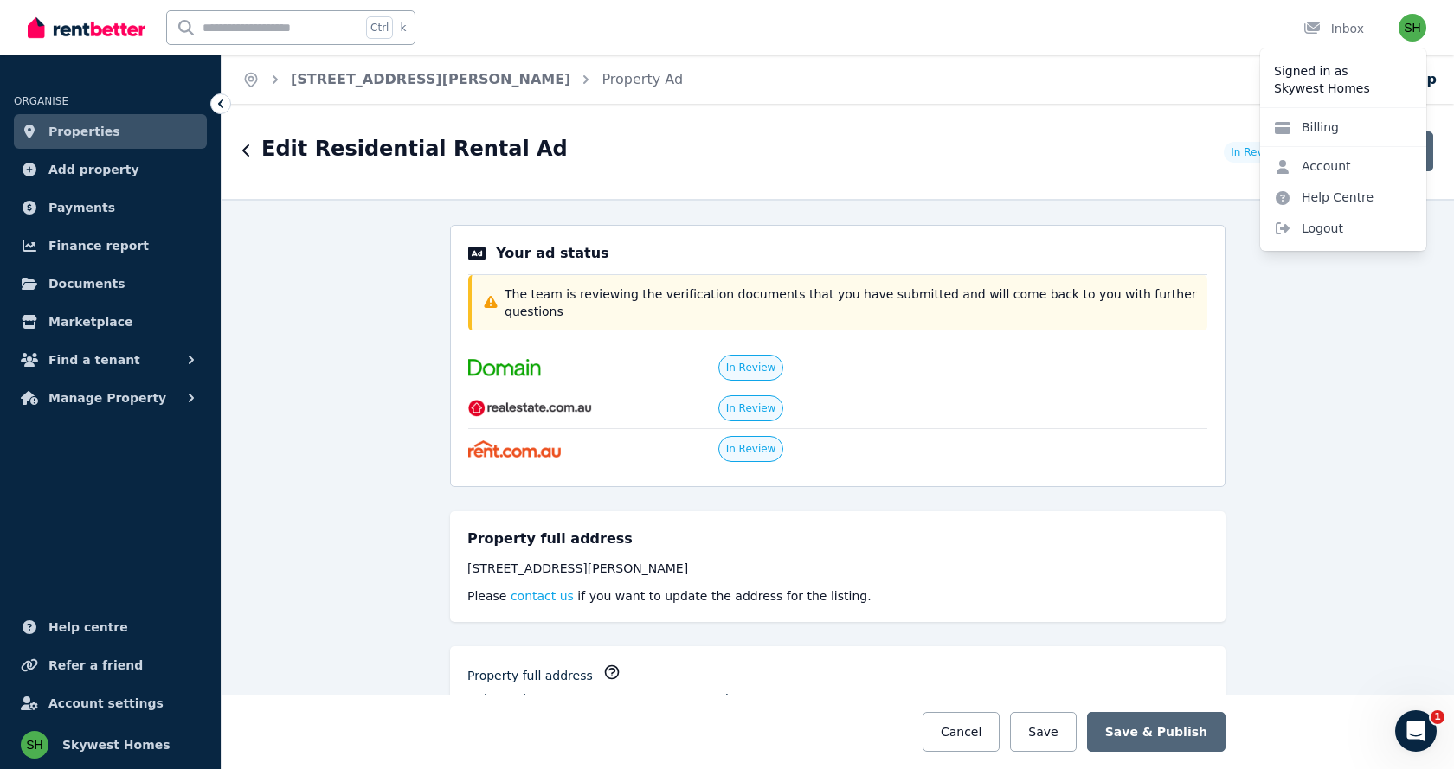
click at [1302, 434] on div "**********" at bounding box center [838, 484] width 1232 height 570
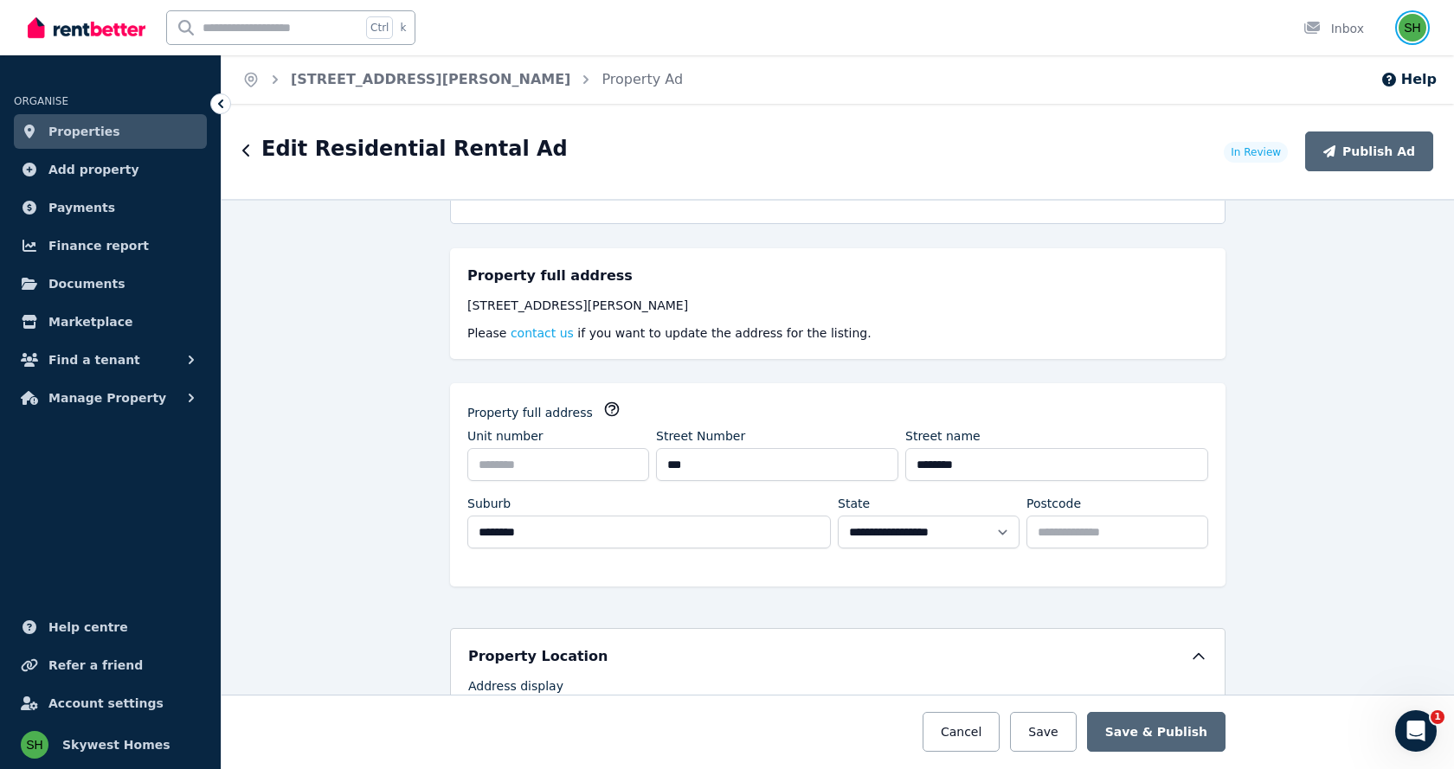
scroll to position [260, 0]
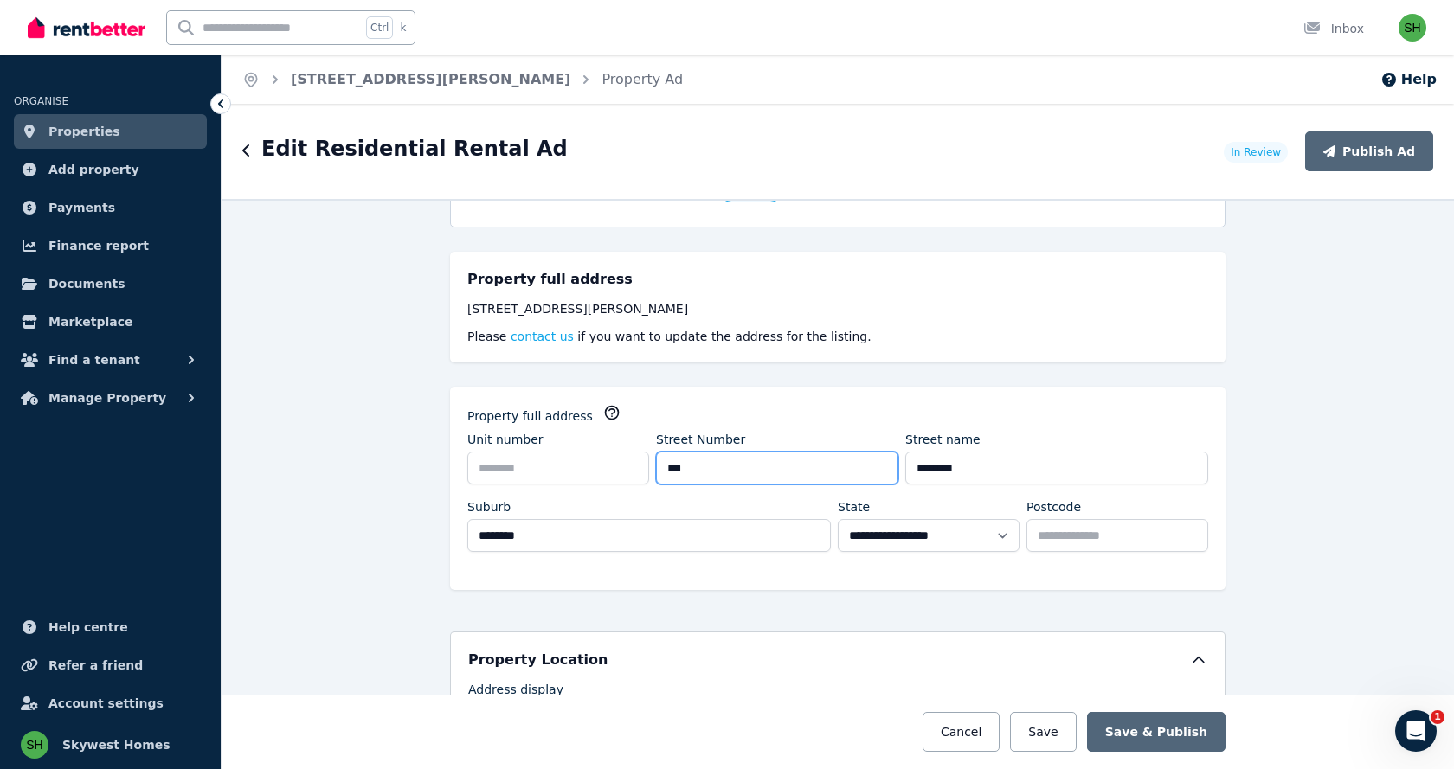
click at [688, 452] on input "***" at bounding box center [777, 468] width 242 height 33
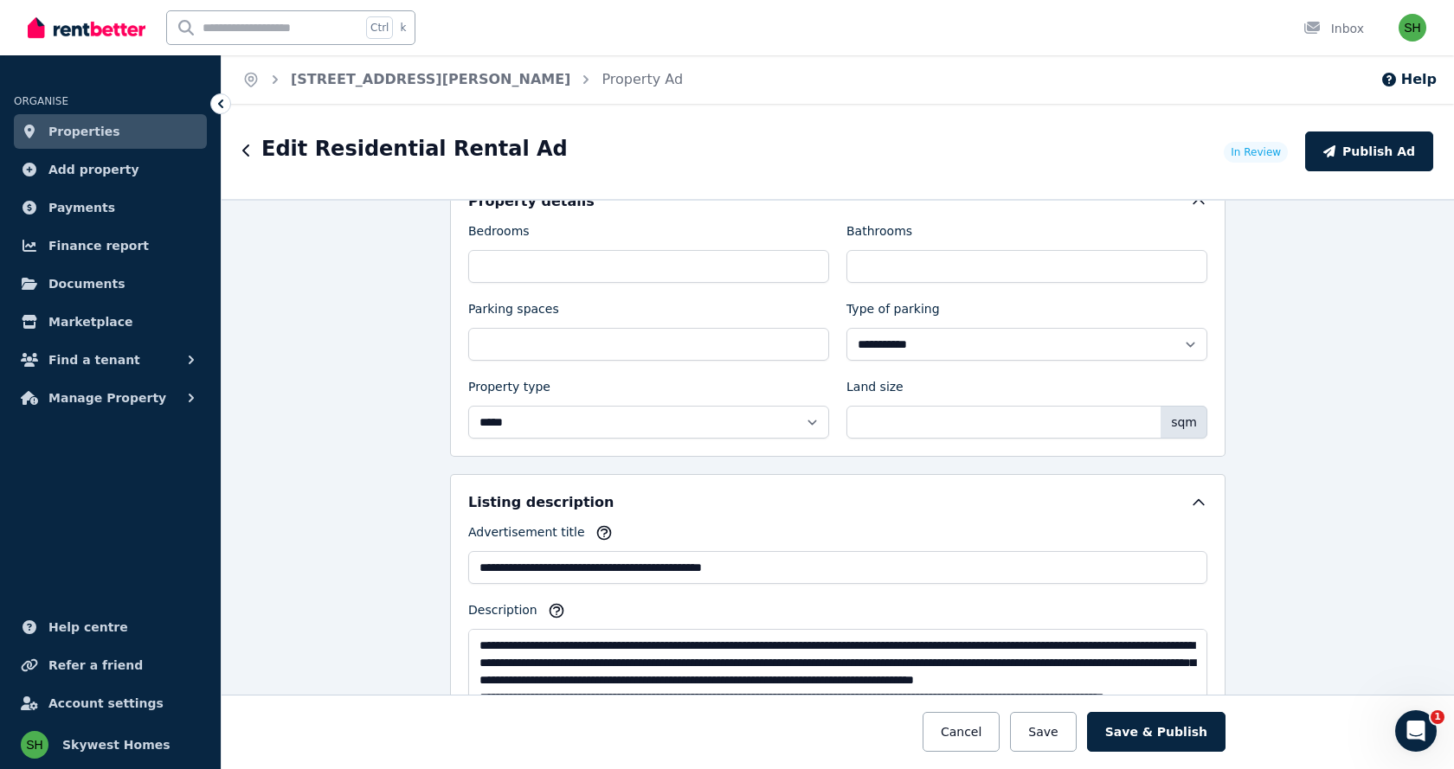
scroll to position [1298, 0]
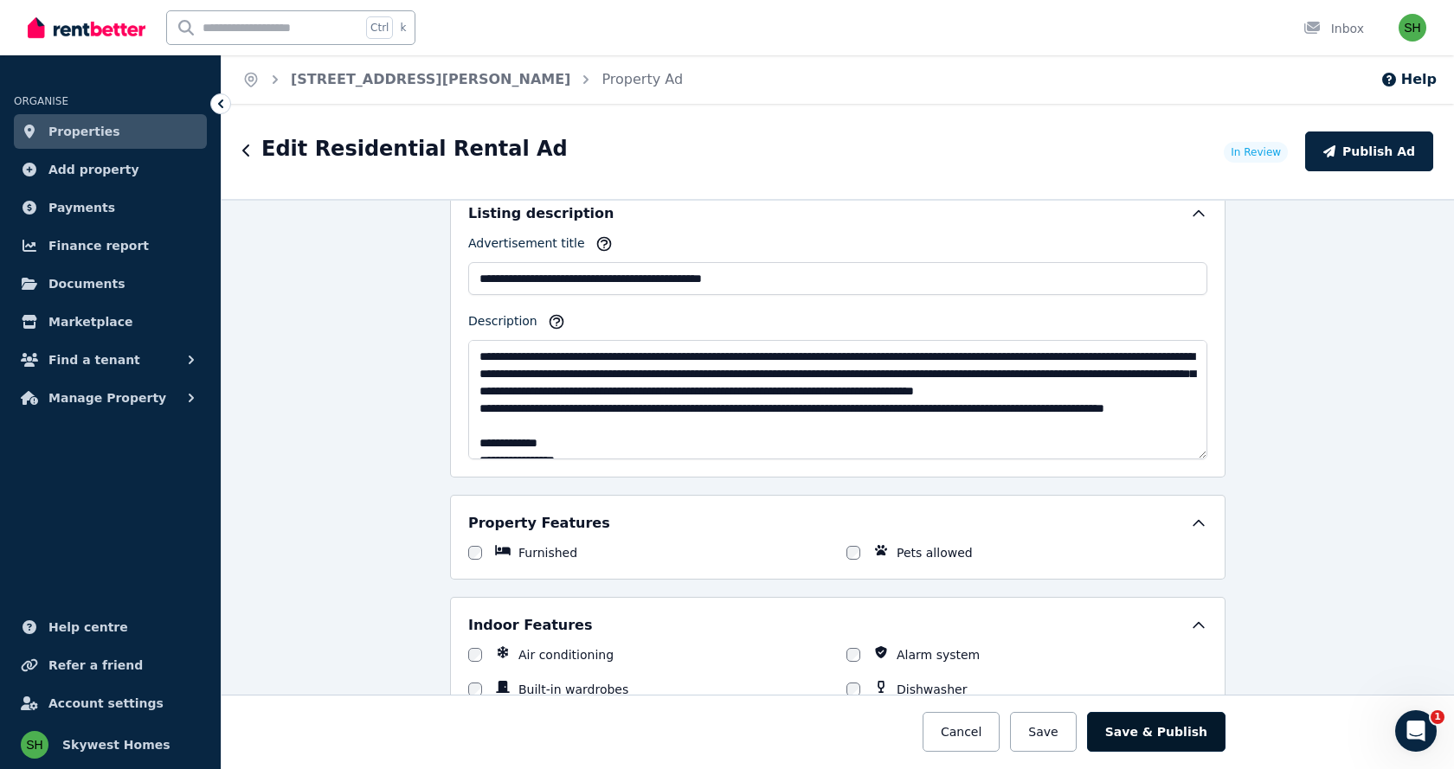
type input "**"
click at [1124, 729] on button "Save & Publish" at bounding box center [1156, 732] width 138 height 40
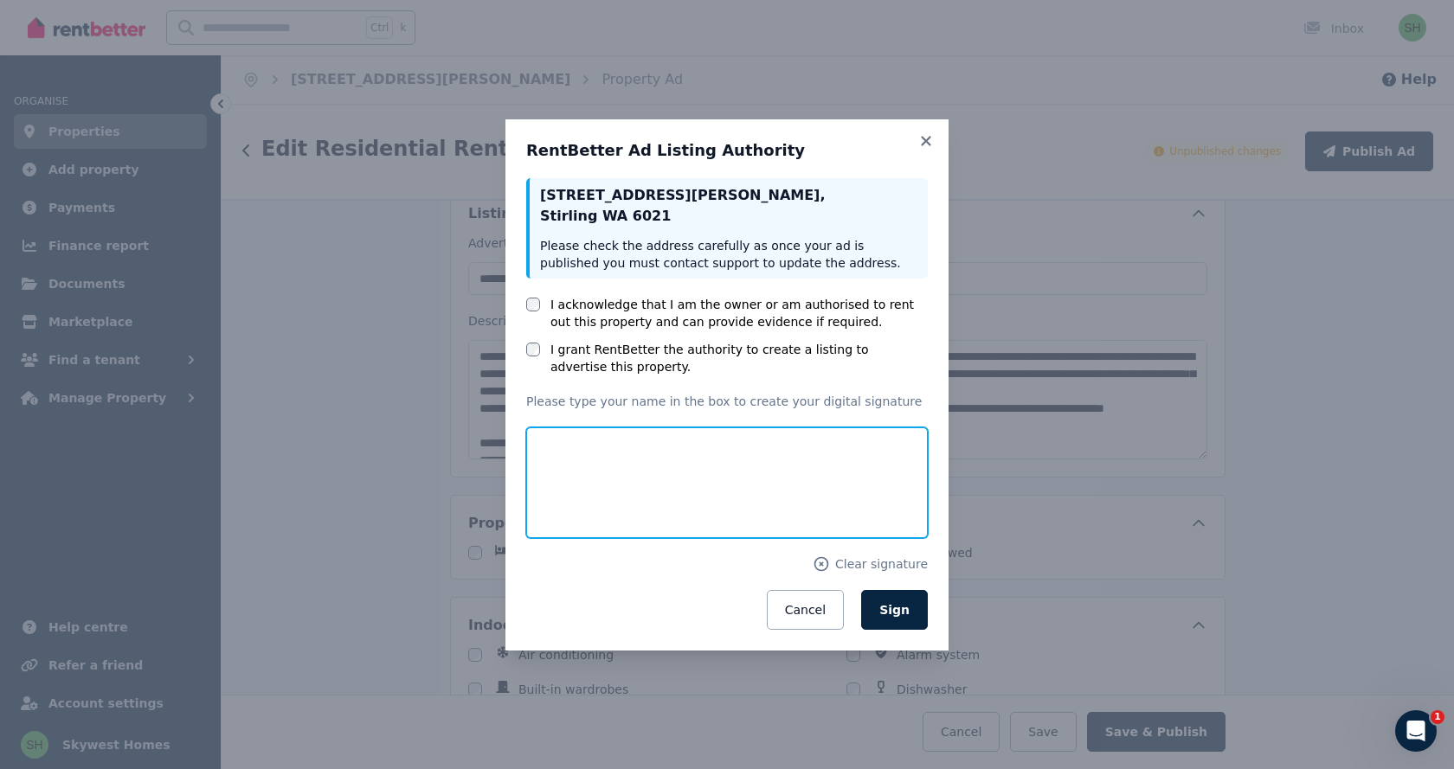
click at [566, 465] on input "text" at bounding box center [727, 483] width 402 height 111
type input "**********"
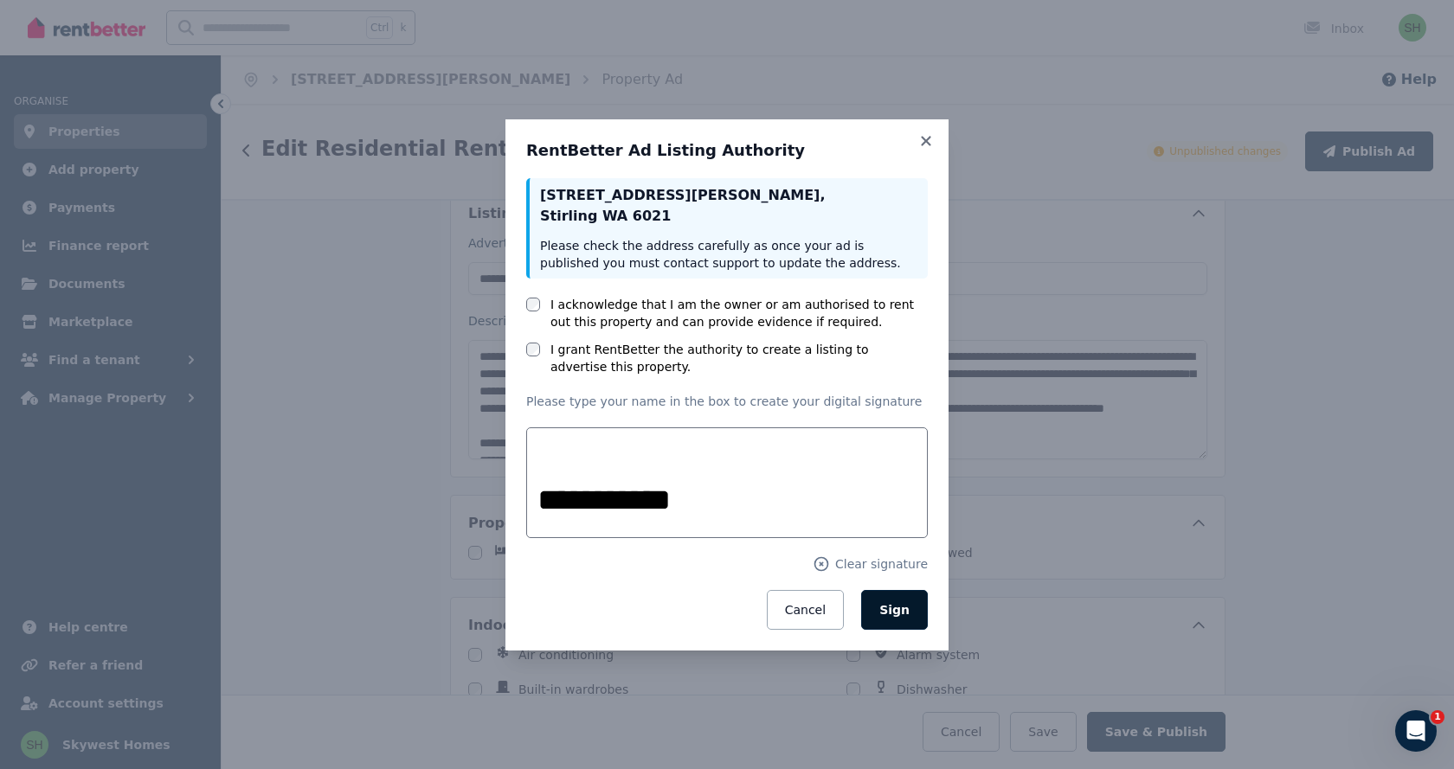
click at [902, 617] on span "Sign" at bounding box center [894, 610] width 30 height 14
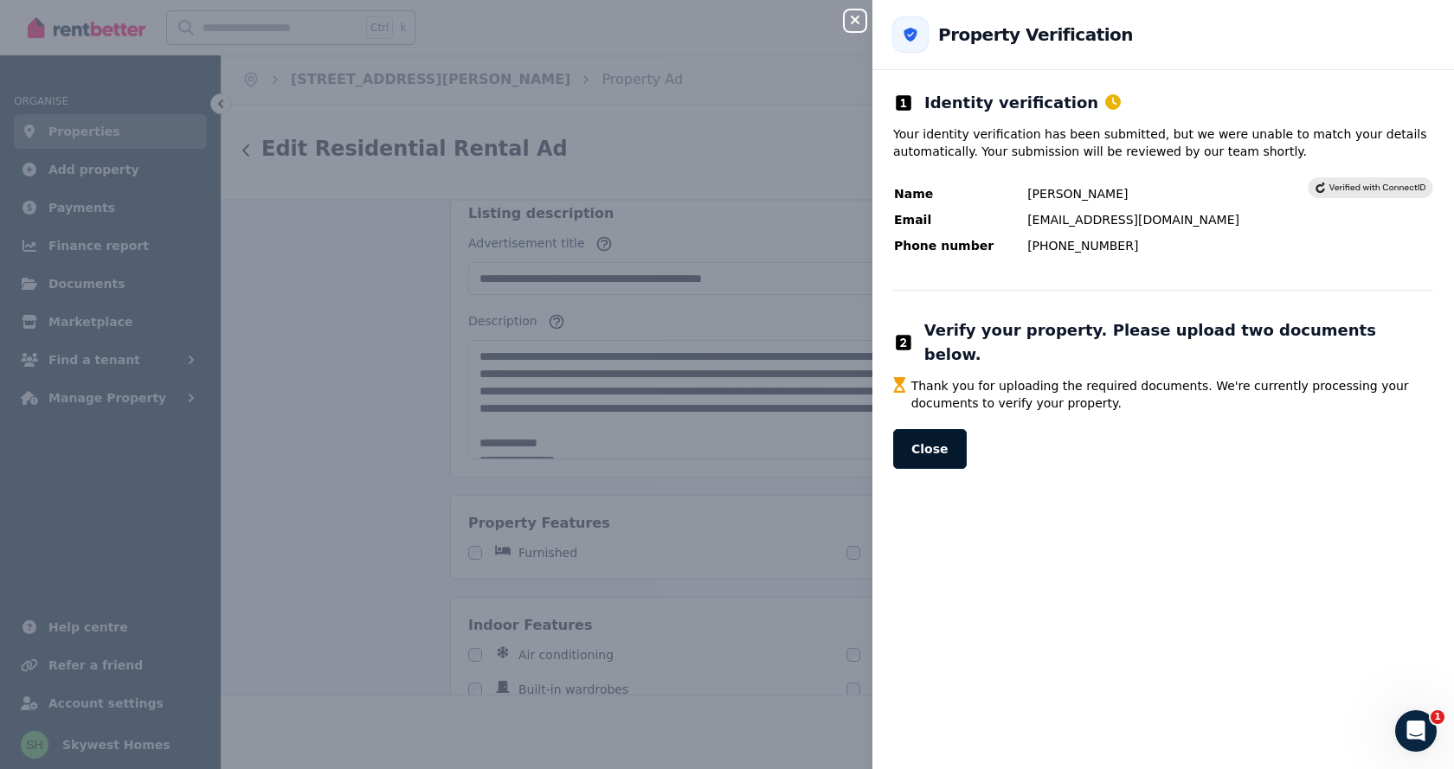
click at [946, 431] on button "Close" at bounding box center [930, 449] width 74 height 40
click at [936, 437] on button "Close" at bounding box center [930, 449] width 74 height 40
click at [942, 435] on button "Close" at bounding box center [930, 449] width 74 height 40
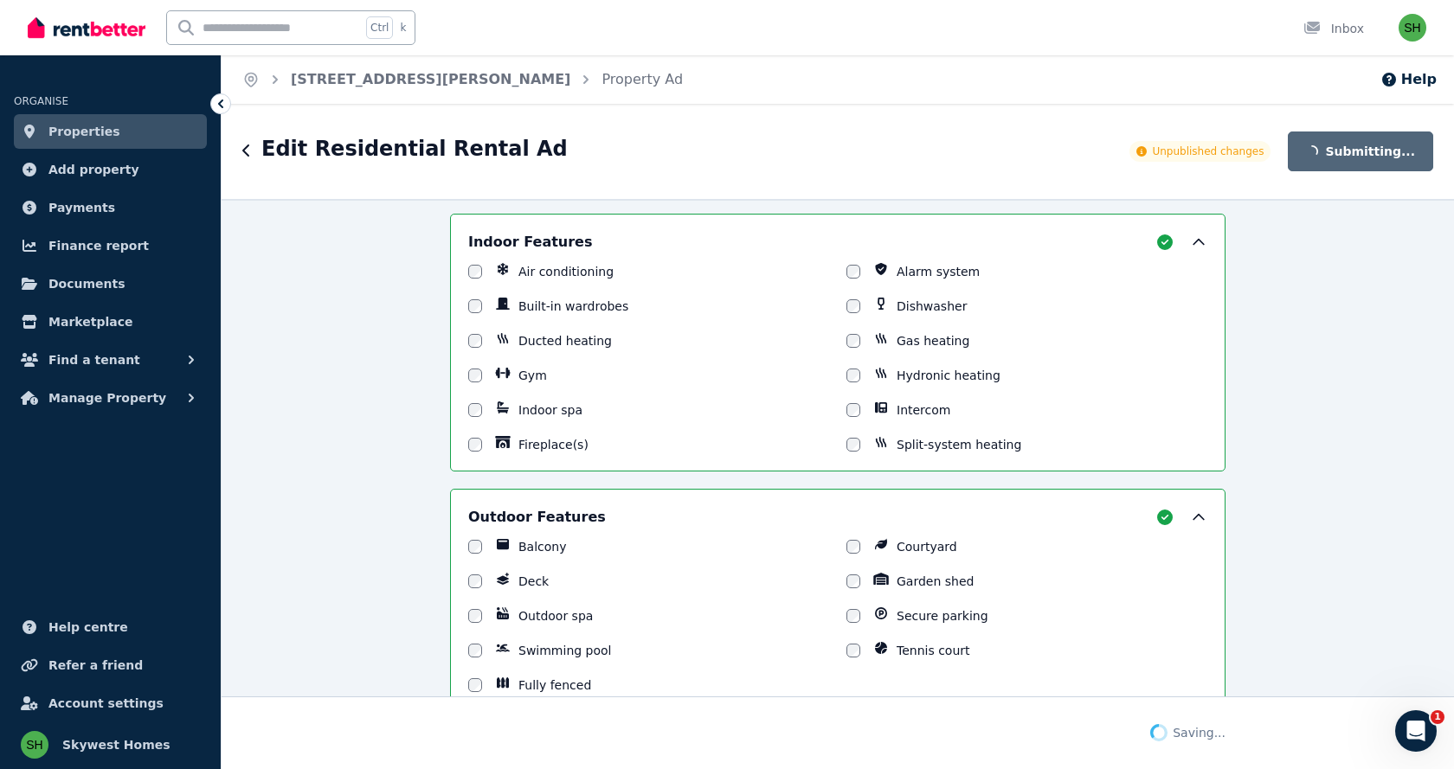
scroll to position [1731, 0]
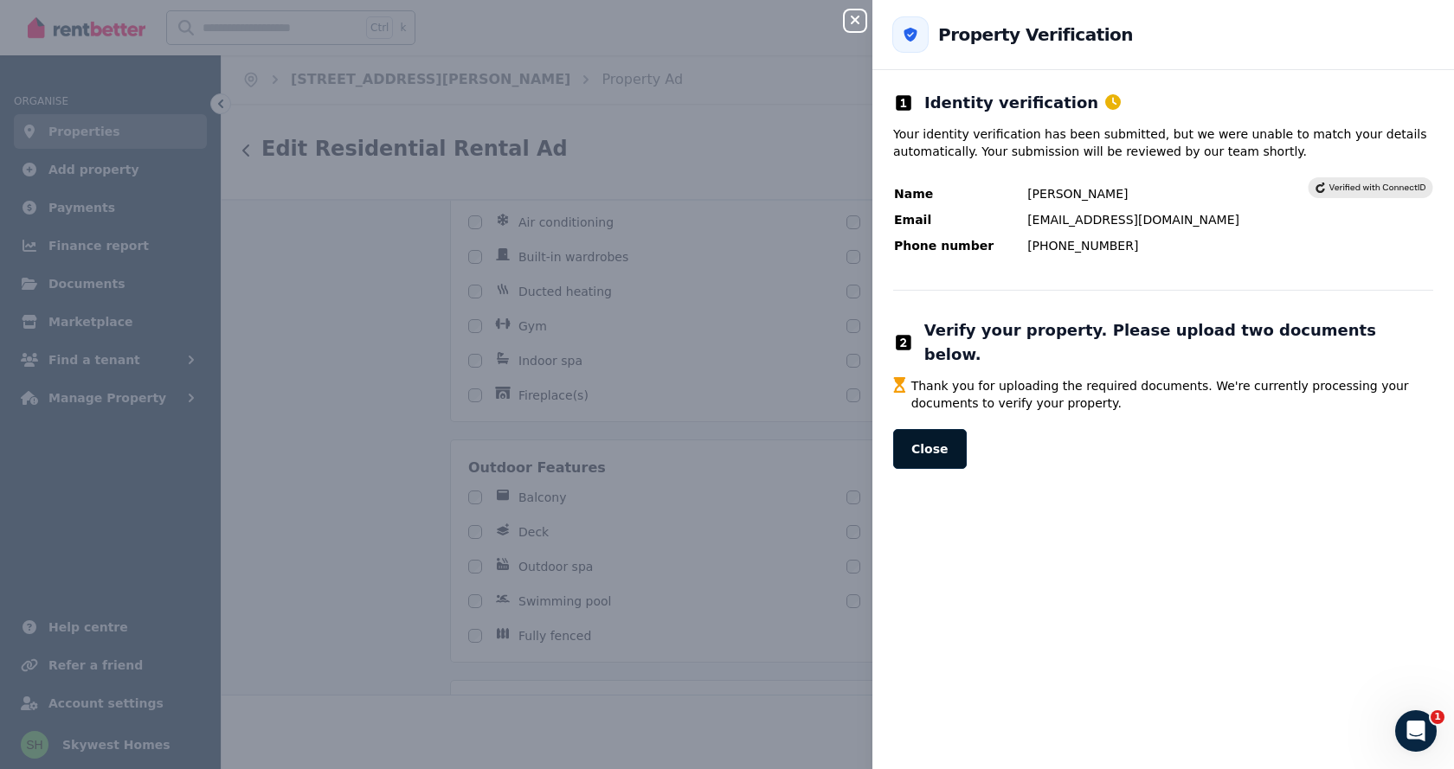
click at [920, 429] on button "Close" at bounding box center [930, 449] width 74 height 40
click at [382, 432] on div "Close panel Back to Property Verification Identity verification Your identity v…" at bounding box center [727, 384] width 1454 height 769
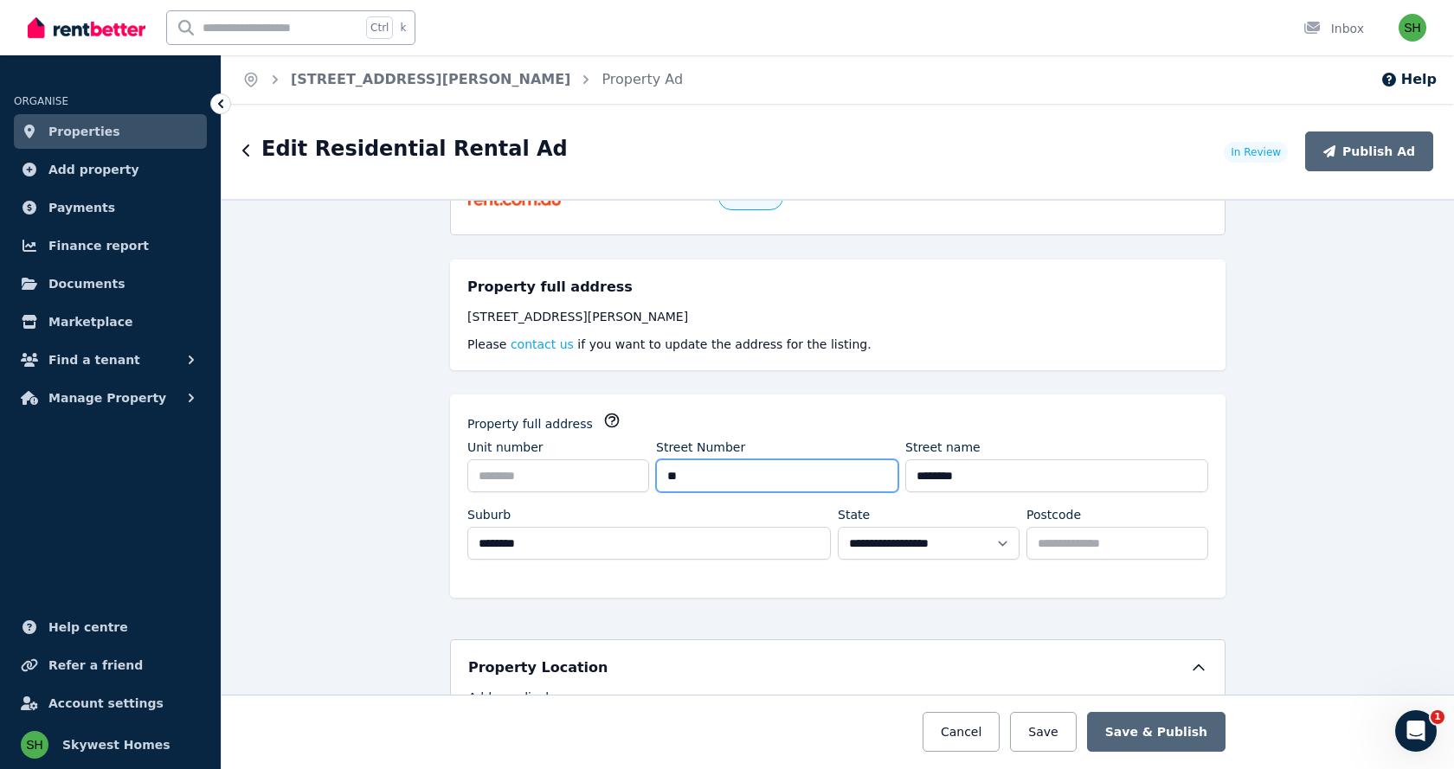
scroll to position [433, 0]
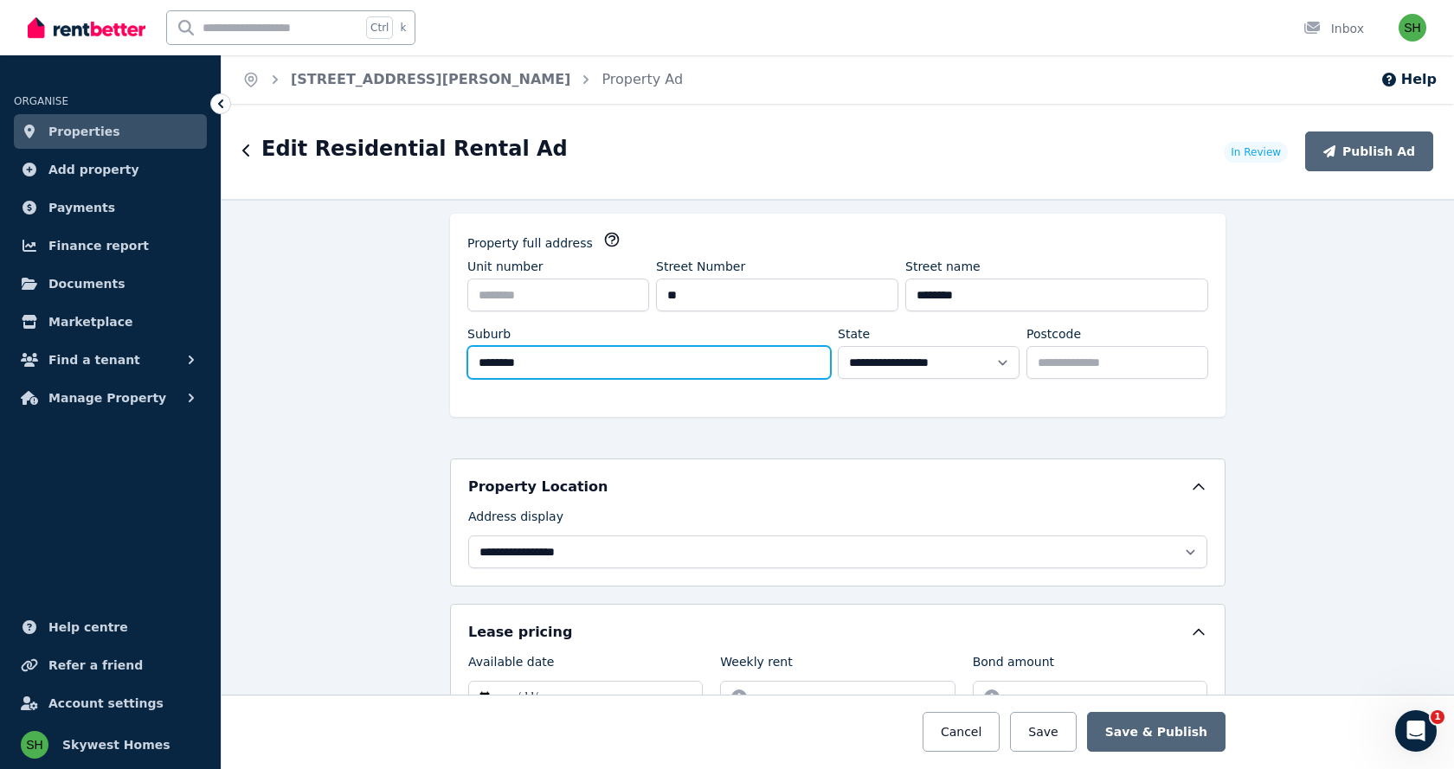
click at [606, 346] on input "********" at bounding box center [648, 362] width 363 height 33
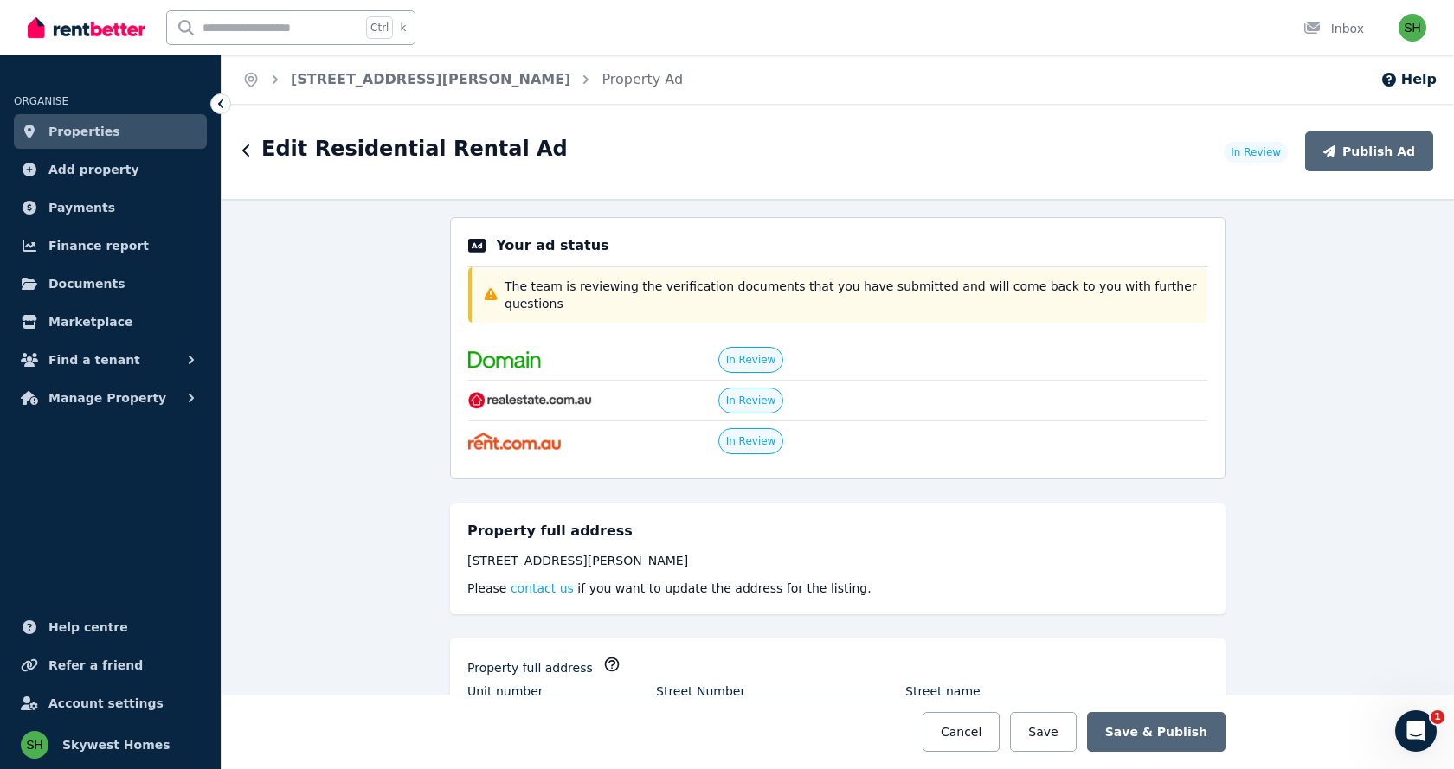
scroll to position [0, 0]
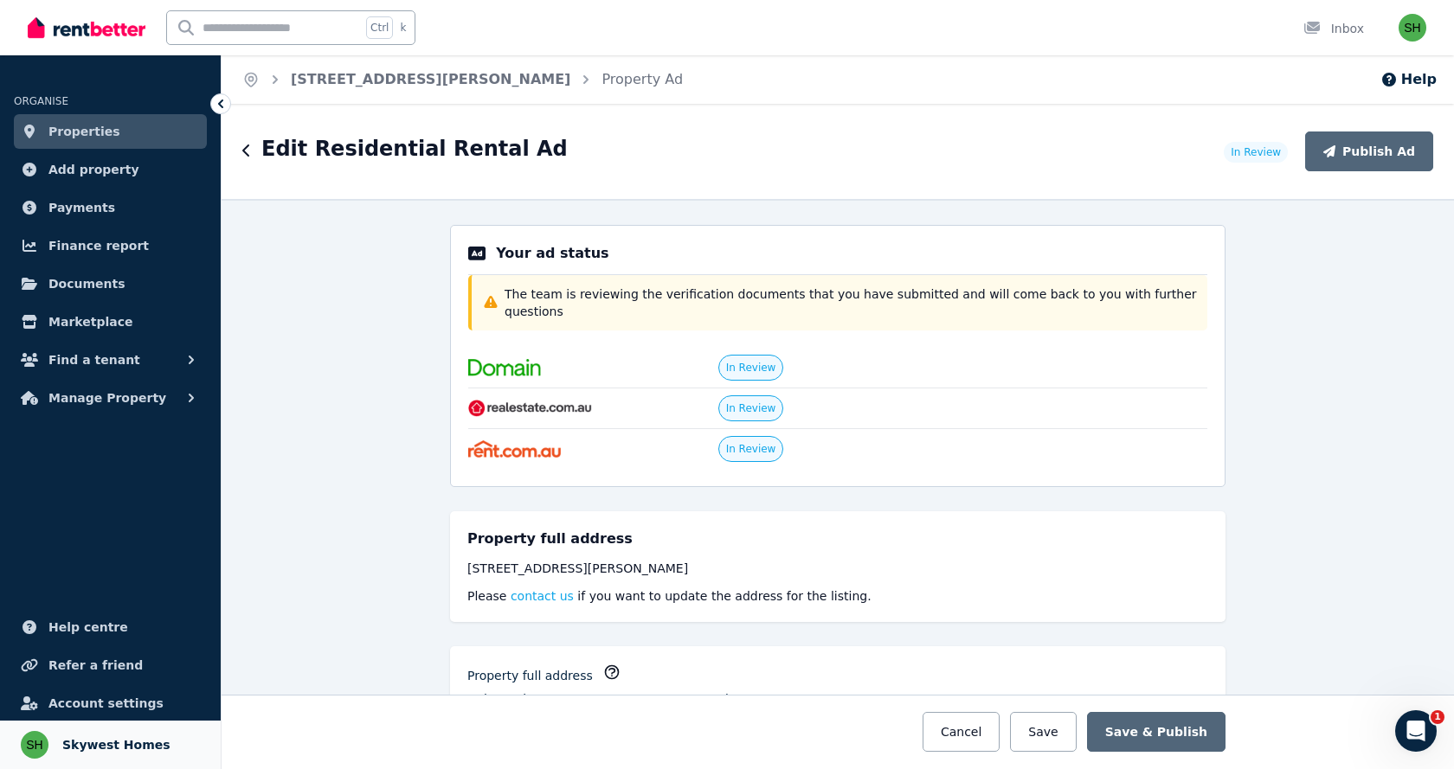
click at [61, 753] on link "Your profile Skywest Homes" at bounding box center [110, 745] width 221 height 48
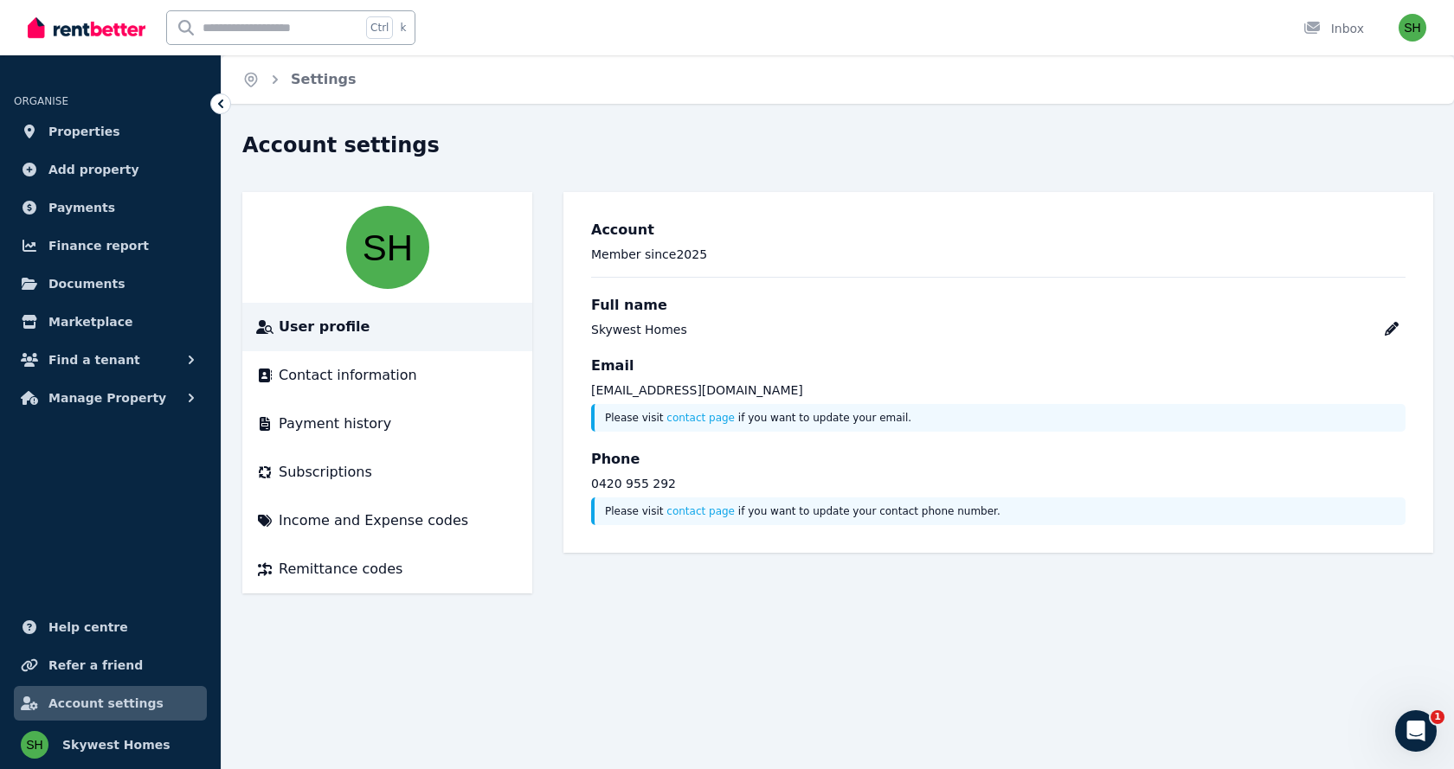
click at [666, 376] on div "Email skywestwa@gmail.com Please visit contact page if you want to update your …" at bounding box center [998, 394] width 814 height 76
click at [665, 383] on p "skywestwa@gmail.com" at bounding box center [998, 390] width 814 height 17
click at [673, 331] on div "Skywest Homes" at bounding box center [639, 329] width 96 height 17
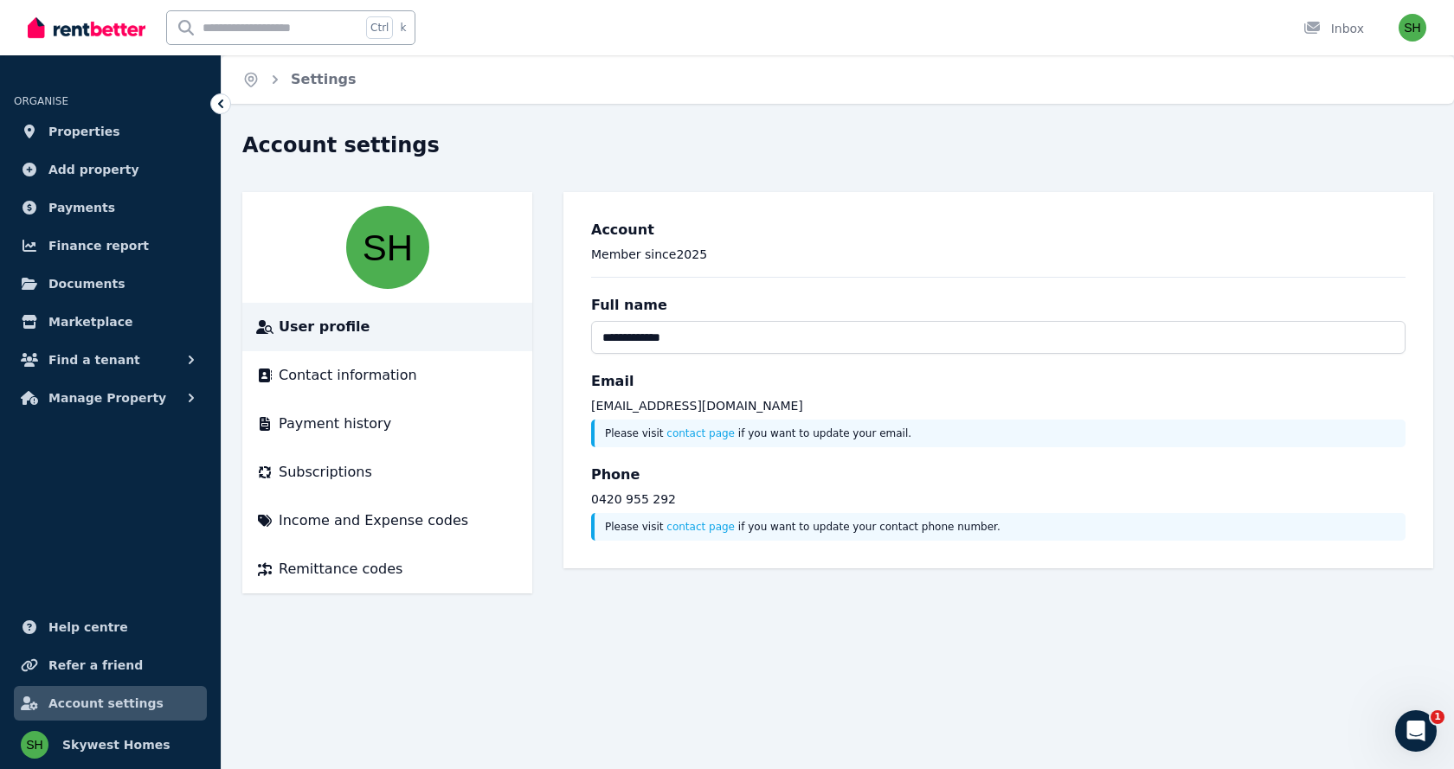
drag, startPoint x: 701, startPoint y: 331, endPoint x: 596, endPoint y: 338, distance: 104.9
click at [596, 338] on input "**********" at bounding box center [998, 337] width 814 height 33
type input "**********"
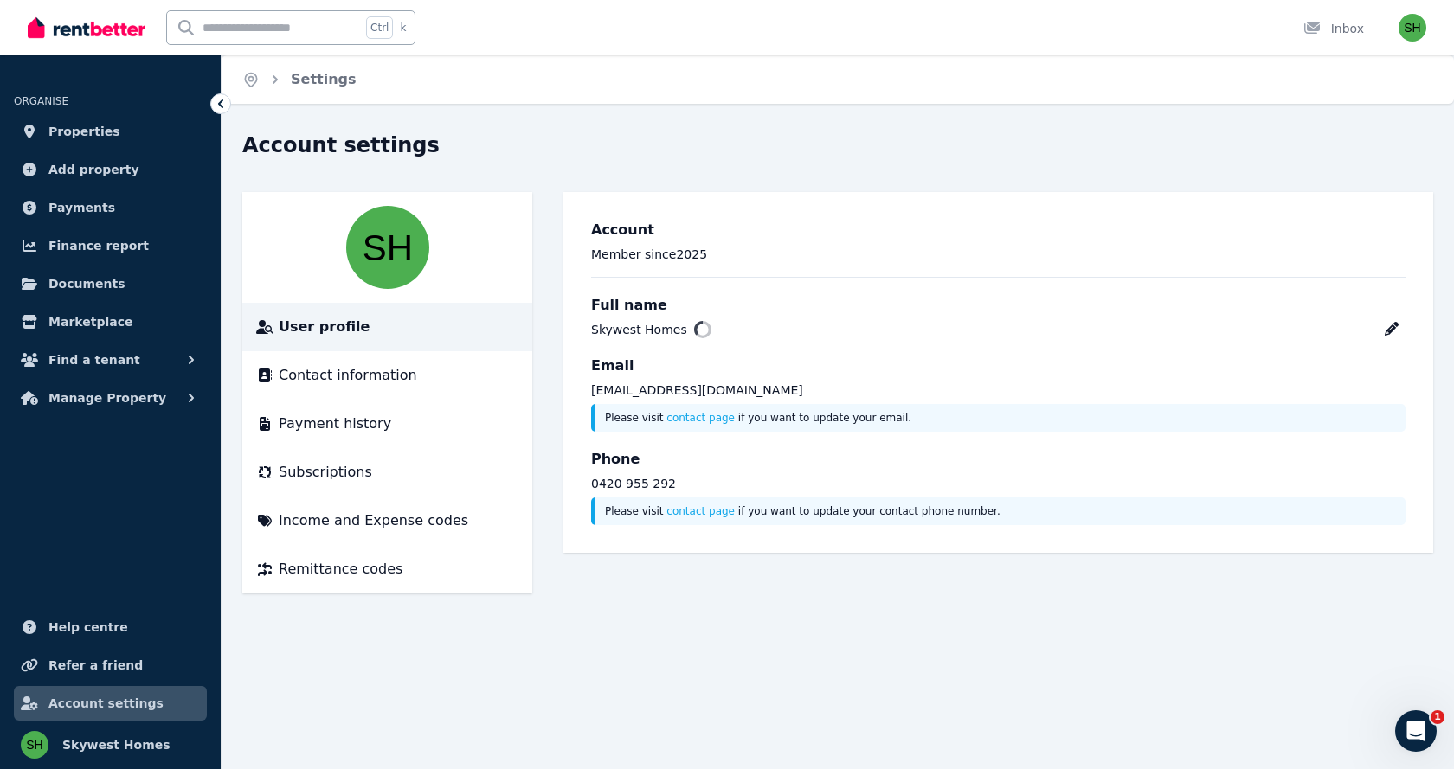
click at [1030, 686] on div "Home Settings Account settings User profile Contact information Payment history…" at bounding box center [727, 384] width 1454 height 769
click at [73, 133] on span "Properties" at bounding box center [84, 131] width 72 height 21
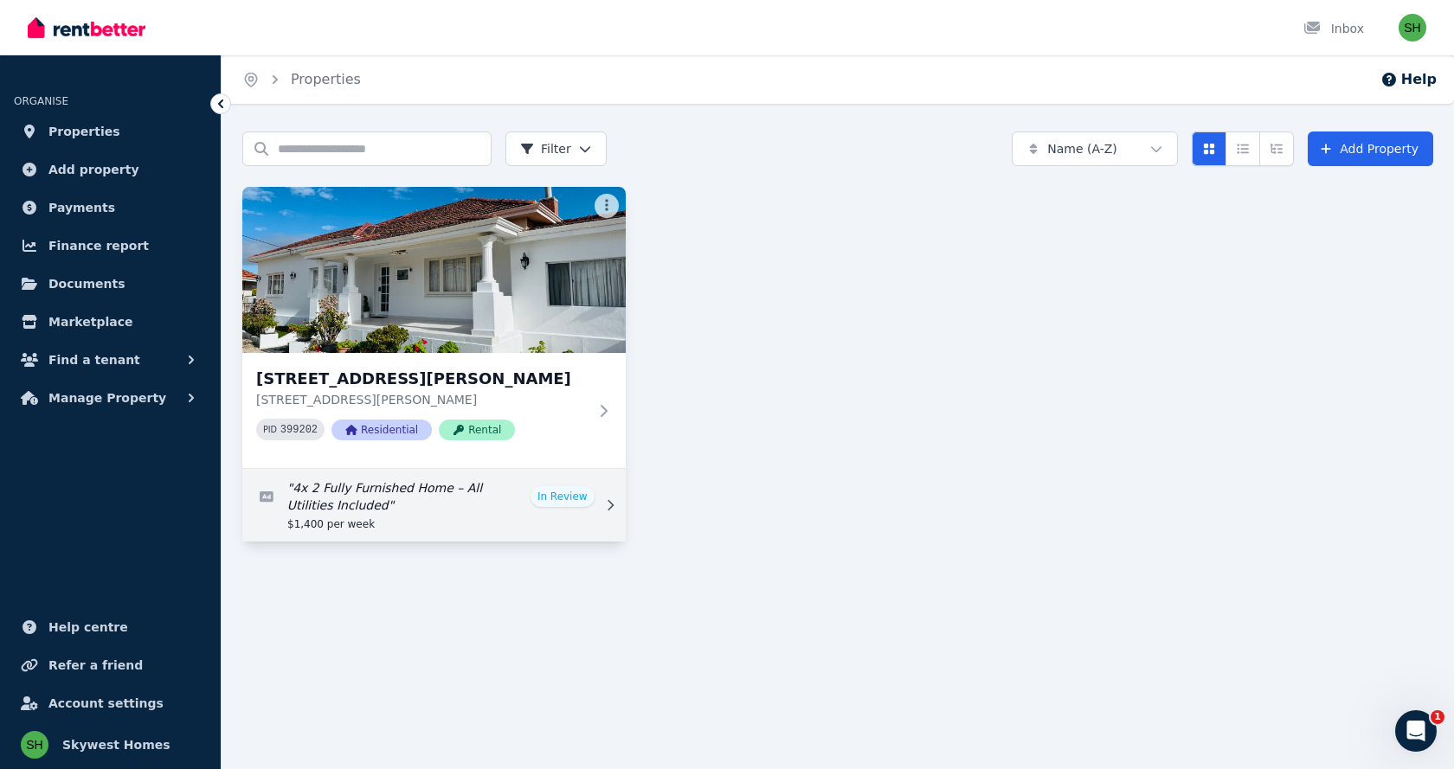
click at [593, 511] on link "Edit listing: 4x 2 Fully Furnished Home – All Utilities Included" at bounding box center [433, 505] width 383 height 73
select select "**"
select select "**********"
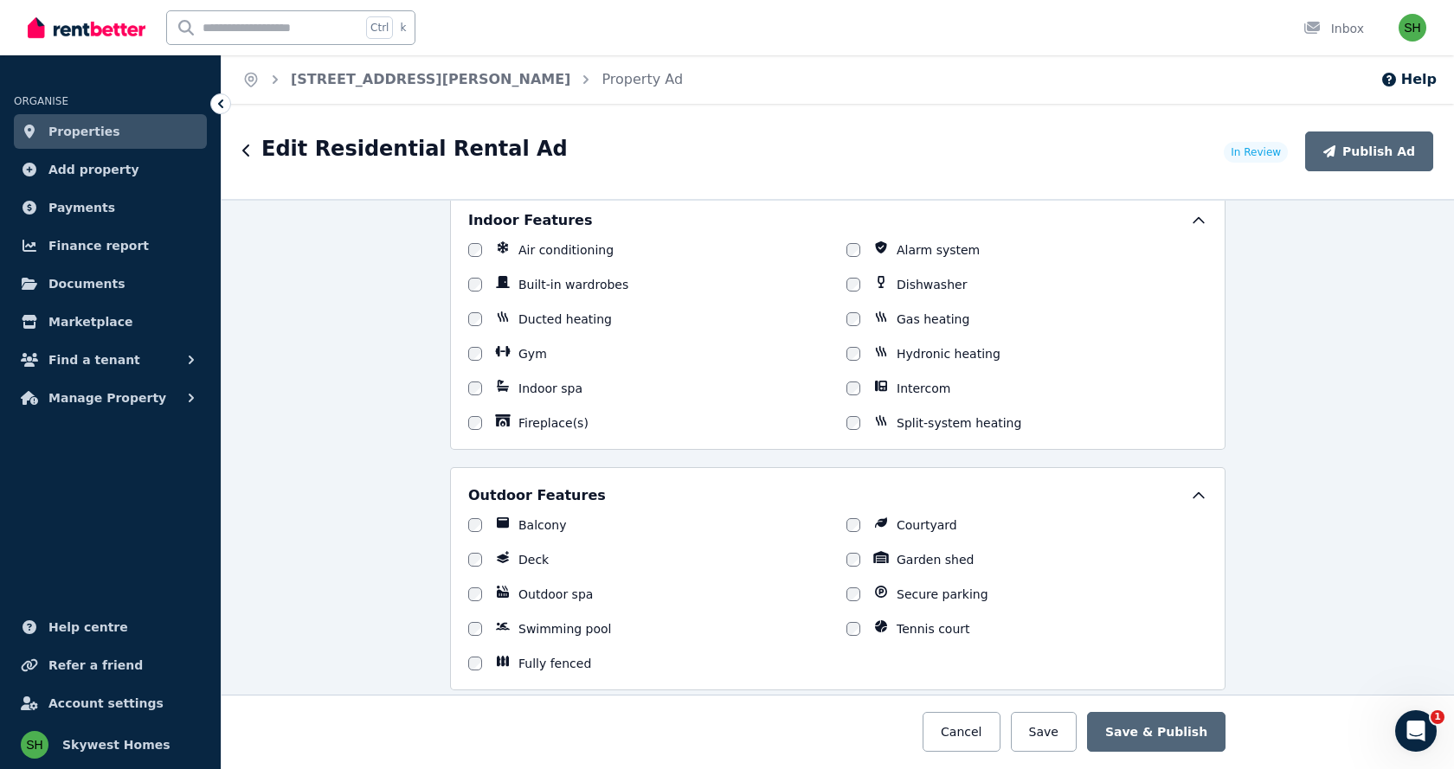
scroll to position [1250, 0]
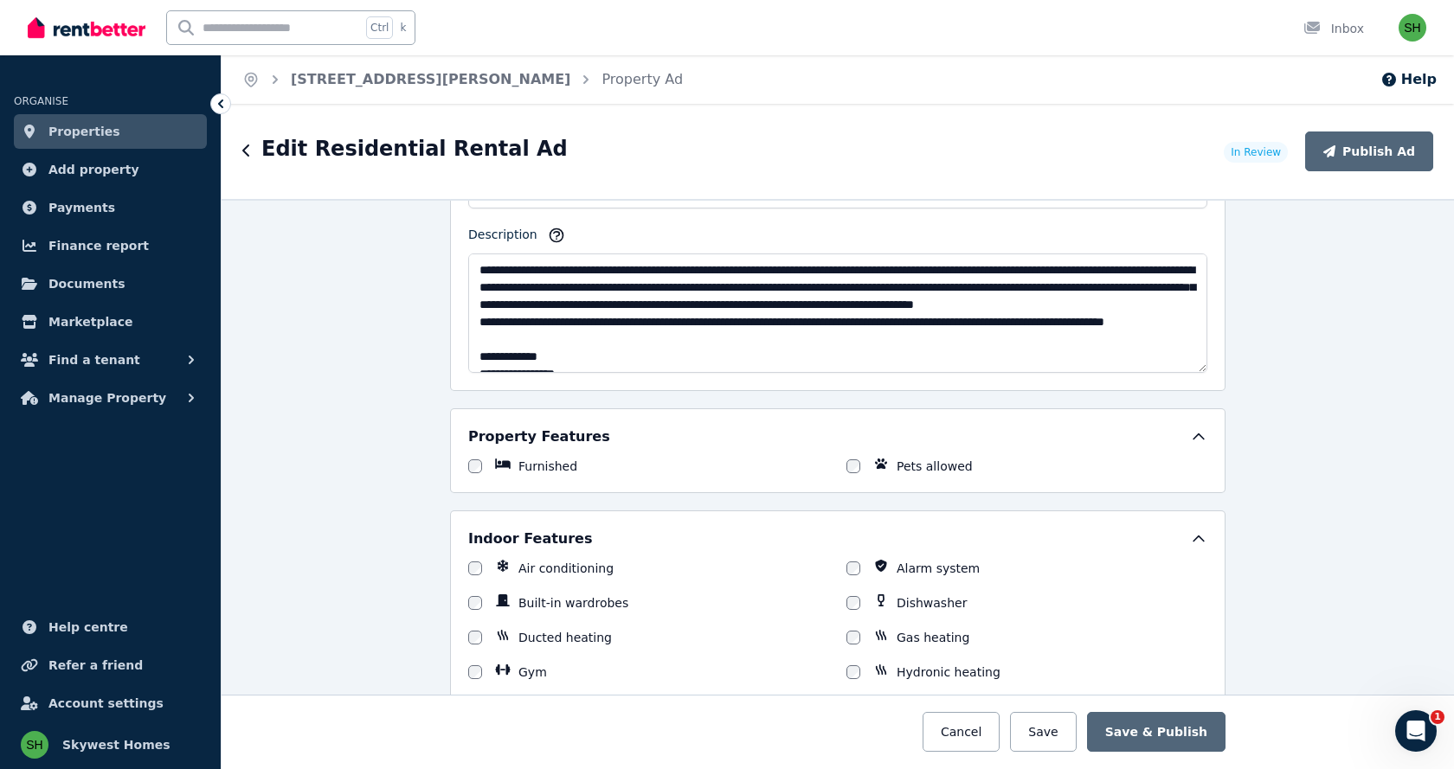
click at [1270, 156] on span "In Review" at bounding box center [1256, 152] width 50 height 14
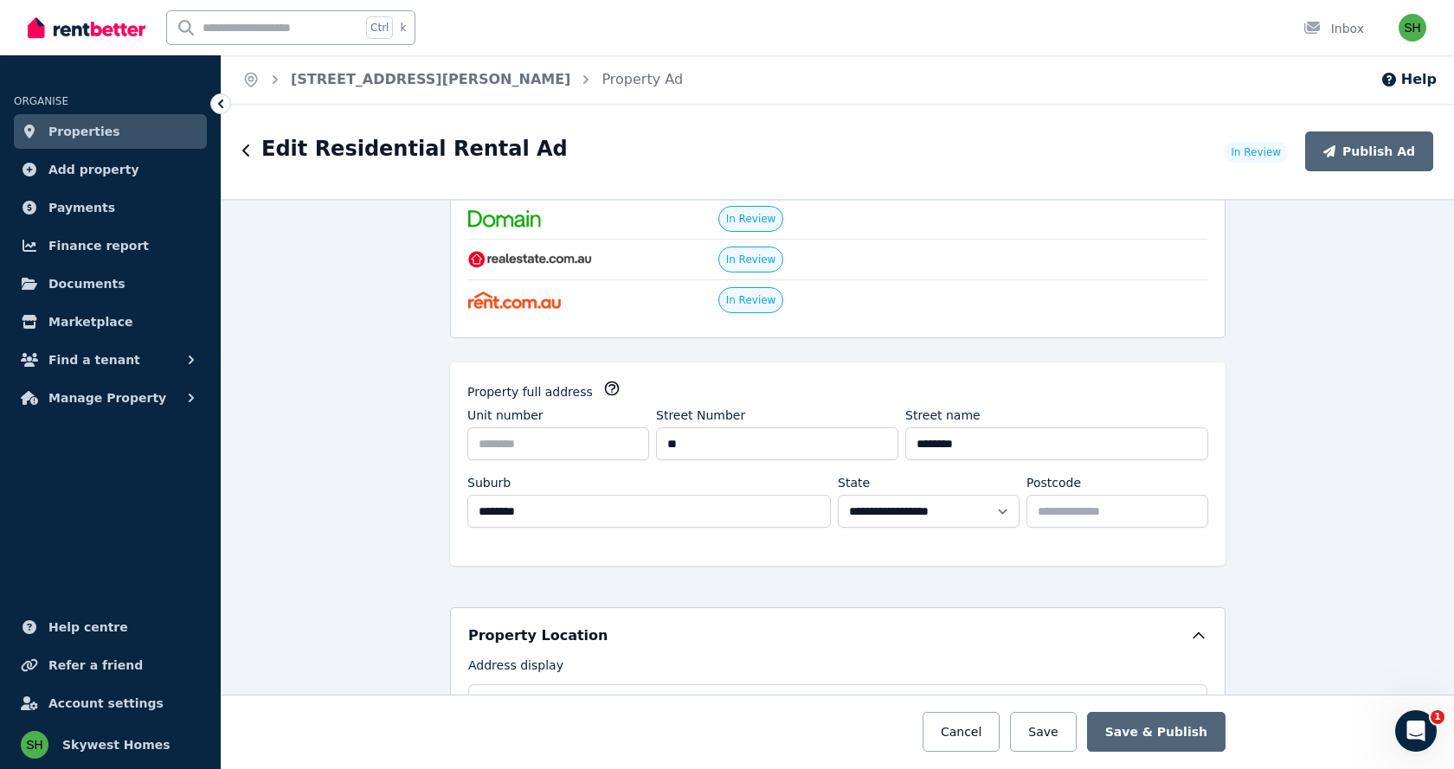
scroll to position [0, 0]
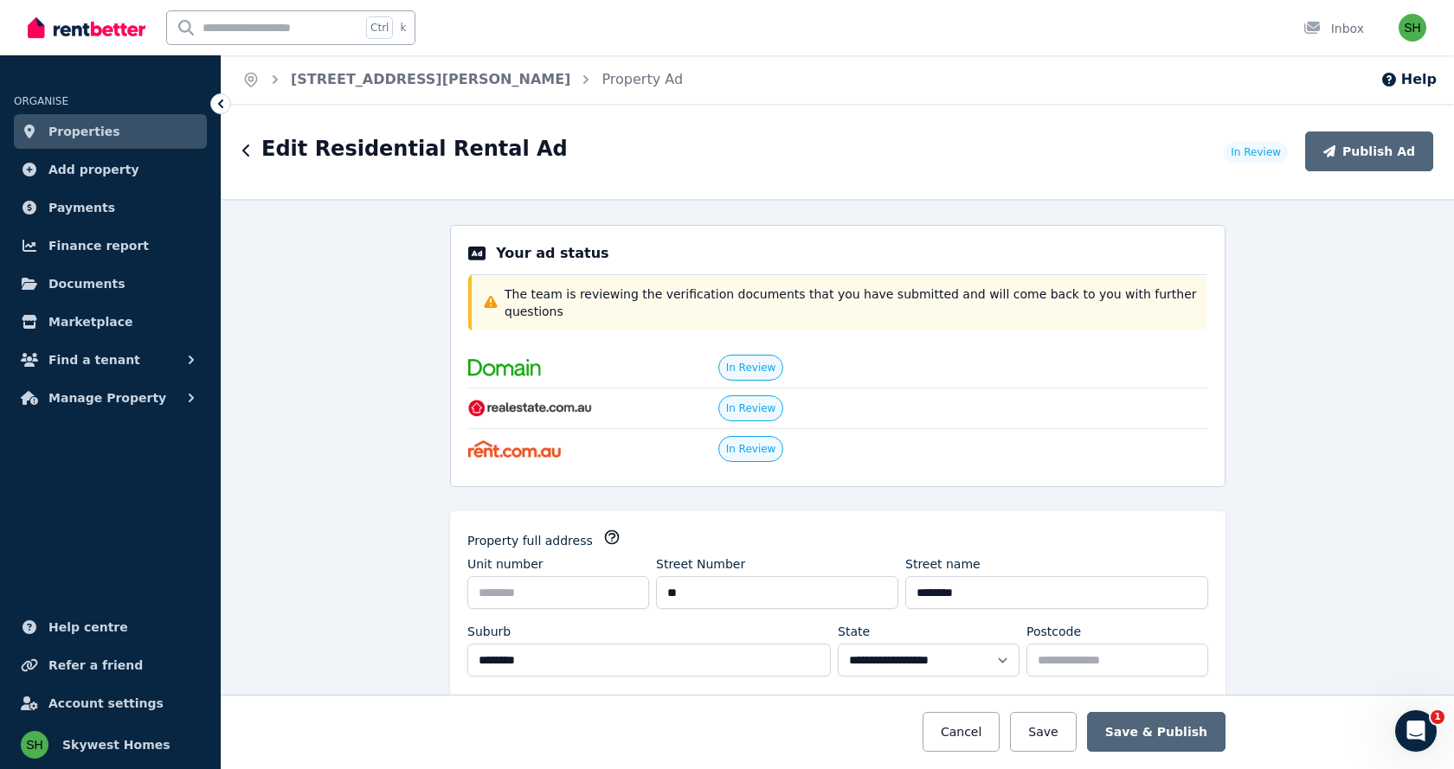
click at [279, 594] on div "**********" at bounding box center [838, 484] width 1232 height 570
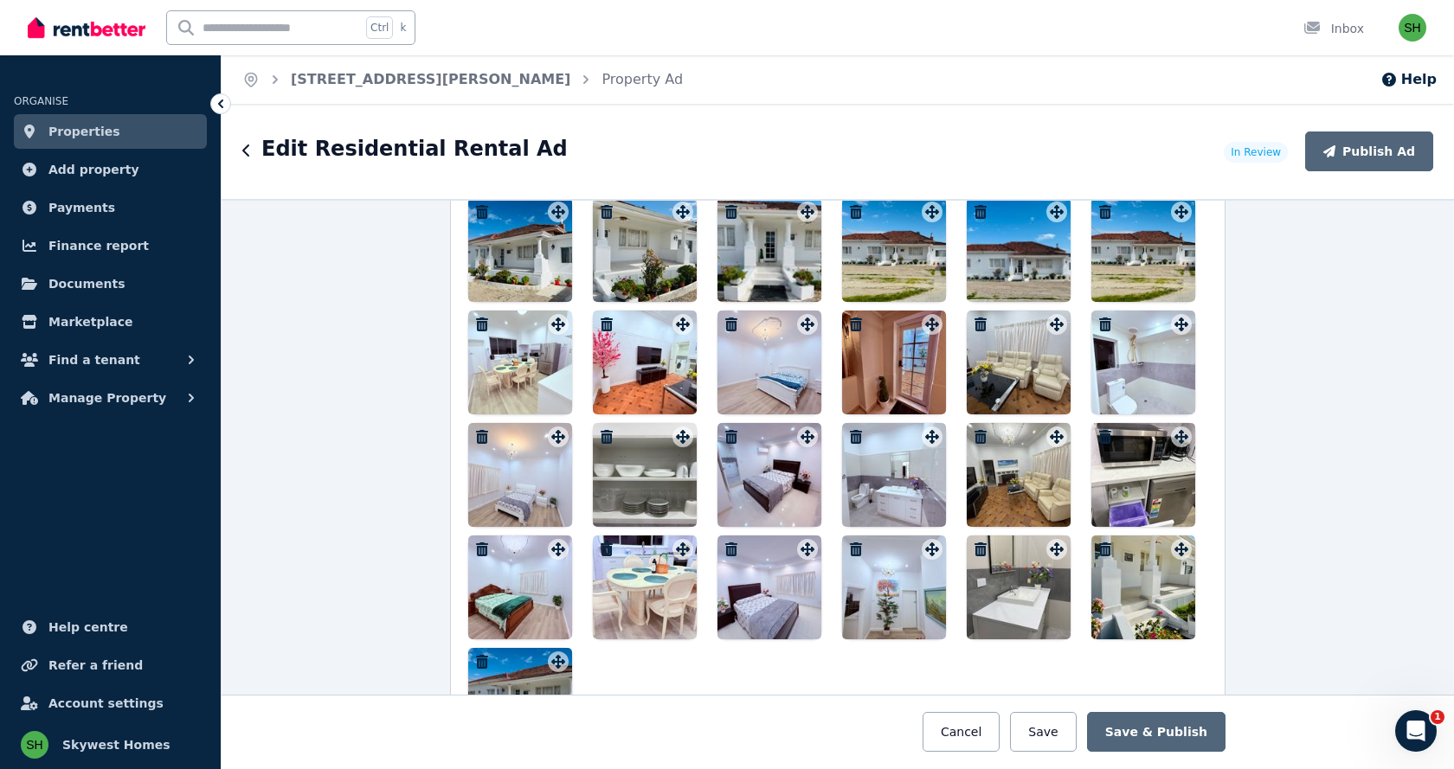
scroll to position [2856, 0]
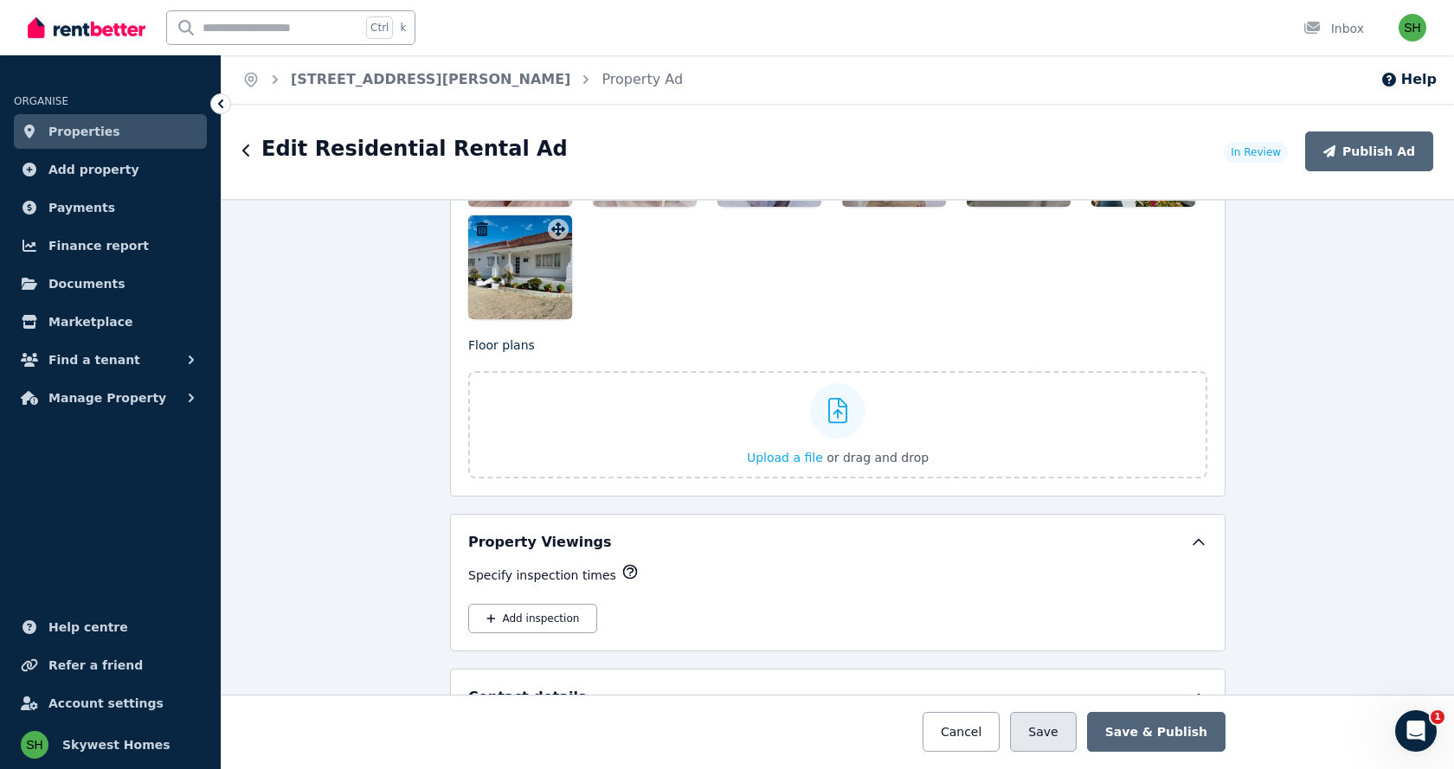
click at [1054, 739] on button "Save" at bounding box center [1043, 732] width 66 height 40
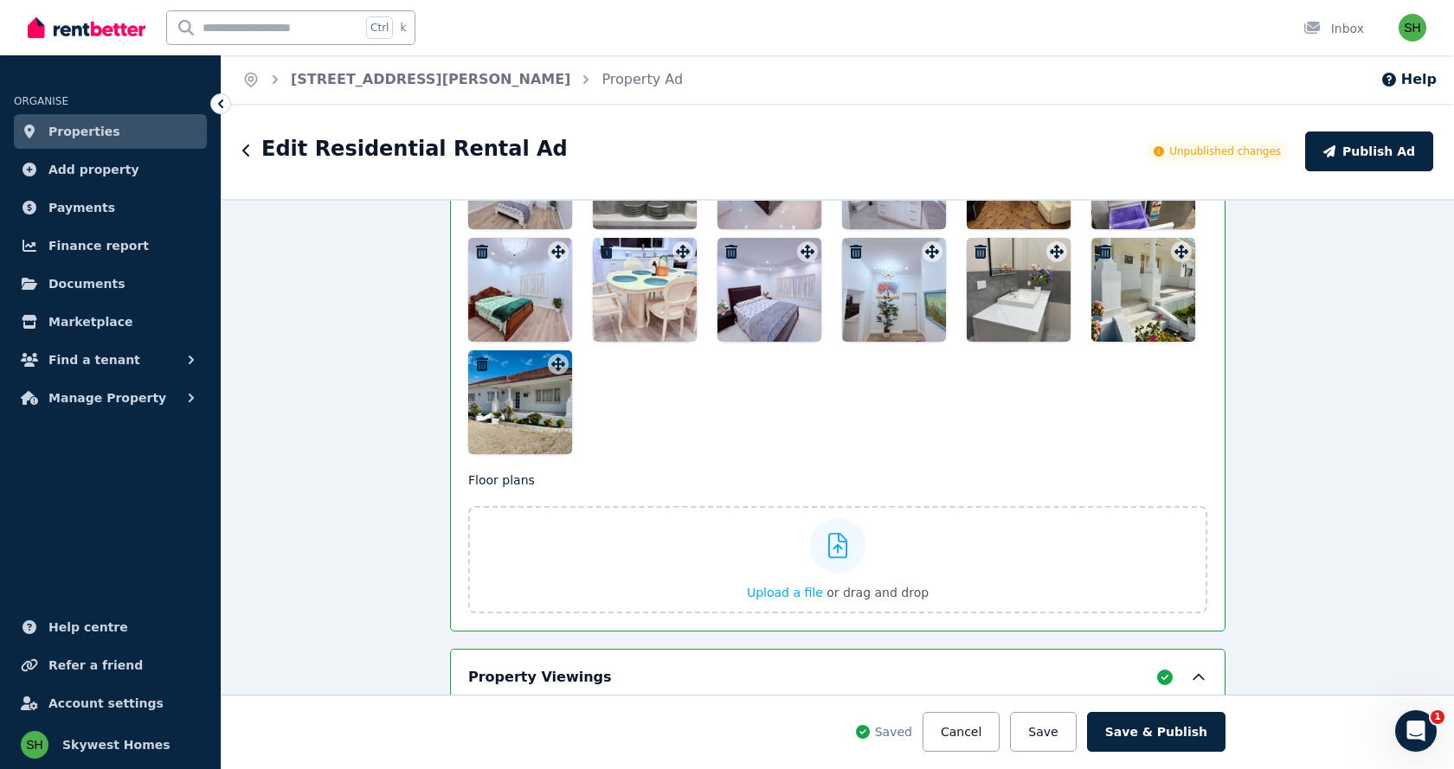
scroll to position [2991, 0]
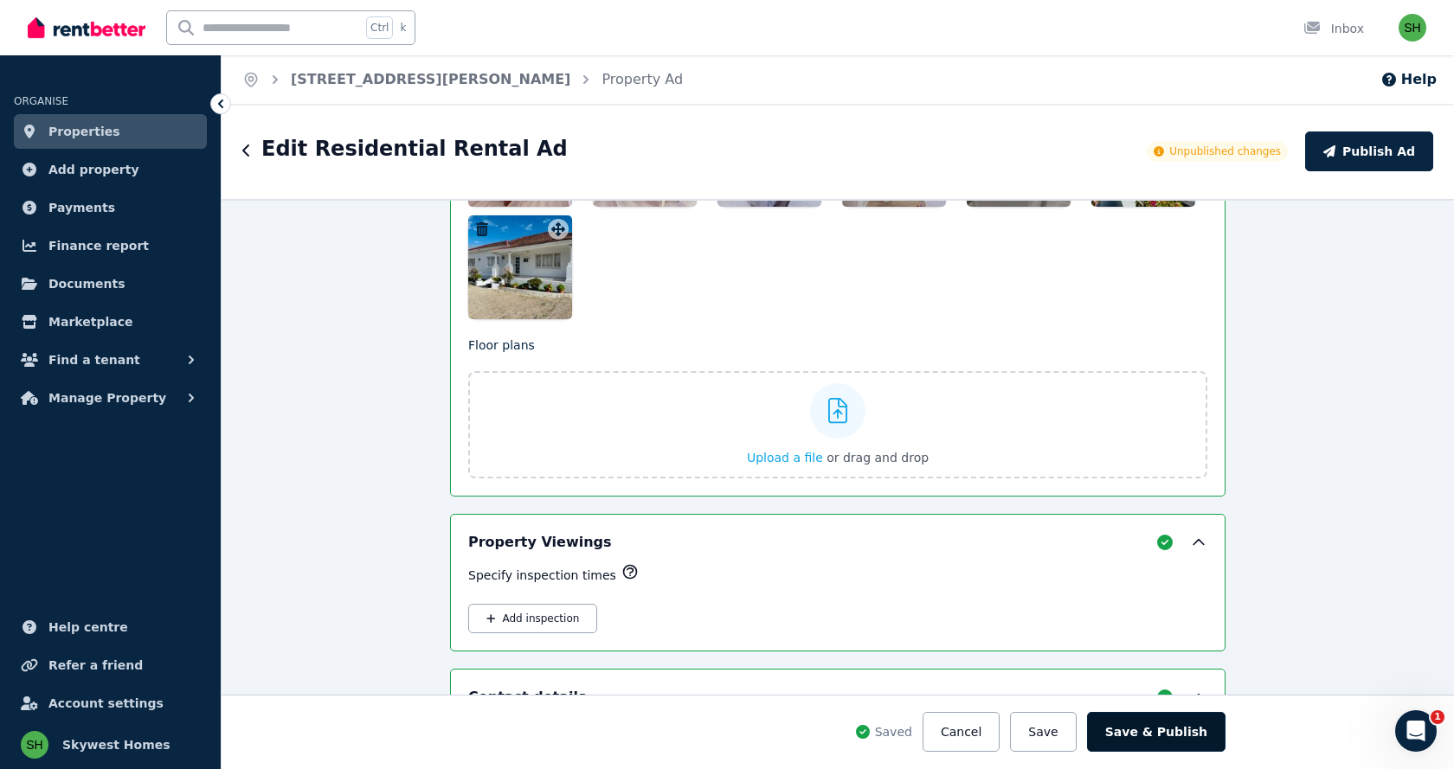
click at [1158, 739] on button "Save & Publish" at bounding box center [1156, 732] width 138 height 40
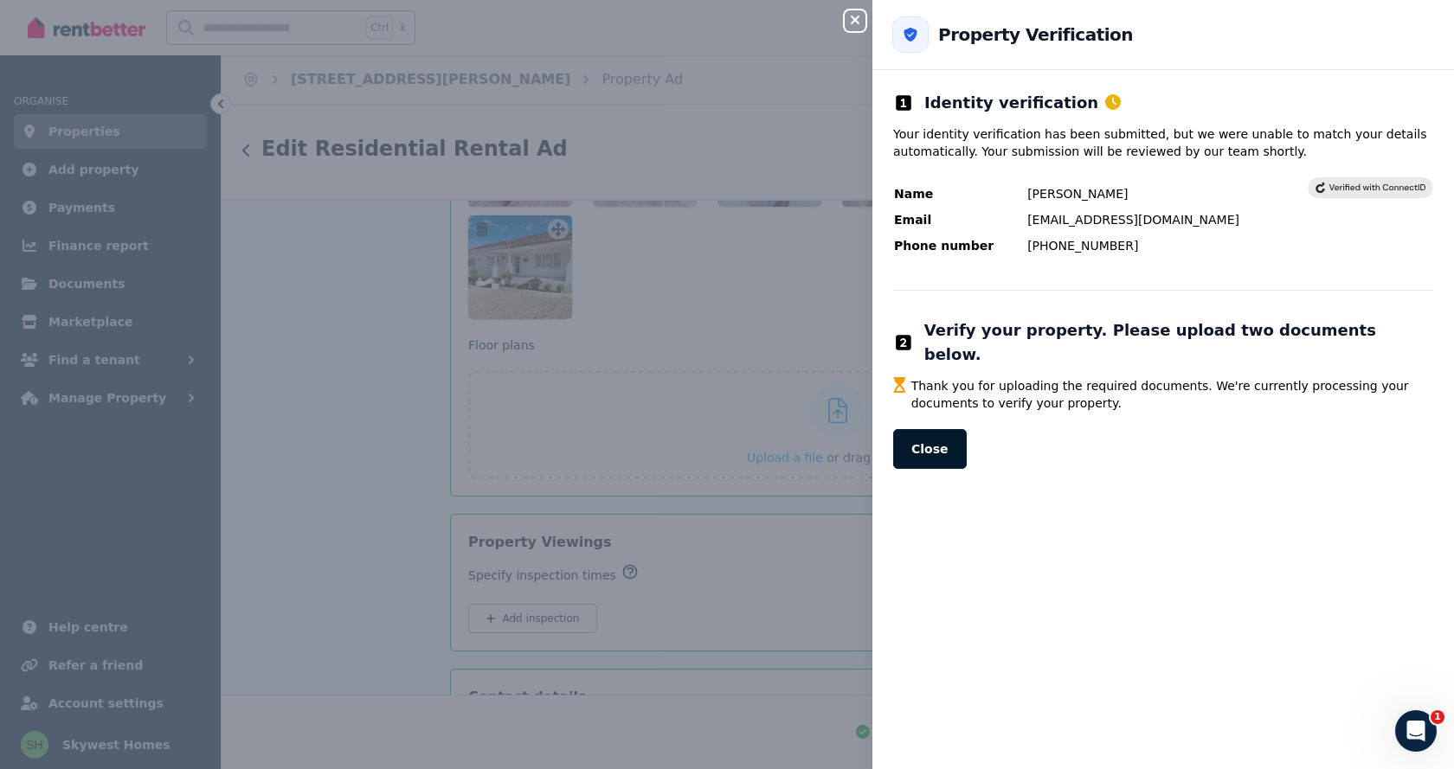
click at [940, 436] on button "Close" at bounding box center [930, 449] width 74 height 40
click at [923, 429] on button "Close" at bounding box center [930, 449] width 74 height 40
click at [902, 429] on button "Close" at bounding box center [930, 449] width 74 height 40
click at [938, 434] on button "Close" at bounding box center [930, 449] width 74 height 40
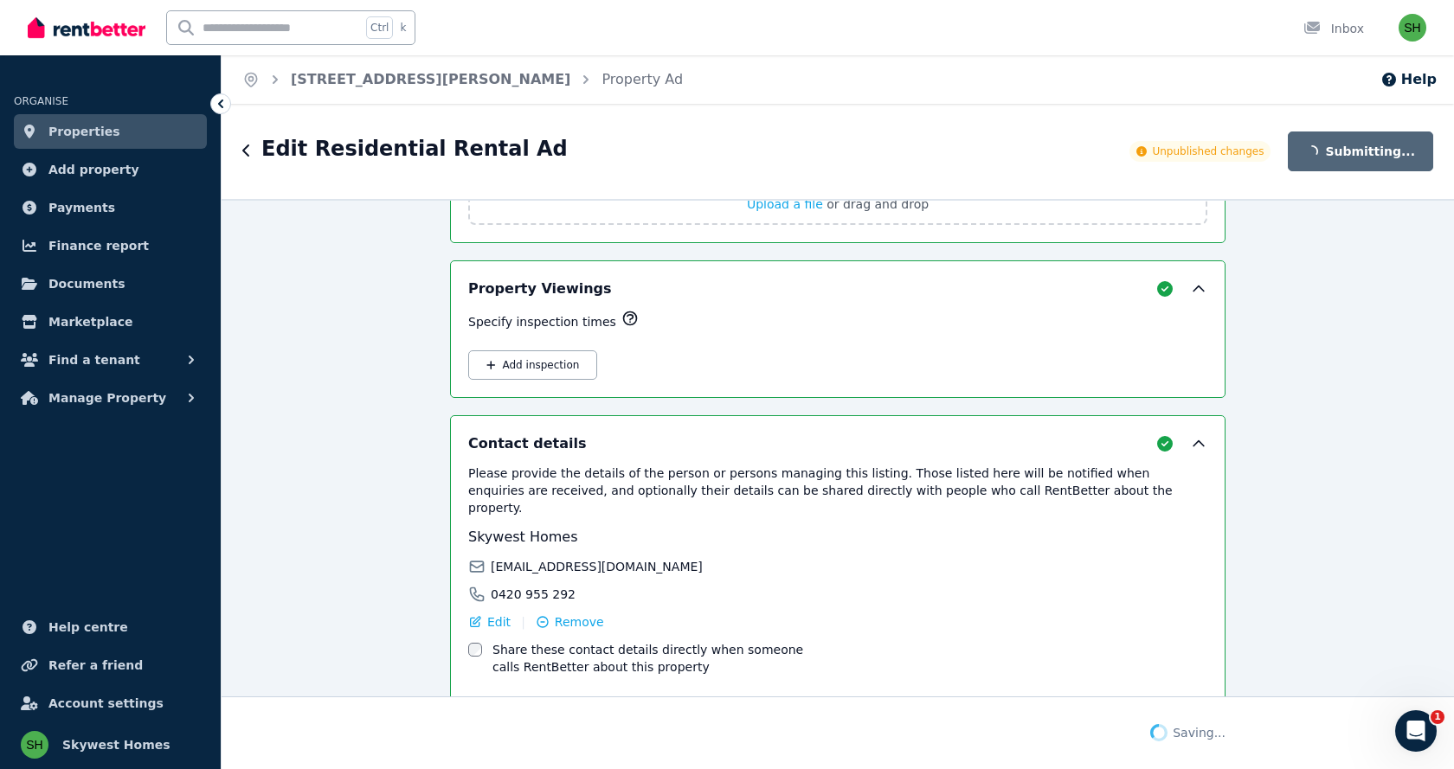
scroll to position [3250, 0]
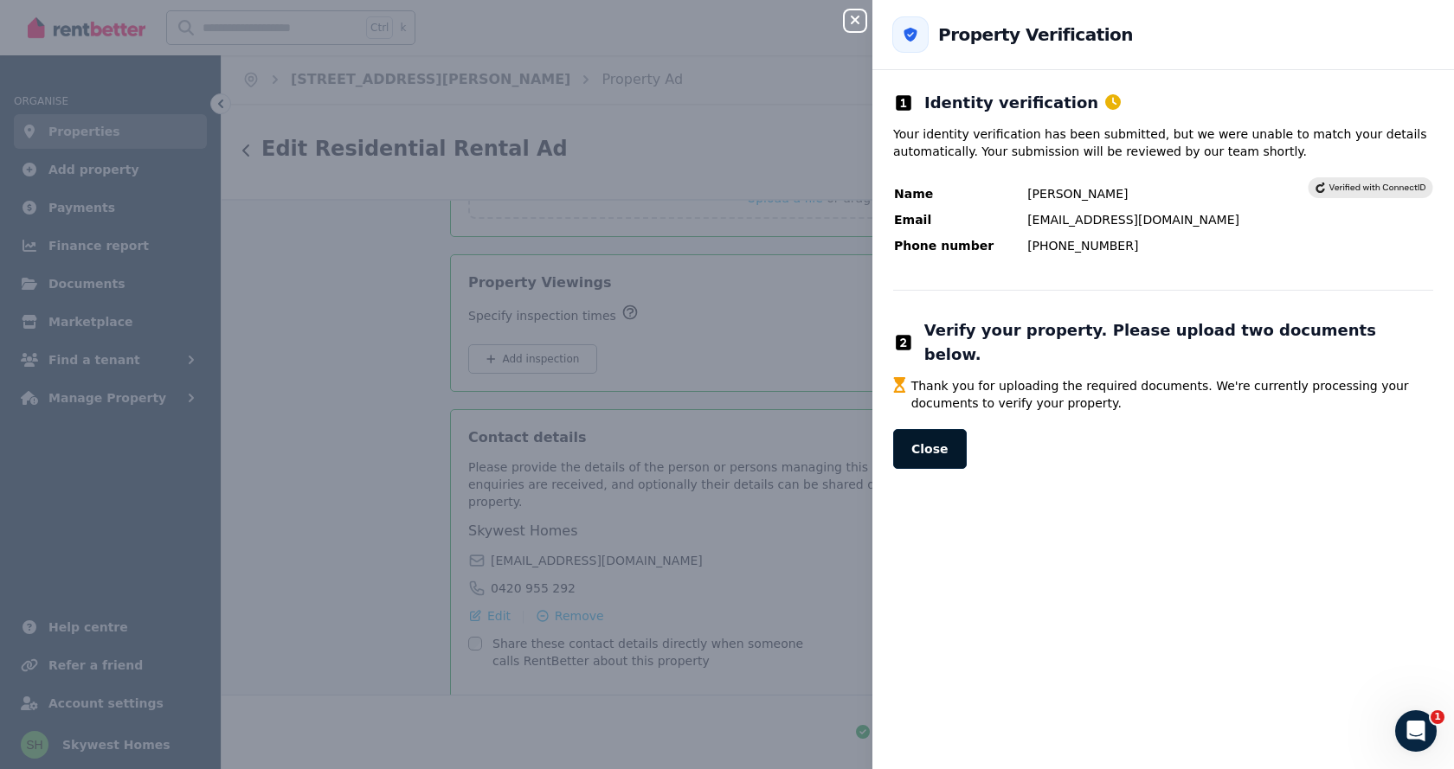
click at [915, 432] on button "Close" at bounding box center [930, 449] width 74 height 40
click at [924, 429] on button "Close" at bounding box center [930, 449] width 74 height 40
click at [851, 25] on icon "button" at bounding box center [855, 20] width 21 height 14
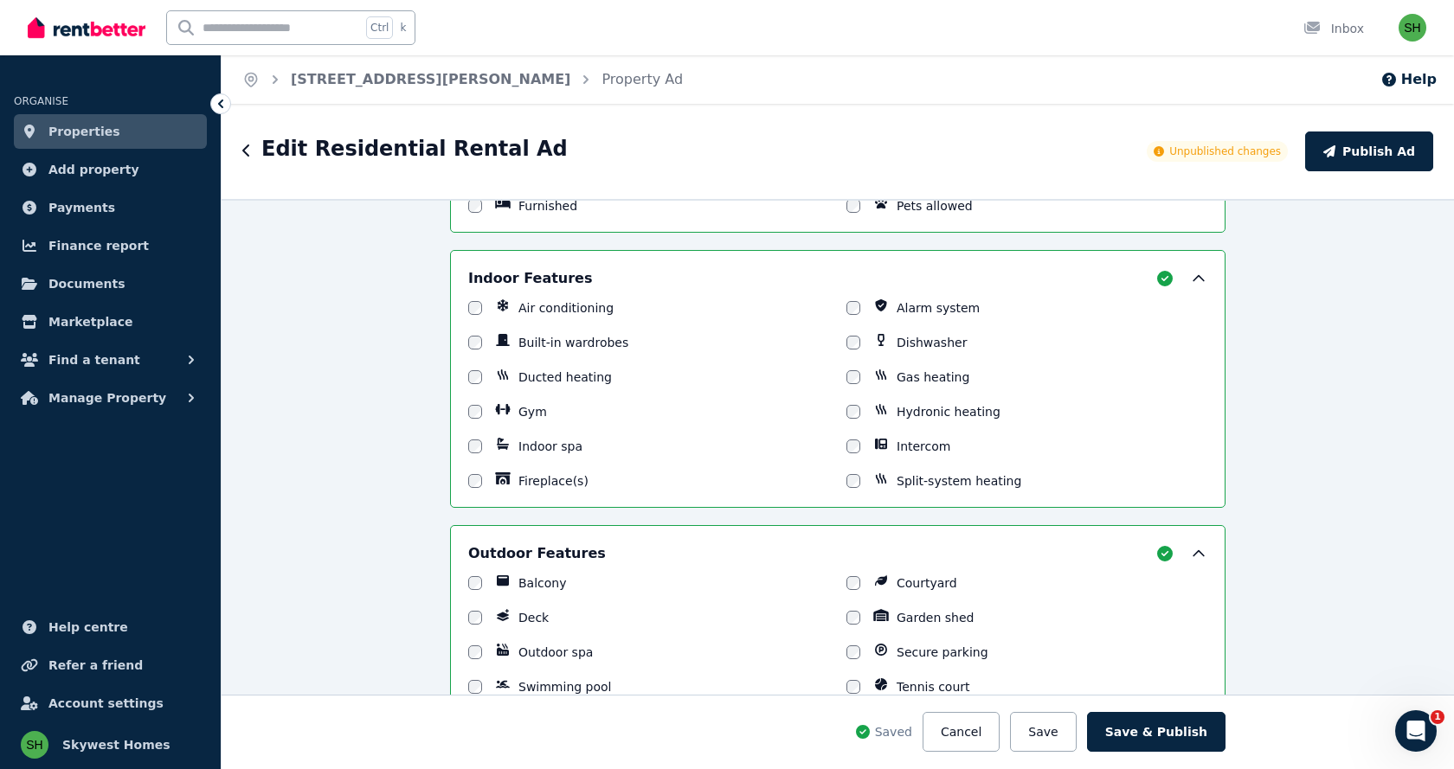
scroll to position [1644, 0]
click at [1355, 162] on button "Publish Ad" at bounding box center [1369, 152] width 128 height 40
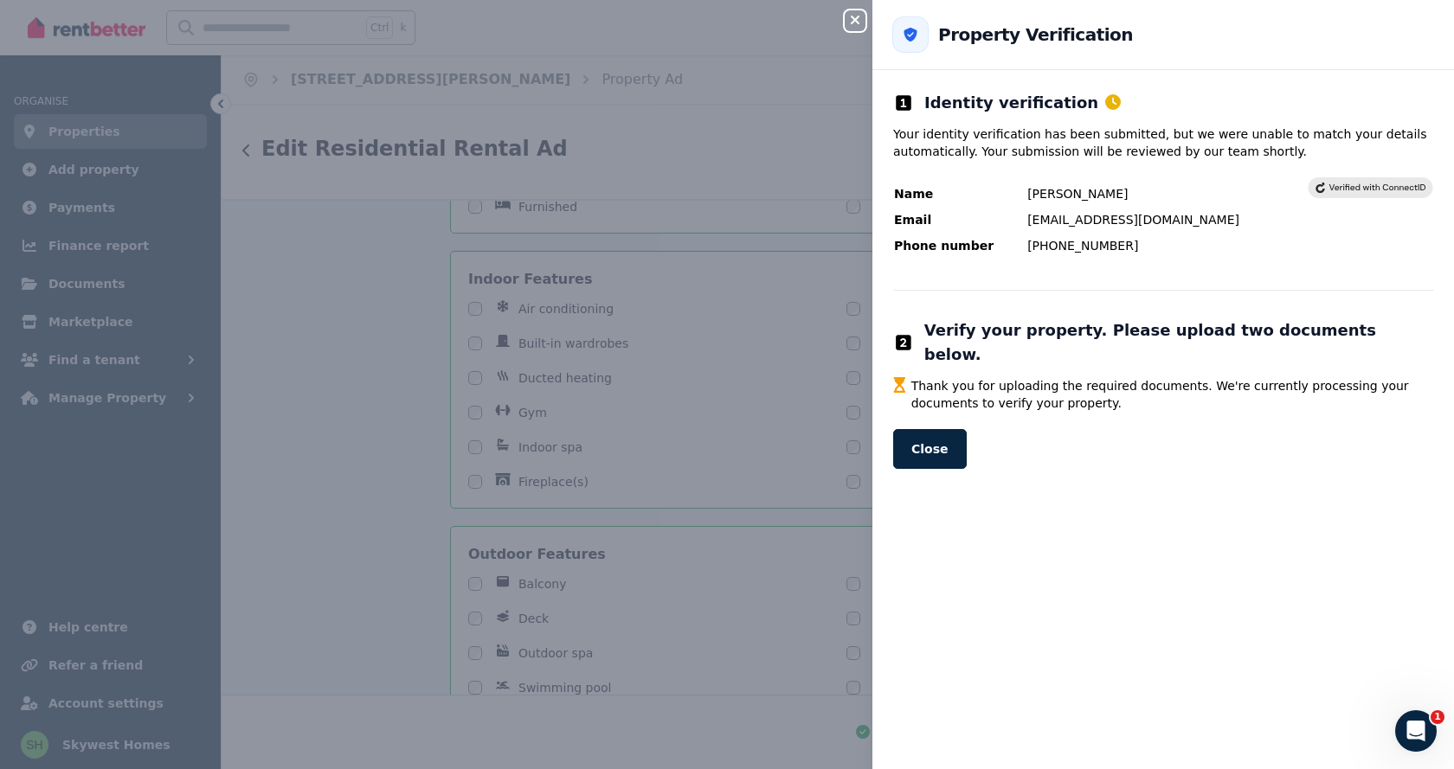
click at [1343, 188] on icon at bounding box center [1370, 188] width 110 height 10
click at [914, 433] on button "Close" at bounding box center [930, 449] width 74 height 40
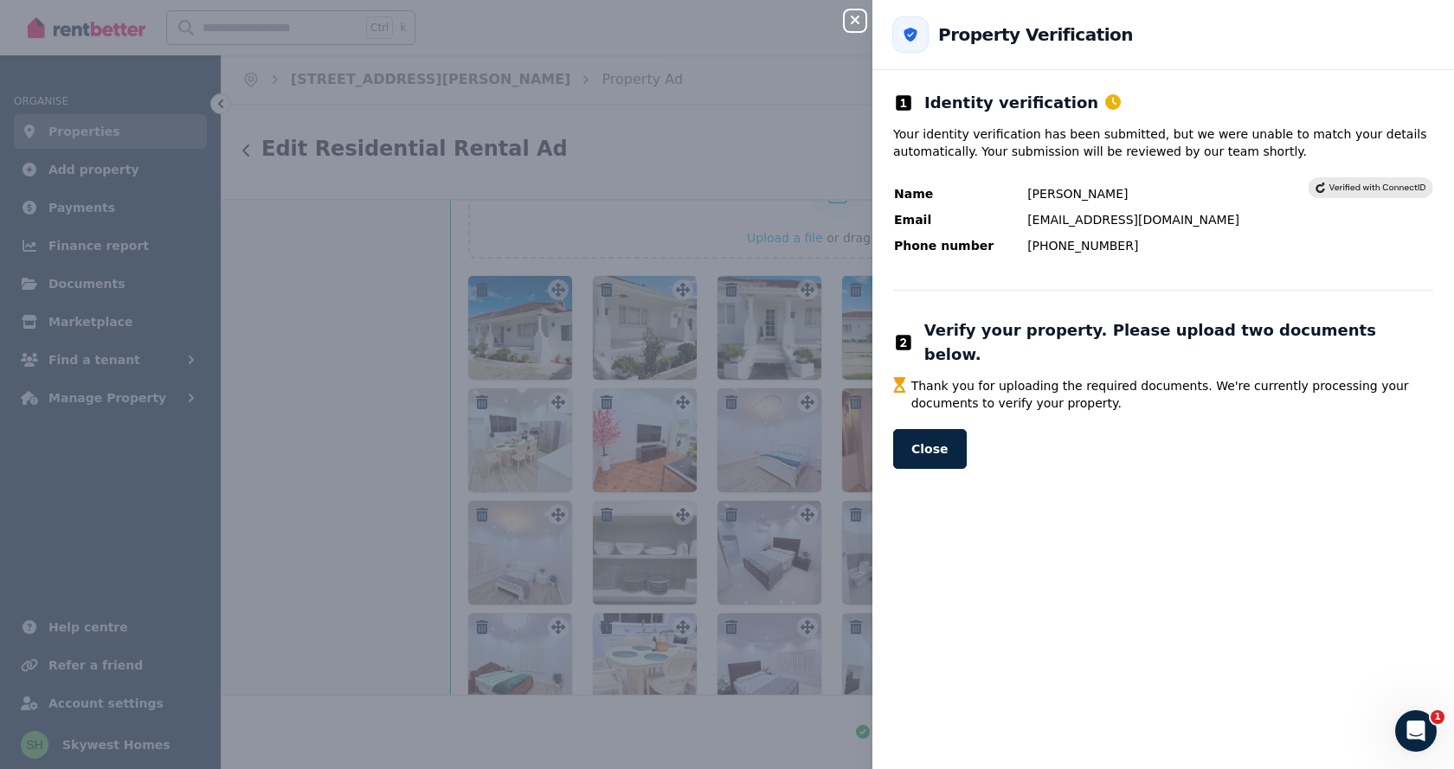
scroll to position [2596, 0]
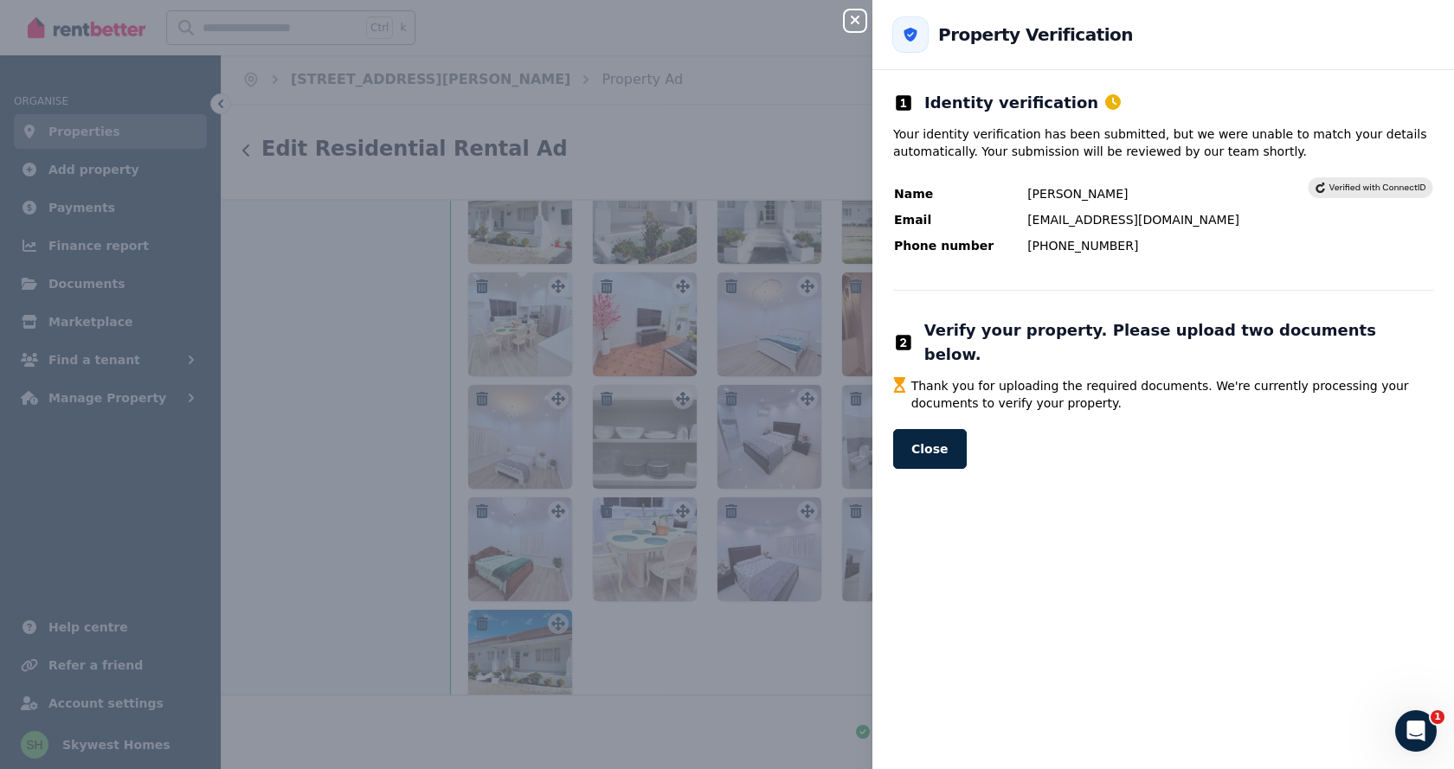
click at [853, 23] on icon "button" at bounding box center [855, 20] width 9 height 9
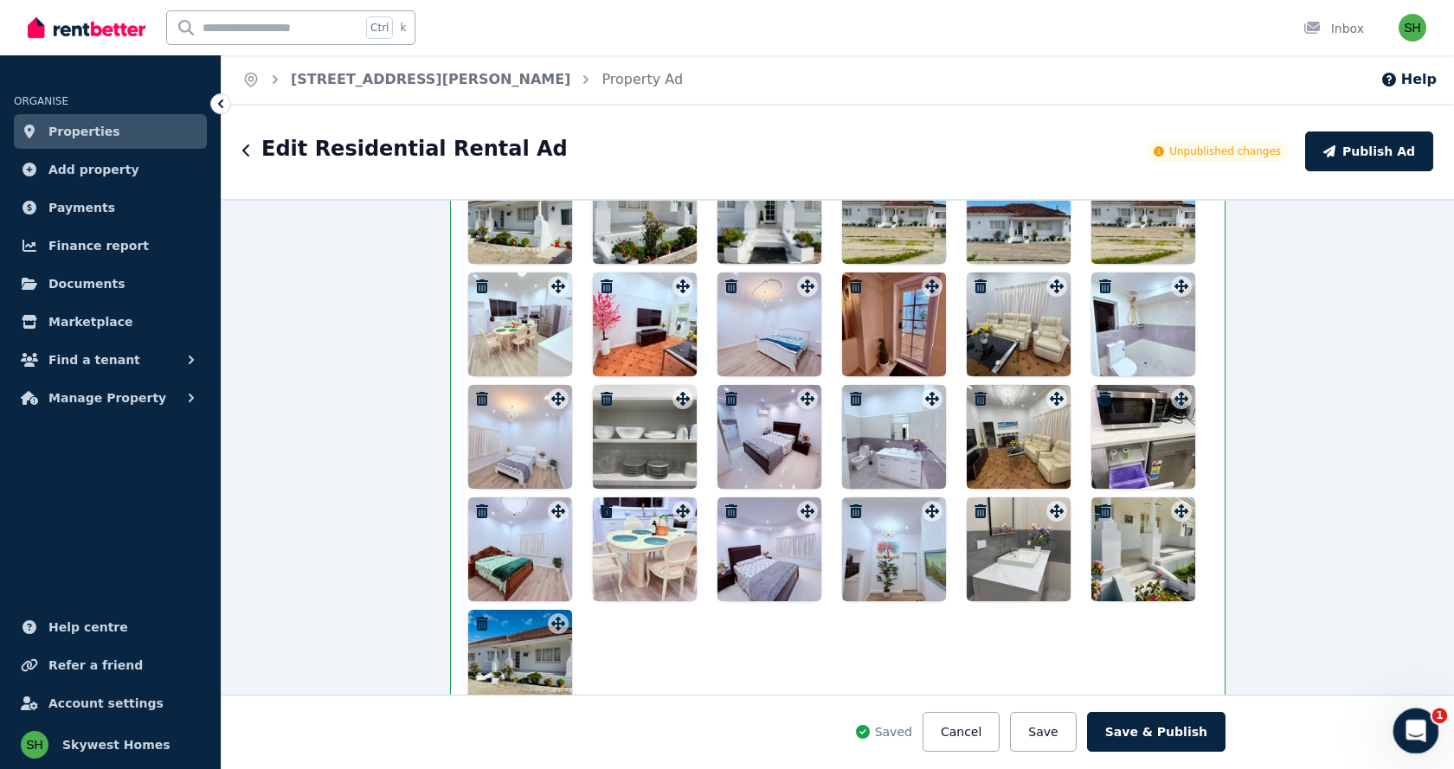
click html
click at [1418, 729] on icon "Open Intercom Messenger" at bounding box center [1413, 729] width 29 height 29
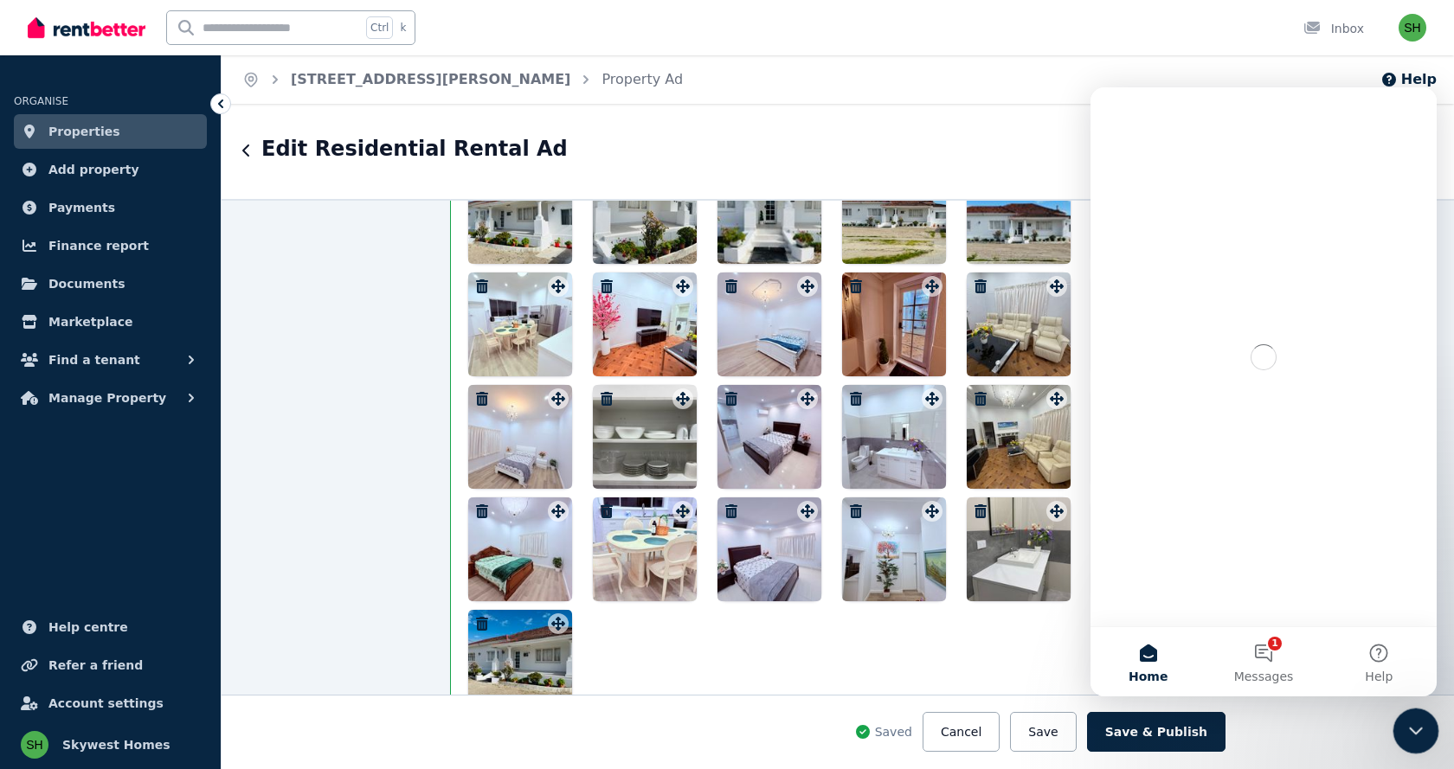
scroll to position [0, 0]
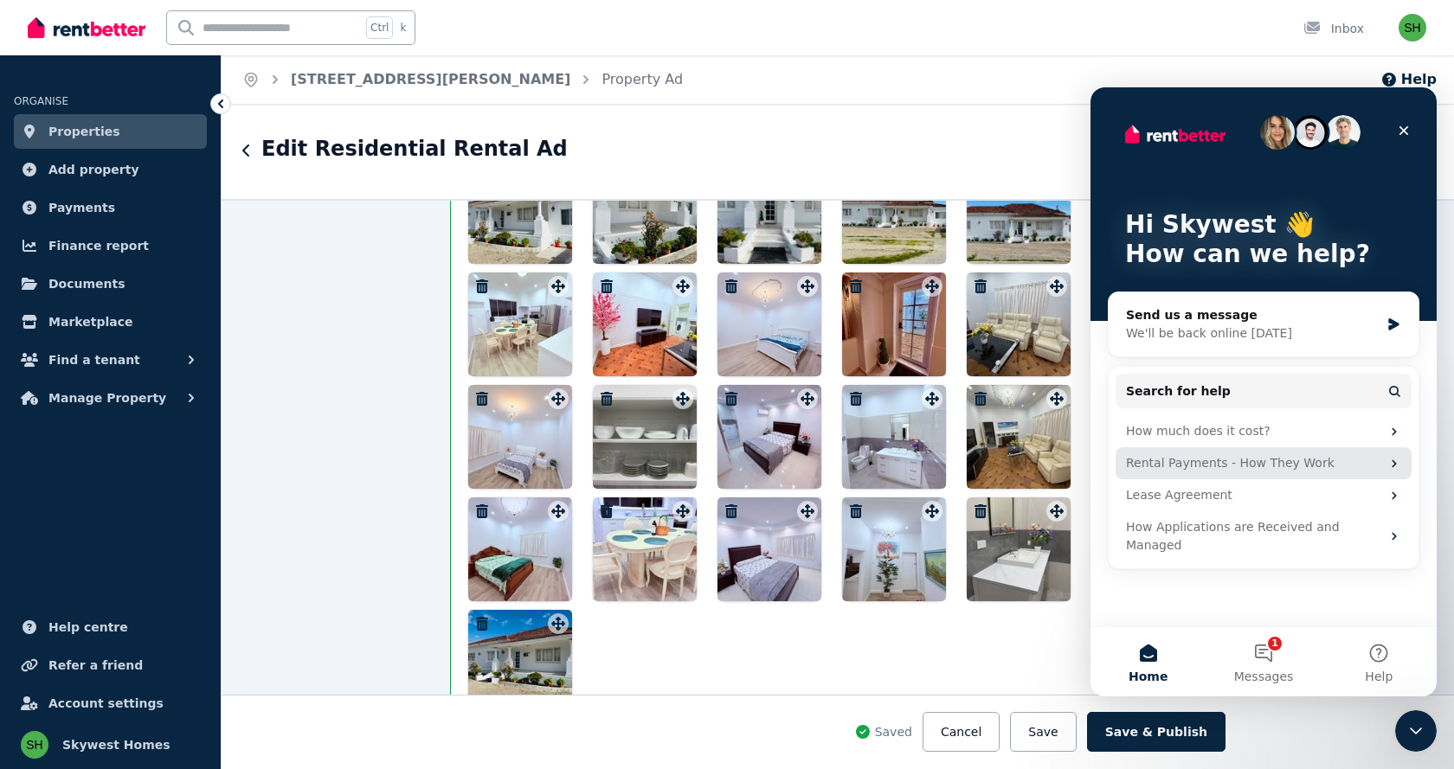
click at [1265, 469] on div "Rental Payments - How They Work" at bounding box center [1253, 463] width 254 height 18
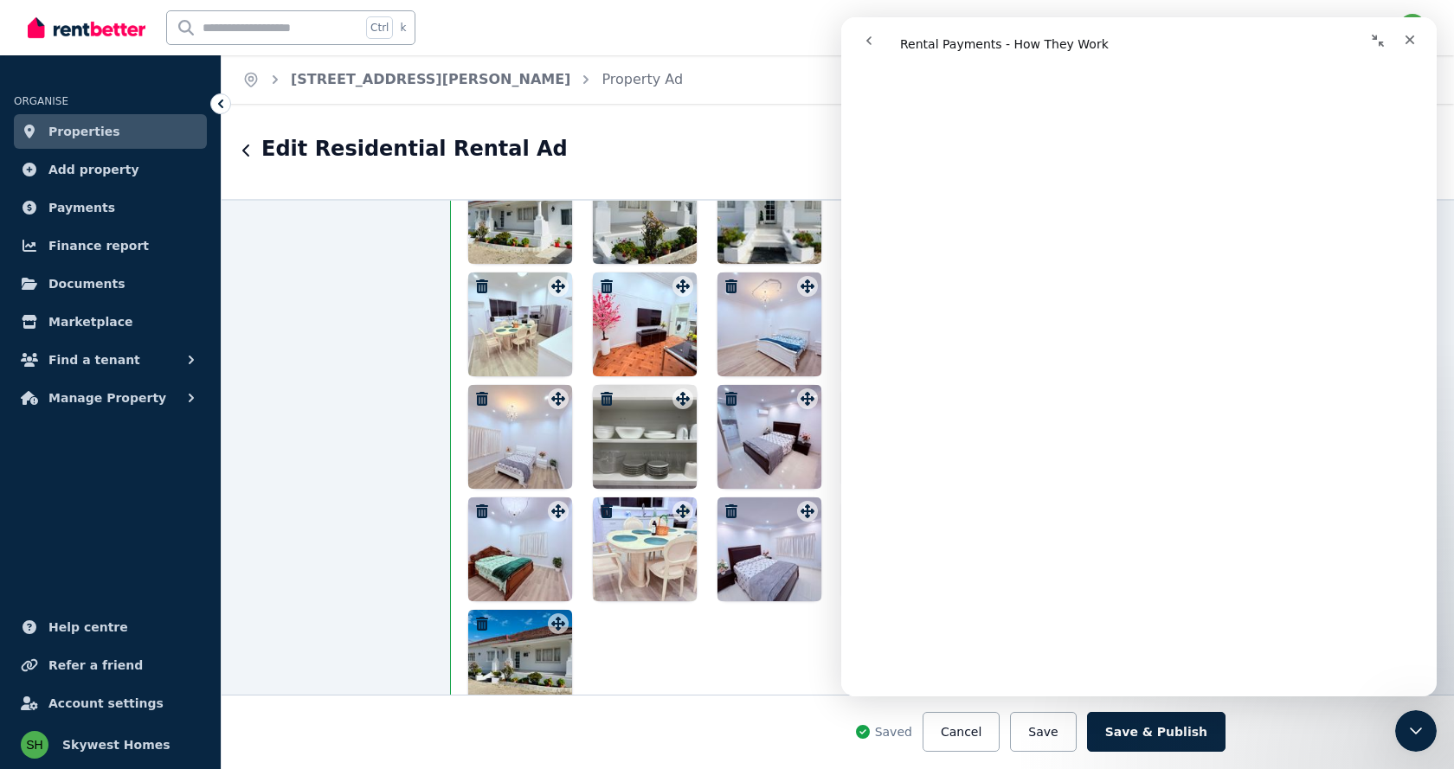
scroll to position [3894, 0]
click at [1402, 35] on div "Close" at bounding box center [1409, 39] width 31 height 31
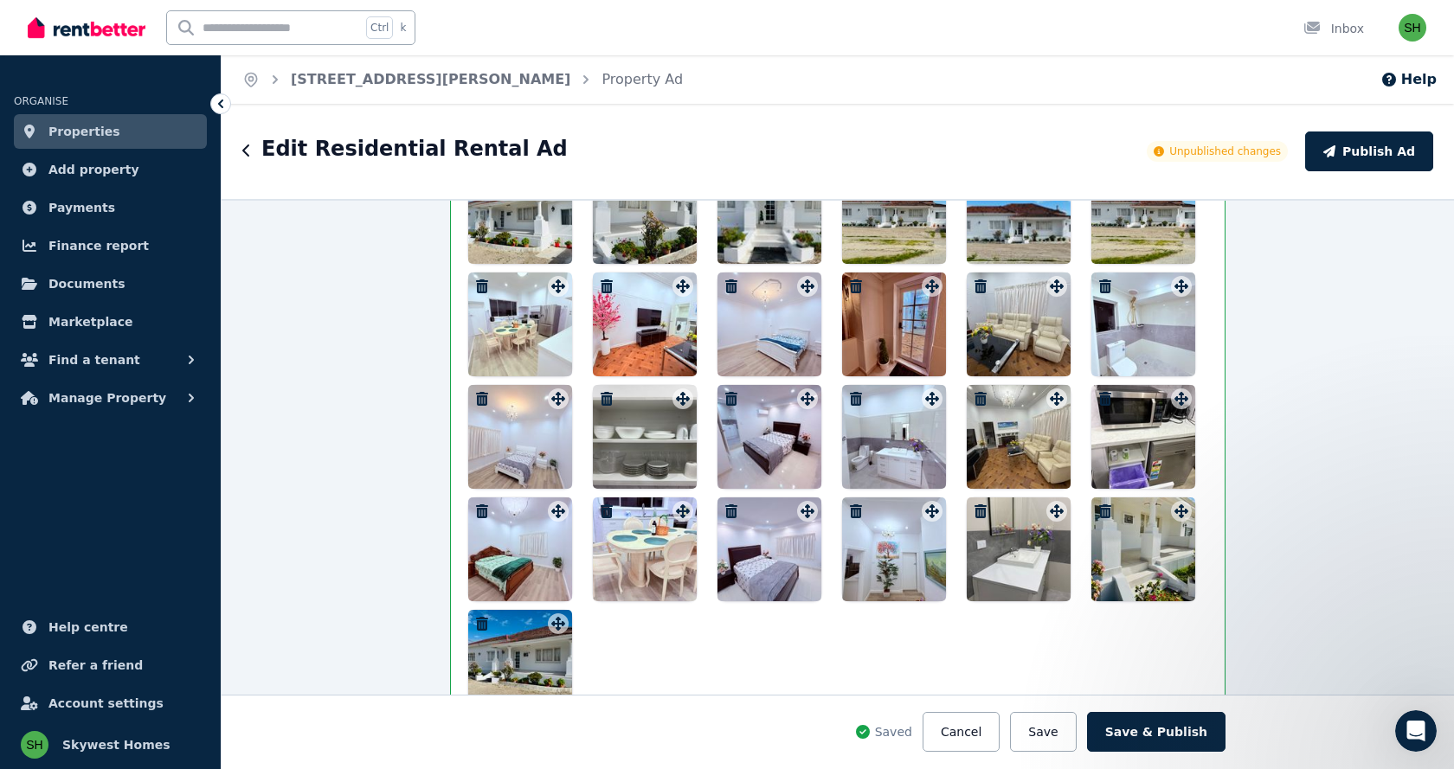
scroll to position [0, 0]
click at [37, 174] on icon at bounding box center [29, 170] width 17 height 14
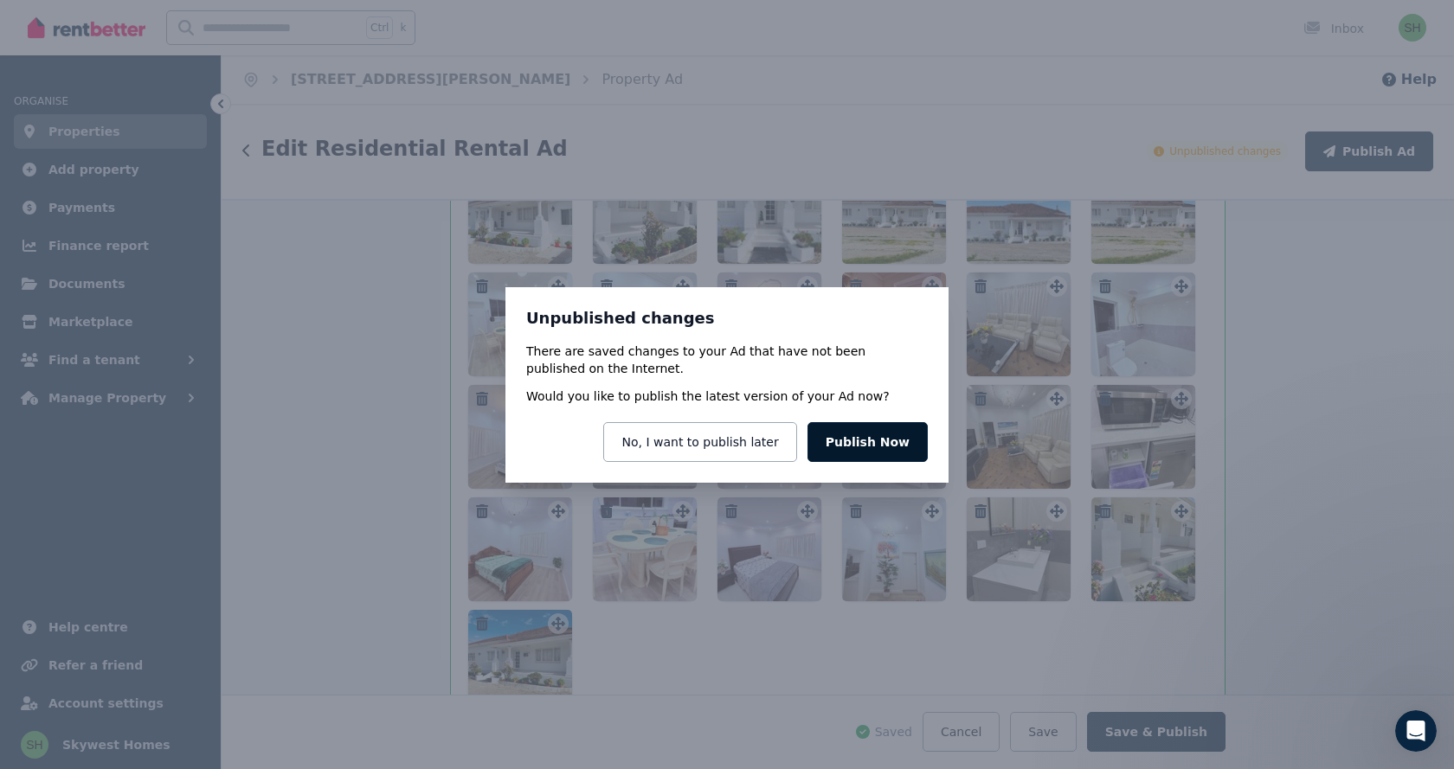
click at [848, 450] on button "Publish Now" at bounding box center [867, 442] width 120 height 40
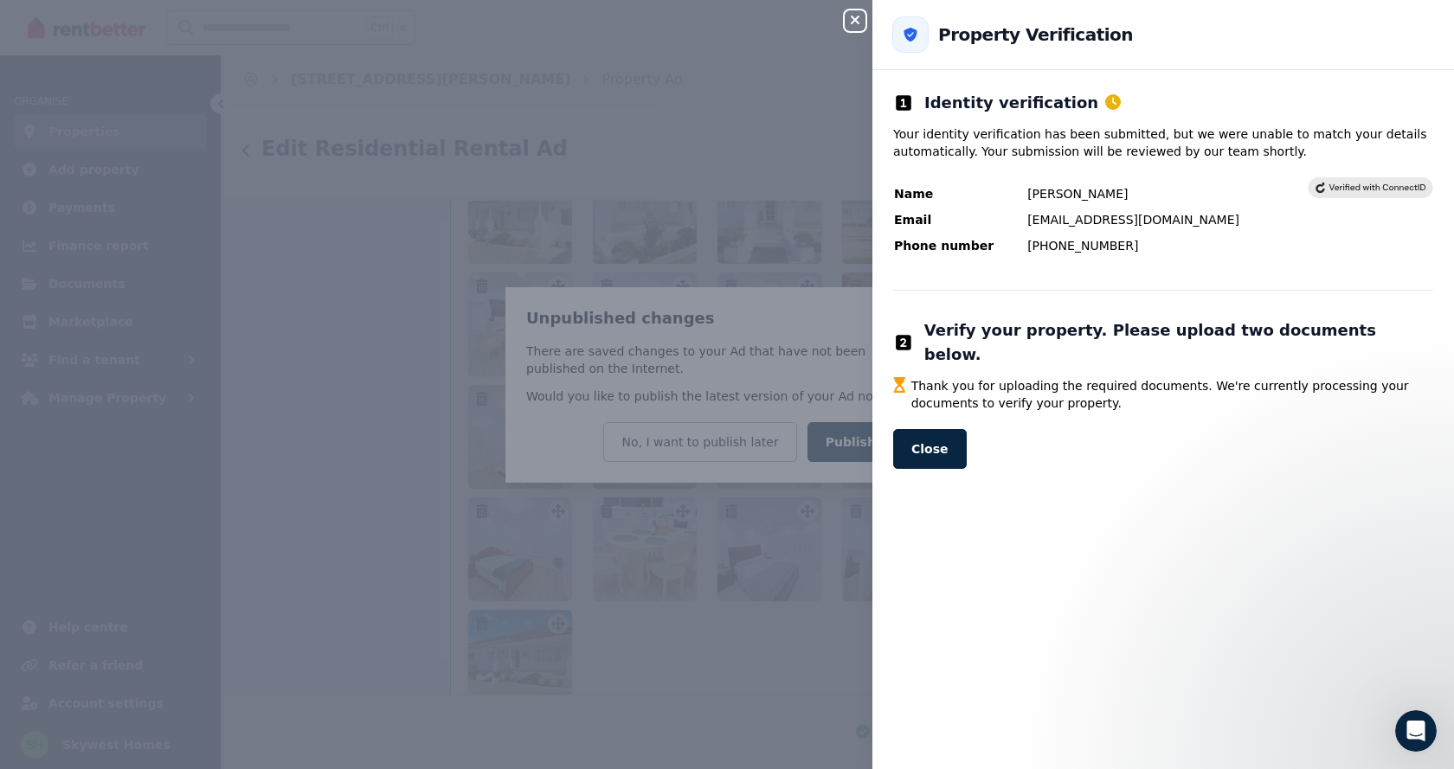
click at [852, 23] on icon "button" at bounding box center [855, 20] width 9 height 9
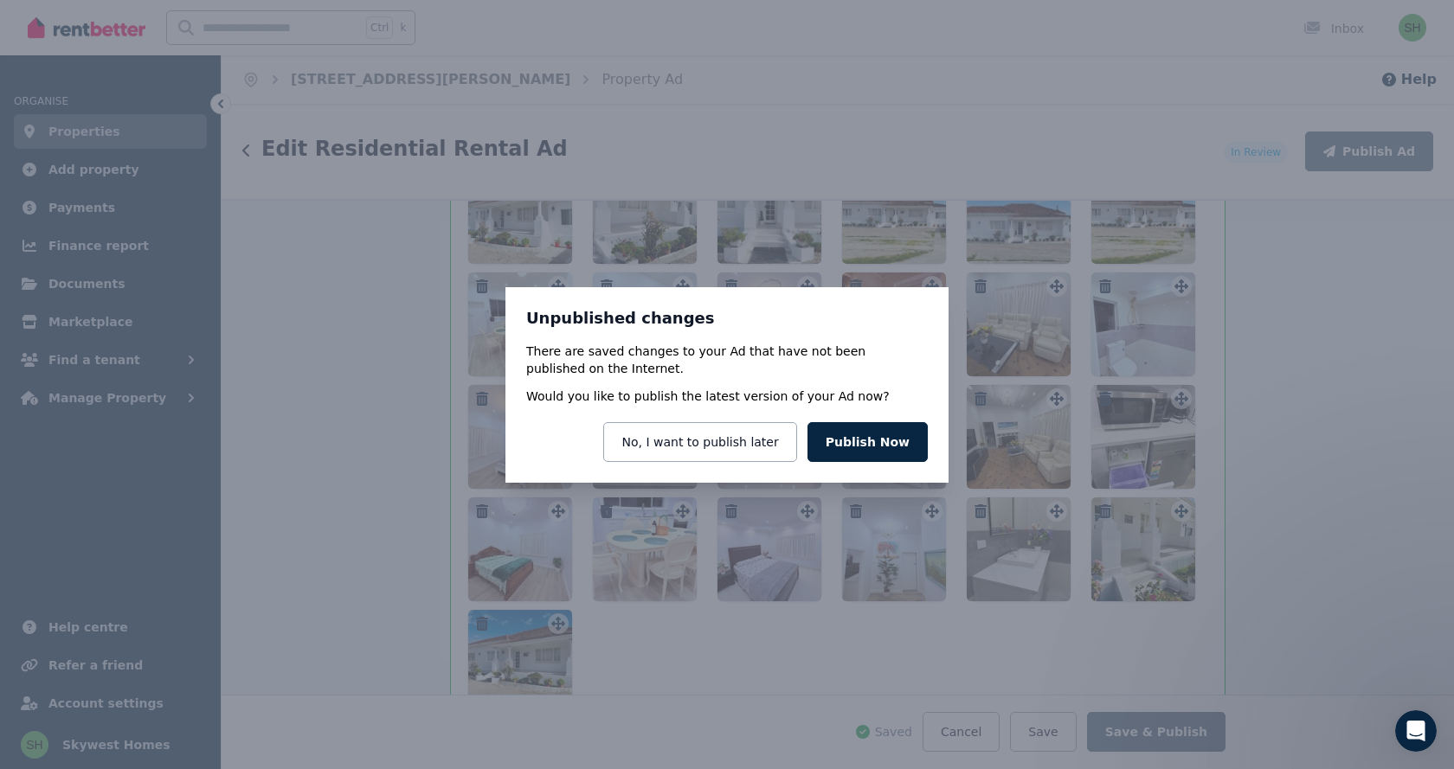
click at [340, 346] on div "Unpublished changes There are saved changes to your Ad that have not been publi…" at bounding box center [727, 384] width 1454 height 769
click at [917, 263] on div "Unpublished changes There are saved changes to your Ad that have not been publi…" at bounding box center [727, 384] width 1454 height 769
drag, startPoint x: 409, startPoint y: 313, endPoint x: 277, endPoint y: 286, distance: 135.3
click at [400, 313] on div "Unpublished changes There are saved changes to your Ad that have not been publi…" at bounding box center [727, 384] width 1454 height 769
click at [178, 219] on div "Unpublished changes There are saved changes to your Ad that have not been publi…" at bounding box center [727, 384] width 1454 height 769
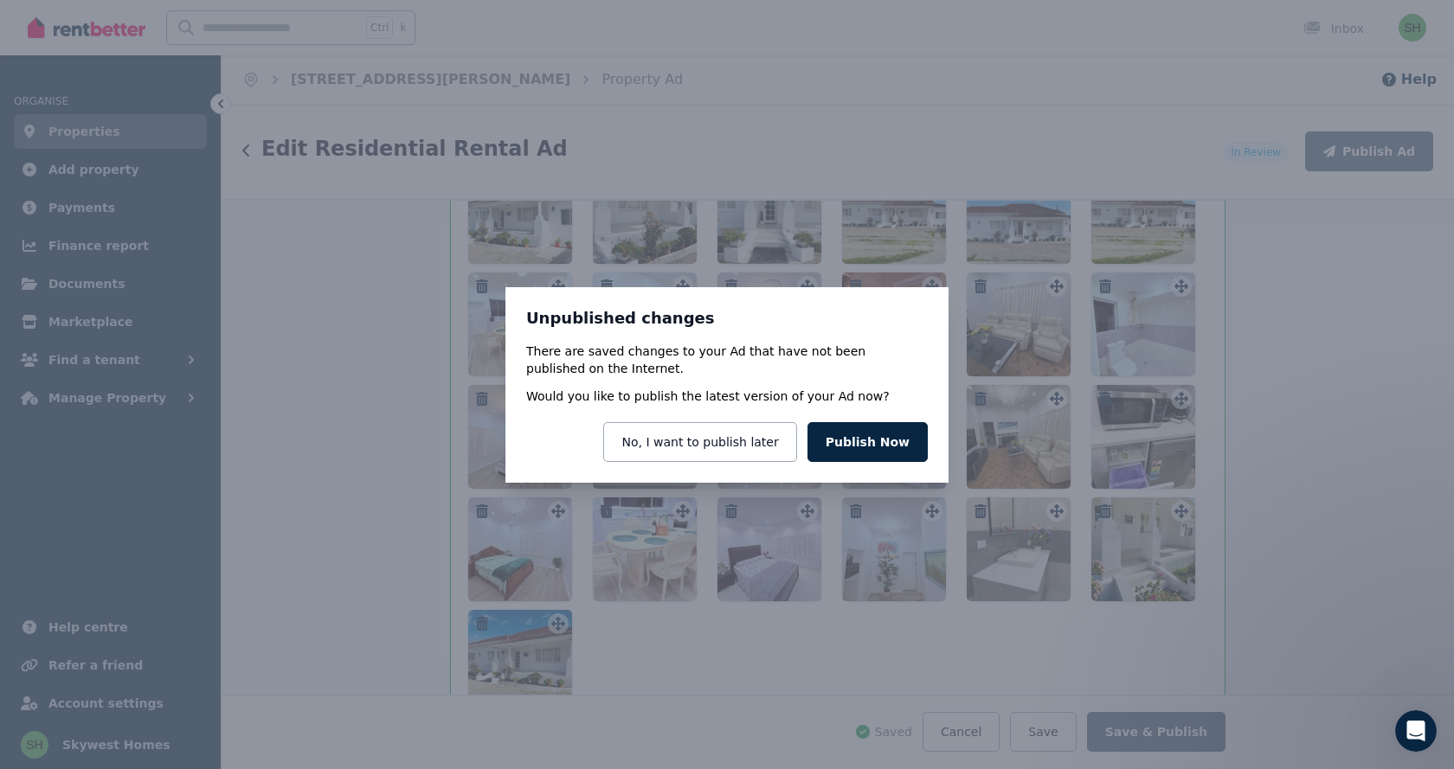
click at [157, 217] on div "Unpublished changes There are saved changes to your Ad that have not been publi…" at bounding box center [727, 384] width 1454 height 769
click at [675, 581] on div "Unpublished changes There are saved changes to your Ad that have not been publi…" at bounding box center [727, 384] width 1454 height 769
click at [783, 456] on button "No, I want to publish later" at bounding box center [699, 442] width 193 height 40
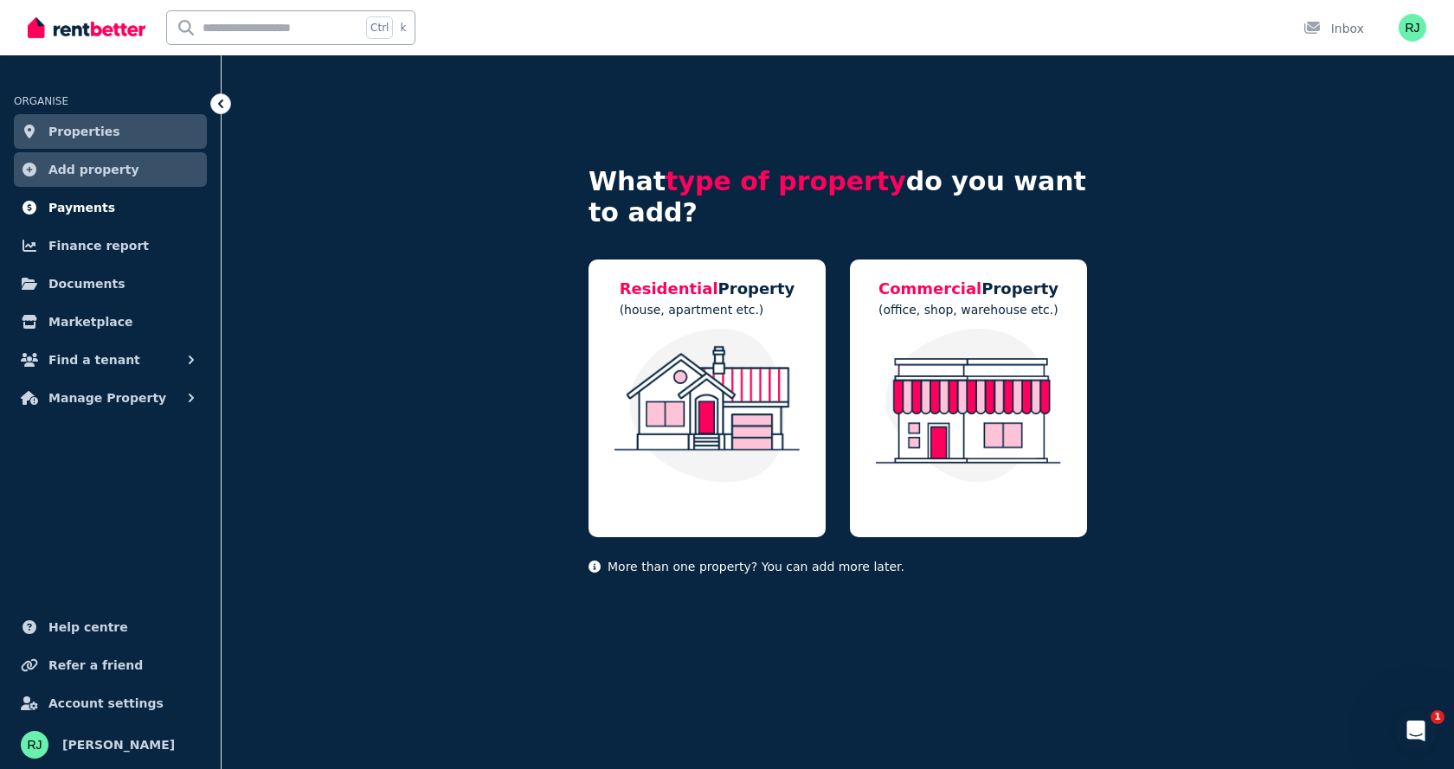
click at [89, 209] on span "Payments" at bounding box center [81, 207] width 67 height 21
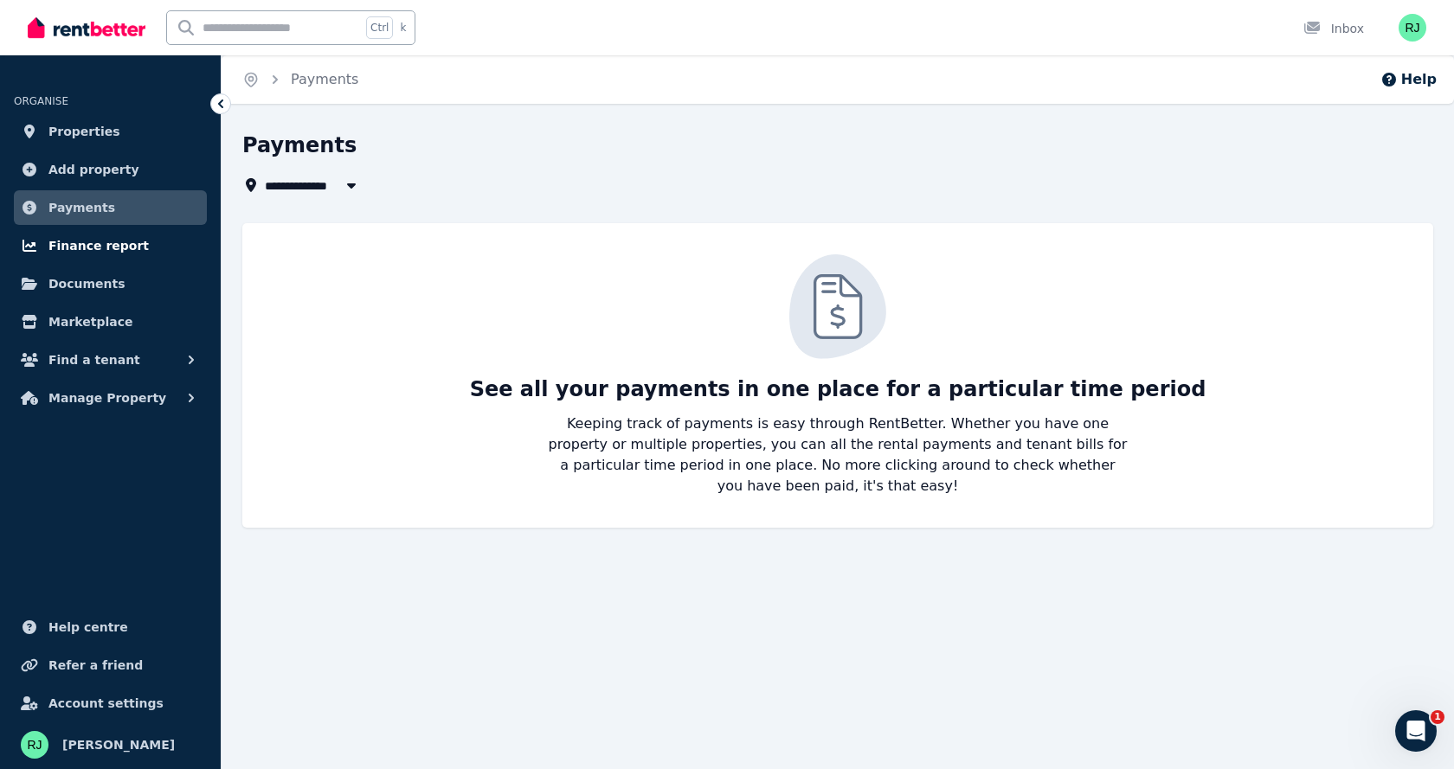
click at [79, 247] on span "Finance report" at bounding box center [98, 245] width 100 height 21
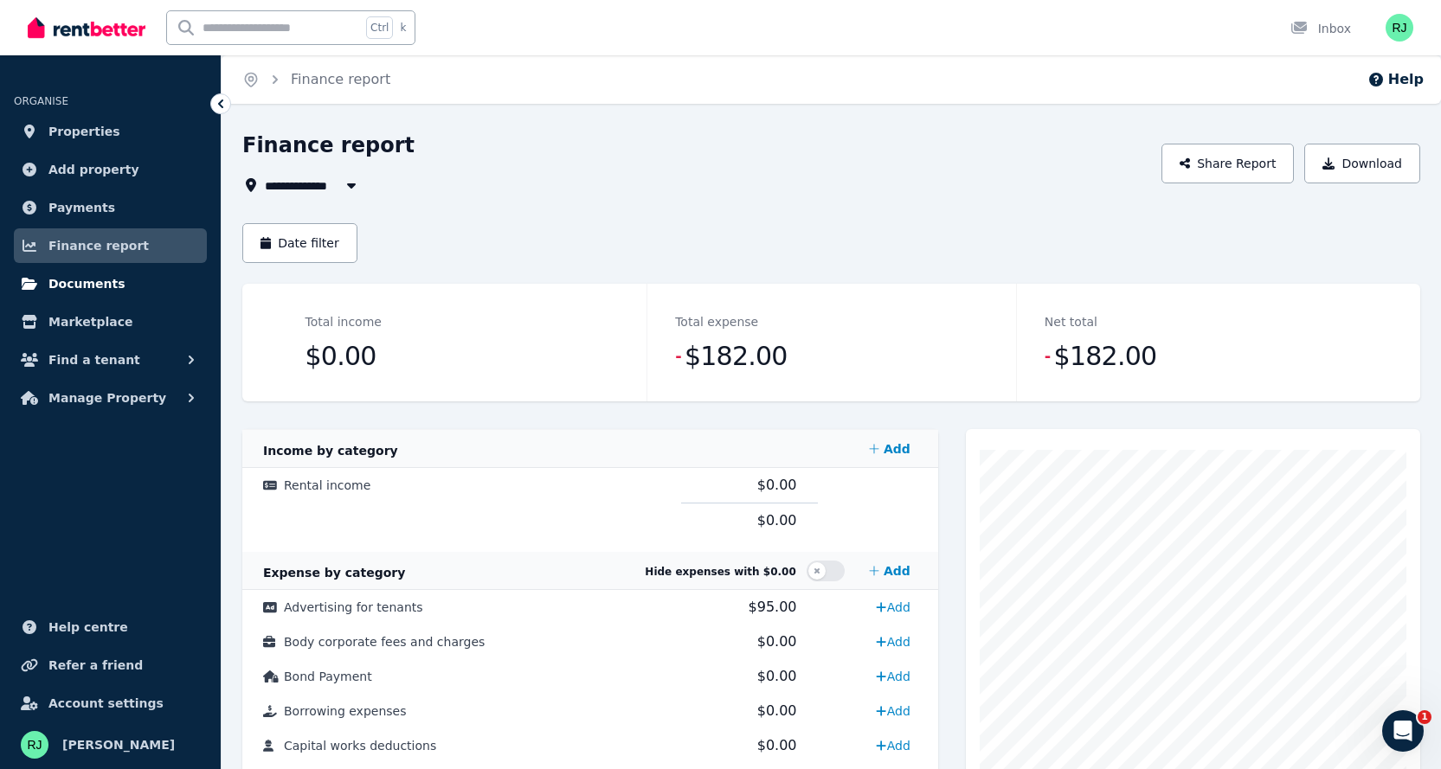
click at [74, 286] on span "Documents" at bounding box center [86, 283] width 77 height 21
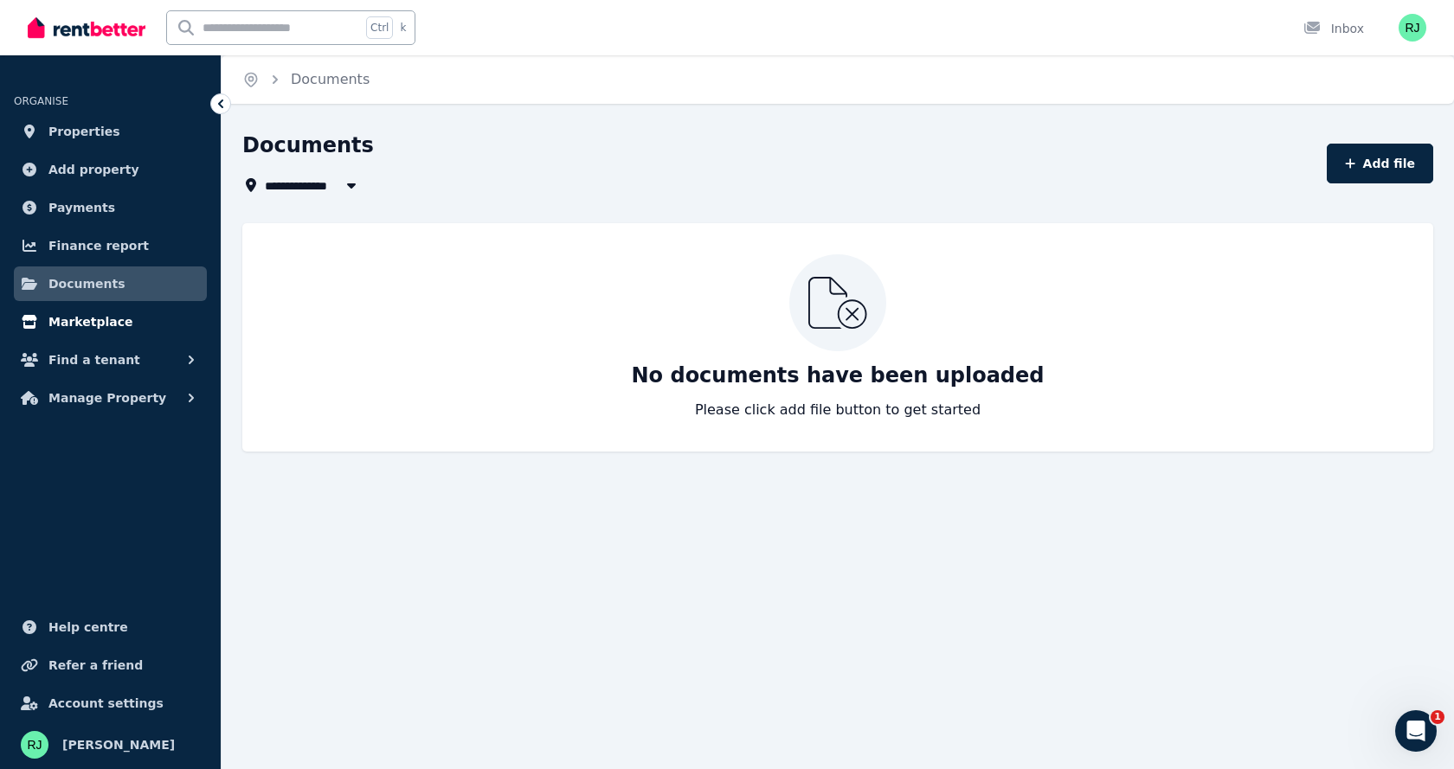
click at [68, 330] on span "Marketplace" at bounding box center [90, 322] width 84 height 21
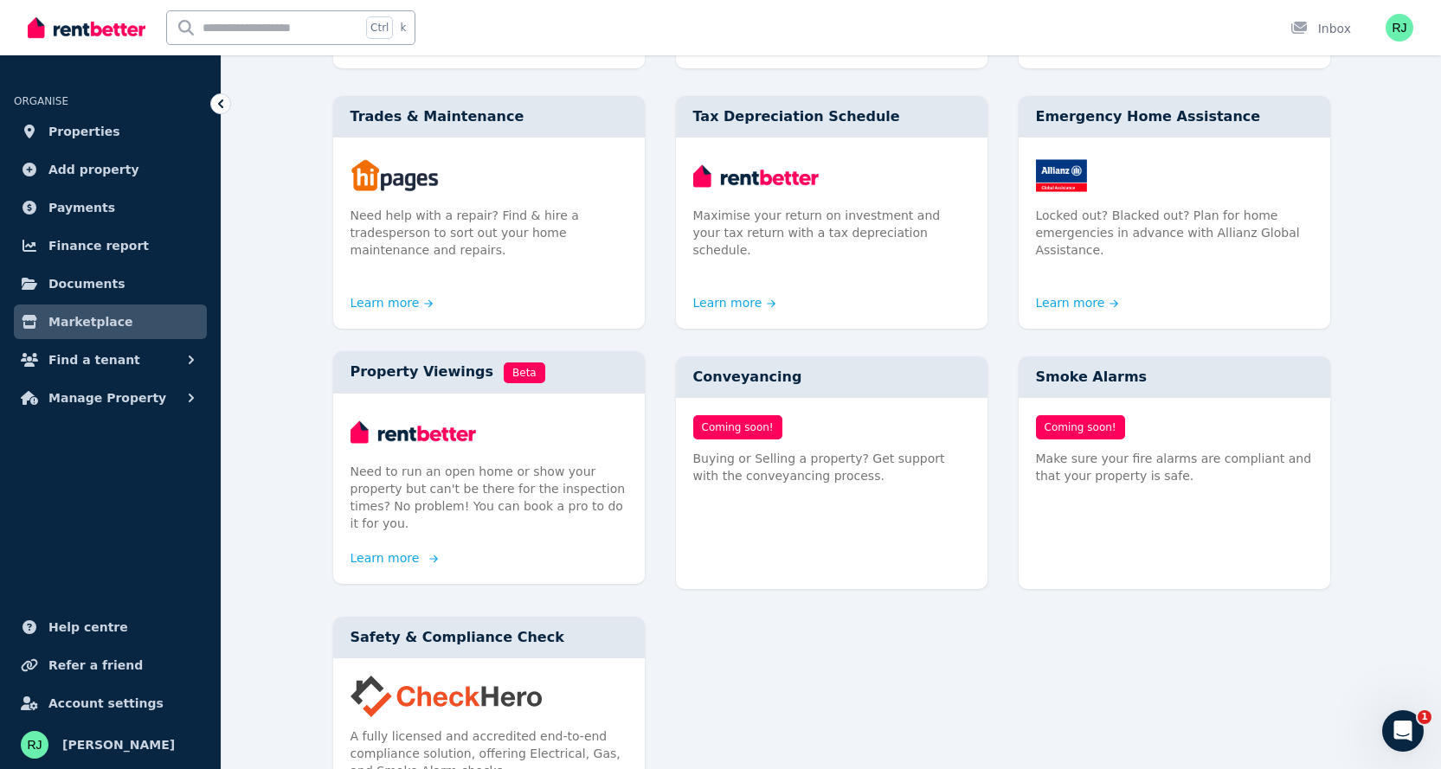
scroll to position [692, 0]
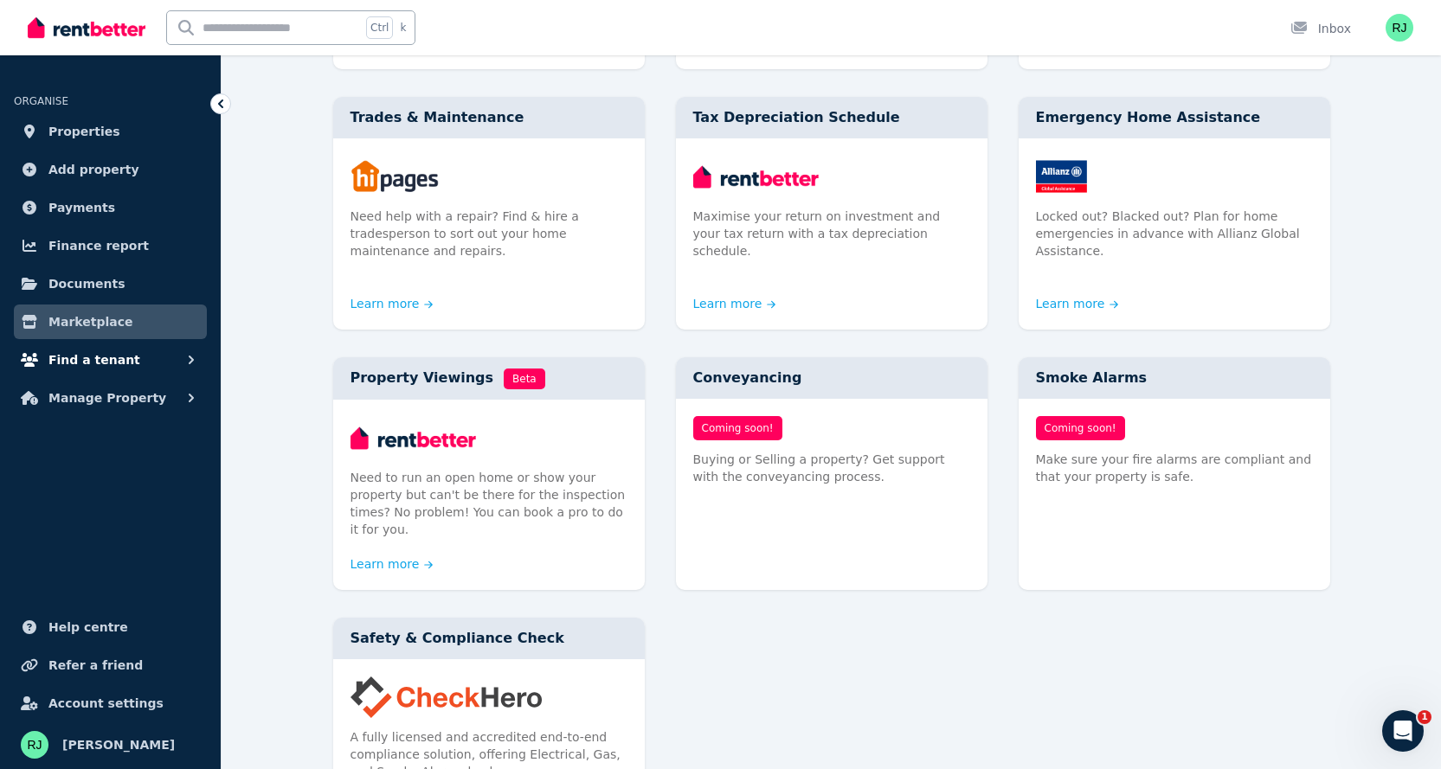
click at [145, 367] on button "Find a tenant" at bounding box center [110, 360] width 193 height 35
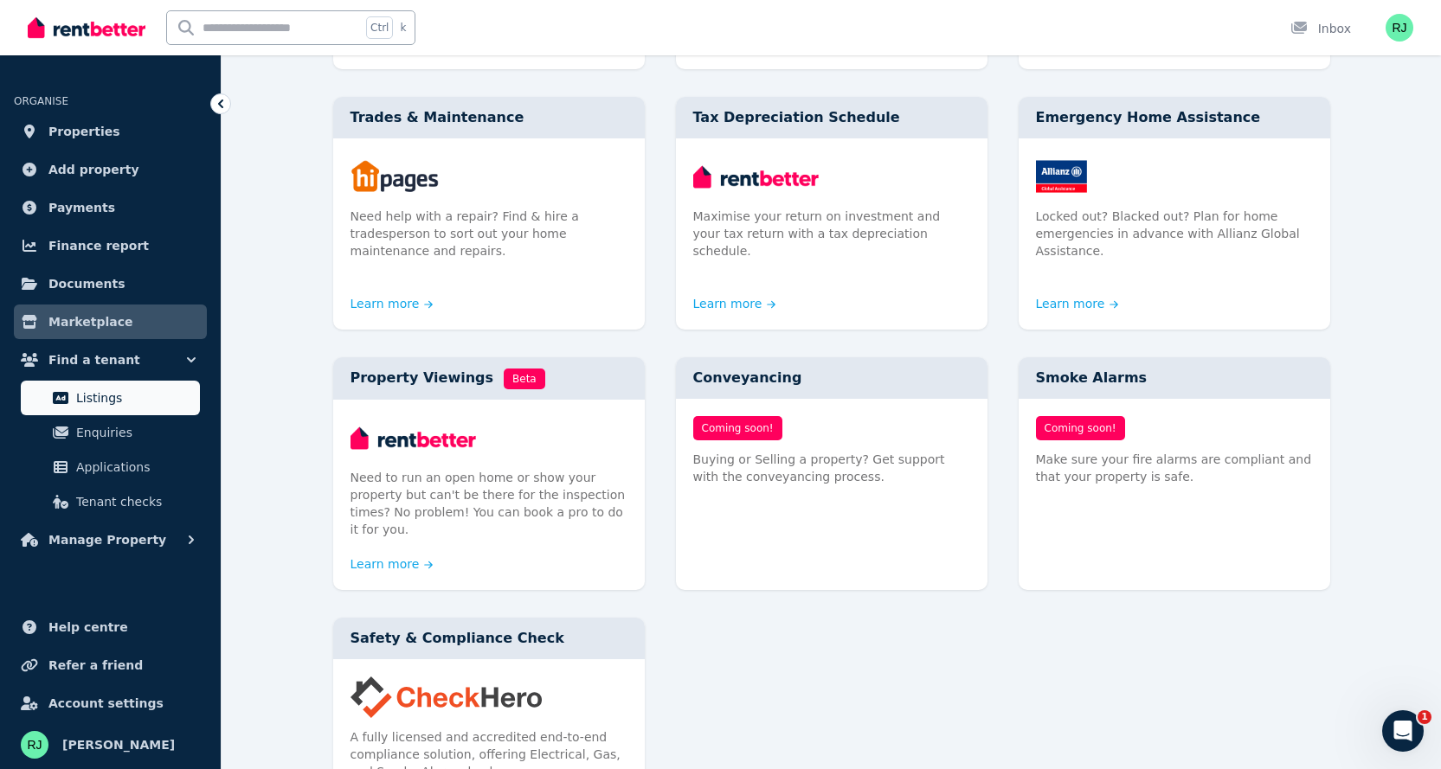
click at [101, 390] on span "Listings" at bounding box center [134, 398] width 117 height 21
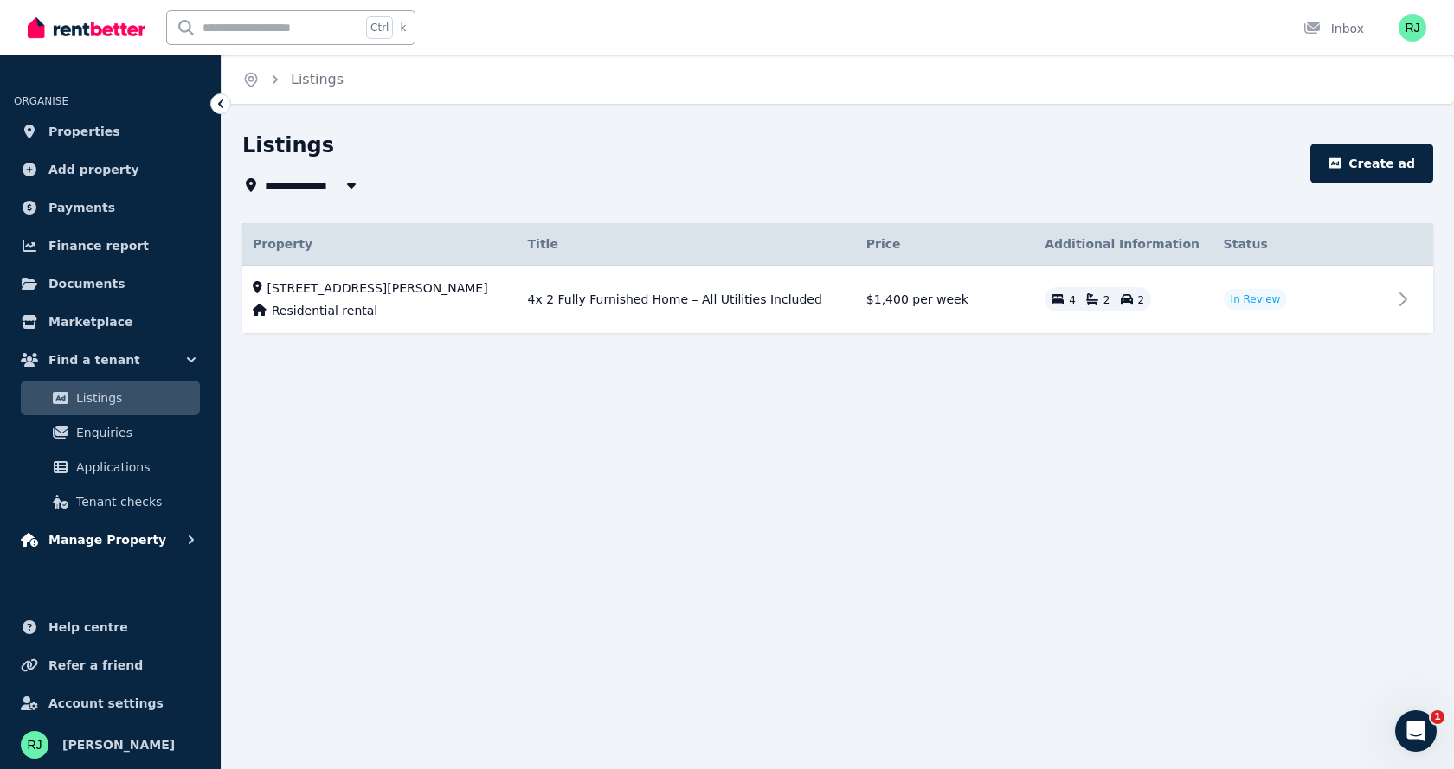
click at [131, 544] on span "Manage Property" at bounding box center [107, 540] width 118 height 21
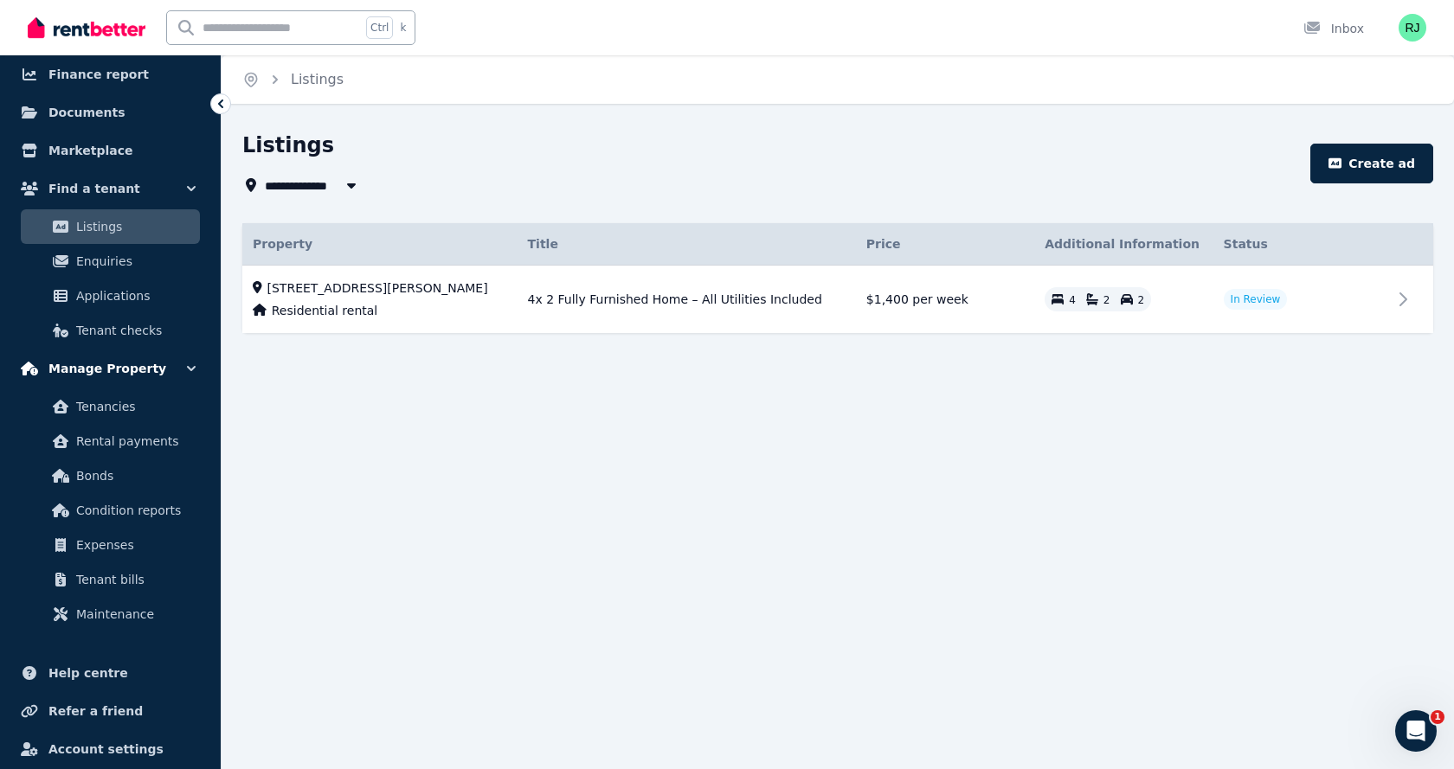
scroll to position [173, 0]
click at [152, 490] on link "Bonds" at bounding box center [110, 474] width 179 height 35
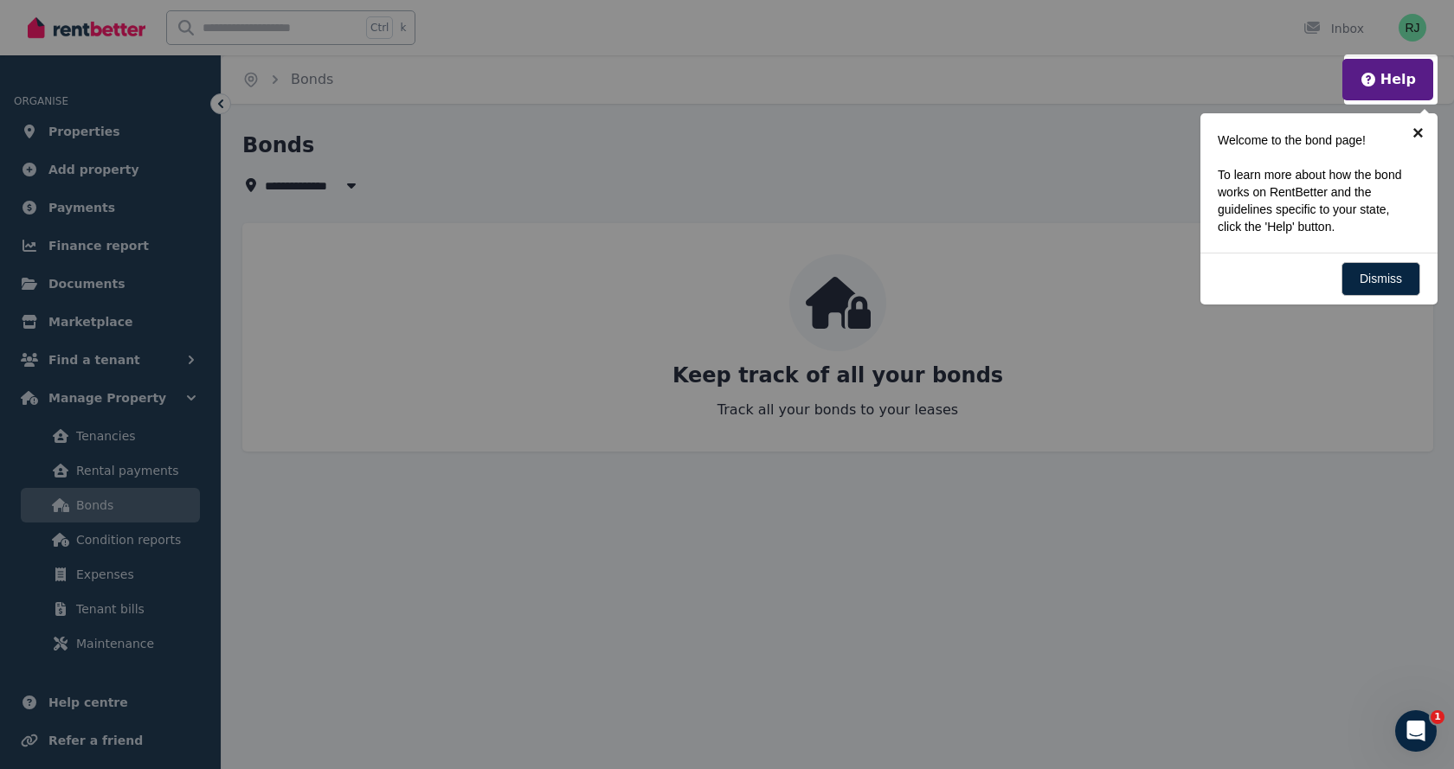
click at [1414, 129] on link "×" at bounding box center [1418, 132] width 39 height 39
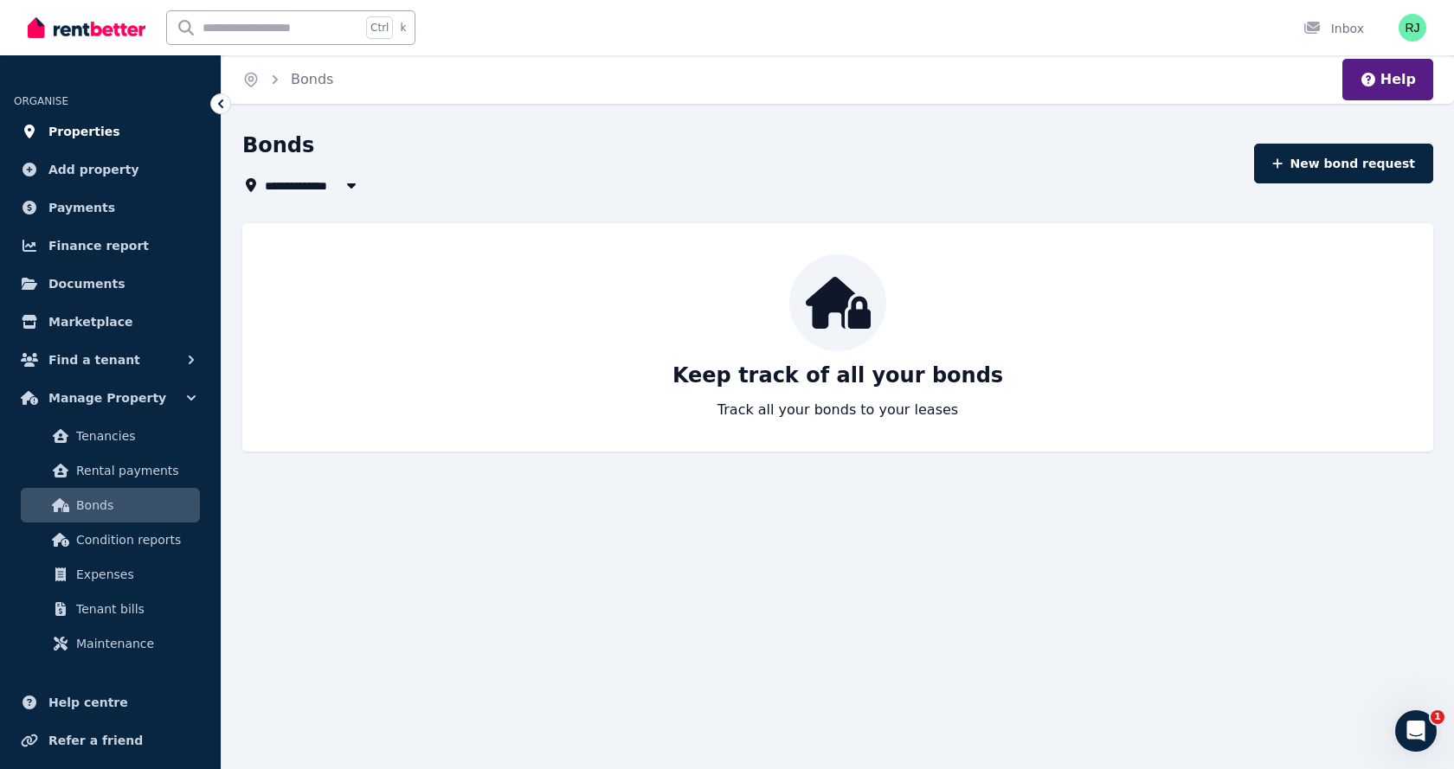
click at [88, 141] on span "Properties" at bounding box center [84, 131] width 72 height 21
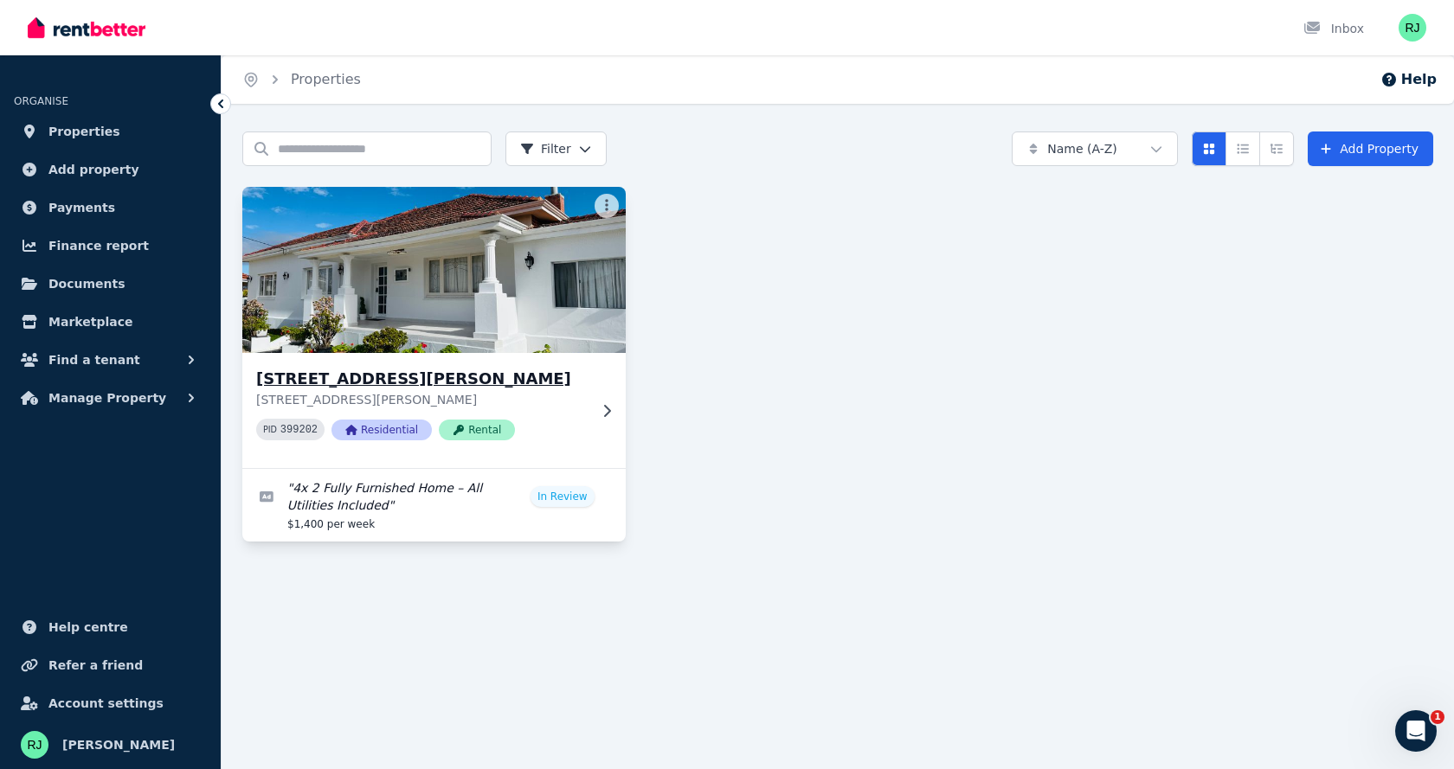
click at [606, 414] on icon at bounding box center [607, 410] width 7 height 12
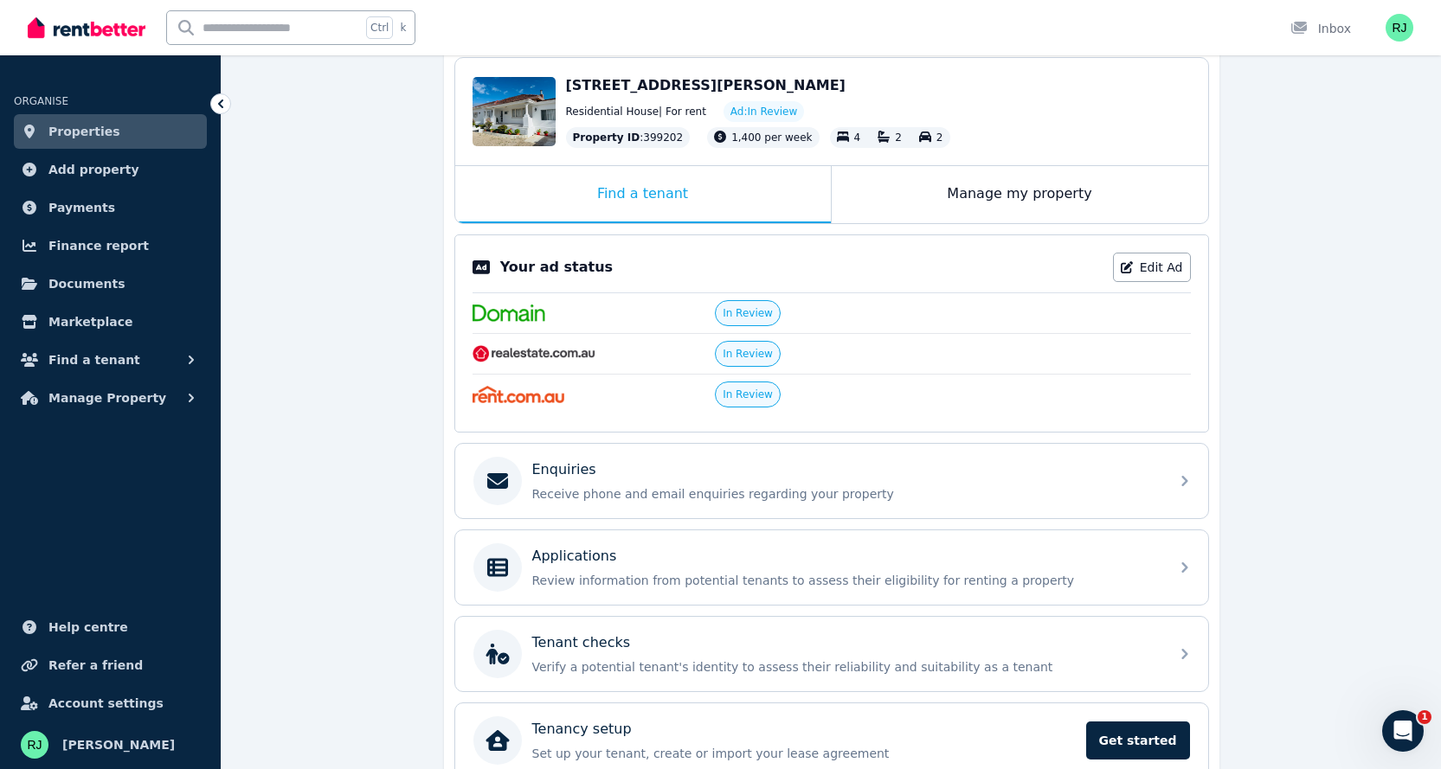
scroll to position [328, 0]
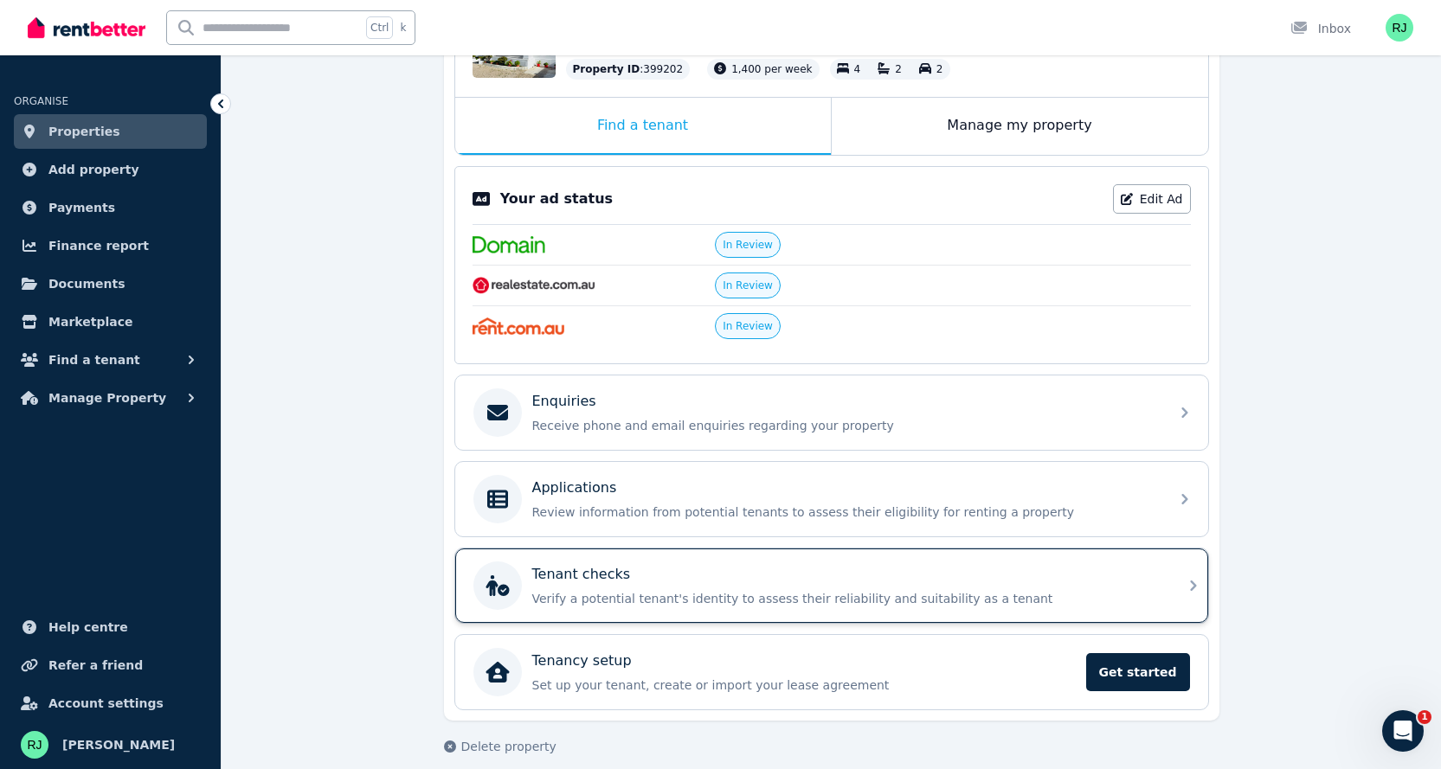
click at [1177, 571] on div "Tenant checks Verify a potential tenant's identity to assess their reliability …" at bounding box center [831, 586] width 753 height 74
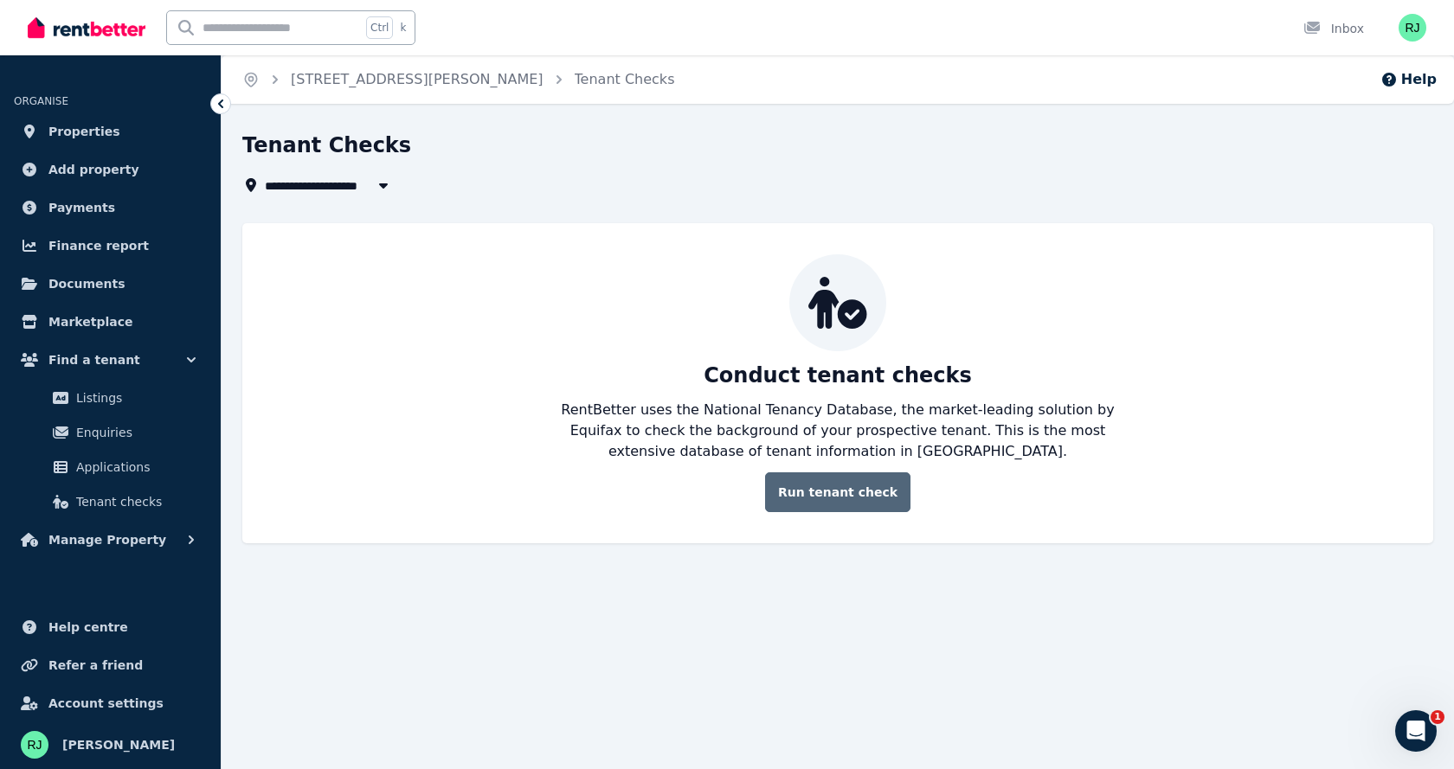
click at [847, 498] on link "Run tenant check" at bounding box center [837, 493] width 145 height 40
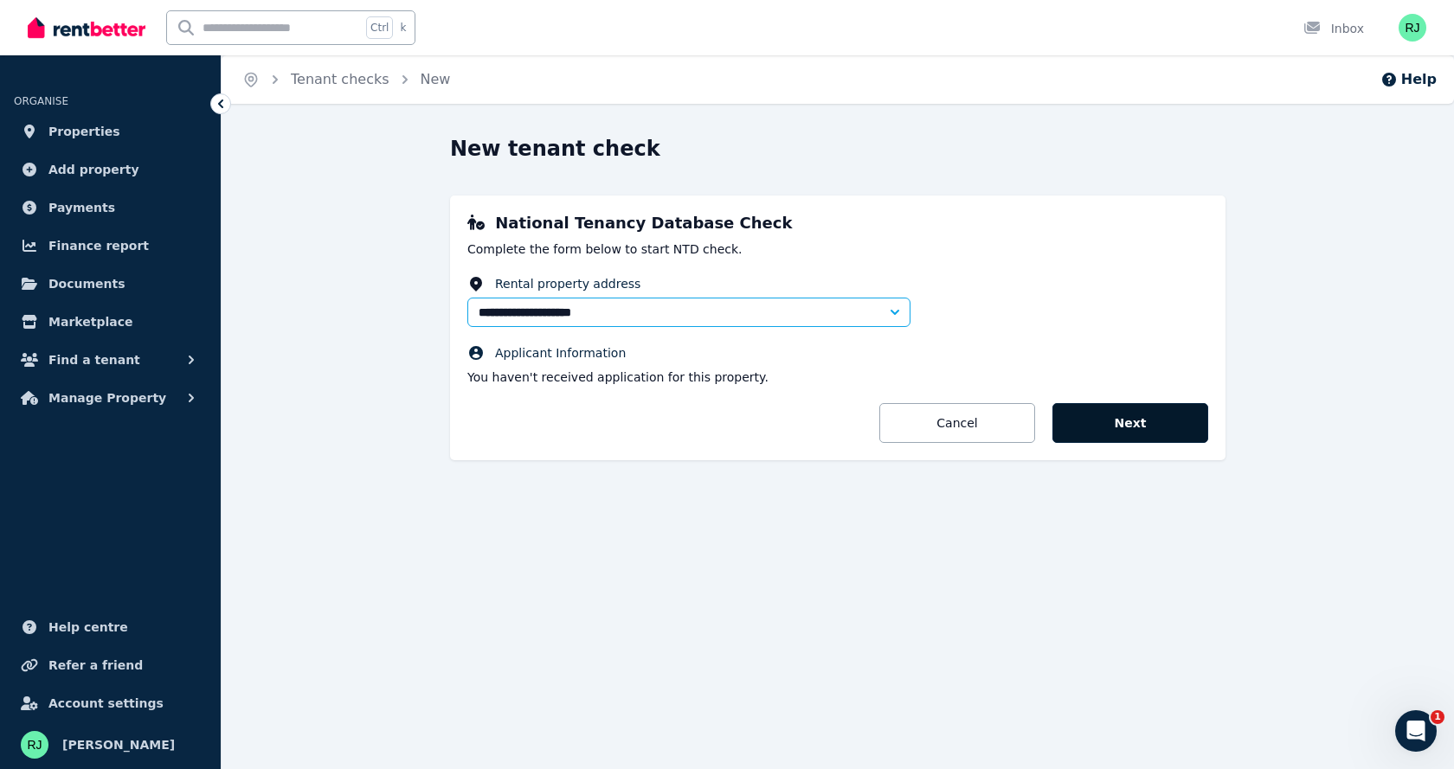
click at [1126, 425] on button "Next" at bounding box center [1130, 423] width 156 height 40
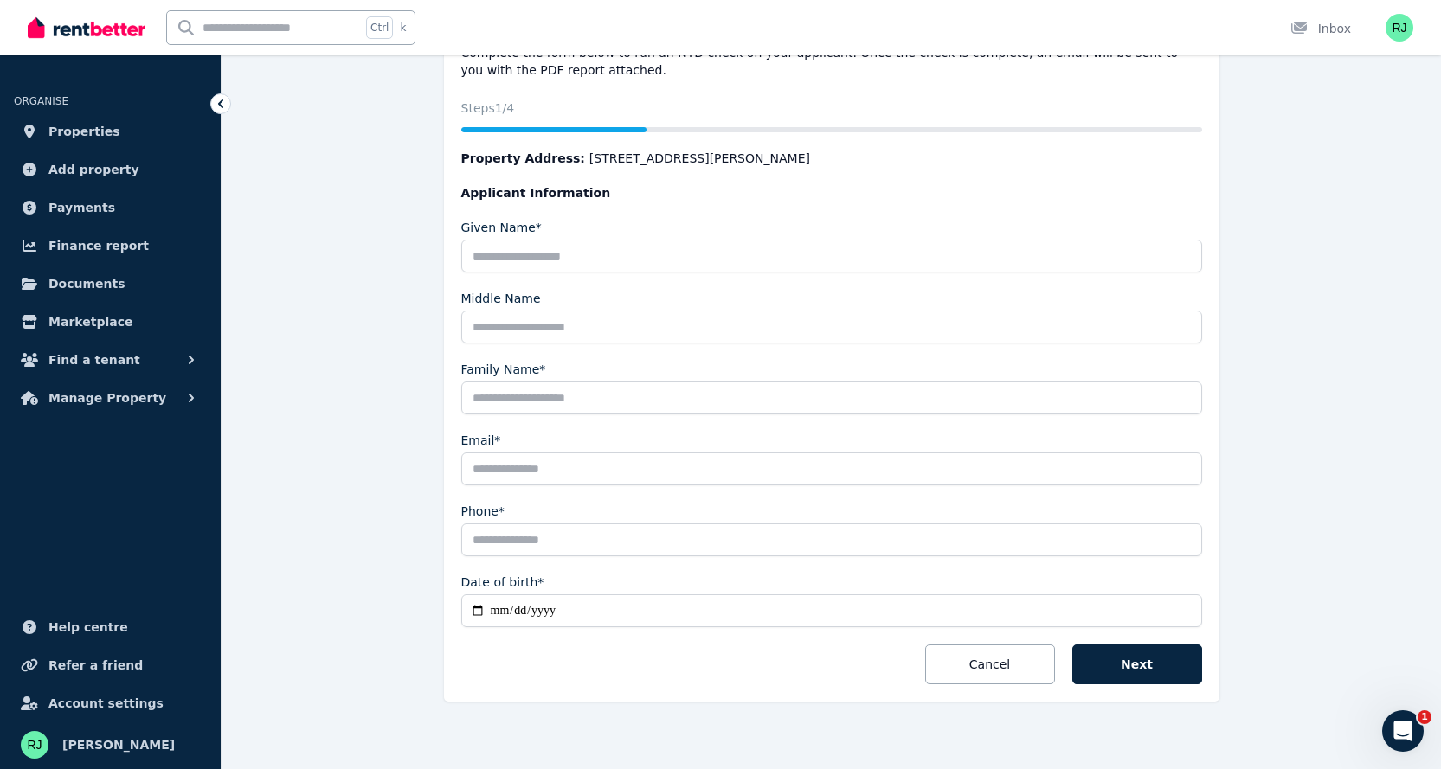
scroll to position [212, 0]
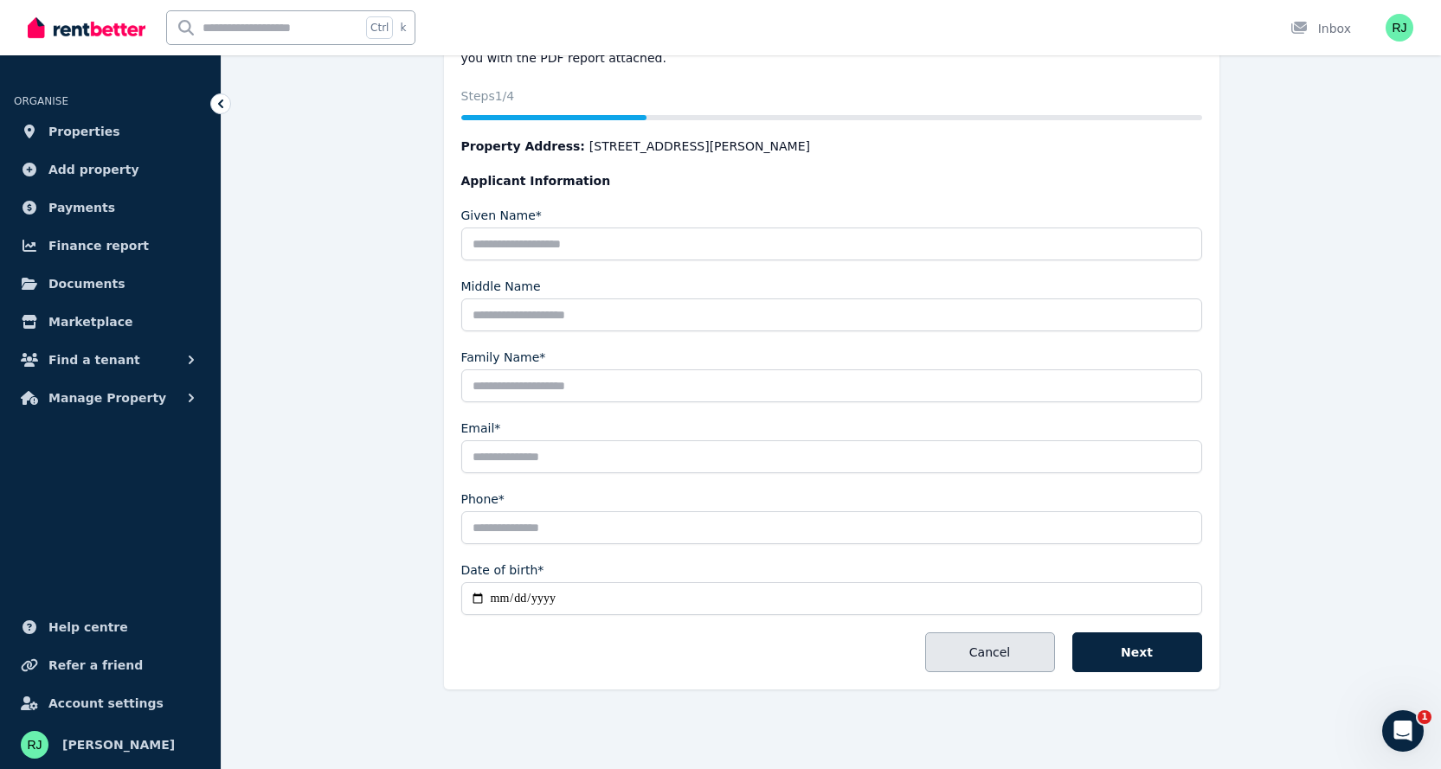
click at [973, 650] on button "Cancel" at bounding box center [990, 653] width 130 height 40
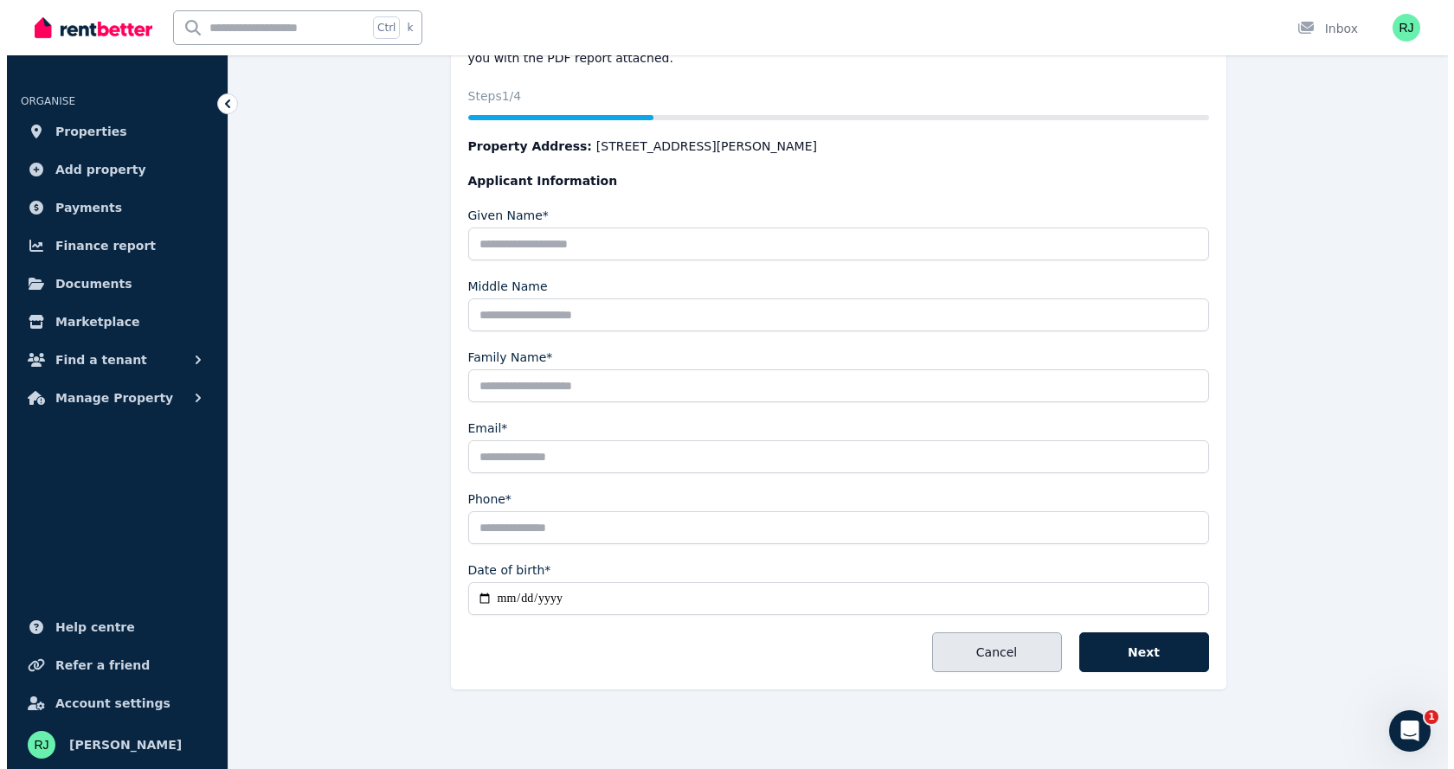
scroll to position [0, 0]
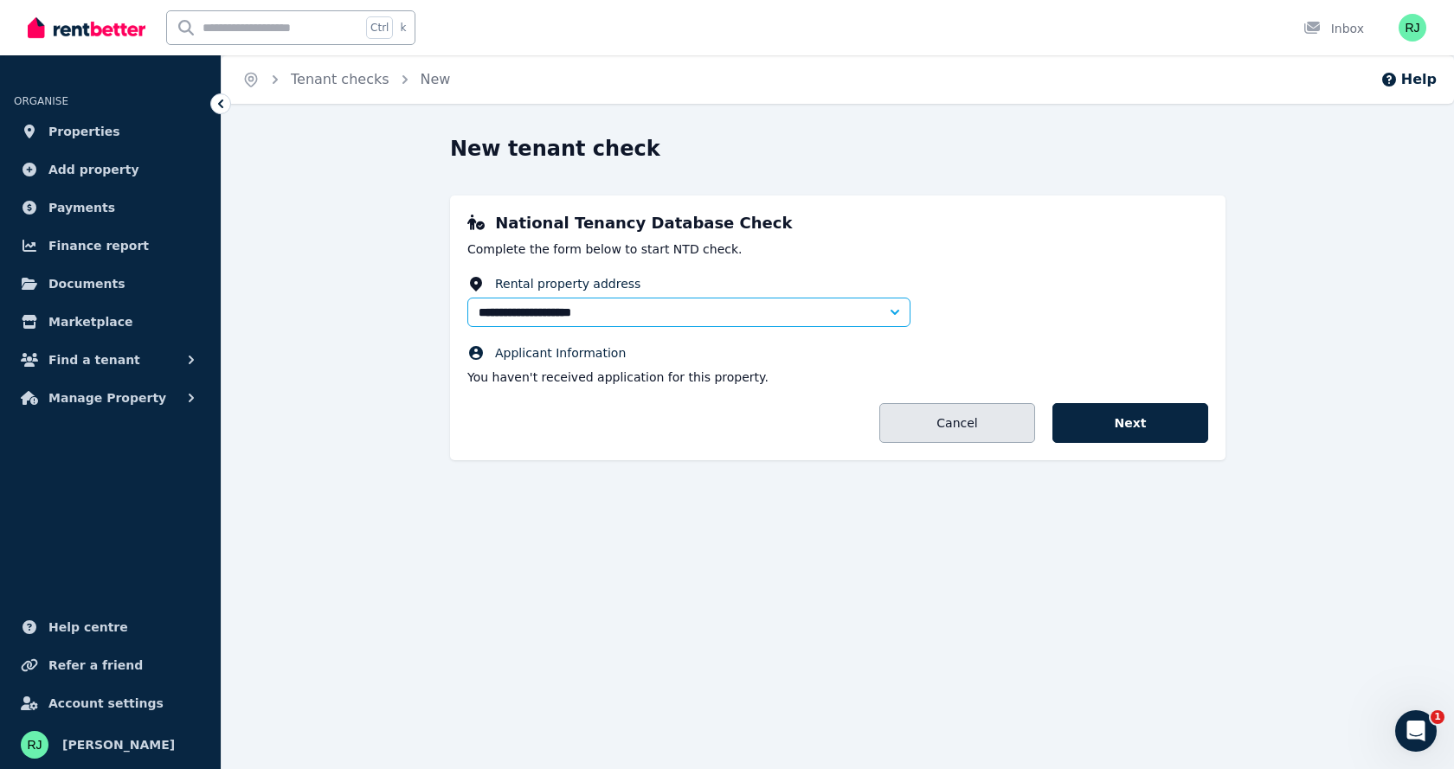
click at [955, 422] on link "Cancel" at bounding box center [957, 423] width 156 height 40
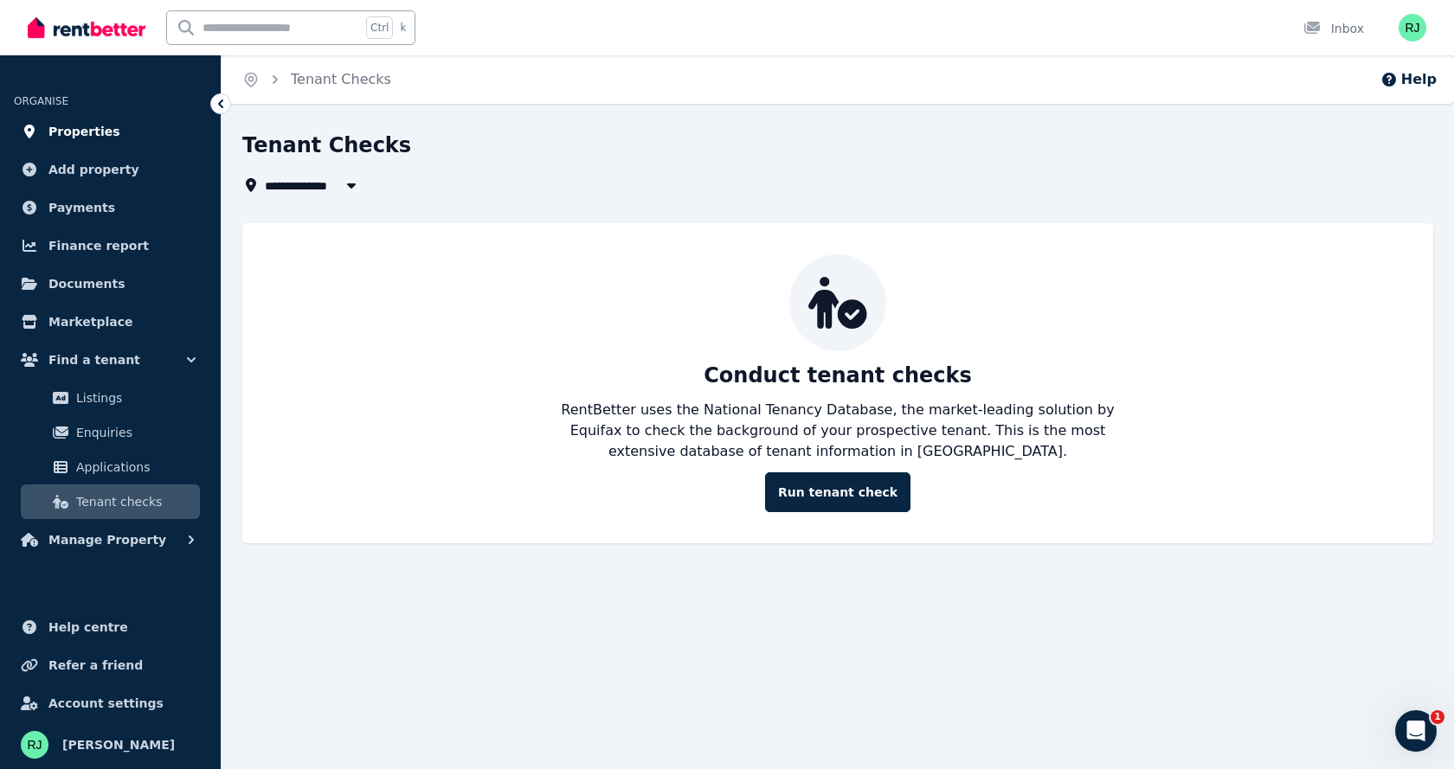
click at [74, 131] on span "Properties" at bounding box center [84, 131] width 72 height 21
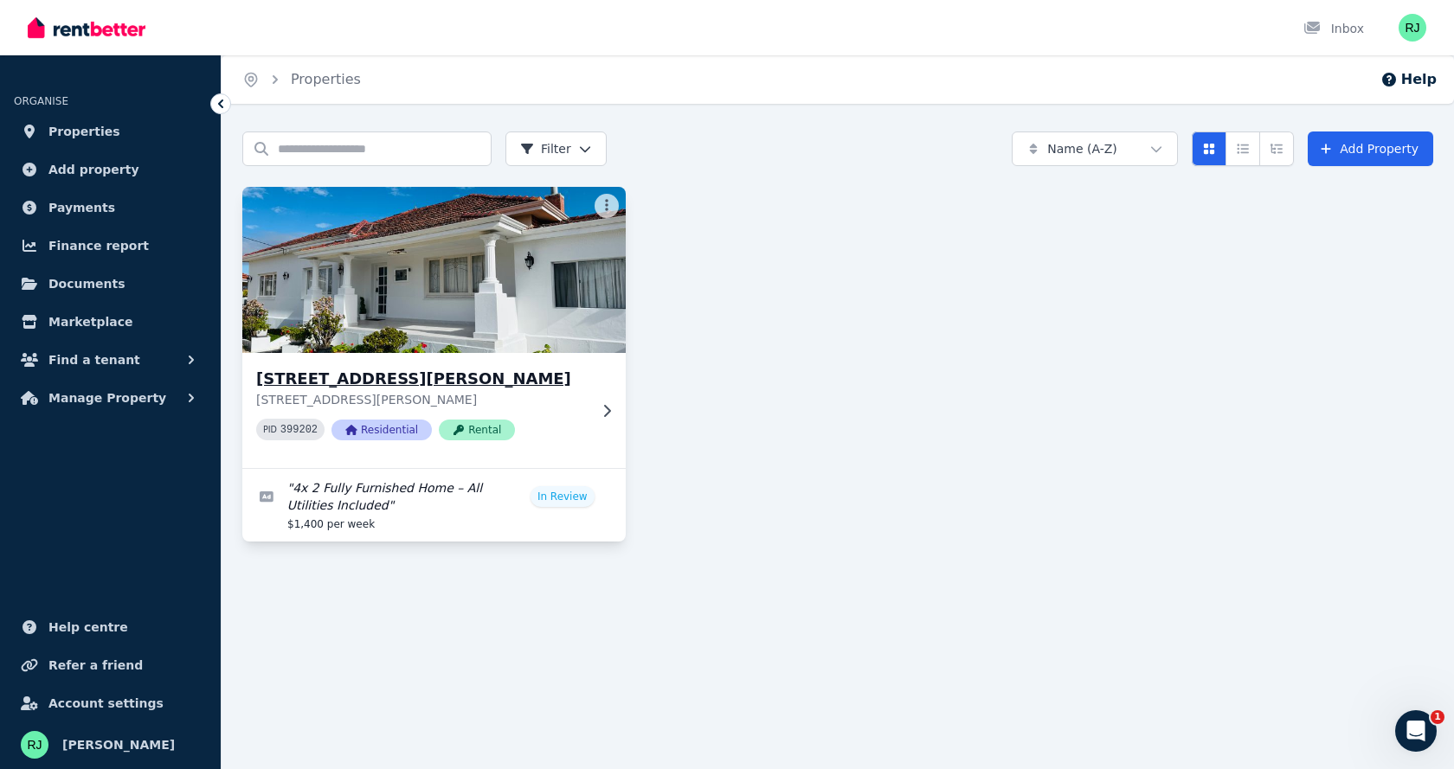
click at [403, 267] on img at bounding box center [434, 270] width 402 height 175
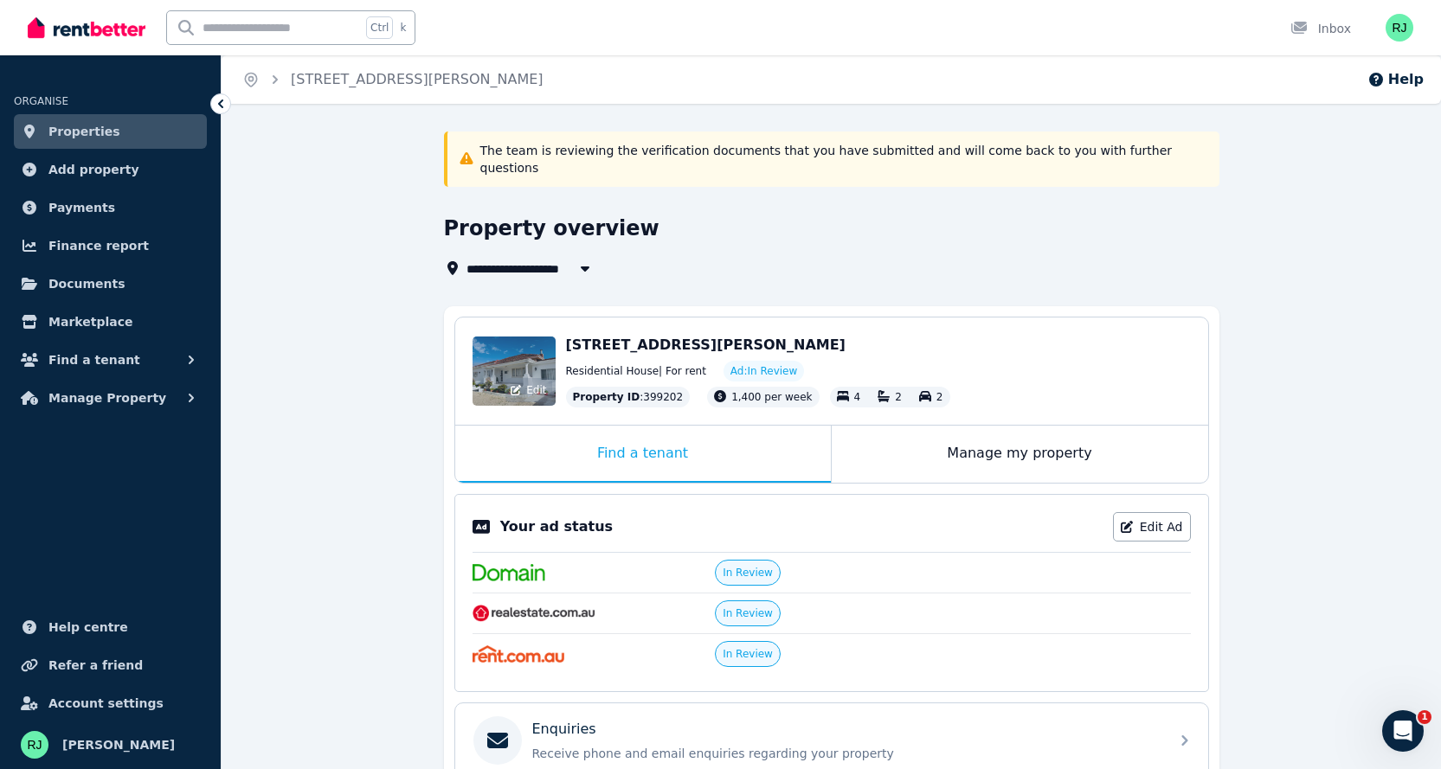
click at [510, 360] on div "Edit" at bounding box center [514, 371] width 83 height 69
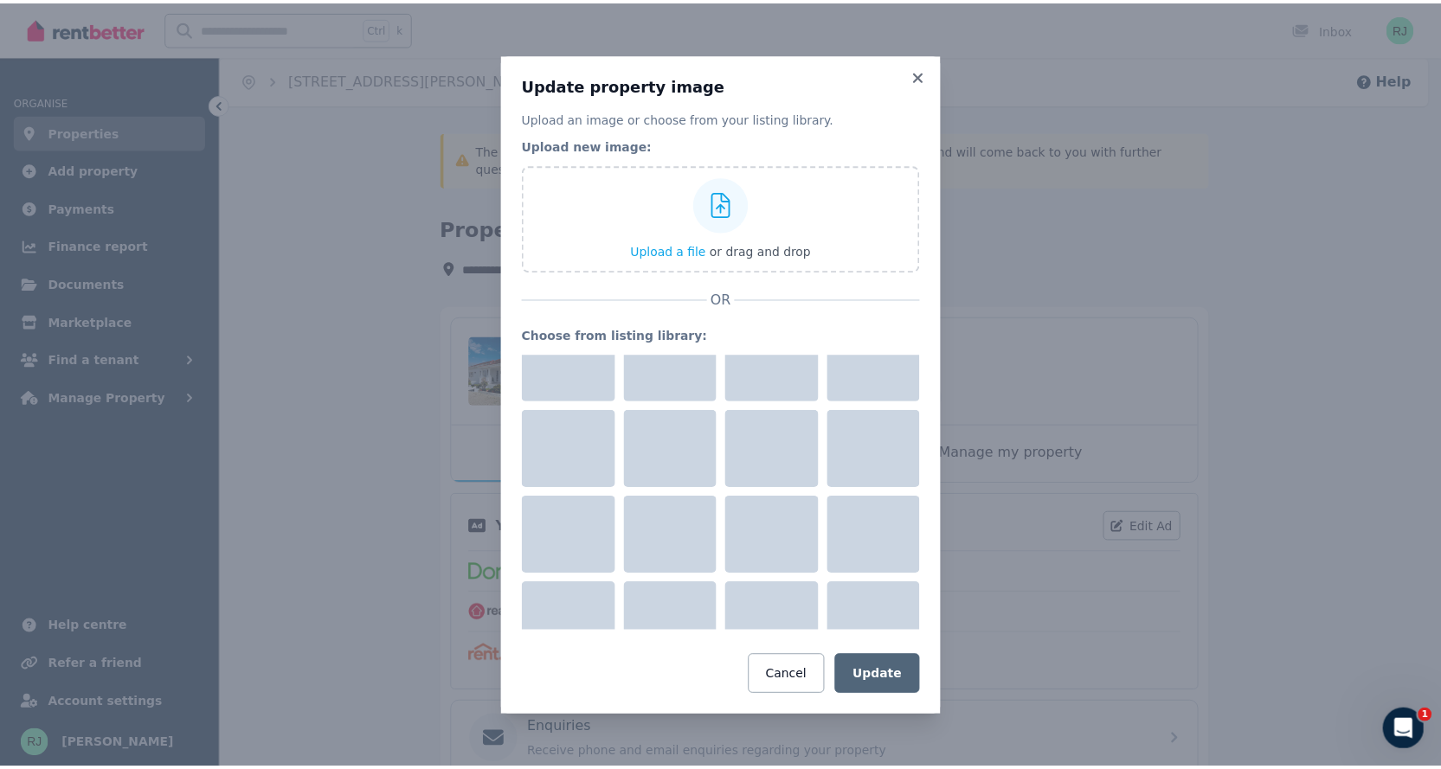
scroll to position [1705, 0]
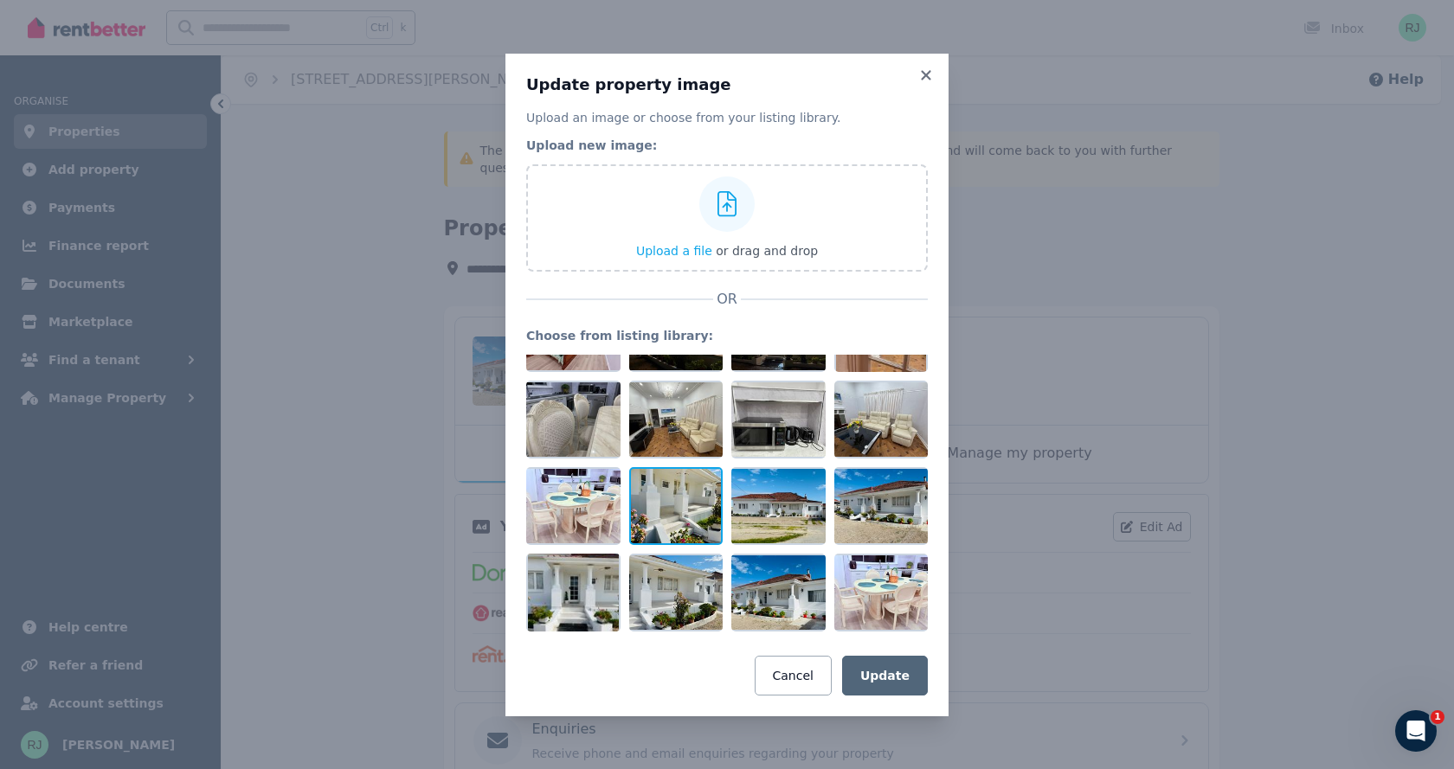
click at [678, 510] on div at bounding box center [676, 506] width 94 height 78
click at [686, 504] on div at bounding box center [676, 506] width 94 height 78
click at [704, 479] on icon at bounding box center [710, 481] width 16 height 16
click at [809, 662] on button "Cancel" at bounding box center [793, 676] width 77 height 40
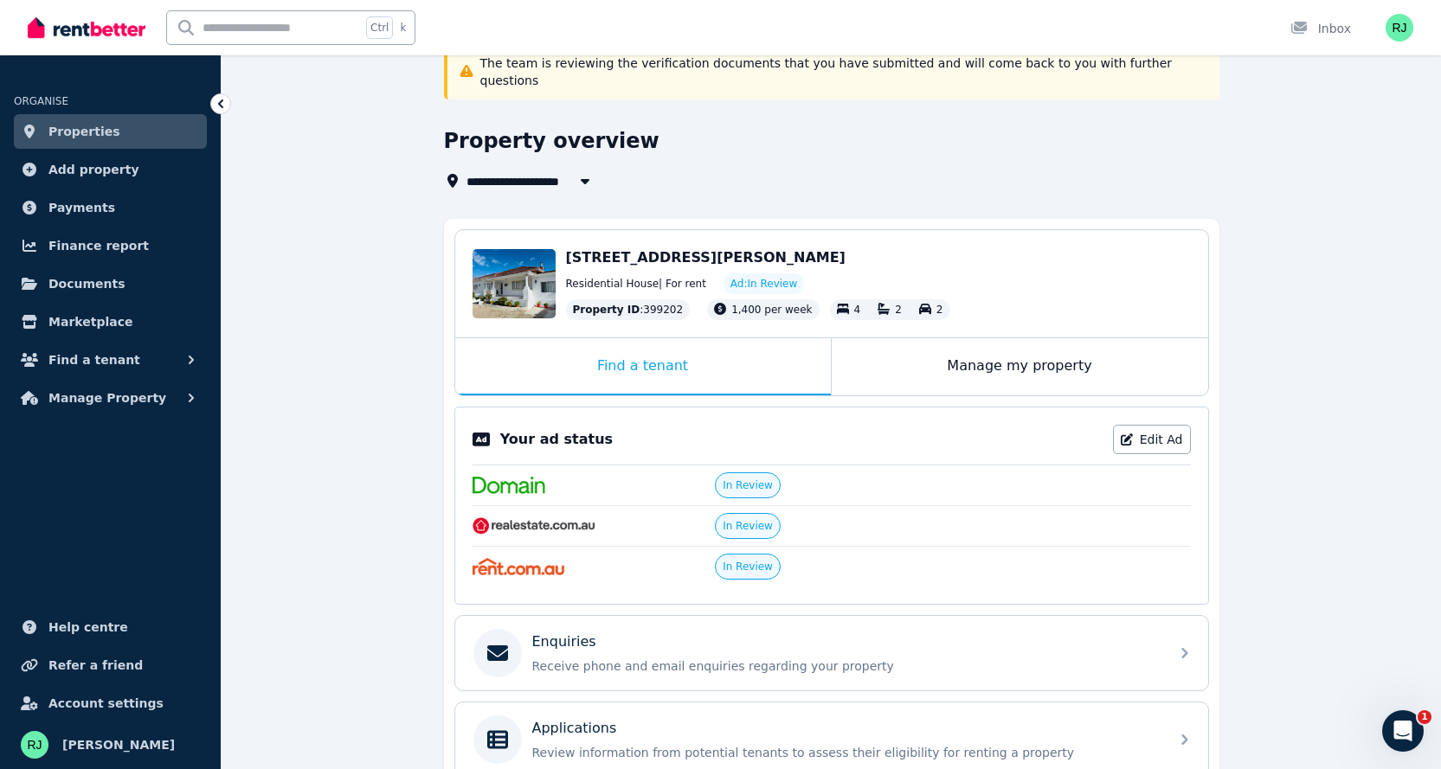
scroll to position [328, 0]
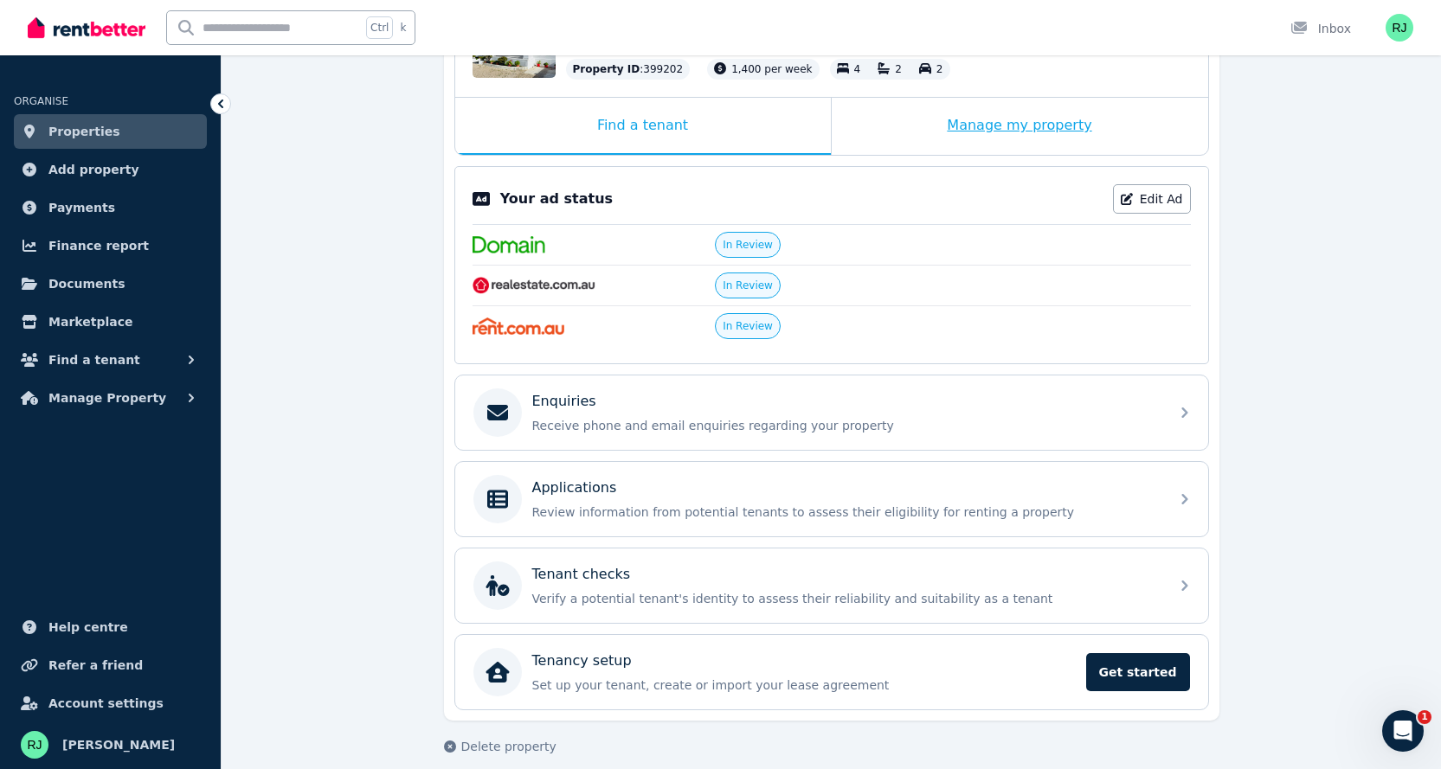
click at [1027, 98] on div "Manage my property" at bounding box center [1020, 126] width 376 height 57
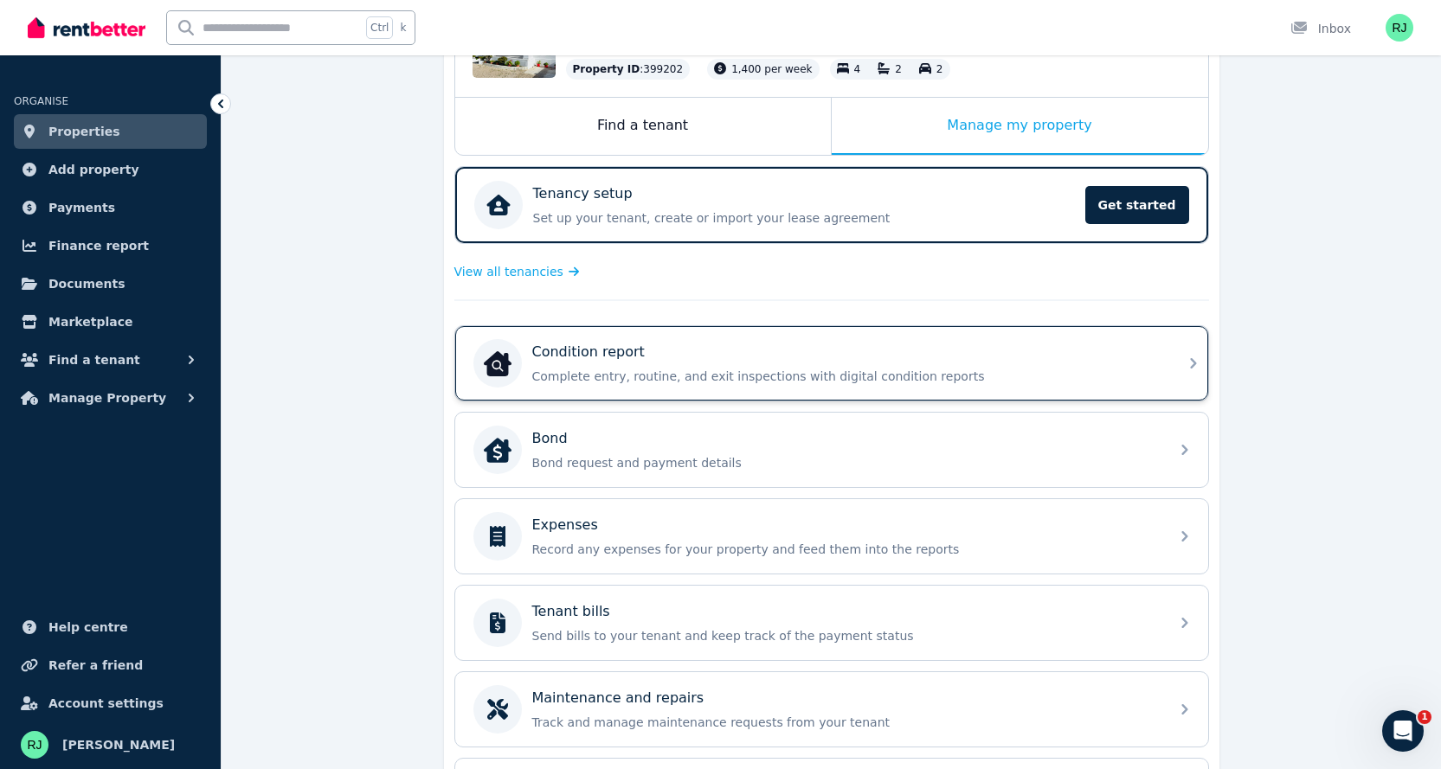
click at [1060, 344] on div "Condition report" at bounding box center [845, 352] width 627 height 21
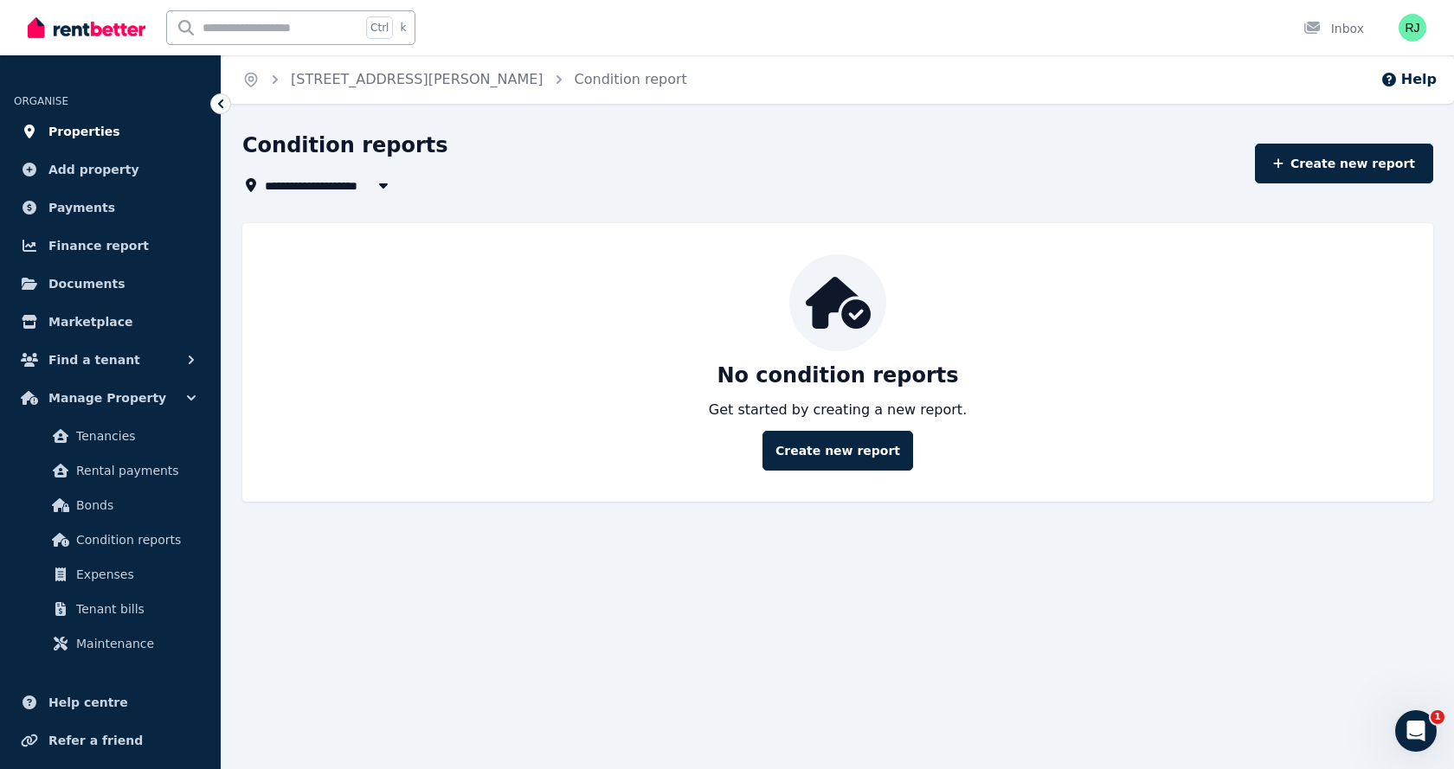
click at [56, 128] on span "Properties" at bounding box center [84, 131] width 72 height 21
